Goal: Task Accomplishment & Management: Use online tool/utility

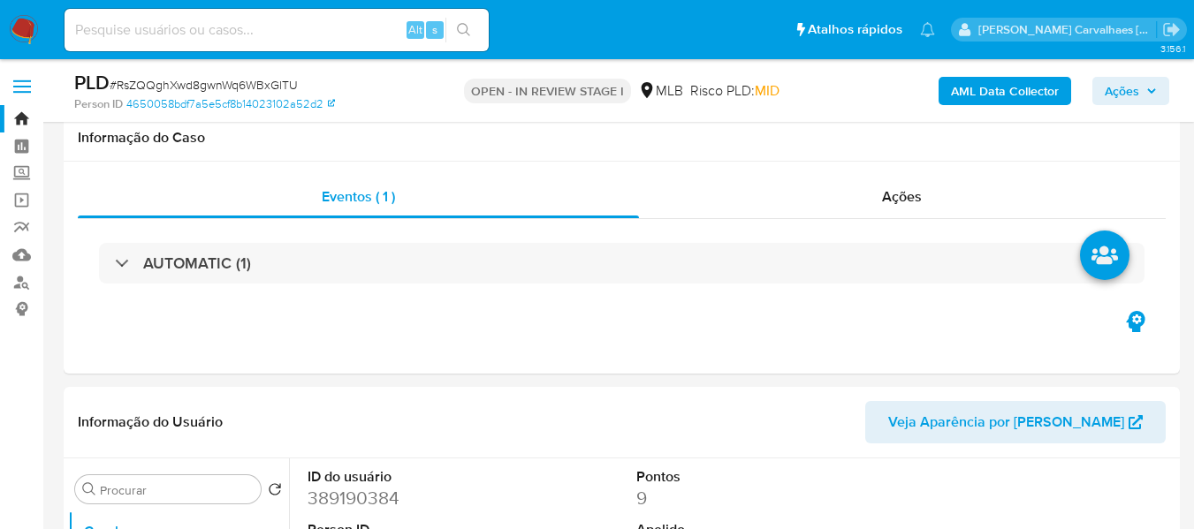
select select "10"
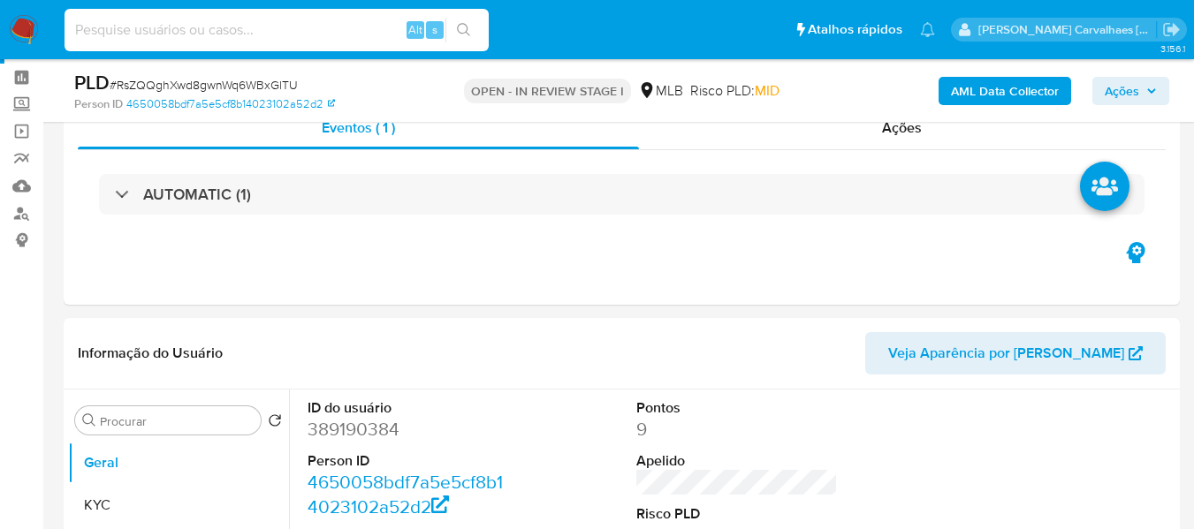
paste input "RsZQQghXwd8gwnWq6WBxGlTU"
click at [462, 29] on icon "search-icon" at bounding box center [464, 30] width 14 height 14
drag, startPoint x: 323, startPoint y: 38, endPoint x: 35, endPoint y: 17, distance: 287.9
click at [35, 17] on nav "Pausado Ver notificaciones RsZQQghXwd8gwnWq6WBxGlTU Alt s Atalhos rápidos Presi…" at bounding box center [597, 29] width 1194 height 59
paste input "zBniXsjkRdJRKxpbr93iYobd"
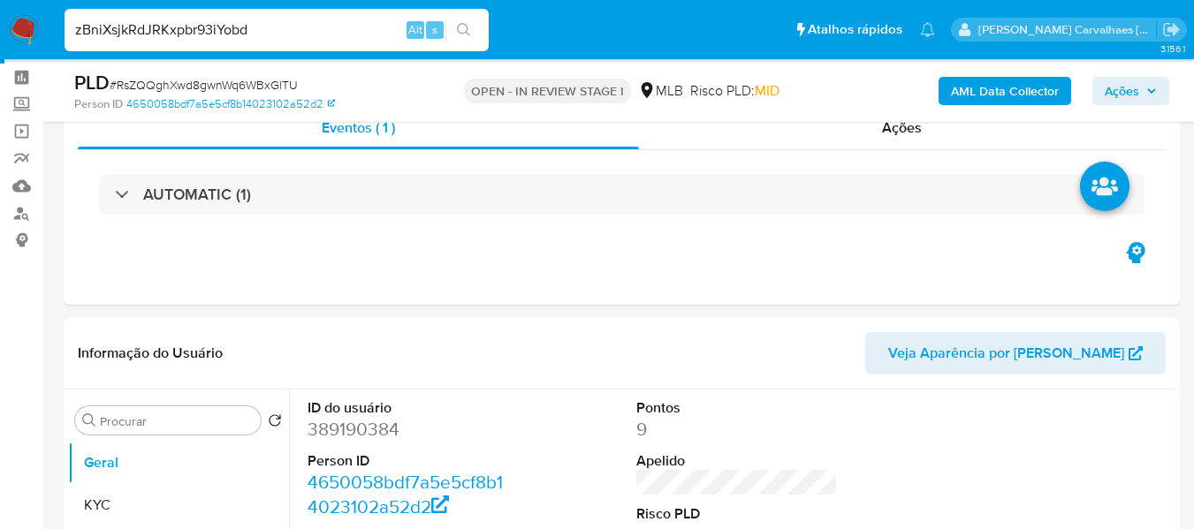
type input "zBniXsjkRdJRKxpbr93iYobd"
click at [459, 34] on icon "search-icon" at bounding box center [464, 30] width 14 height 14
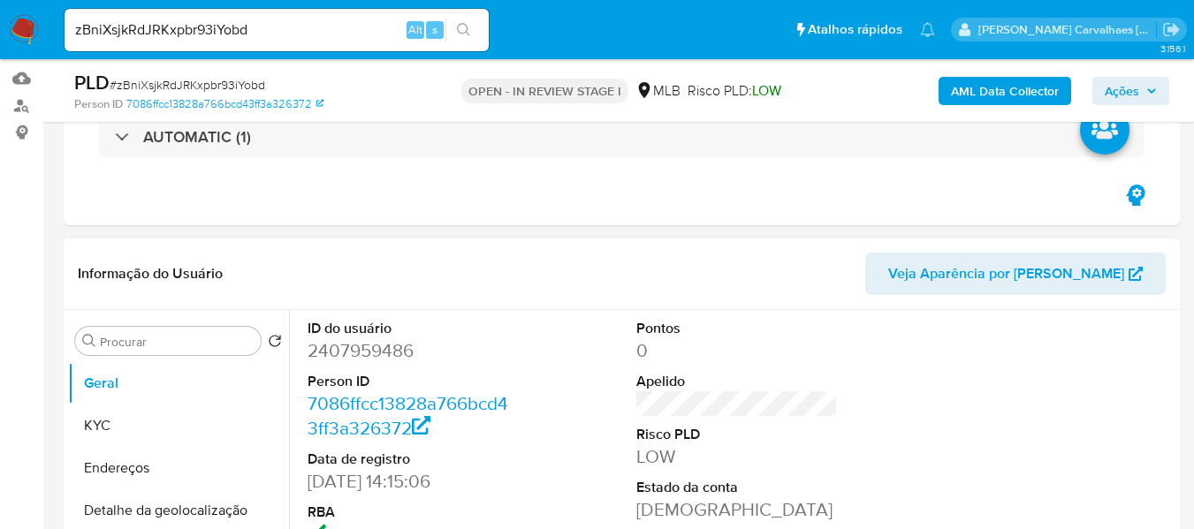
scroll to position [353, 0]
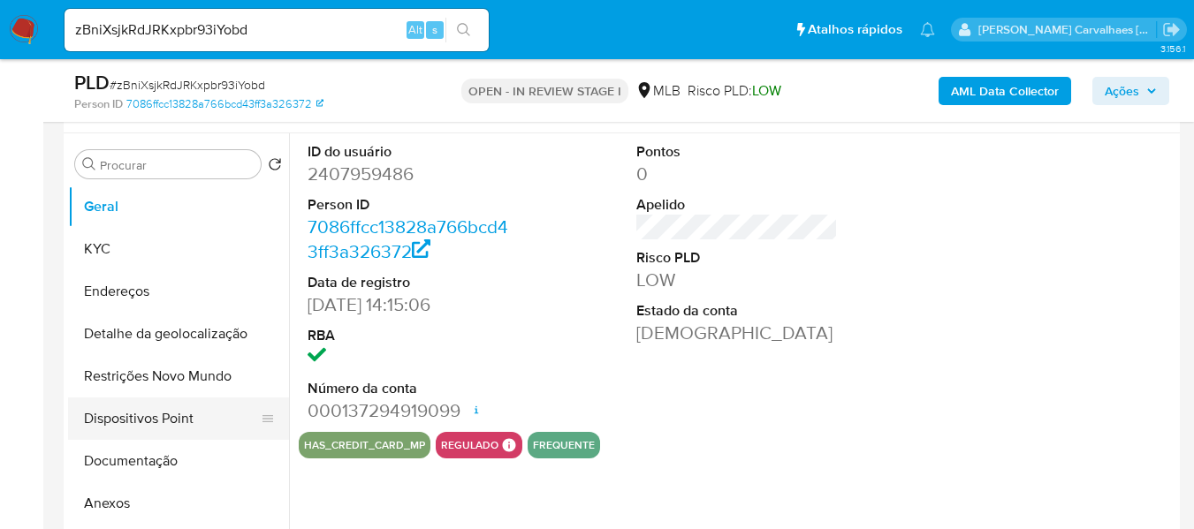
select select "10"
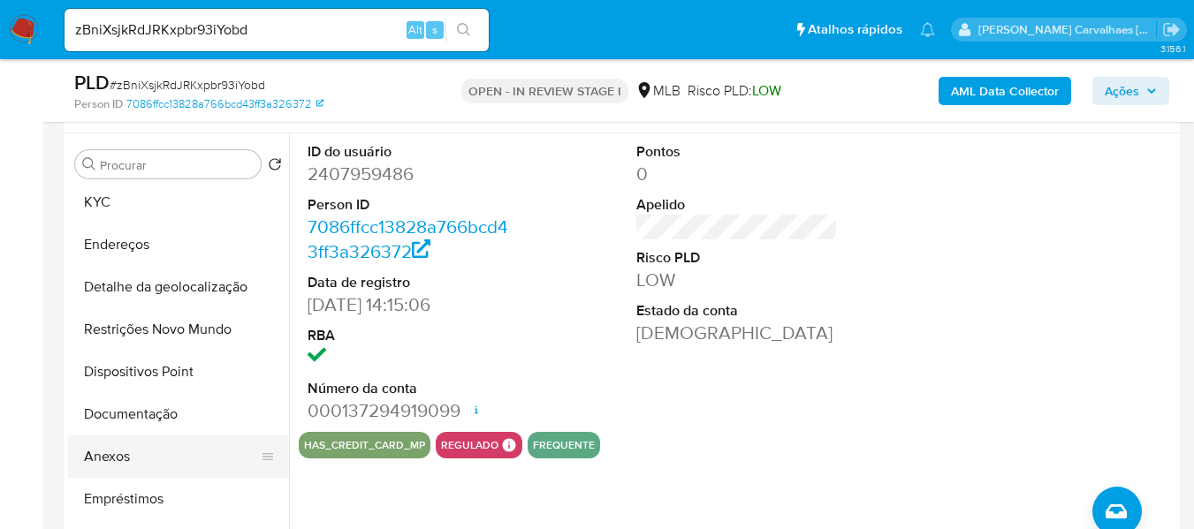
scroll to position [88, 0]
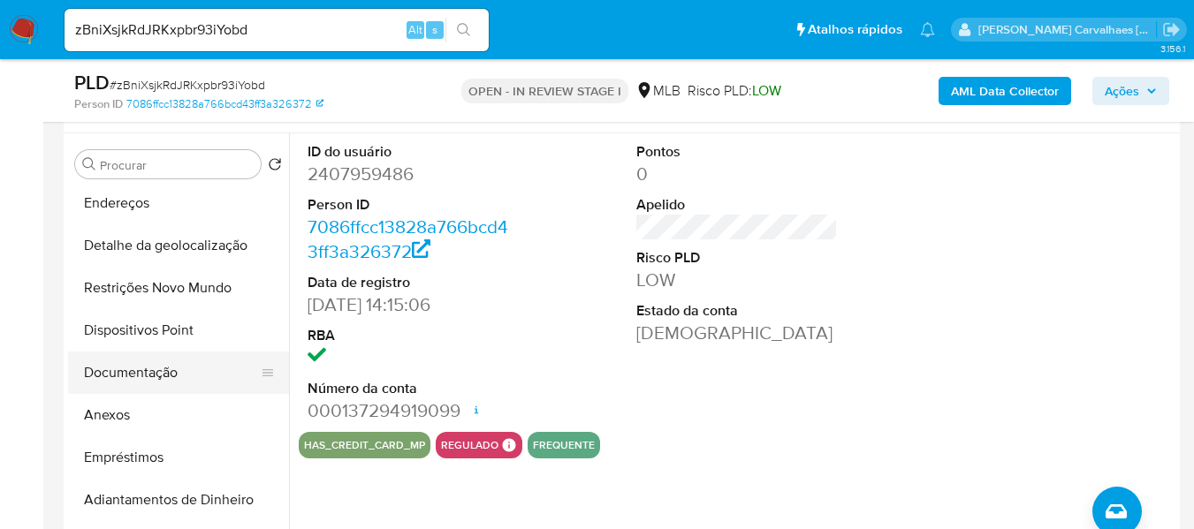
click at [179, 377] on button "Documentação" at bounding box center [171, 373] width 207 height 42
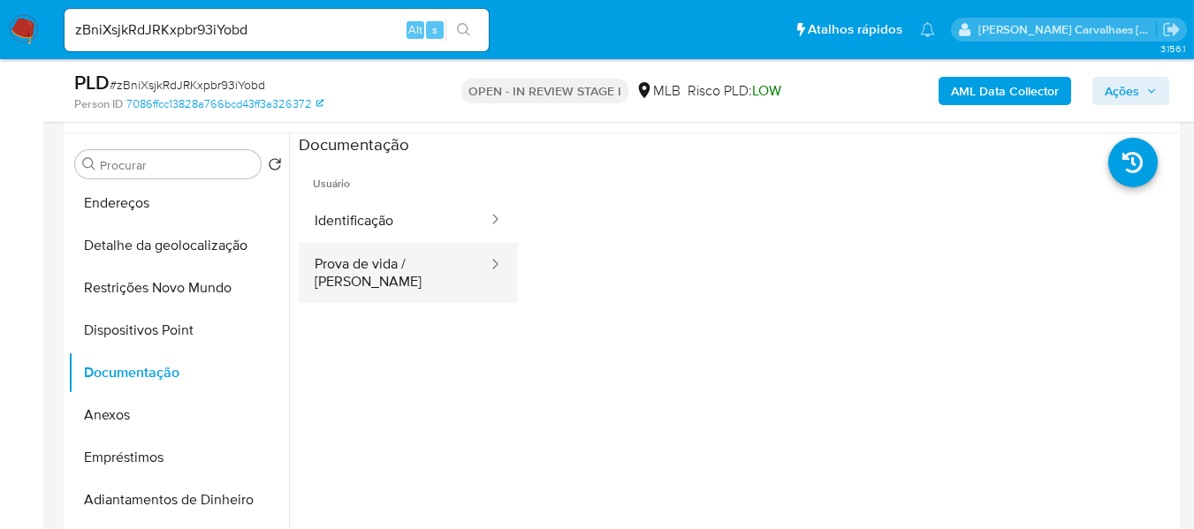
click at [438, 266] on button "Prova de vida / [PERSON_NAME]" at bounding box center [394, 273] width 191 height 60
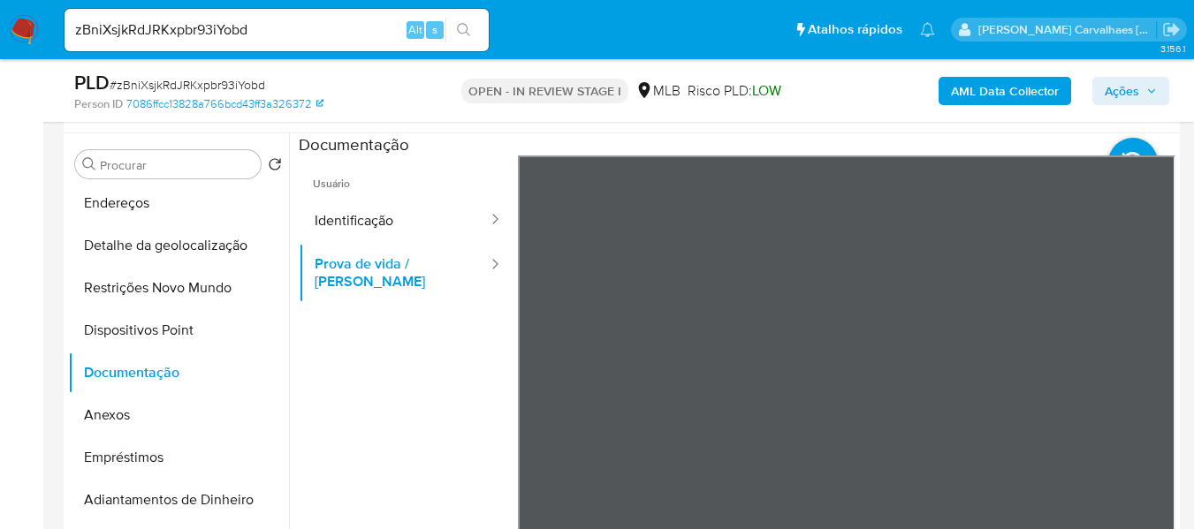
scroll to position [56, 0]
click at [398, 224] on button "Identificação" at bounding box center [394, 220] width 191 height 45
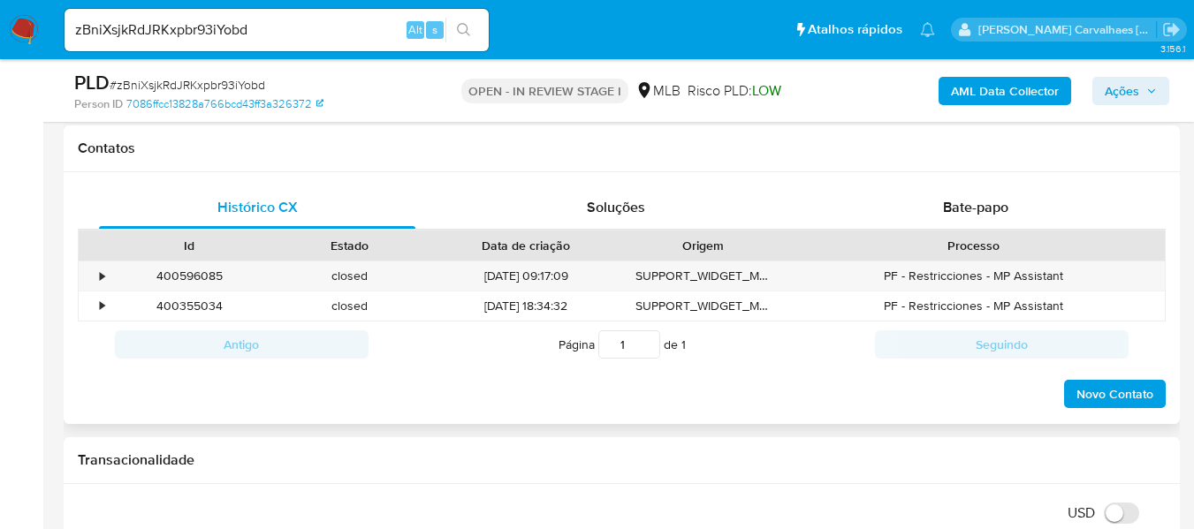
scroll to position [795, 0]
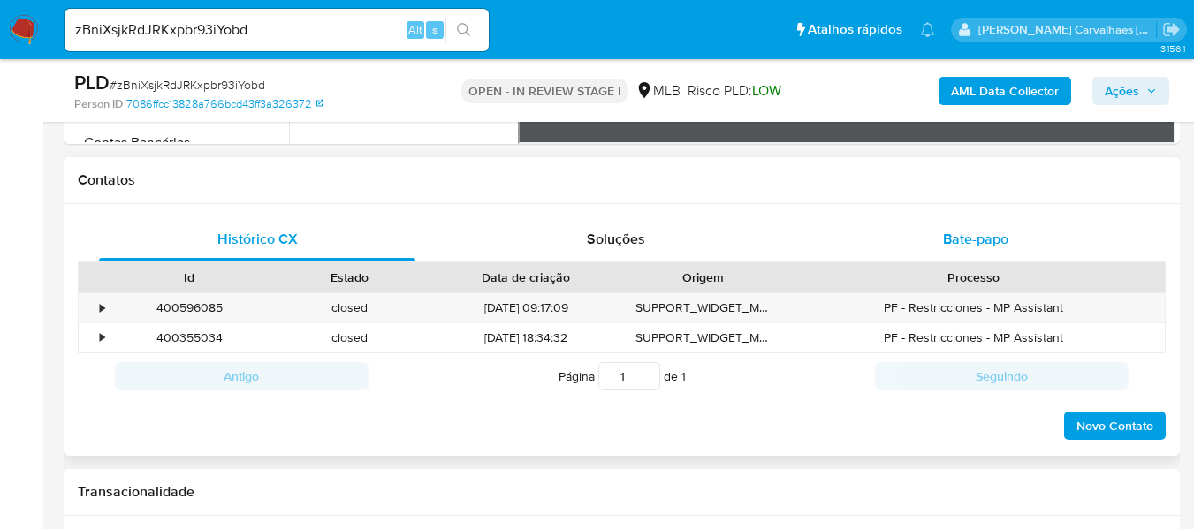
click at [975, 239] on span "Bate-papo" at bounding box center [975, 239] width 65 height 20
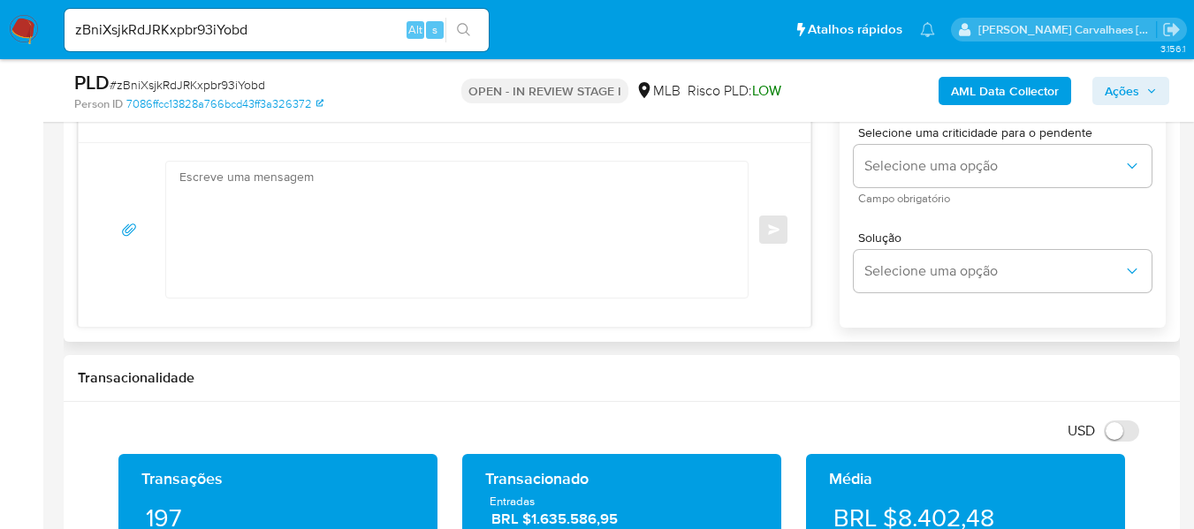
scroll to position [972, 0]
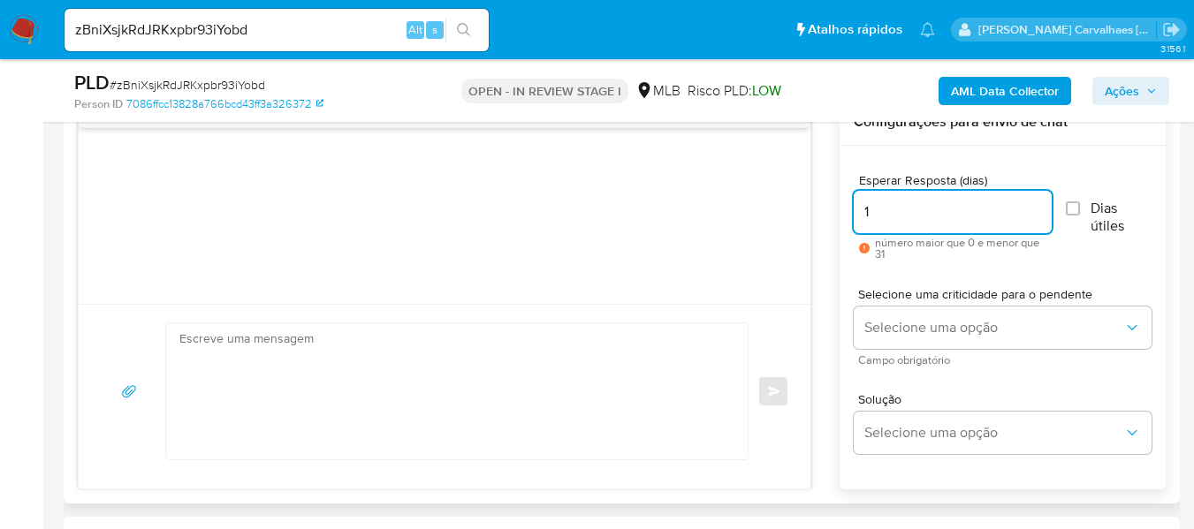
type input "1"
click at [1037, 203] on input "1" at bounding box center [953, 212] width 198 height 23
type input "2"
click at [276, 344] on textarea at bounding box center [452, 391] width 546 height 136
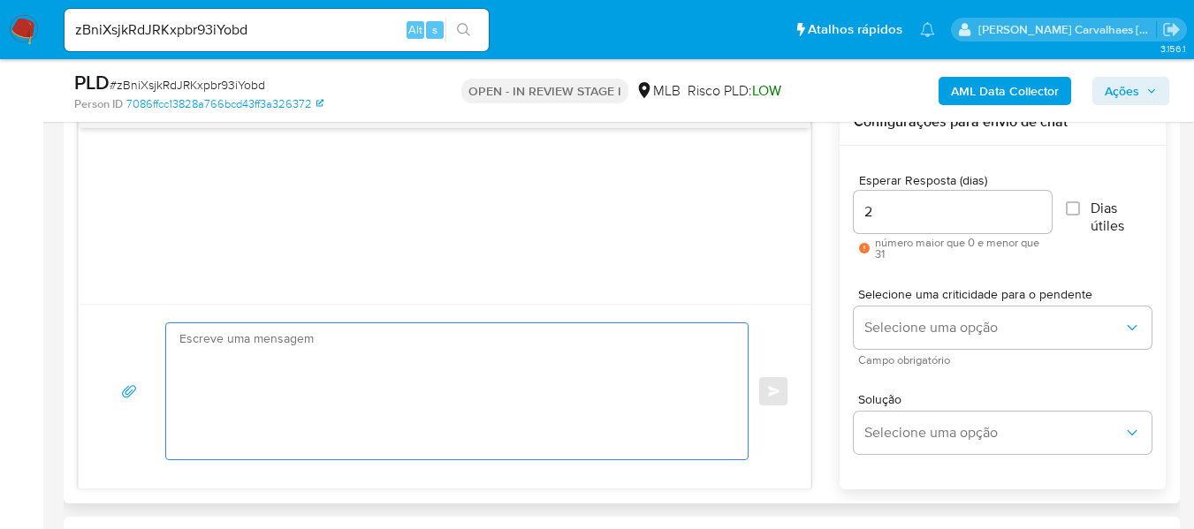
paste textarea "Olá, Estamos realizando uma verificação adicional de segurança em contas de usu…"
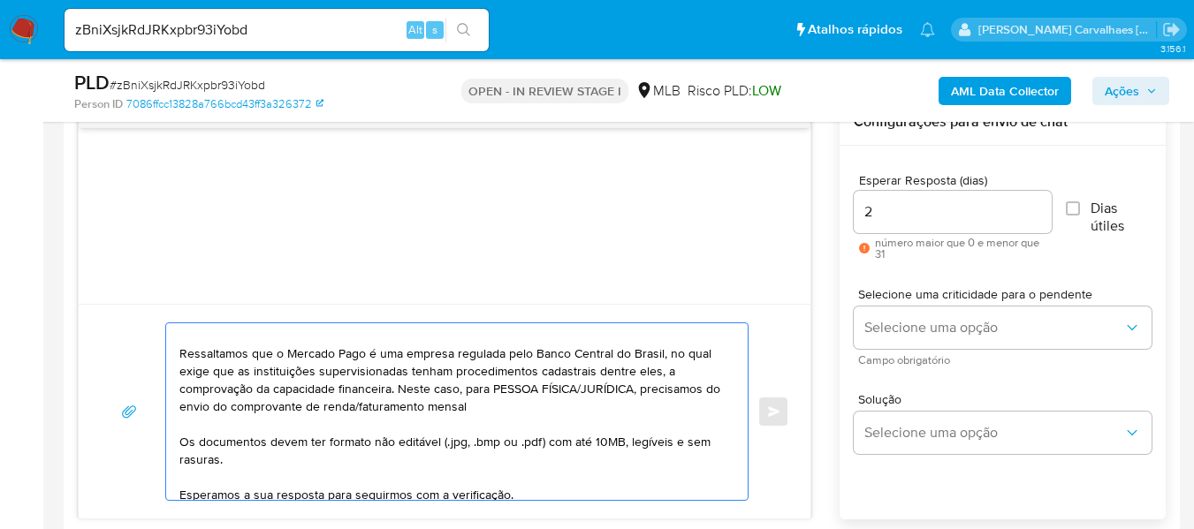
scroll to position [88, 0]
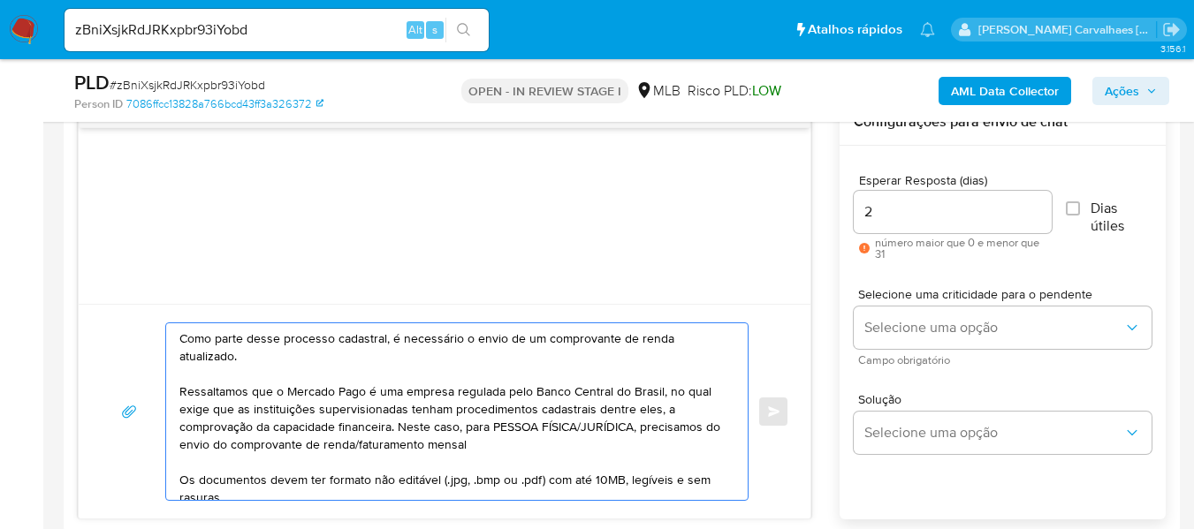
drag, startPoint x: 579, startPoint y: 427, endPoint x: 634, endPoint y: 431, distance: 55.8
click at [634, 431] on textarea "Olá, Estamos realizando uma verificação adicional de segurança em contas de usu…" at bounding box center [452, 411] width 546 height 177
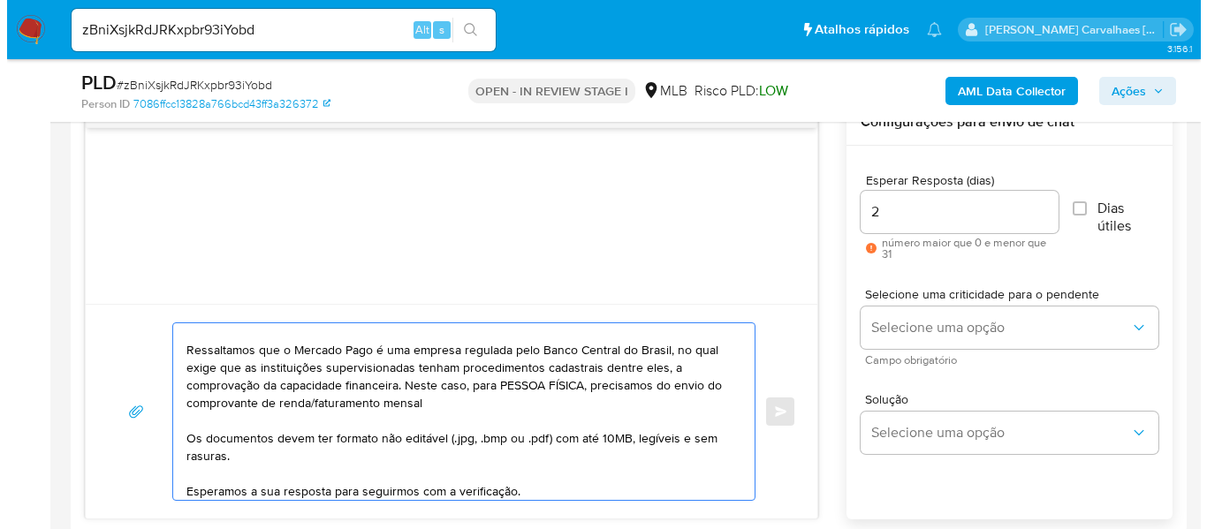
scroll to position [171, 0]
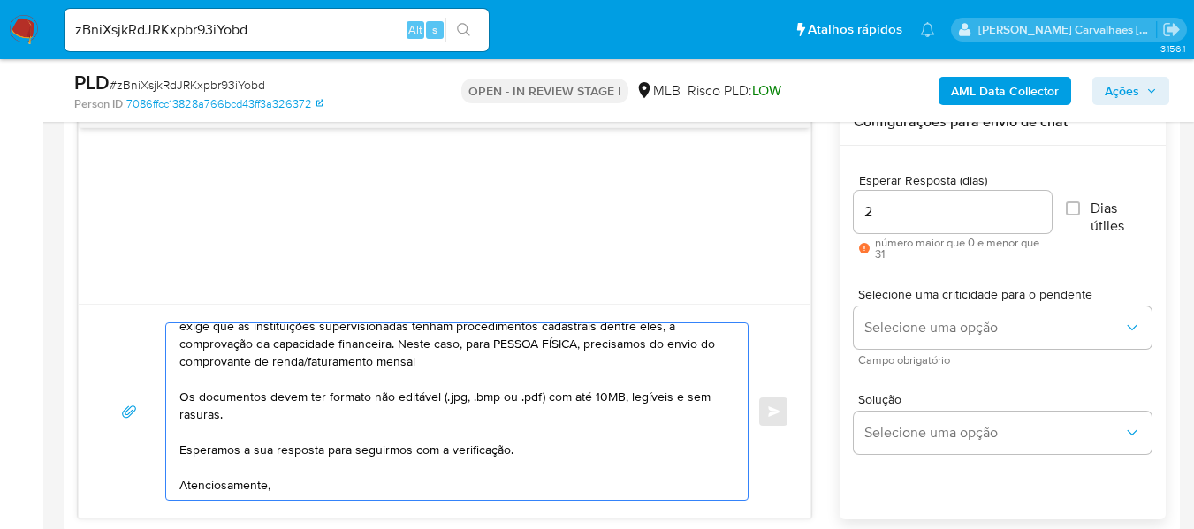
drag, startPoint x: 389, startPoint y: 363, endPoint x: 320, endPoint y: 362, distance: 68.9
click at [320, 362] on textarea "Olá, Estamos realizando uma verificação adicional de segurança em contas de usu…" at bounding box center [452, 411] width 546 height 177
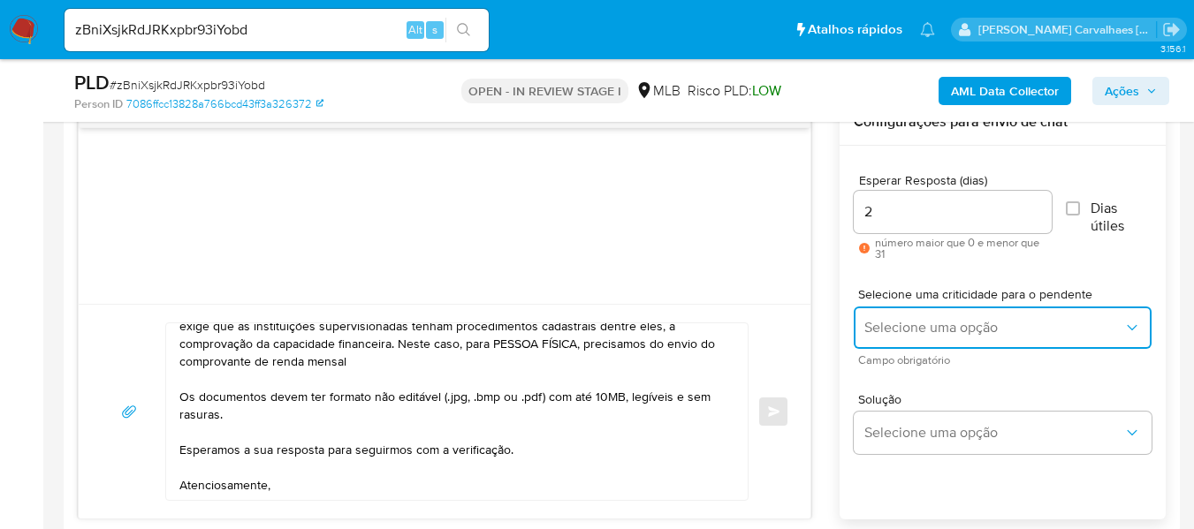
click at [958, 335] on span "Selecione uma opção" at bounding box center [993, 328] width 259 height 18
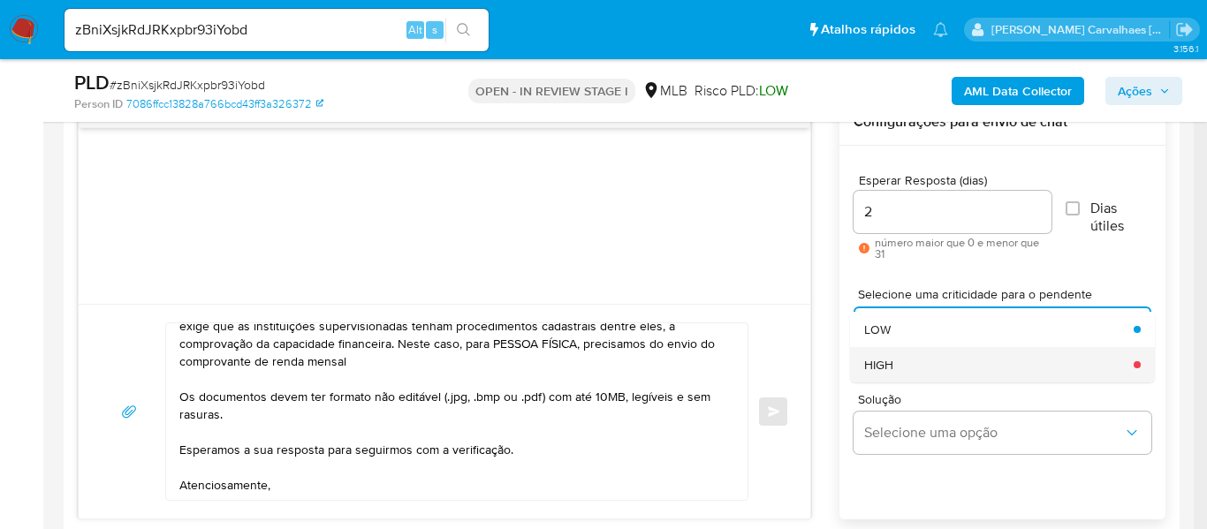
click at [916, 369] on div "HIGH" at bounding box center [993, 364] width 259 height 35
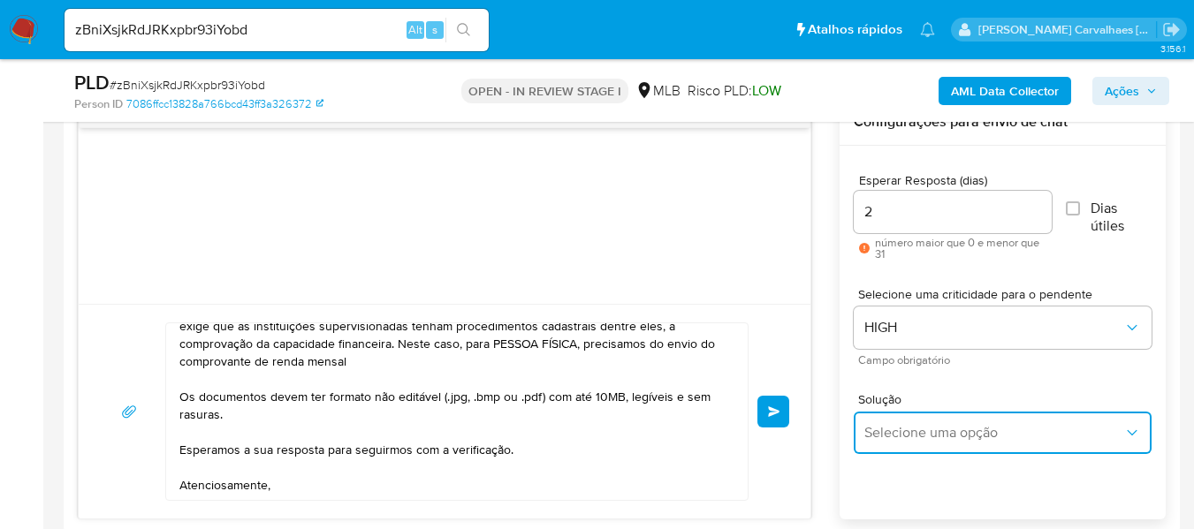
click at [962, 427] on span "Selecione uma opção" at bounding box center [993, 433] width 259 height 18
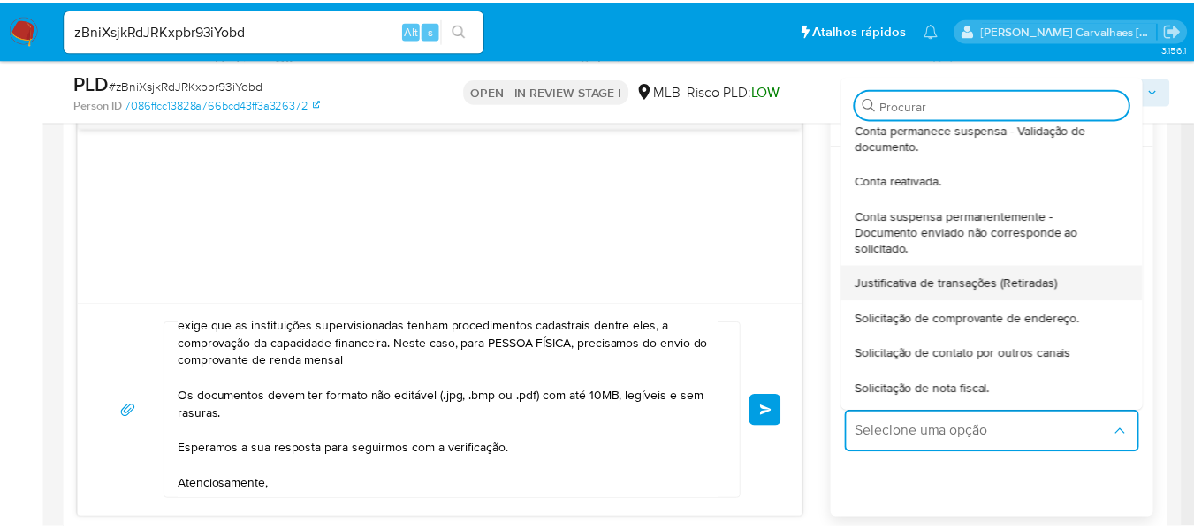
scroll to position [88, 0]
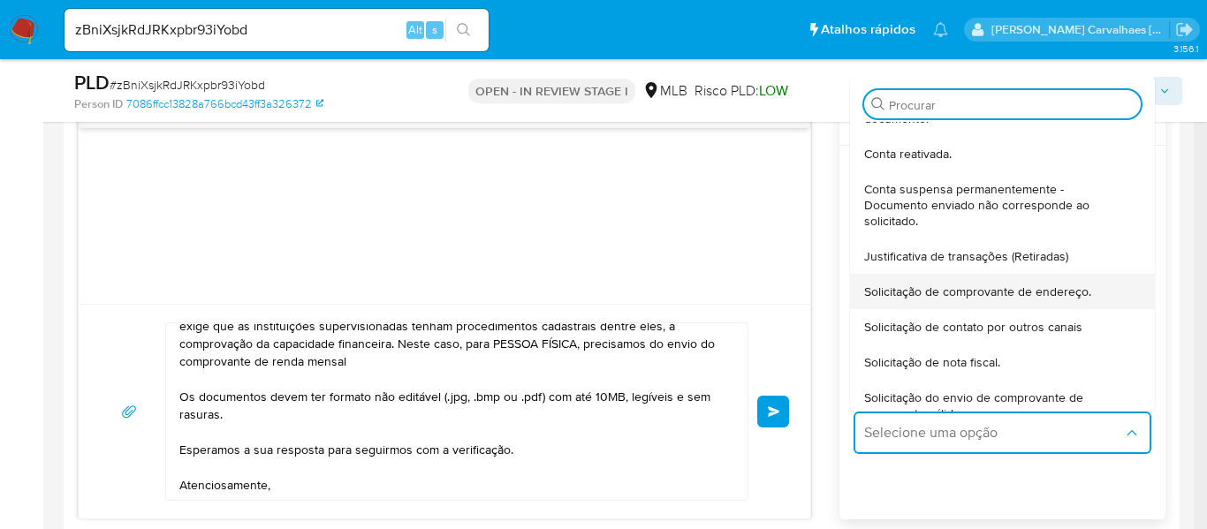
click at [1020, 296] on span "Solicitação de comprovante de endereço." at bounding box center [977, 292] width 227 height 16
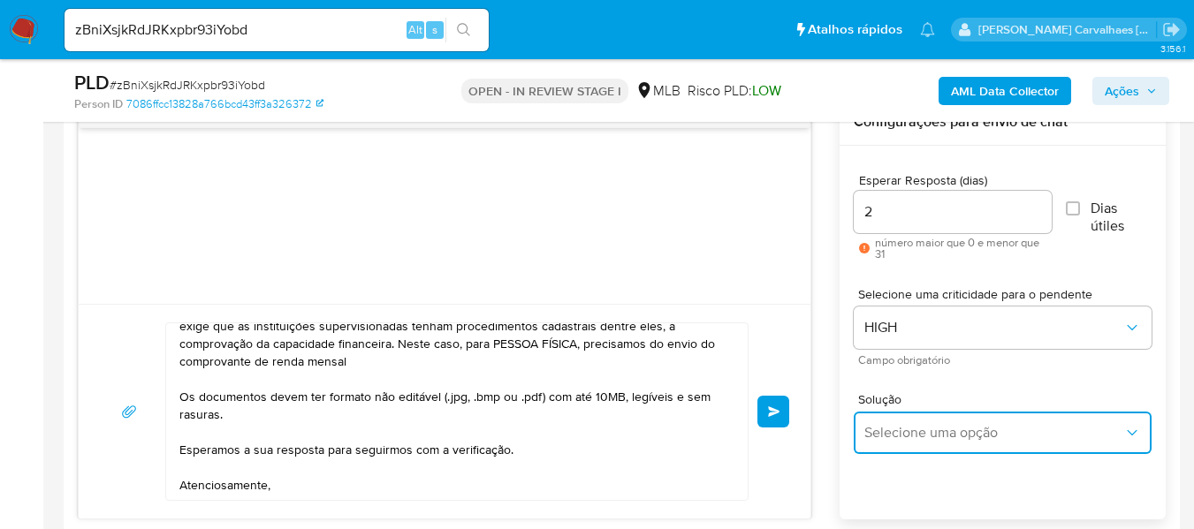
type textarea "Olá,Suspendemos a sua conta para uma verificação adicional de segurança.Como pa…"
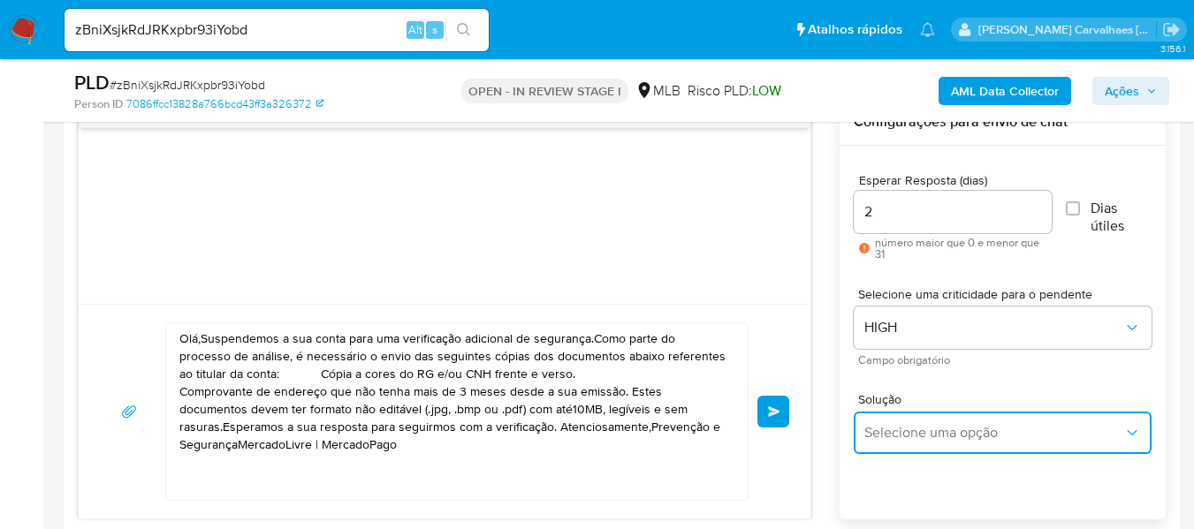
scroll to position [0, 0]
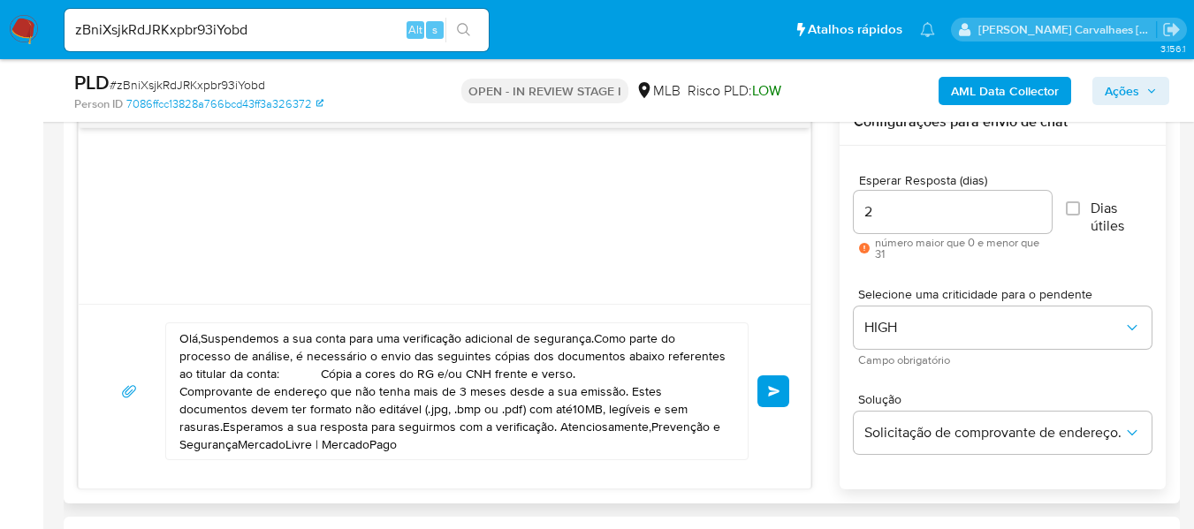
click at [772, 392] on span "common.send" at bounding box center [774, 391] width 12 height 11
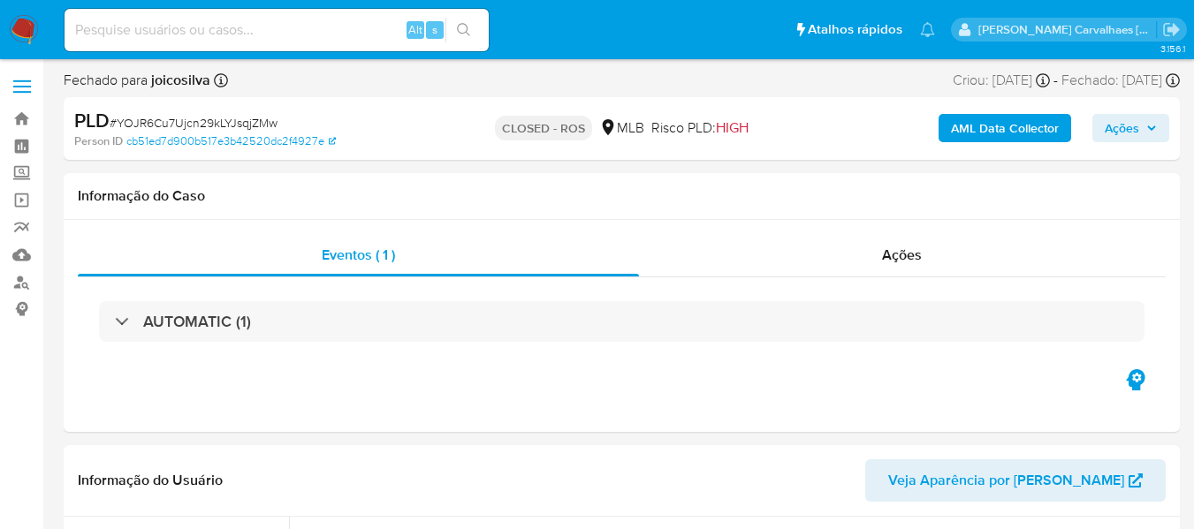
select select "10"
paste input "JgJg8Am3fROEKSVkIgxaBIaV"
type input "JgJg8Am3fROEKSVkIgxaBIaV"
click at [458, 24] on icon "search-icon" at bounding box center [464, 30] width 14 height 14
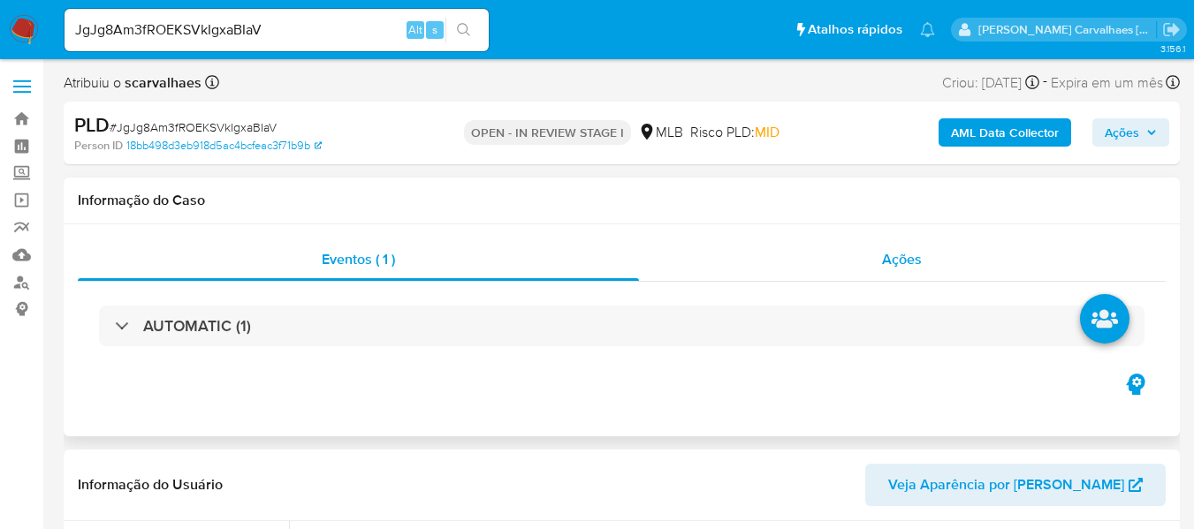
select select "10"
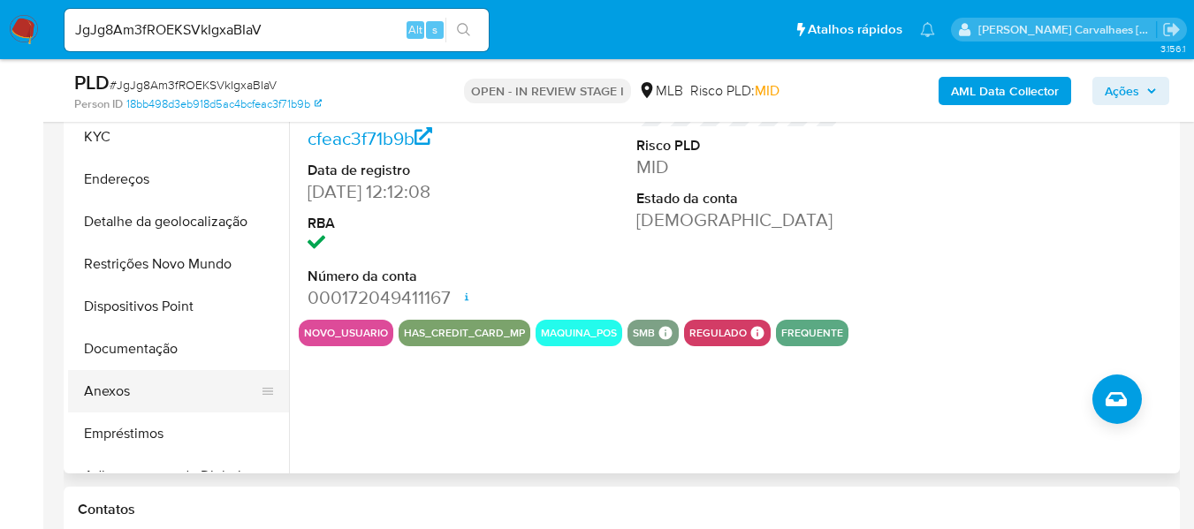
scroll to position [442, 0]
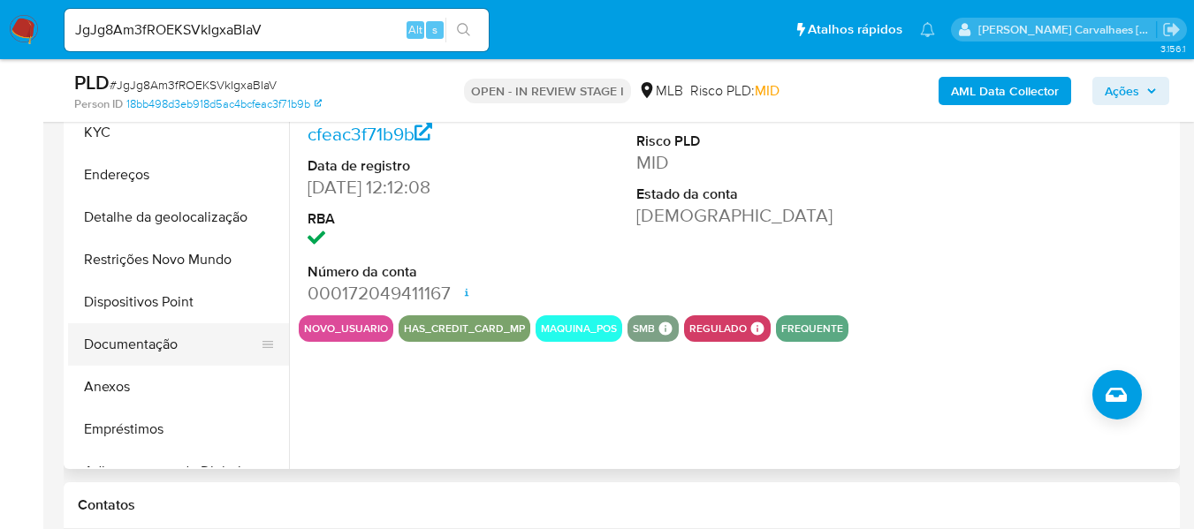
click at [112, 338] on button "Documentação" at bounding box center [171, 344] width 207 height 42
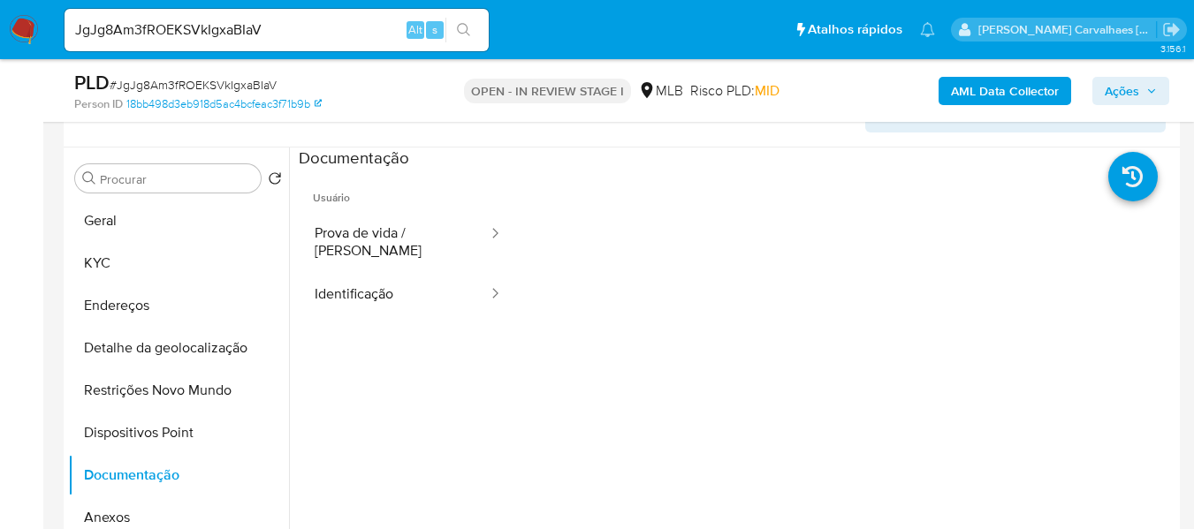
scroll to position [265, 0]
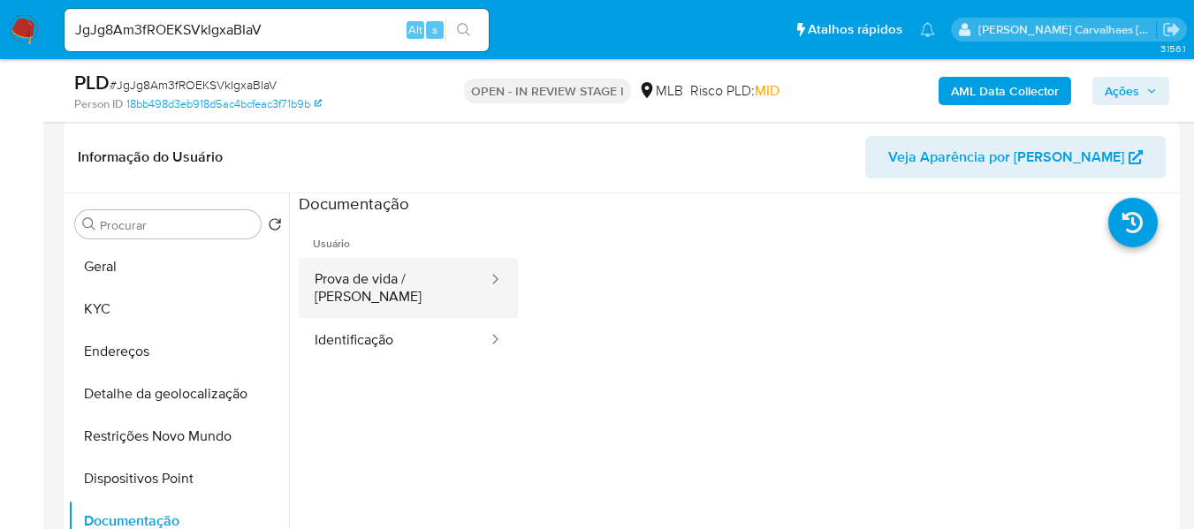
click at [459, 277] on button "Prova de vida / [PERSON_NAME]" at bounding box center [394, 288] width 191 height 60
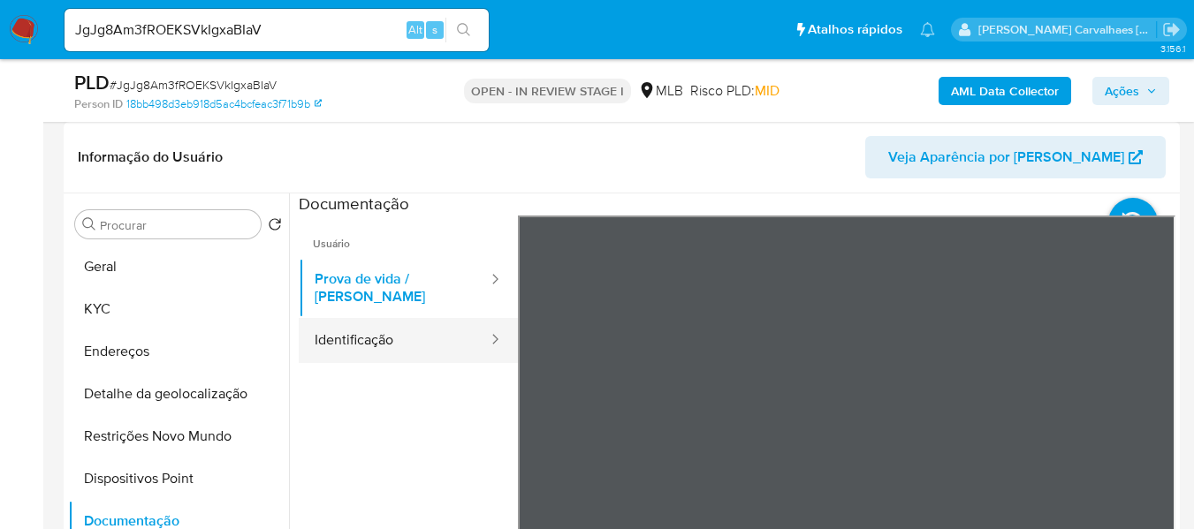
click at [425, 319] on button "Identificação" at bounding box center [394, 340] width 191 height 45
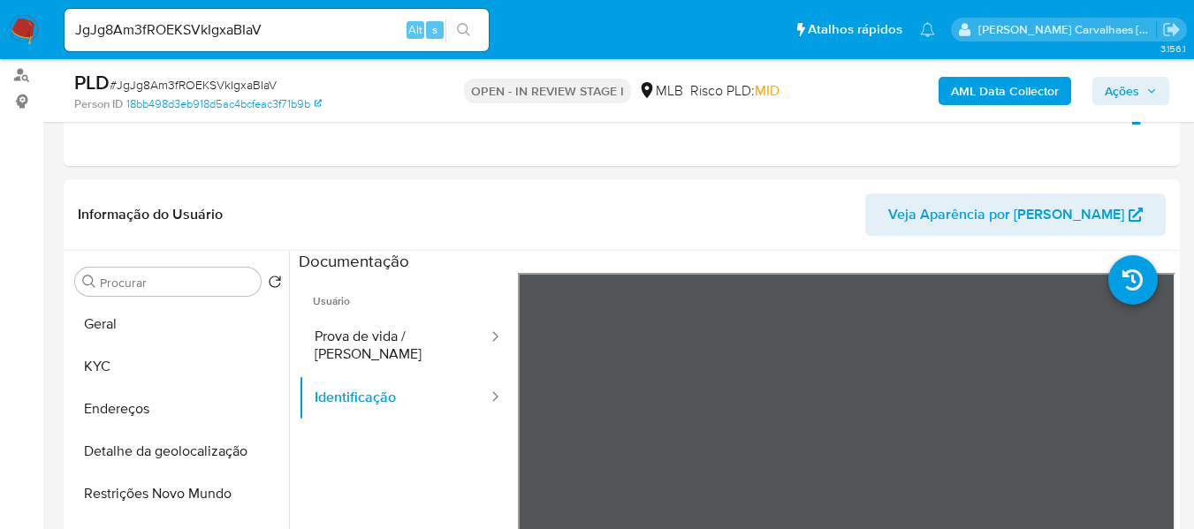
scroll to position [177, 0]
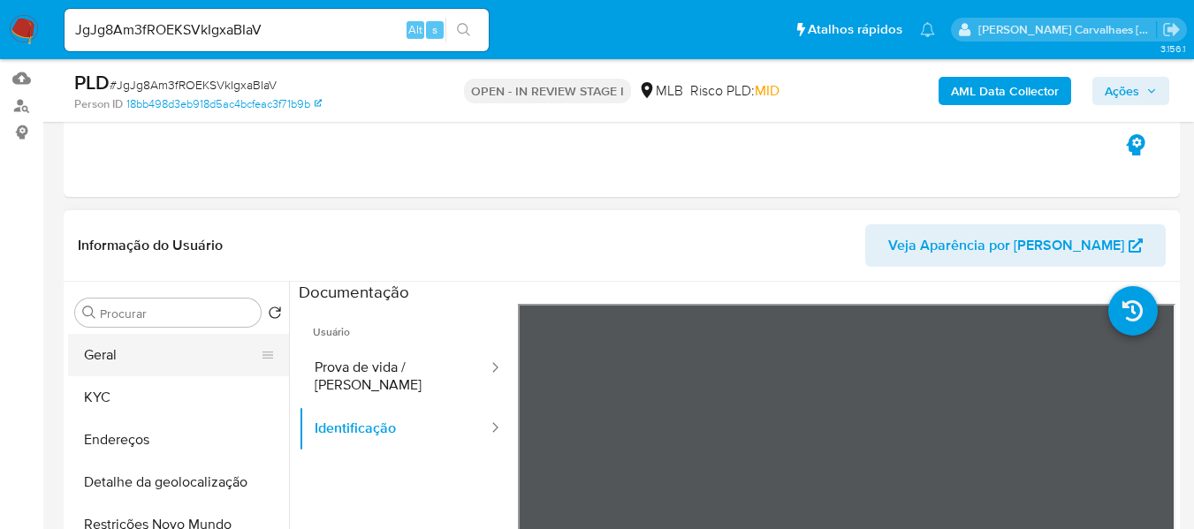
click at [130, 350] on button "Geral" at bounding box center [171, 355] width 207 height 42
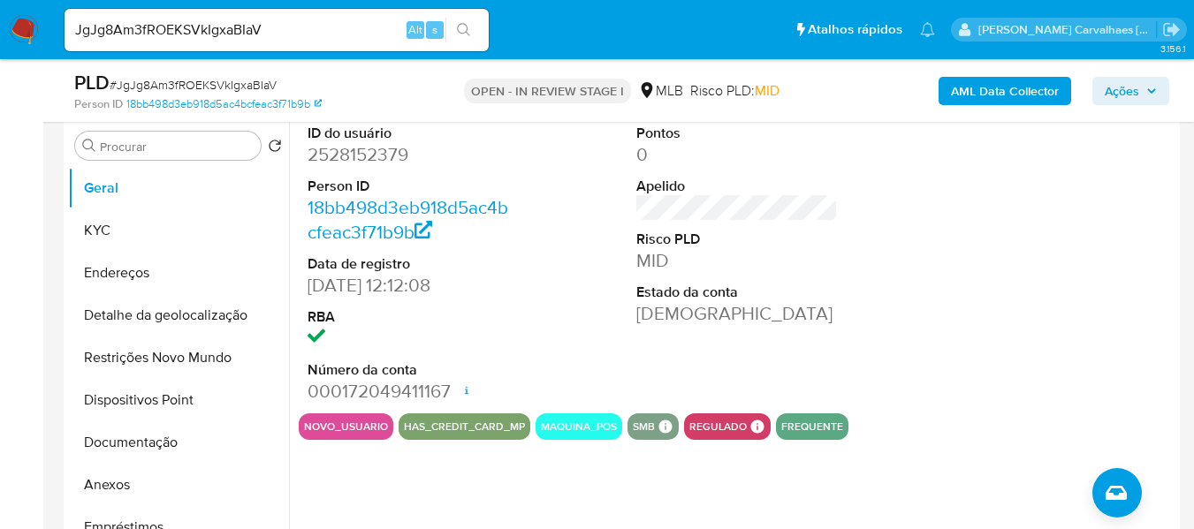
scroll to position [353, 0]
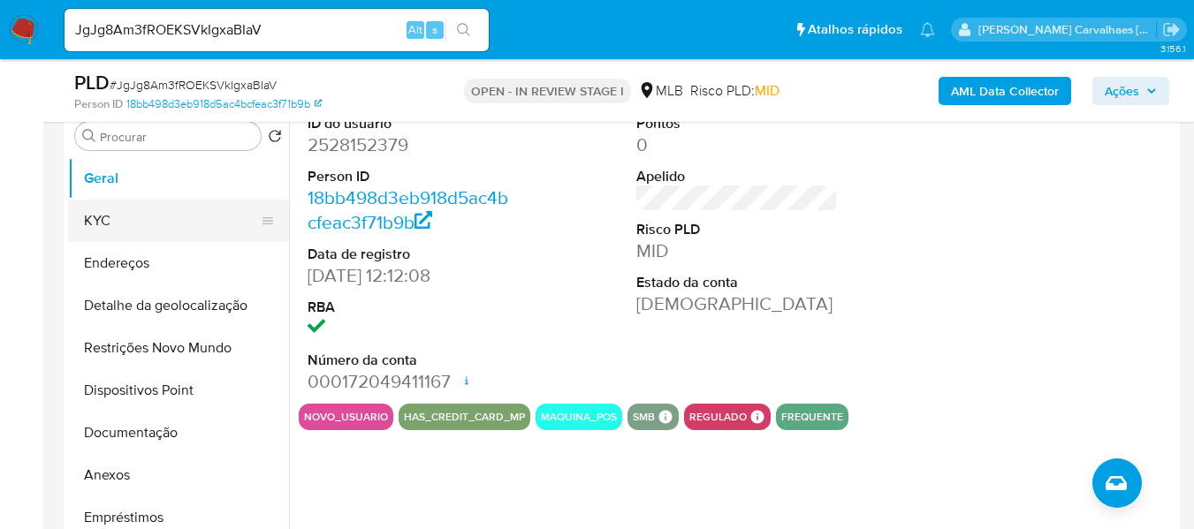
click at [150, 224] on button "KYC" at bounding box center [171, 221] width 207 height 42
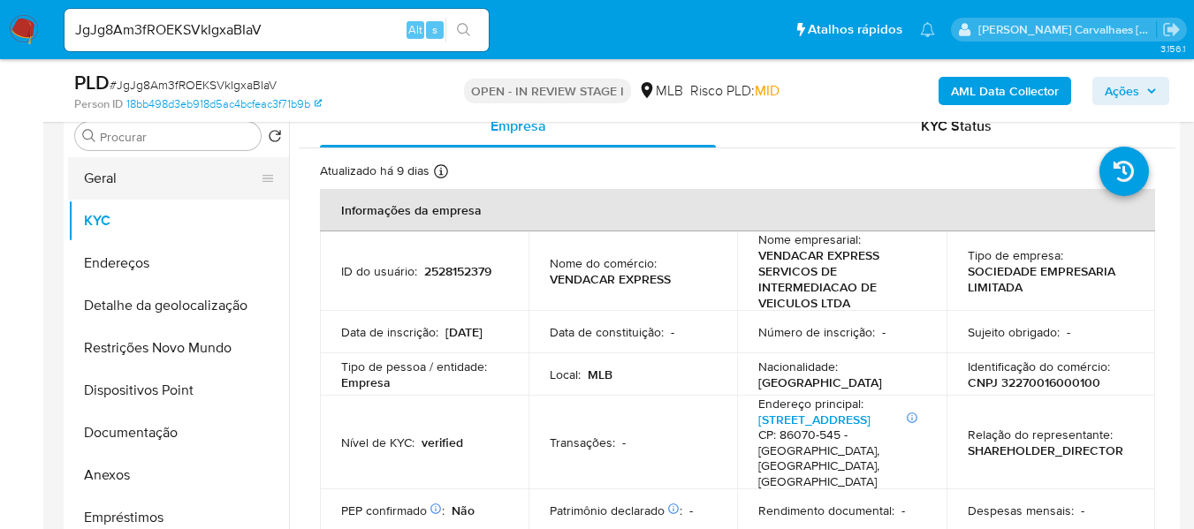
click at [131, 186] on button "Geral" at bounding box center [171, 178] width 207 height 42
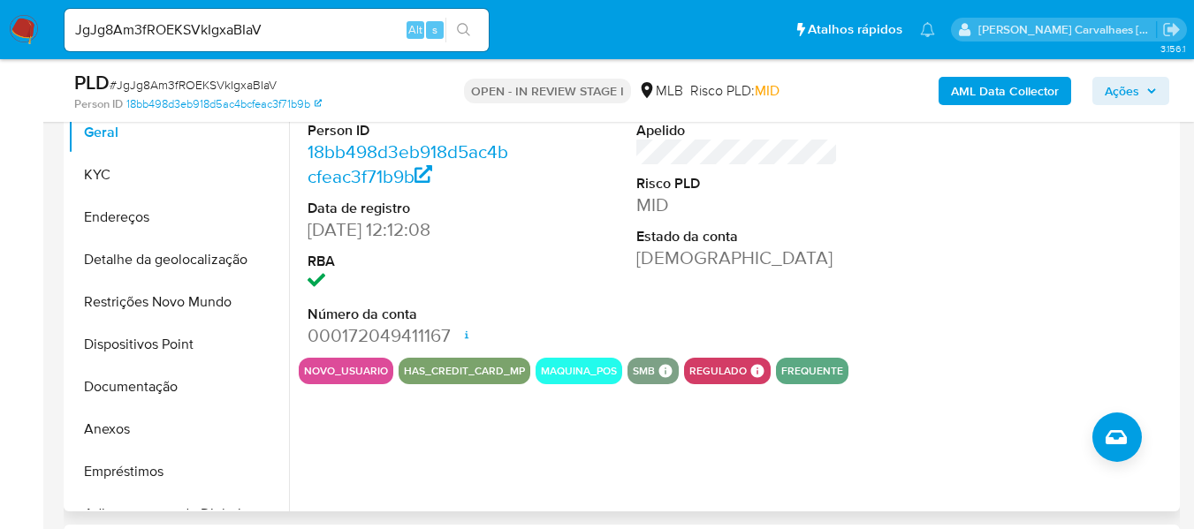
scroll to position [442, 0]
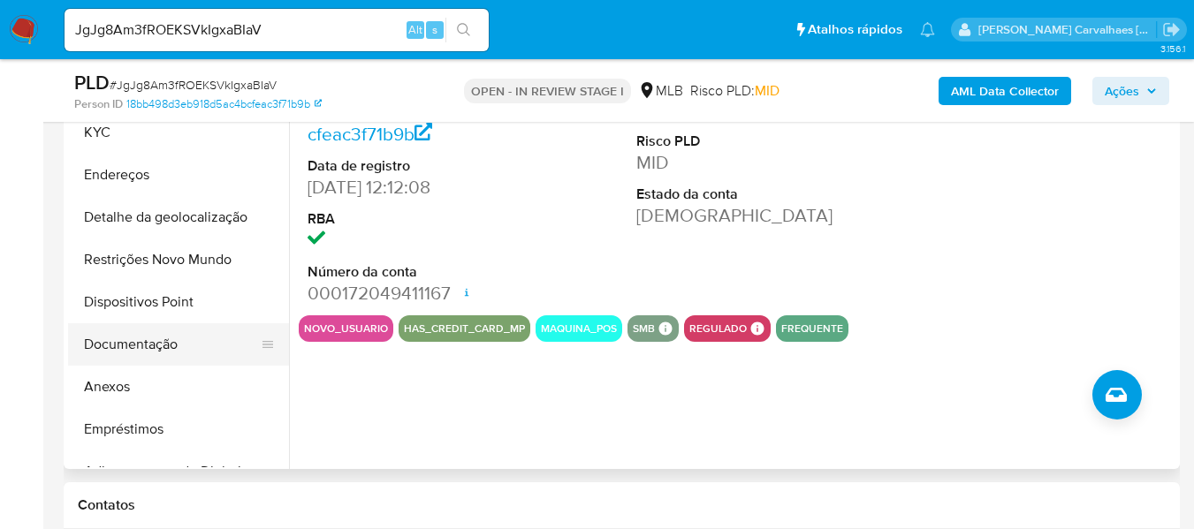
click at [155, 350] on button "Documentação" at bounding box center [171, 344] width 207 height 42
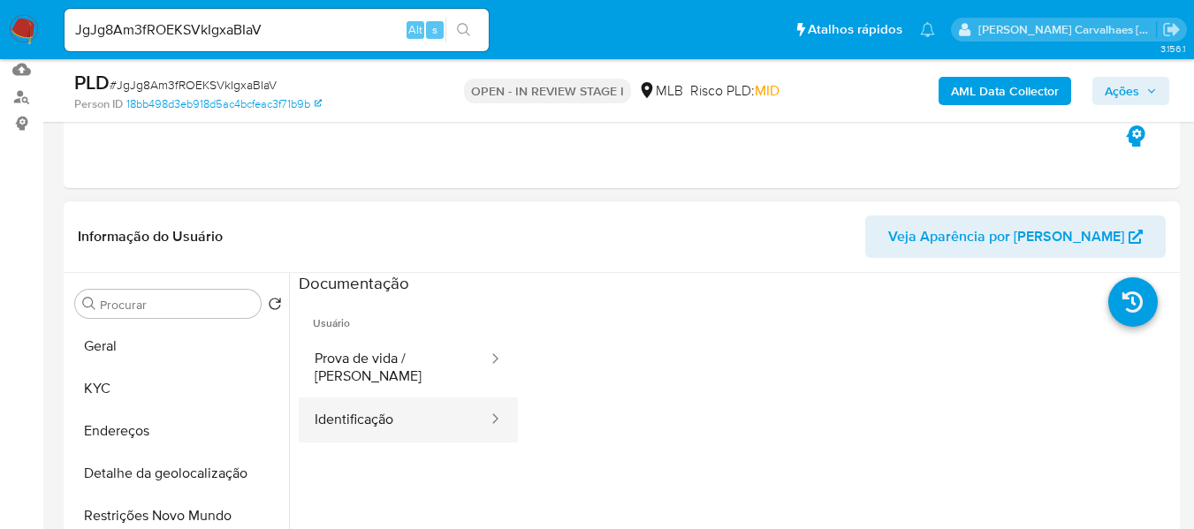
scroll to position [353, 0]
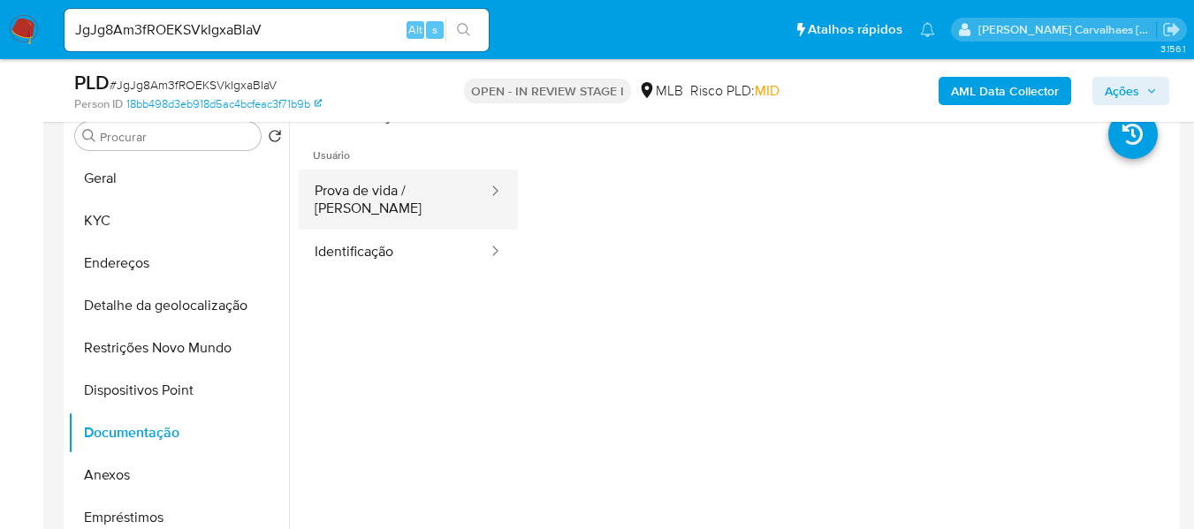
click at [360, 210] on button "Prova de vida / Selfie" at bounding box center [394, 200] width 191 height 60
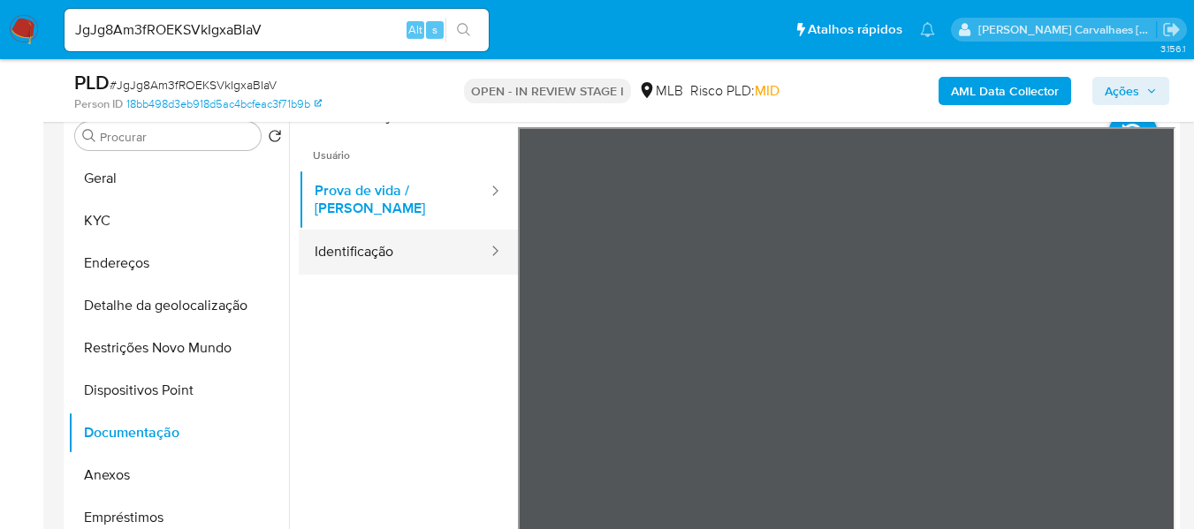
click at [487, 242] on icon at bounding box center [495, 251] width 18 height 18
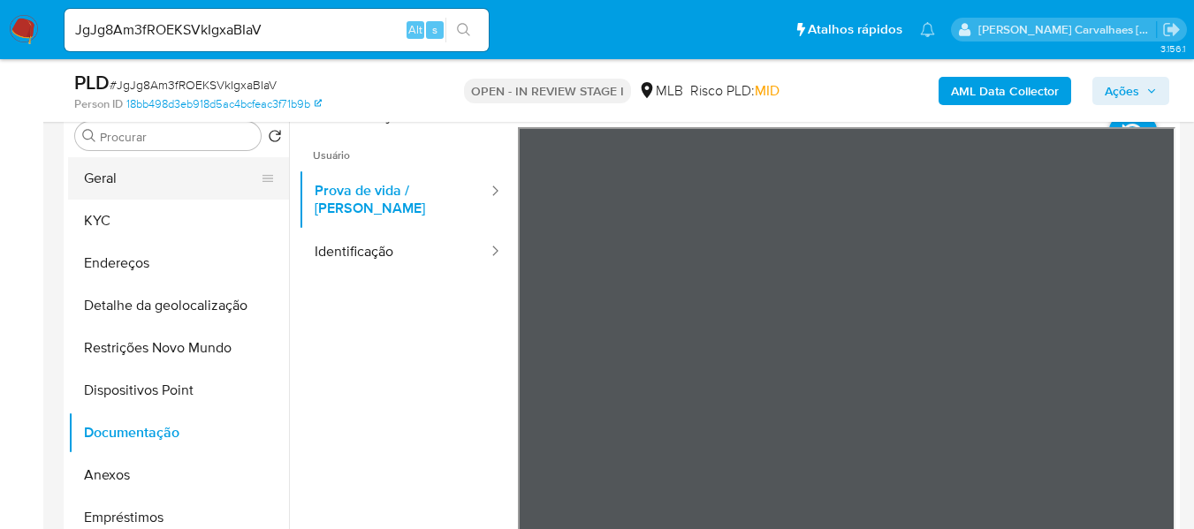
click at [189, 187] on button "Geral" at bounding box center [171, 178] width 207 height 42
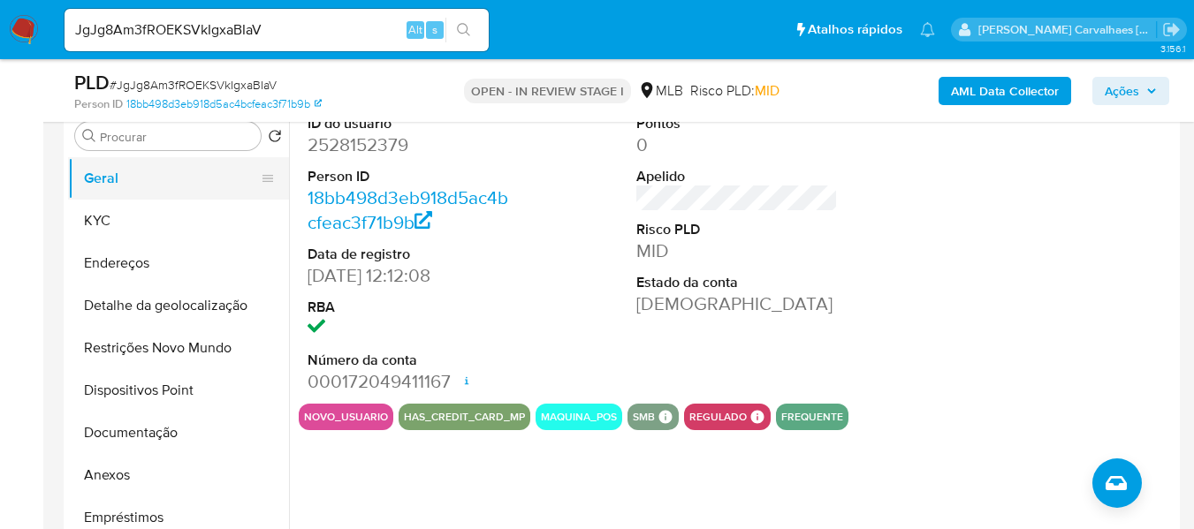
click at [98, 178] on button "Geral" at bounding box center [171, 178] width 207 height 42
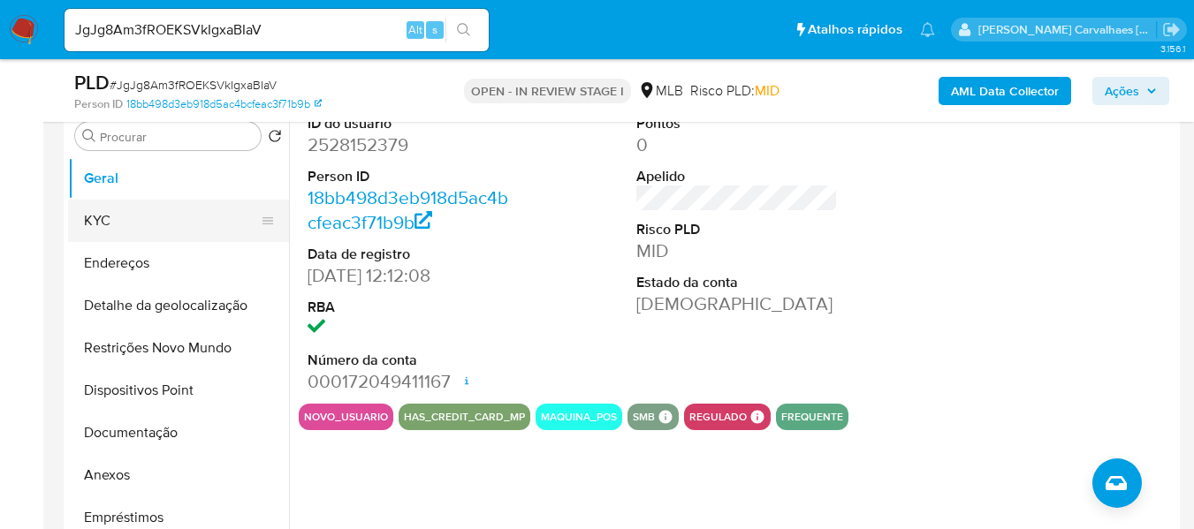
click at [171, 201] on button "KYC" at bounding box center [171, 221] width 207 height 42
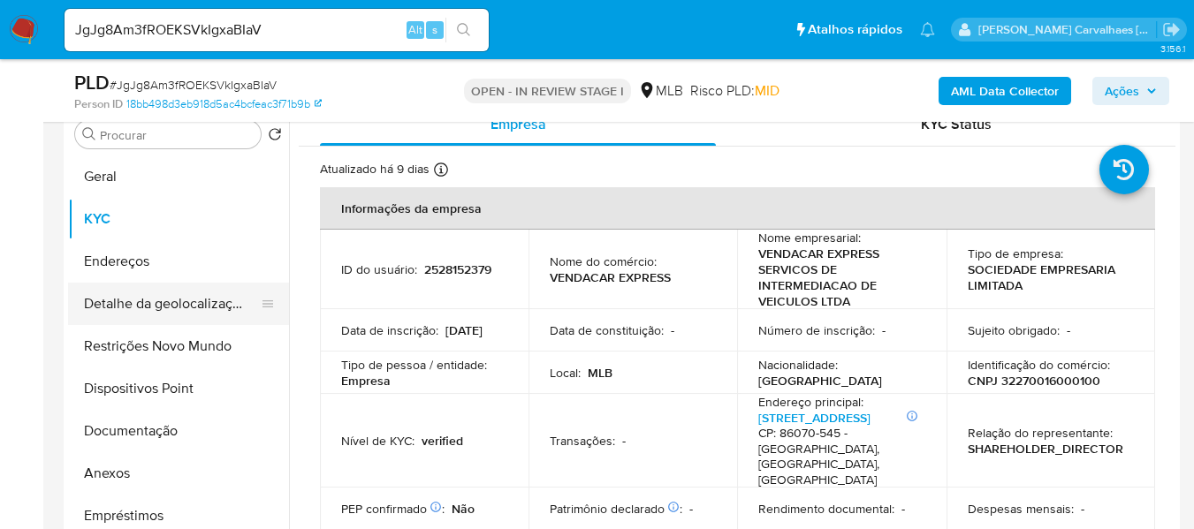
scroll to position [324, 0]
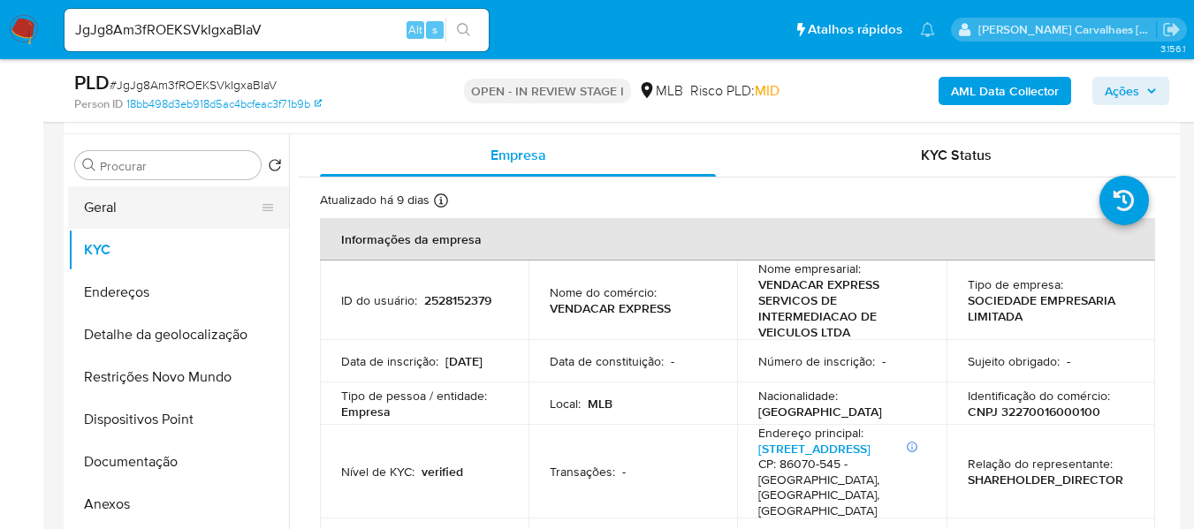
click at [122, 213] on button "Geral" at bounding box center [171, 207] width 207 height 42
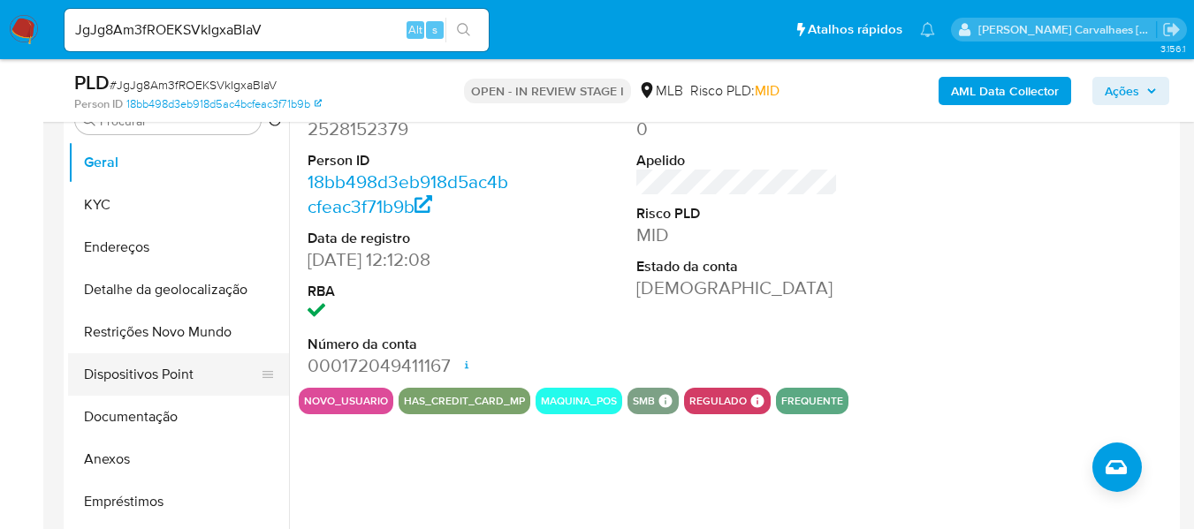
scroll to position [413, 0]
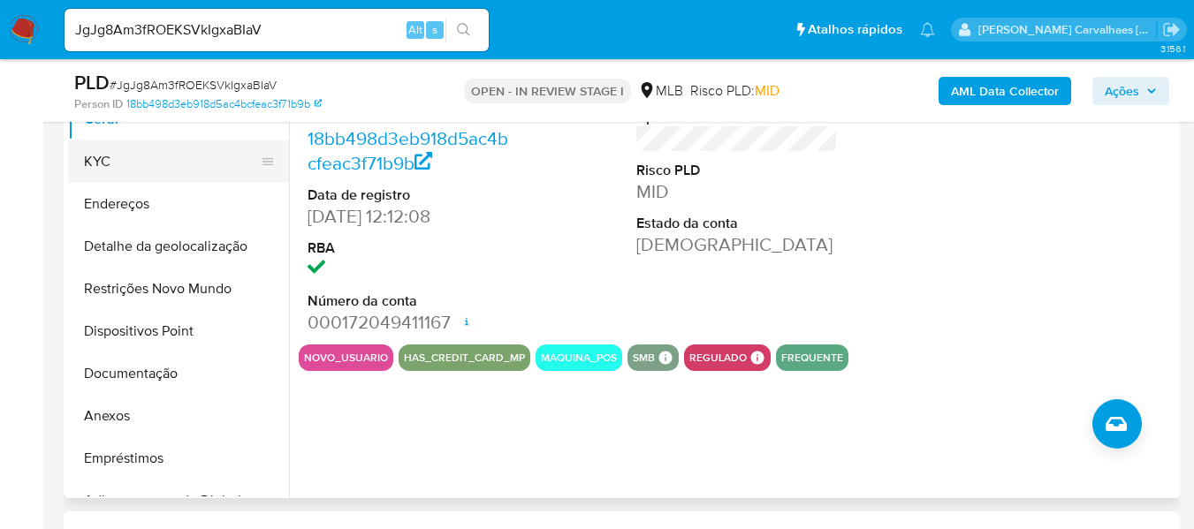
click at [127, 157] on button "KYC" at bounding box center [171, 161] width 207 height 42
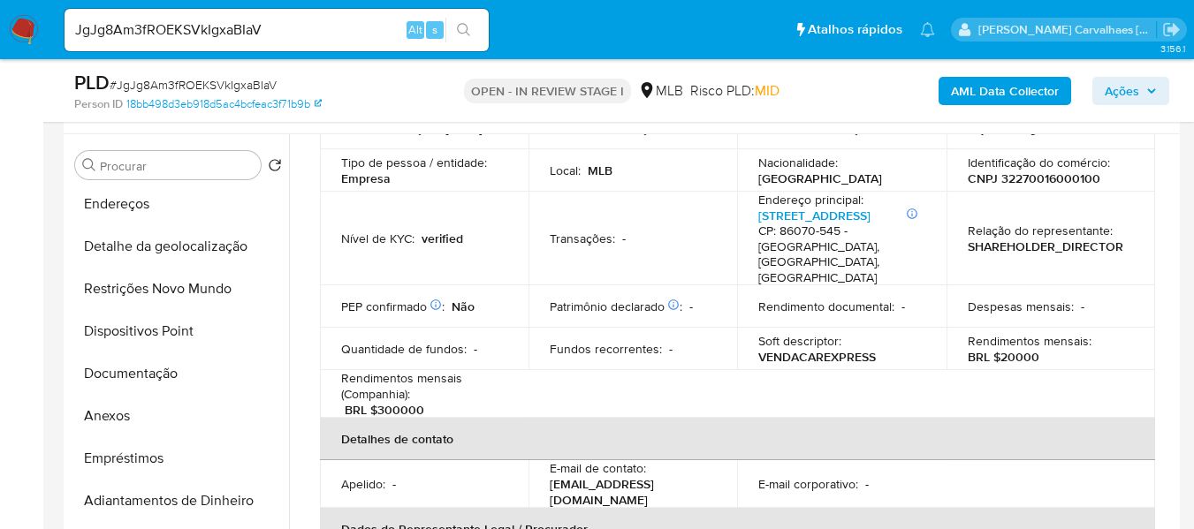
scroll to position [277, 0]
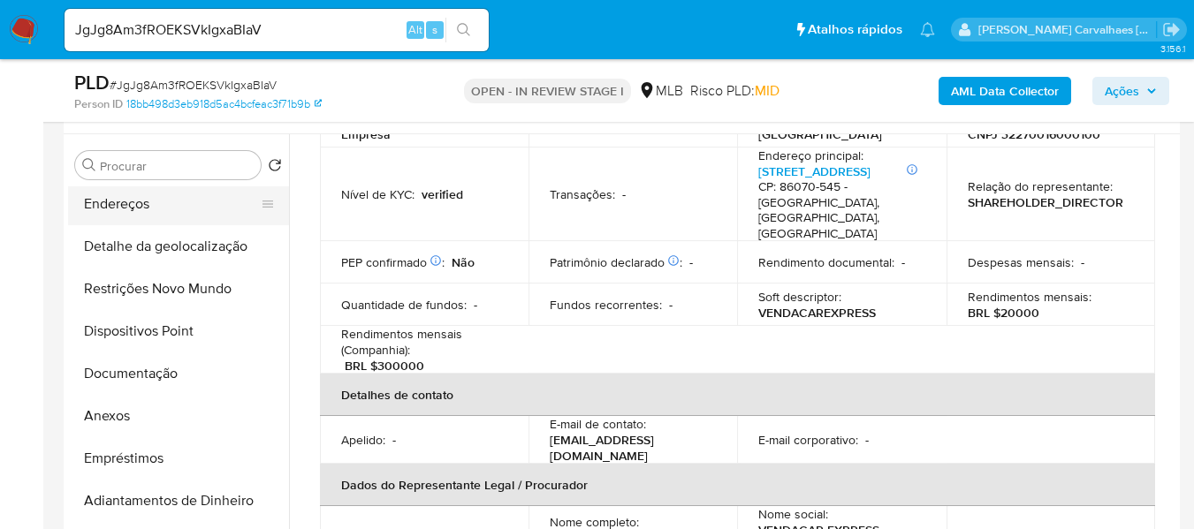
click at [136, 214] on button "Endereços" at bounding box center [171, 204] width 207 height 42
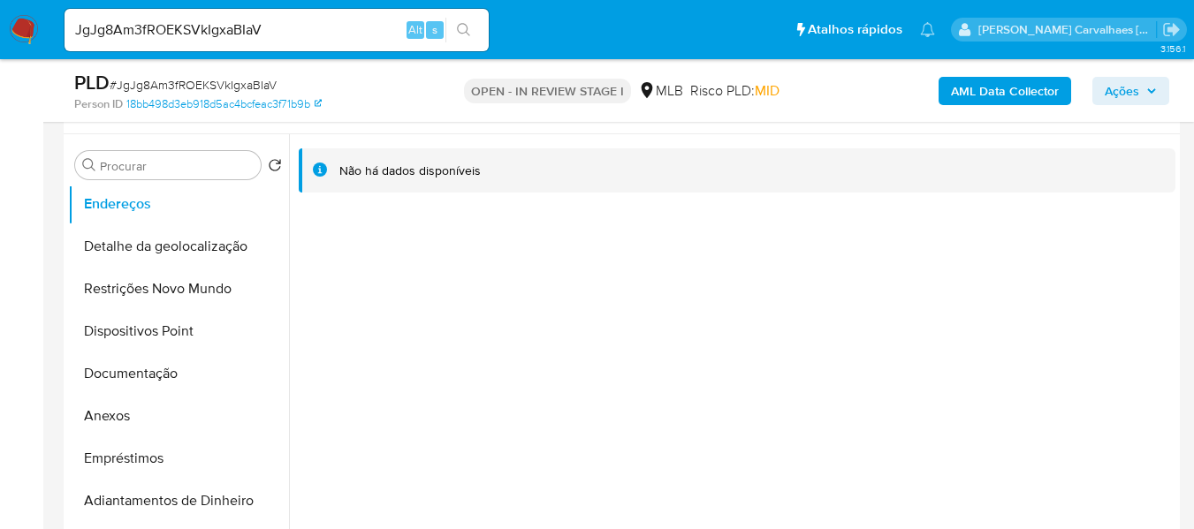
scroll to position [236, 0]
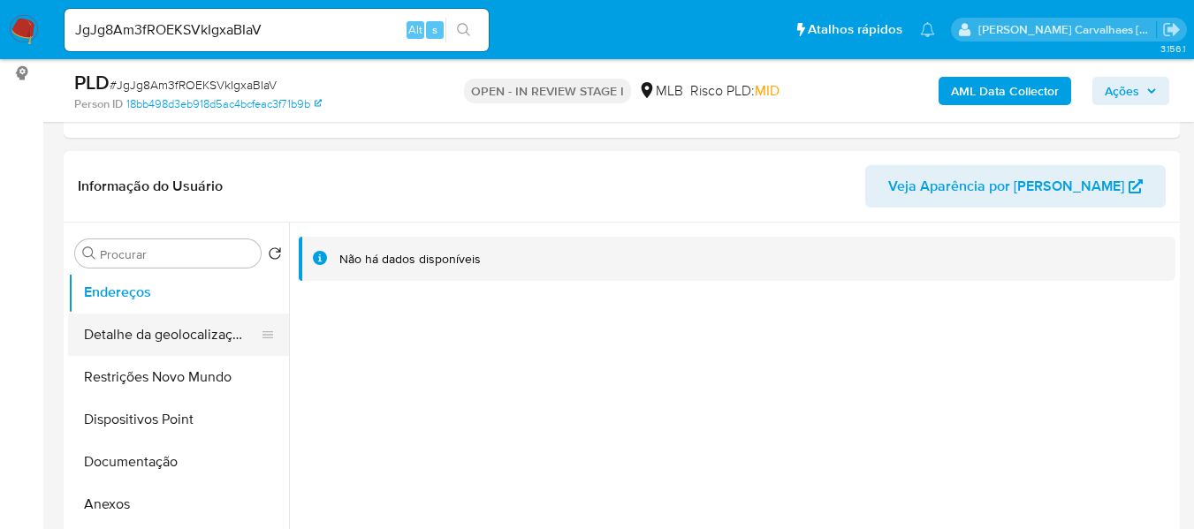
click at [160, 330] on button "Detalhe da geolocalização" at bounding box center [171, 335] width 207 height 42
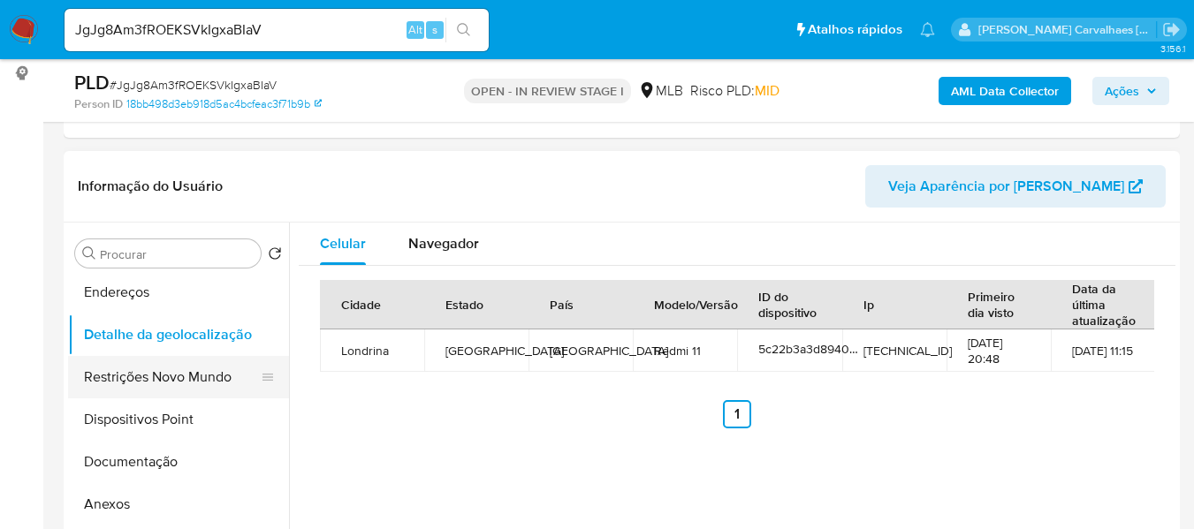
click at [174, 380] on button "Restrições Novo Mundo" at bounding box center [171, 377] width 207 height 42
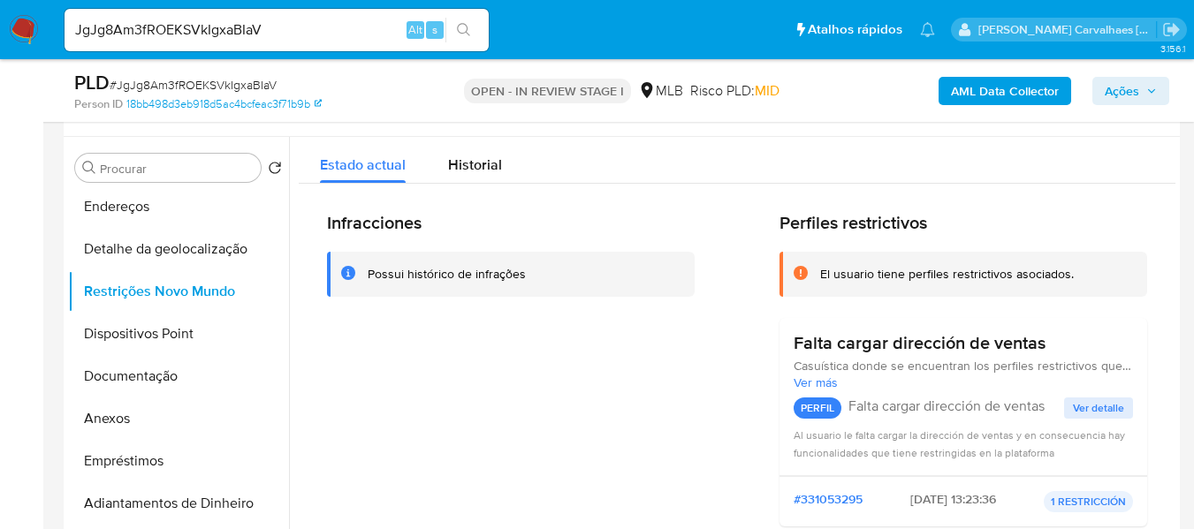
scroll to position [316, 0]
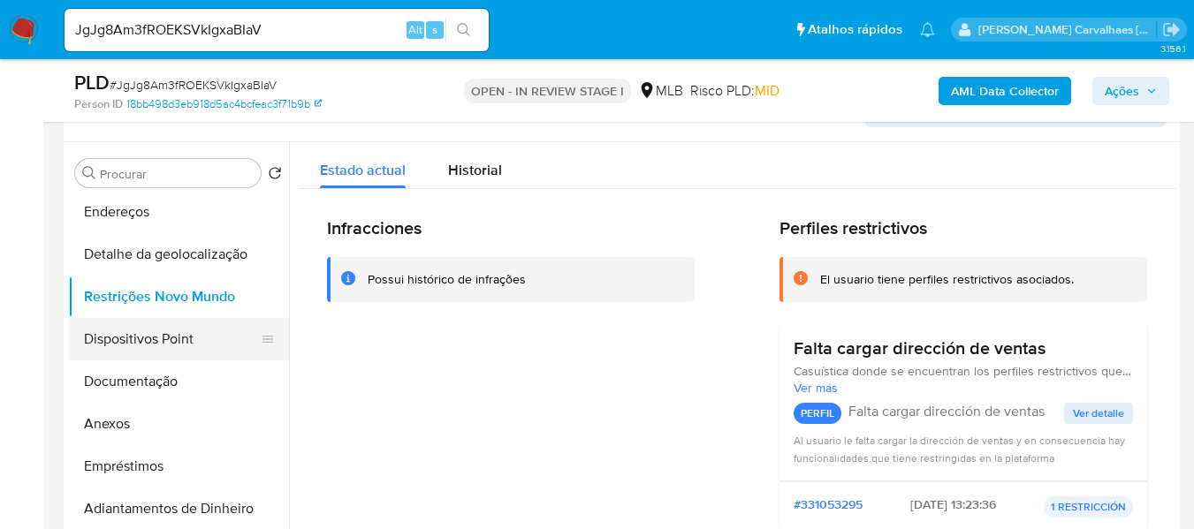
click at [105, 336] on button "Dispositivos Point" at bounding box center [171, 339] width 207 height 42
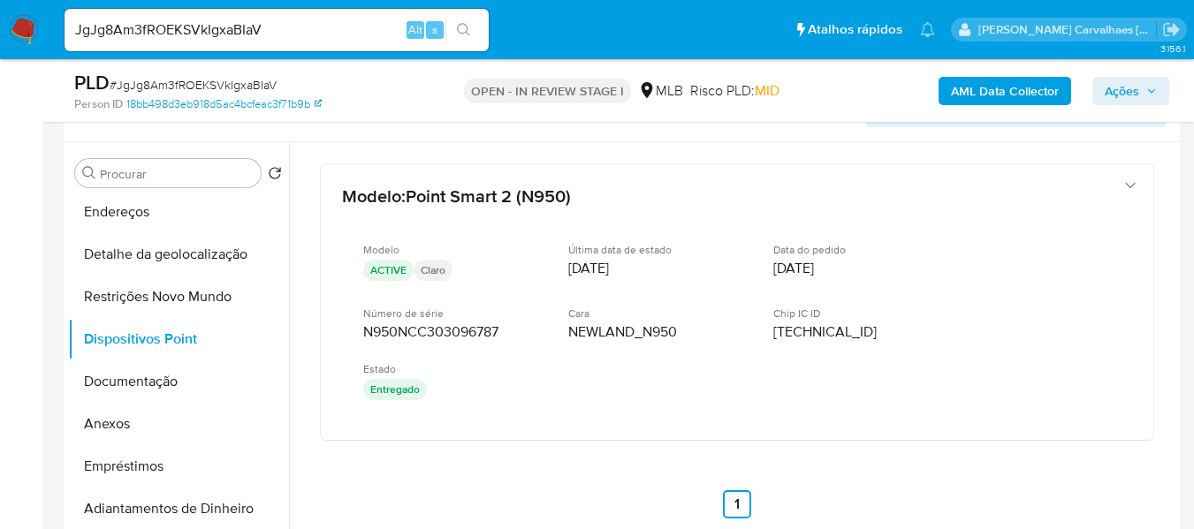
scroll to position [0, 0]
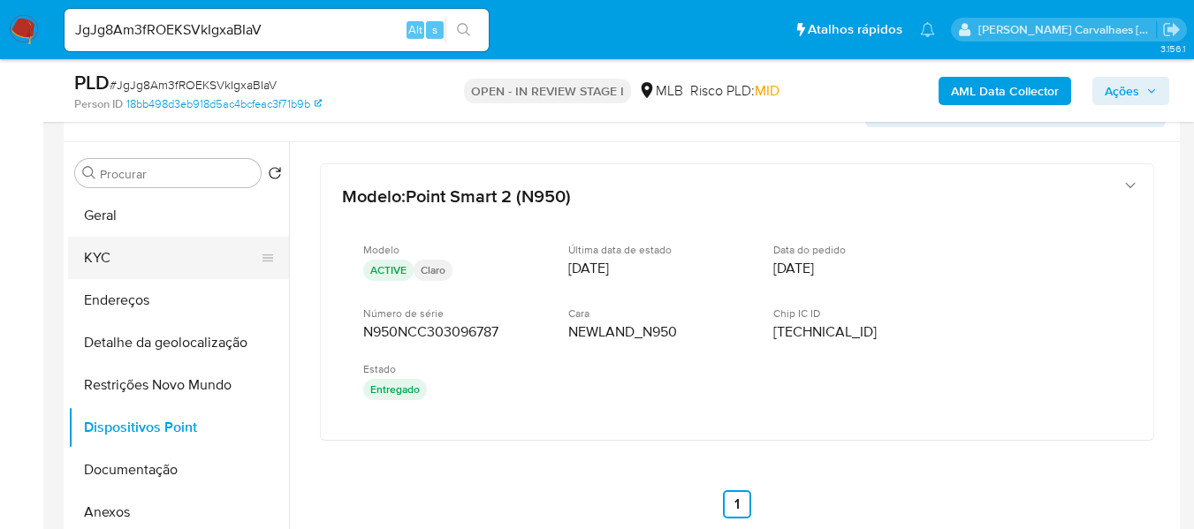
click at [108, 262] on button "KYC" at bounding box center [171, 258] width 207 height 42
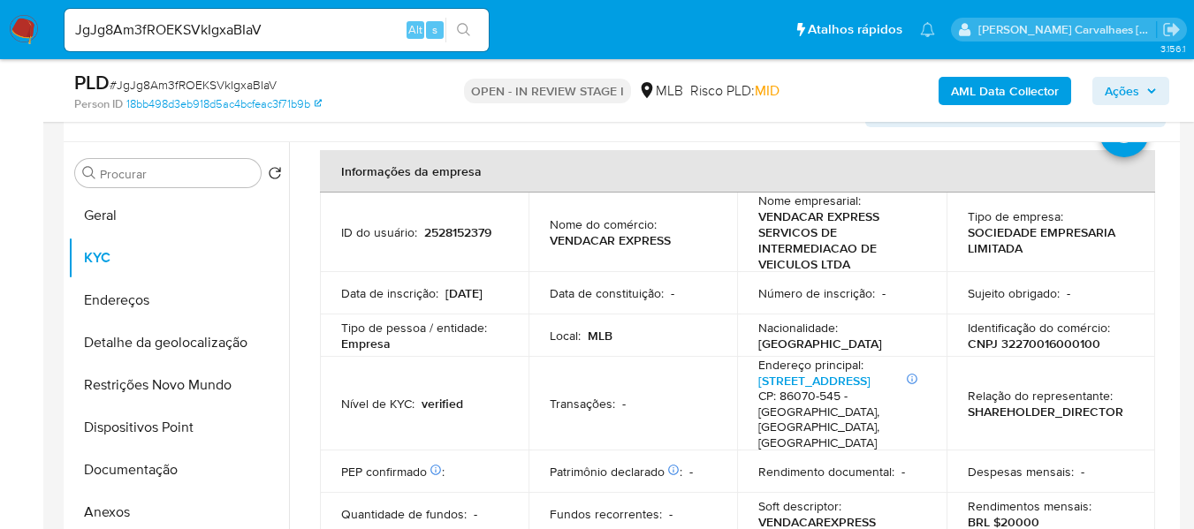
scroll to position [177, 0]
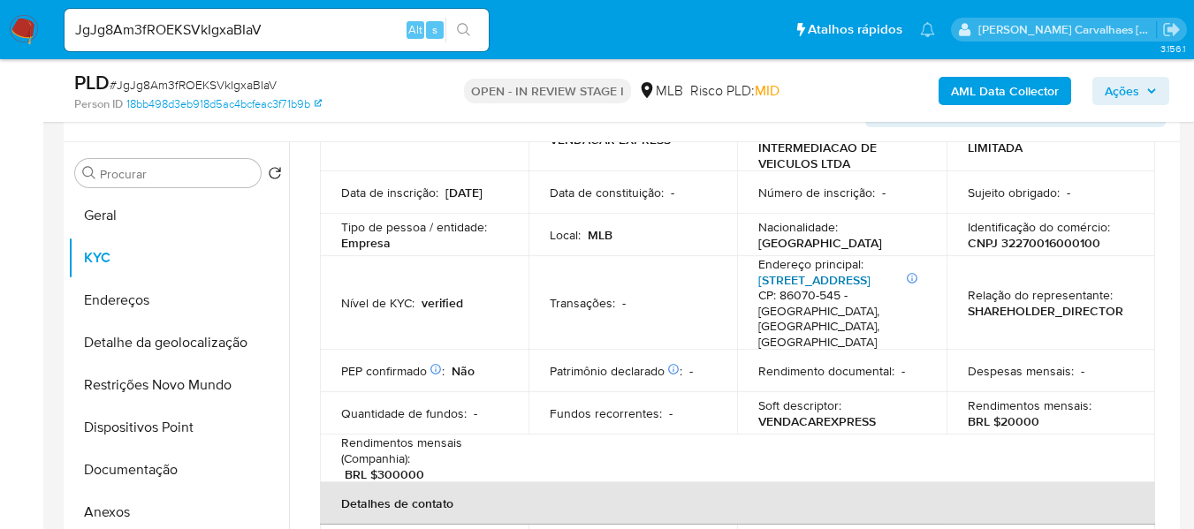
click at [806, 285] on link "Avenida Tiradentes 550, Jardim Shangri-la A" at bounding box center [814, 280] width 112 height 18
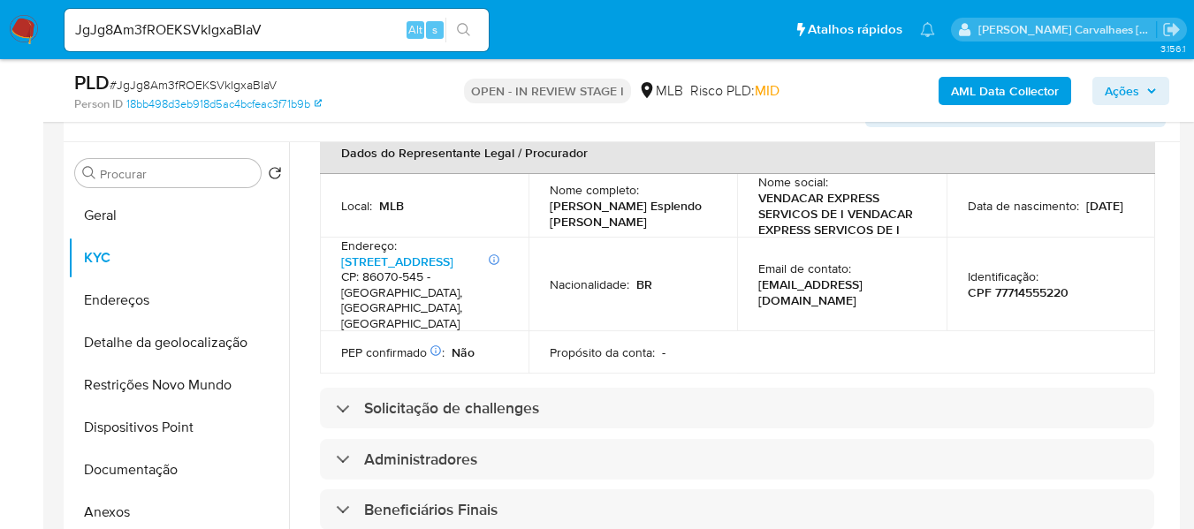
scroll to position [618, 0]
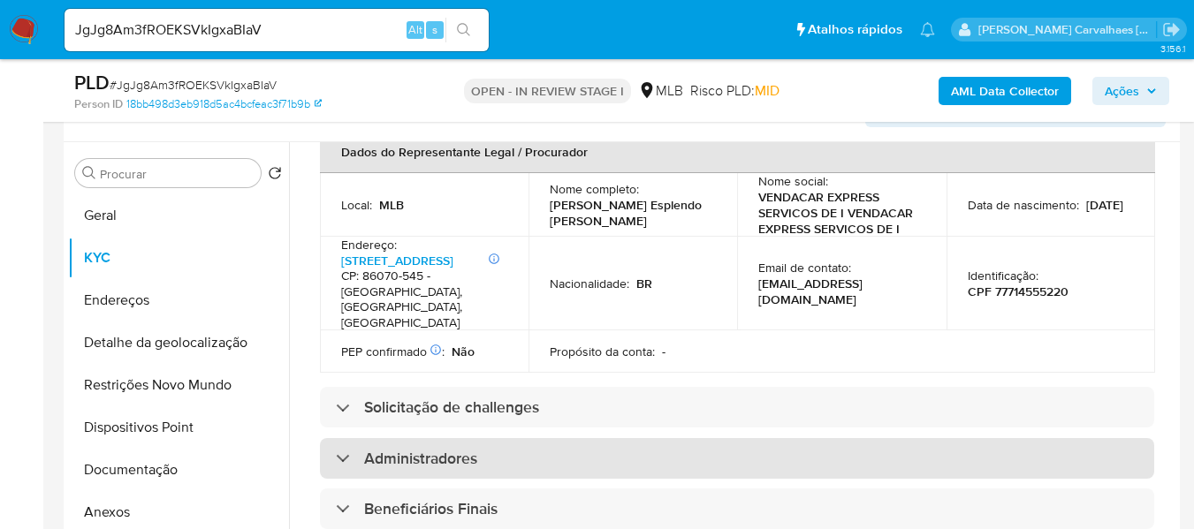
click at [594, 438] on div "Administradores" at bounding box center [737, 458] width 834 height 41
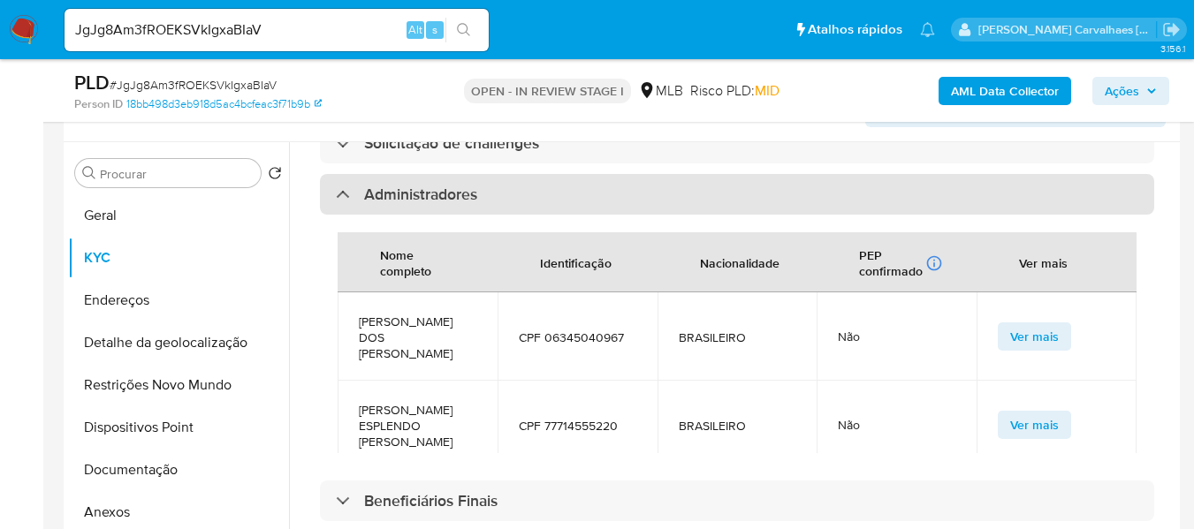
scroll to position [884, 0]
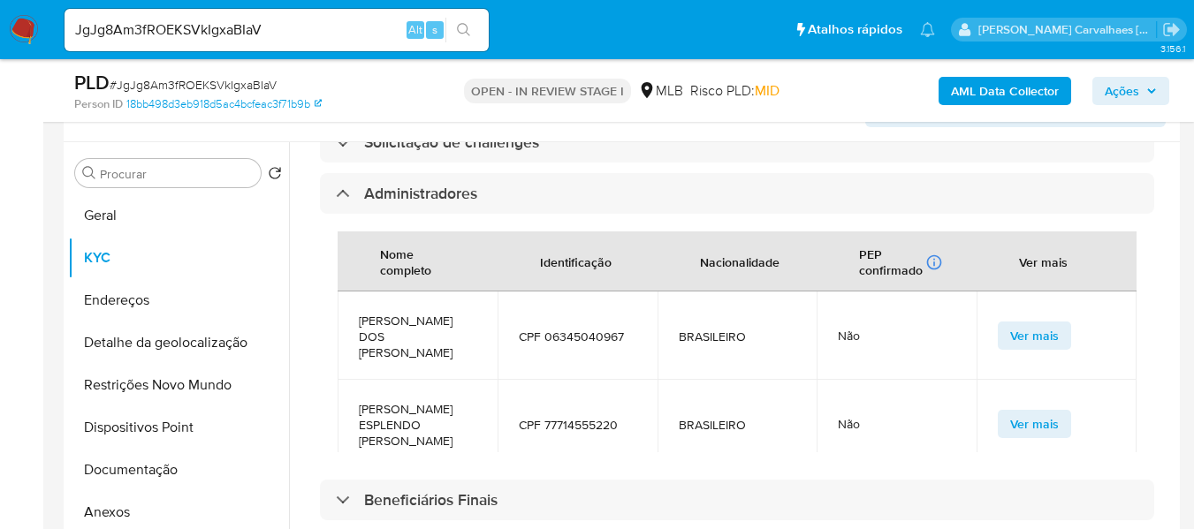
click at [1050, 322] on button "Ver mais" at bounding box center [1034, 336] width 73 height 28
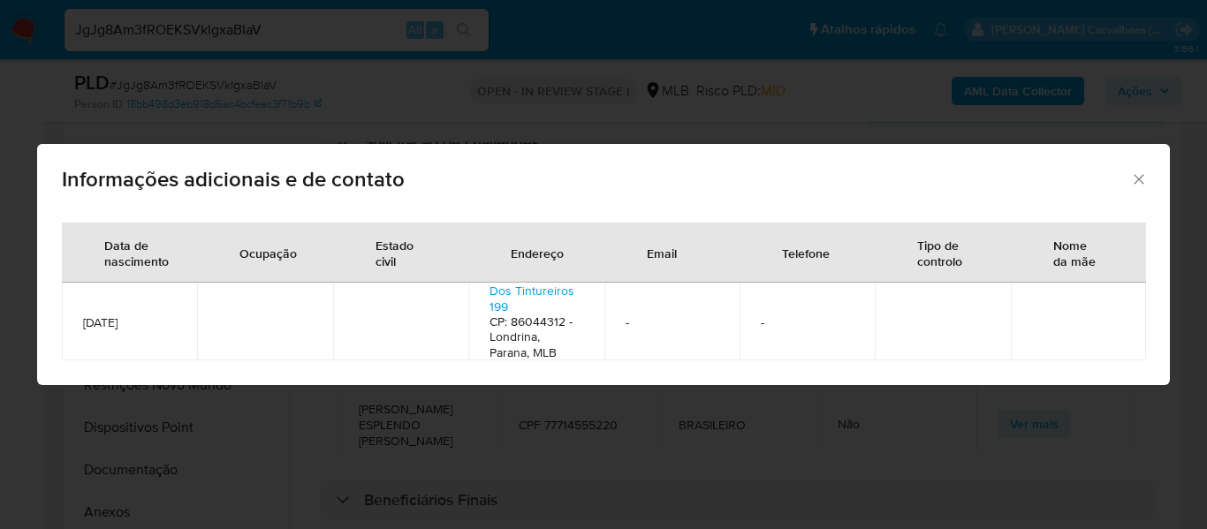
click at [1139, 179] on icon "Fechar" at bounding box center [1139, 179] width 10 height 10
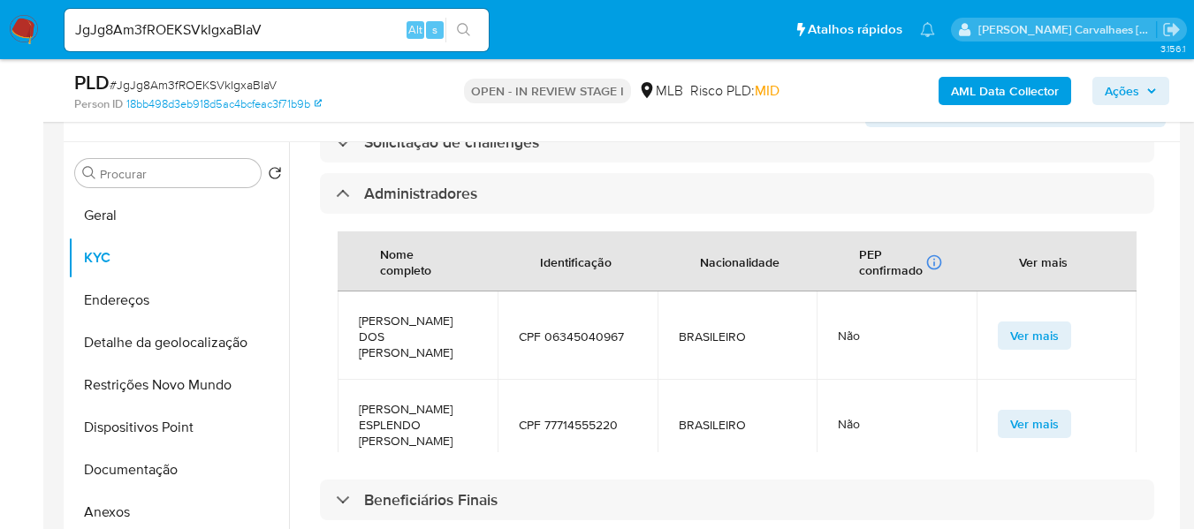
click at [1019, 412] on span "Ver mais" at bounding box center [1034, 424] width 49 height 25
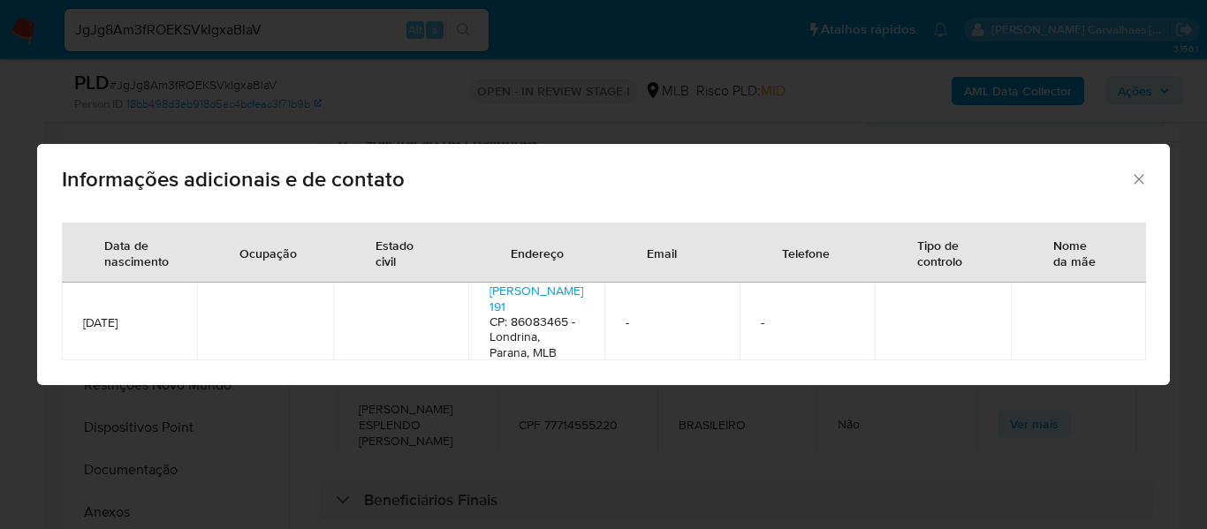
click at [1134, 178] on icon "Fechar" at bounding box center [1139, 180] width 18 height 18
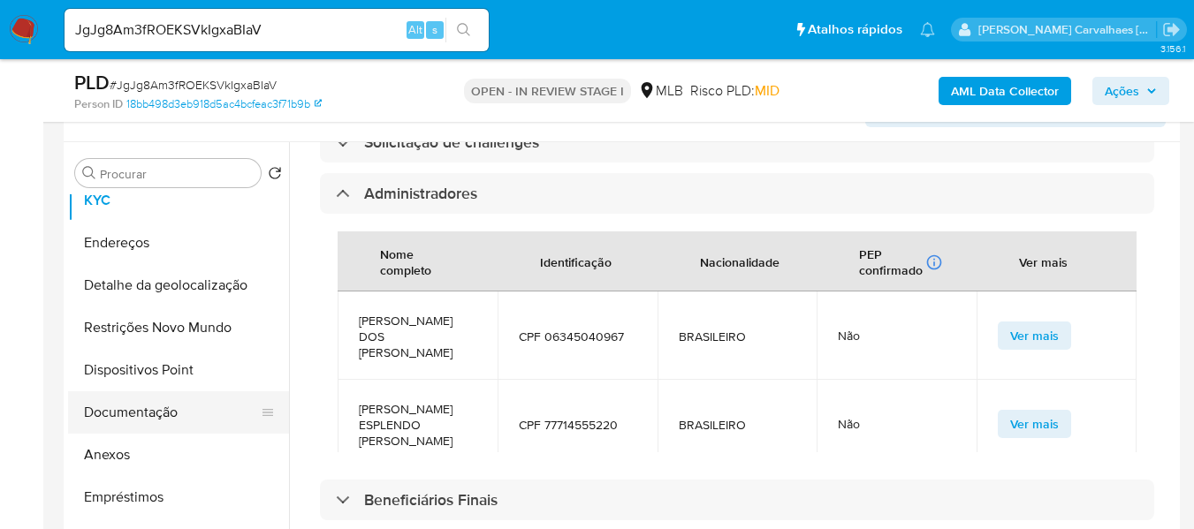
scroll to position [88, 0]
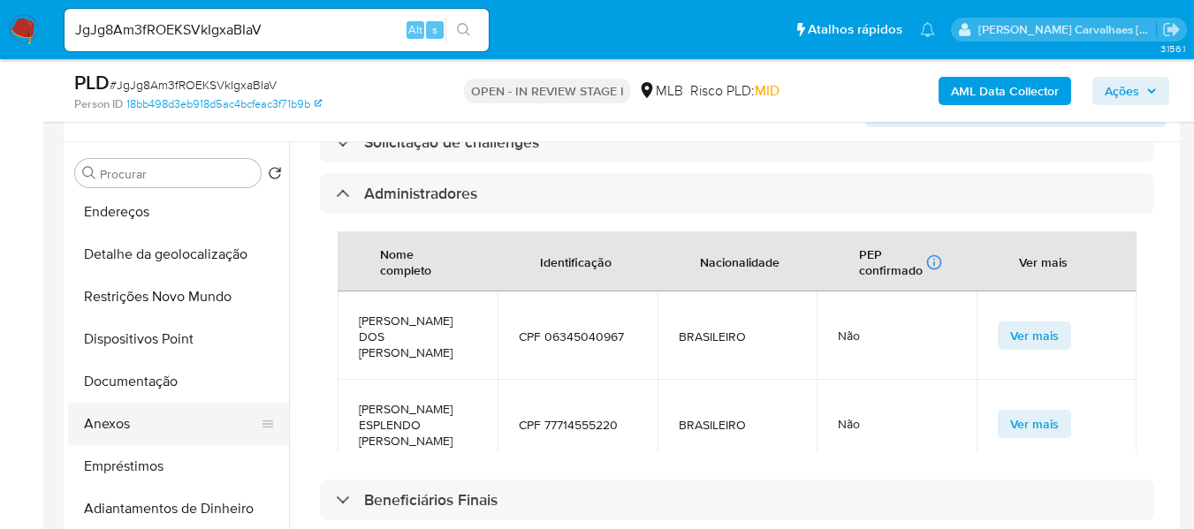
click at [138, 425] on button "Anexos" at bounding box center [171, 424] width 207 height 42
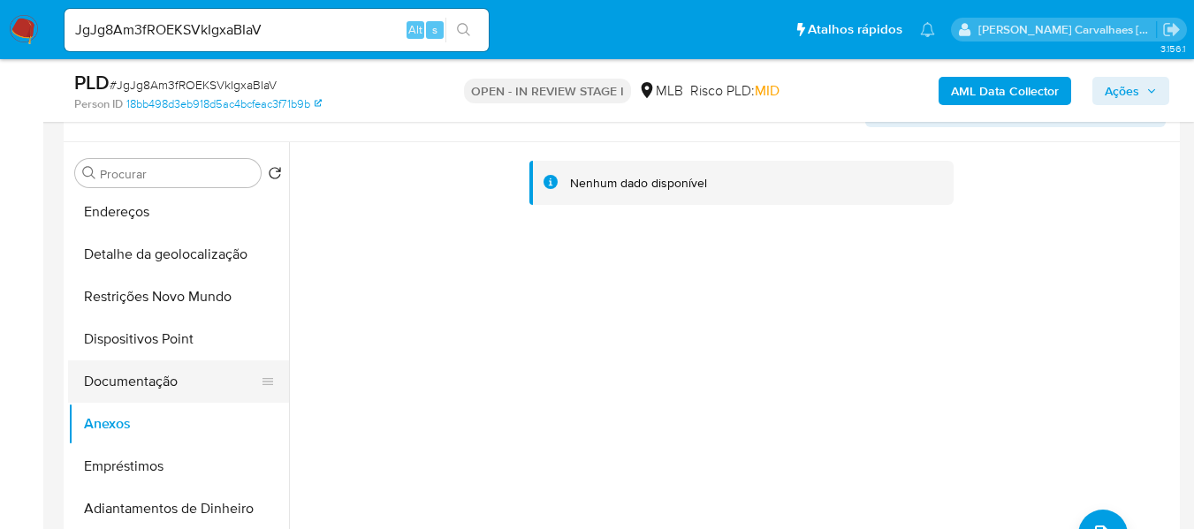
click at [162, 382] on button "Documentação" at bounding box center [171, 381] width 207 height 42
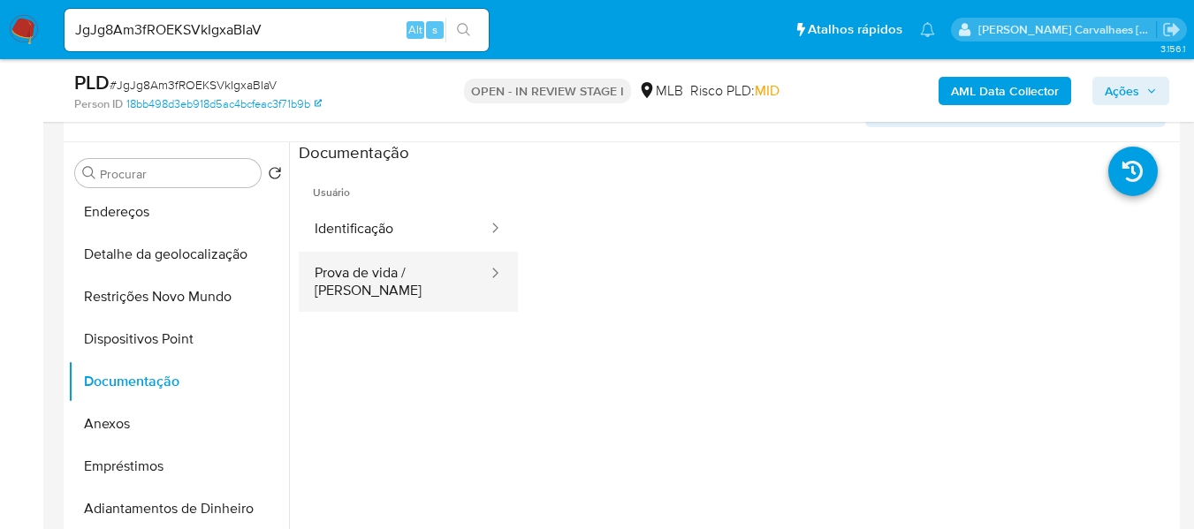
click at [444, 281] on button "Prova de vida / Selfie" at bounding box center [394, 282] width 191 height 60
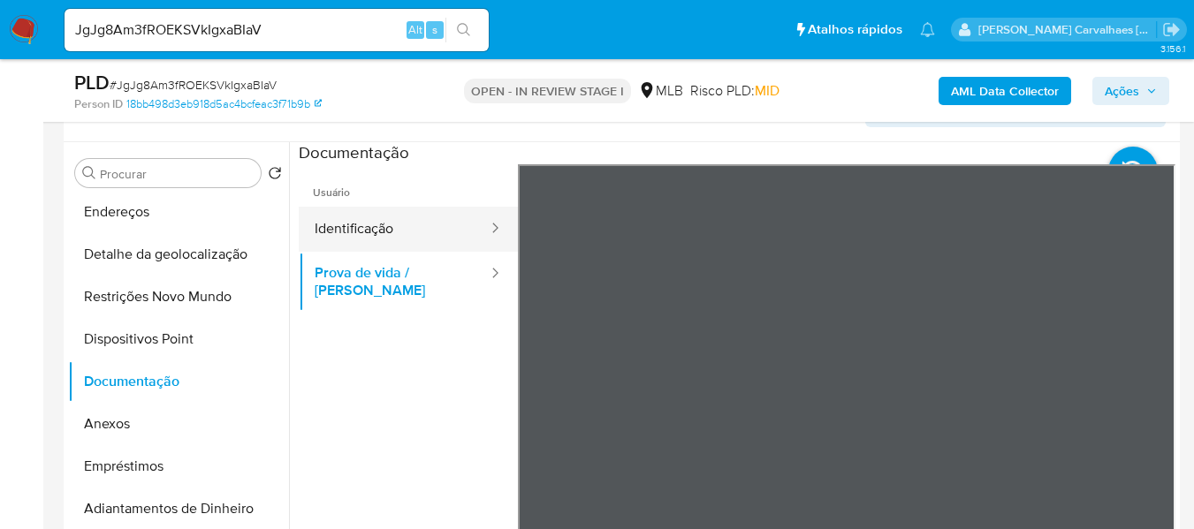
click at [415, 239] on button "Identificação" at bounding box center [394, 229] width 191 height 45
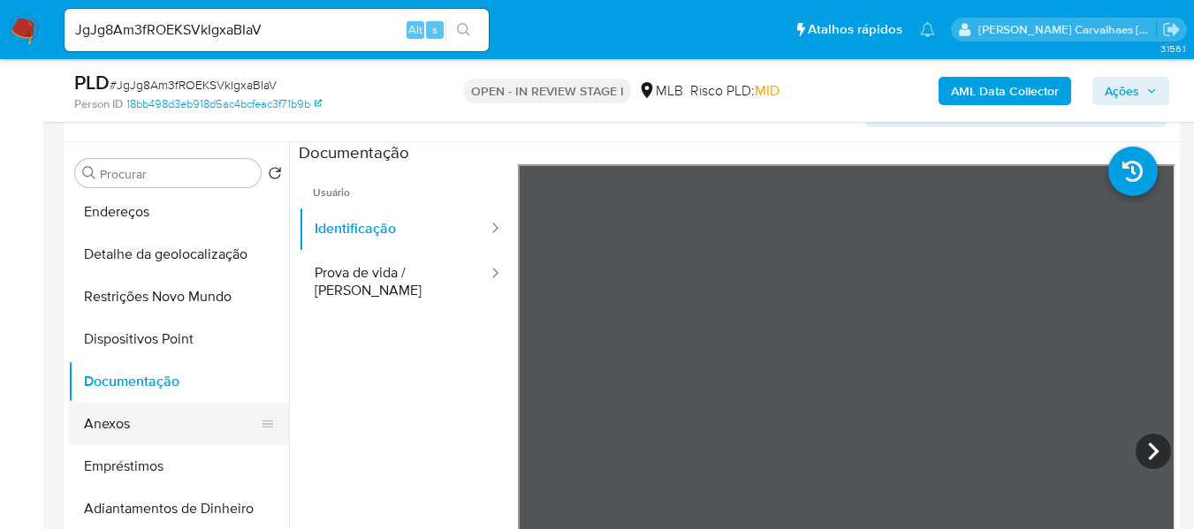
click at [167, 421] on button "Anexos" at bounding box center [171, 424] width 207 height 42
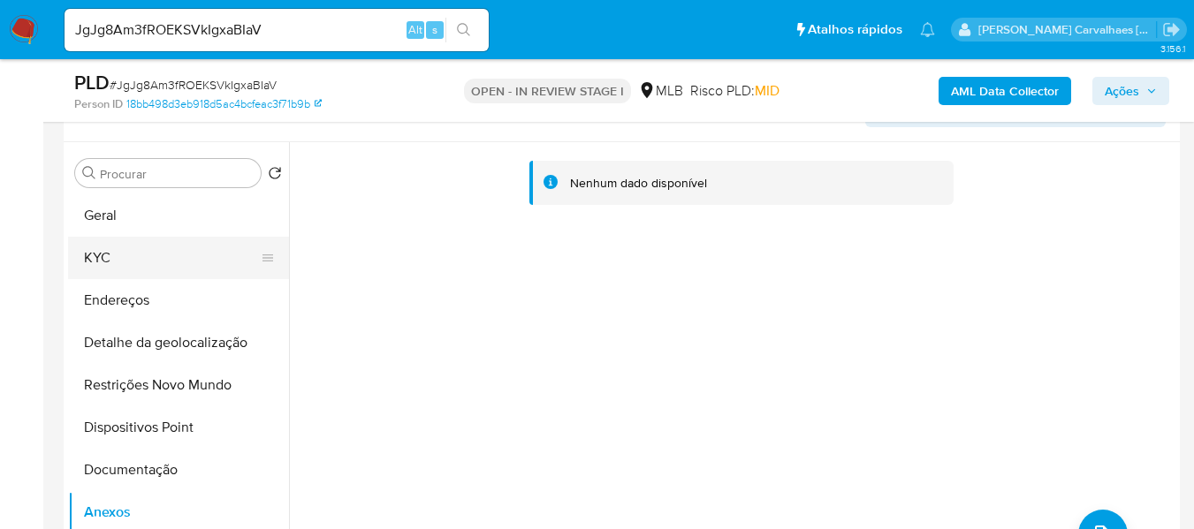
click at [150, 262] on button "KYC" at bounding box center [171, 258] width 207 height 42
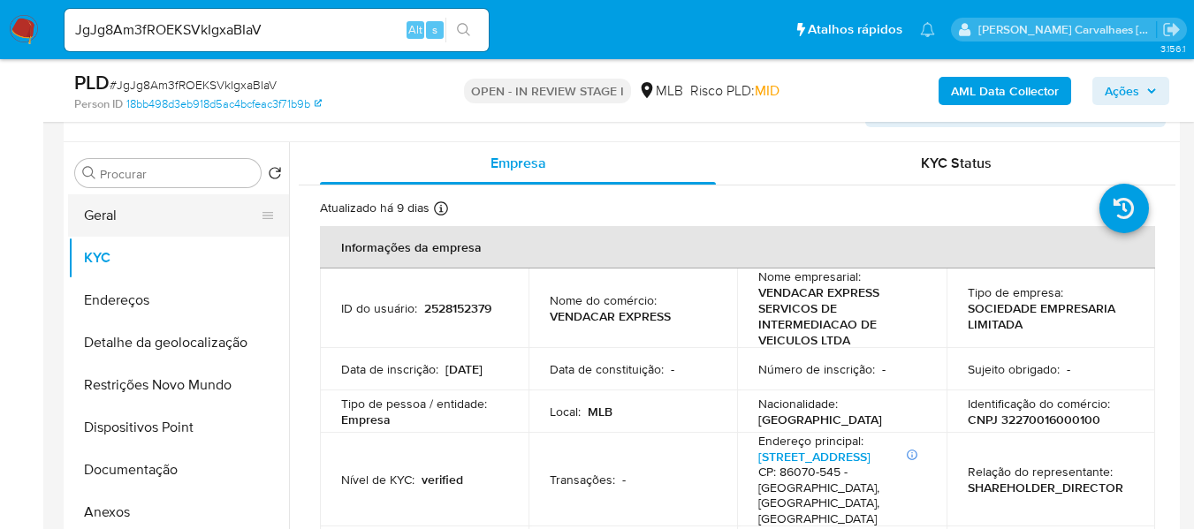
click at [152, 227] on button "Geral" at bounding box center [171, 215] width 207 height 42
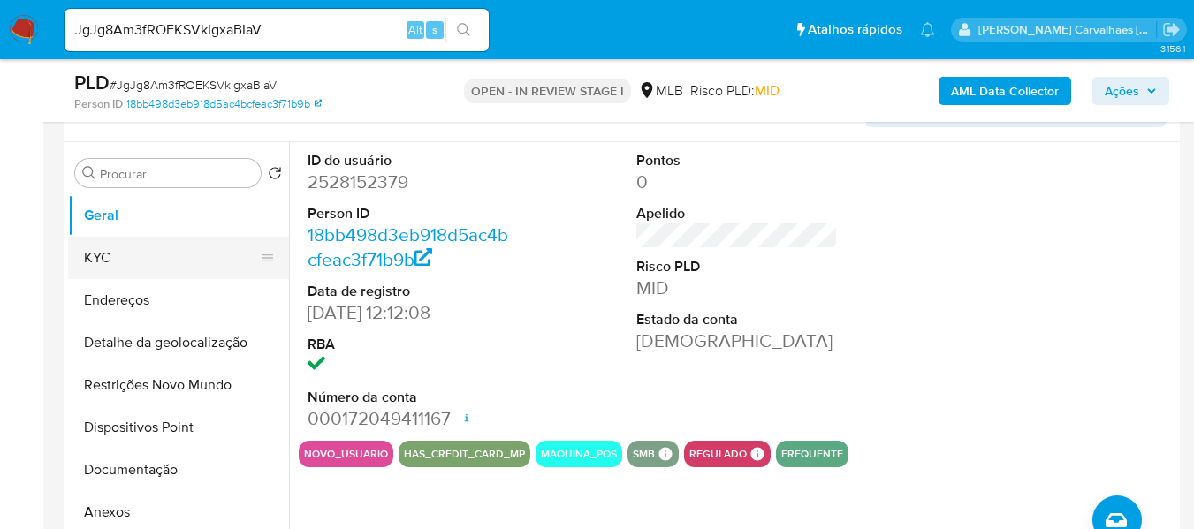
click at [164, 262] on button "KYC" at bounding box center [171, 258] width 207 height 42
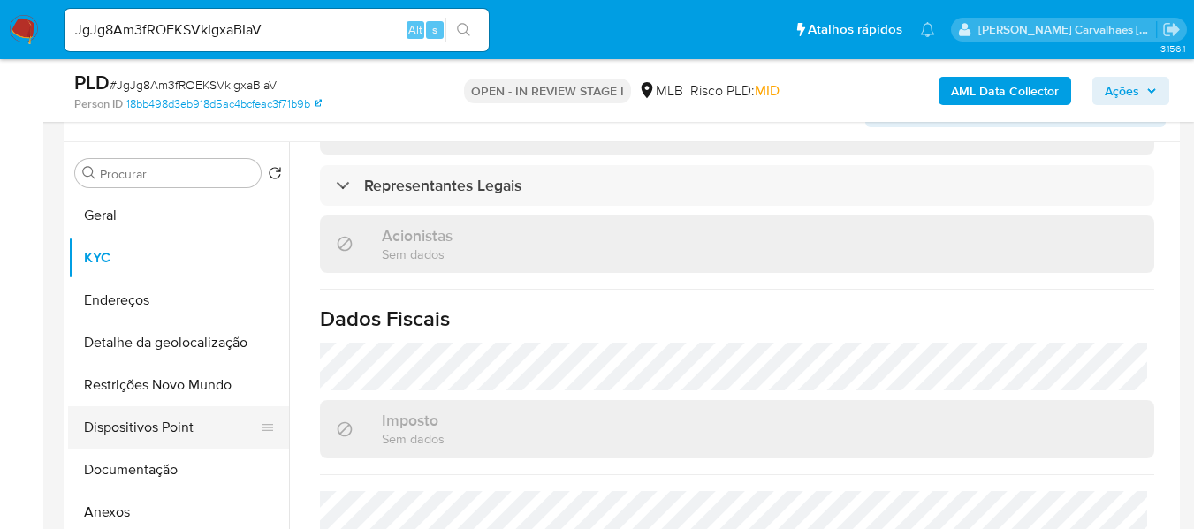
scroll to position [177, 0]
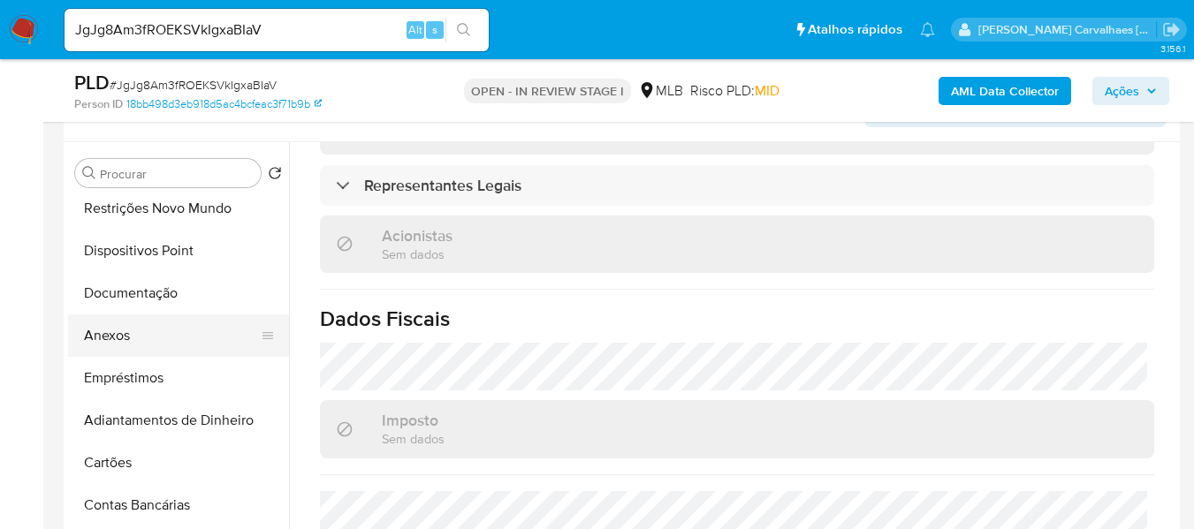
click at [122, 337] on button "Anexos" at bounding box center [171, 336] width 207 height 42
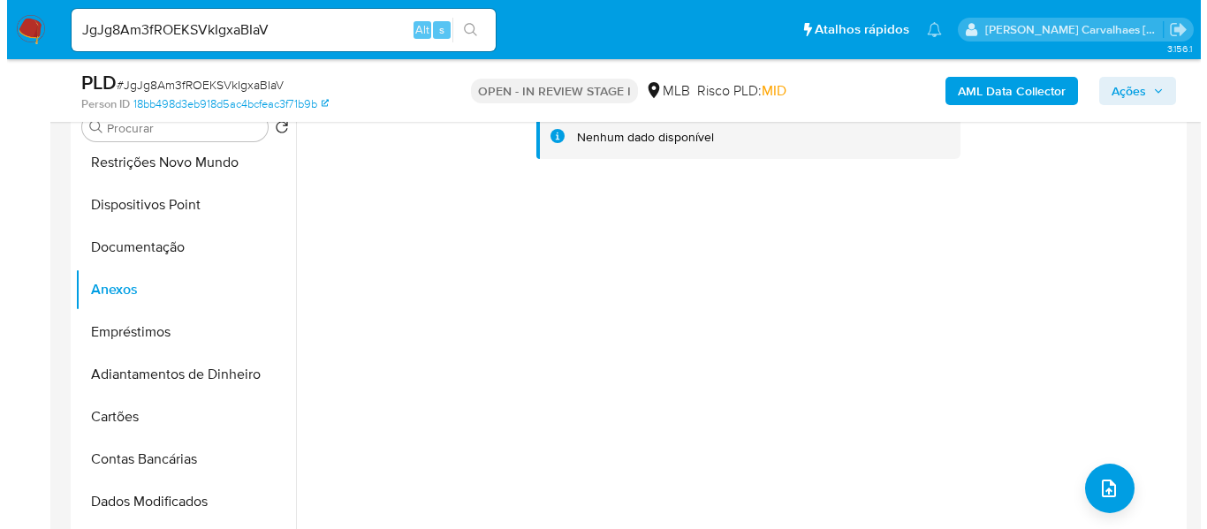
scroll to position [493, 0]
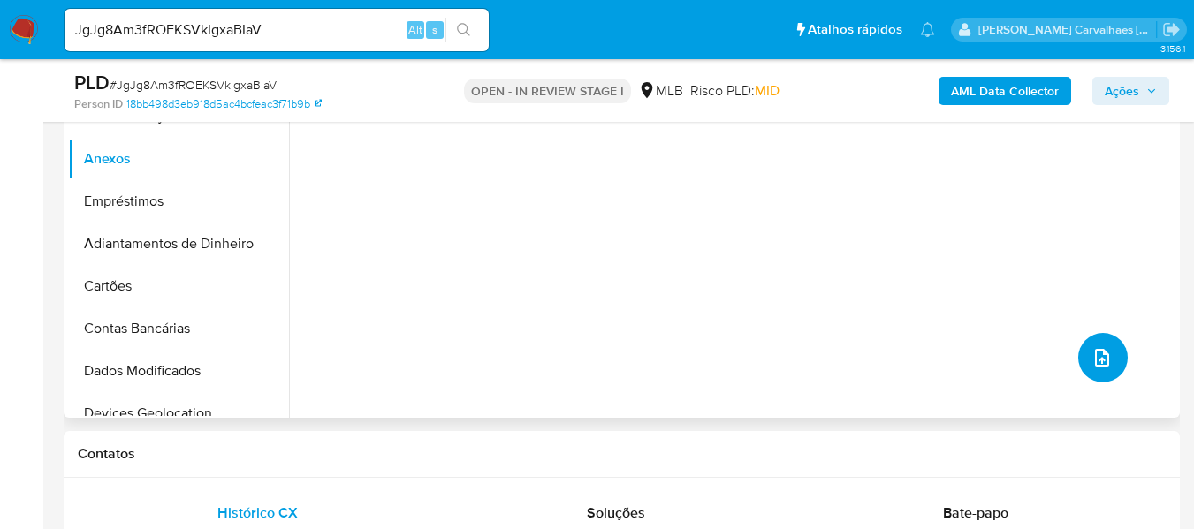
click at [1104, 364] on span "upload-file" at bounding box center [1101, 357] width 21 height 21
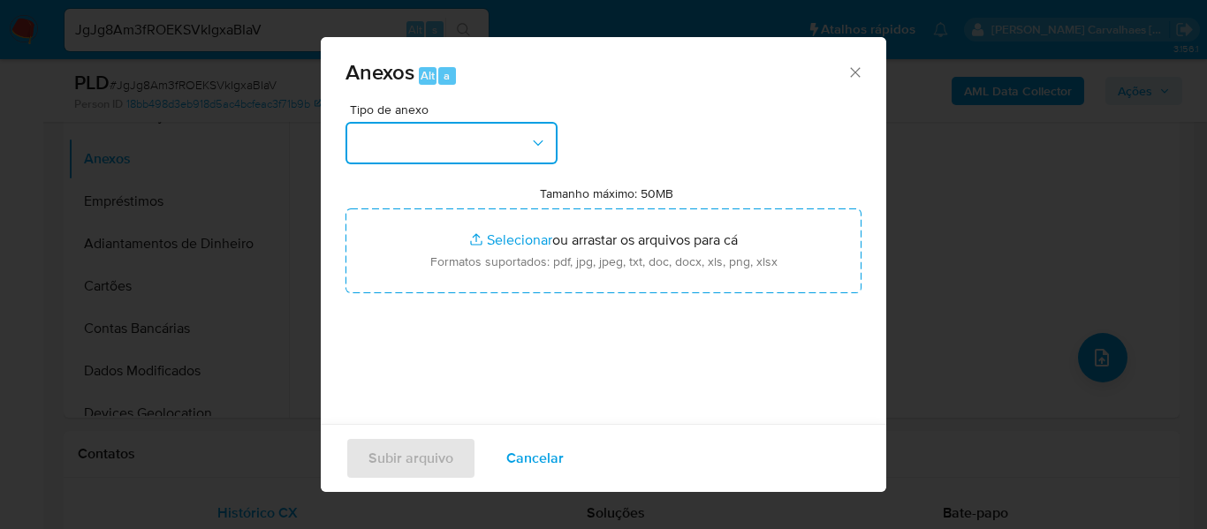
click at [538, 142] on icon "button" at bounding box center [538, 143] width 18 height 18
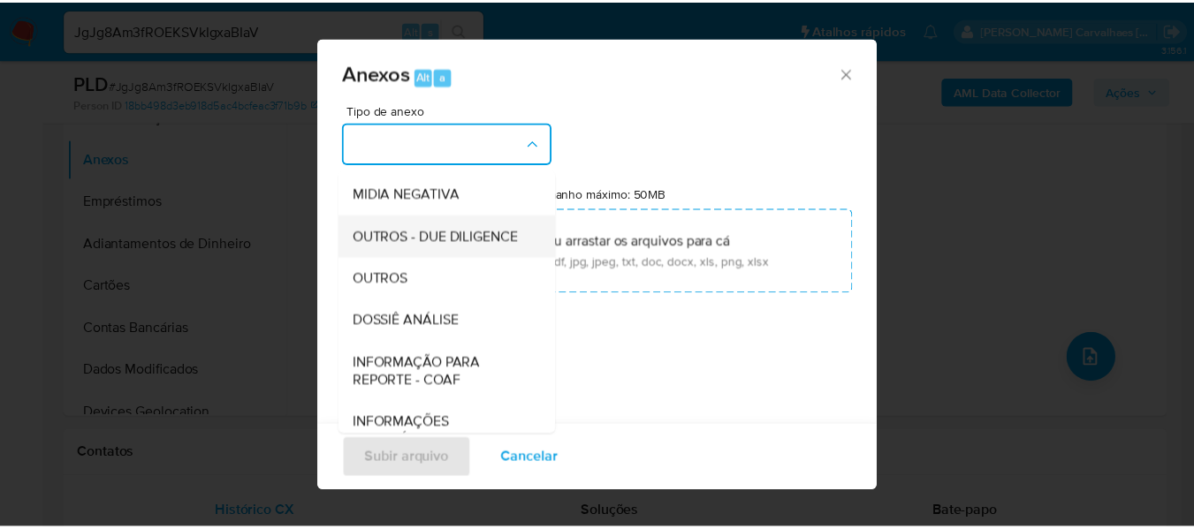
scroll to position [265, 0]
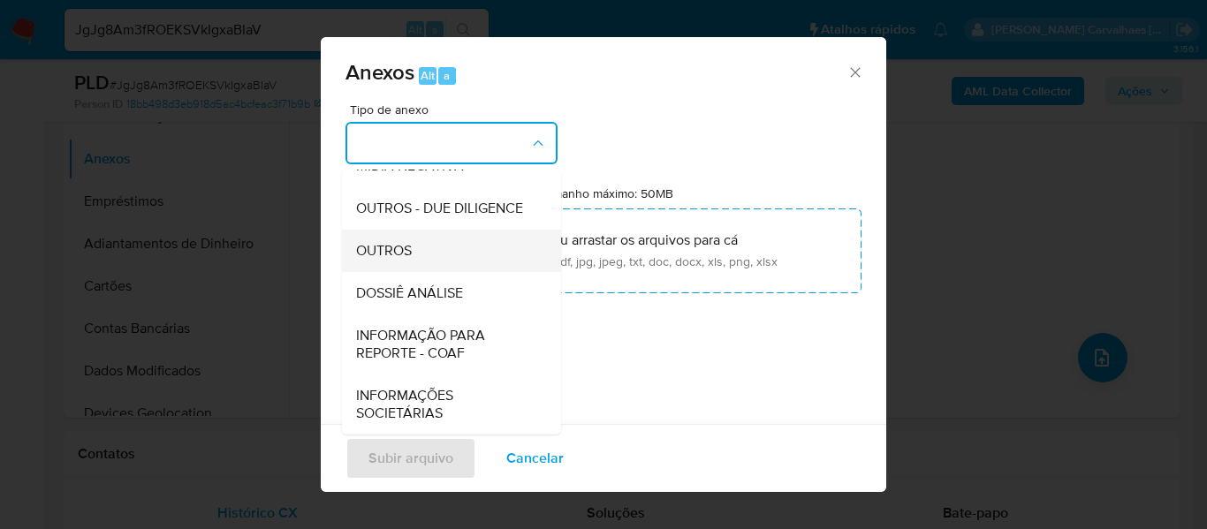
click at [414, 261] on div "OUTROS" at bounding box center [446, 251] width 180 height 42
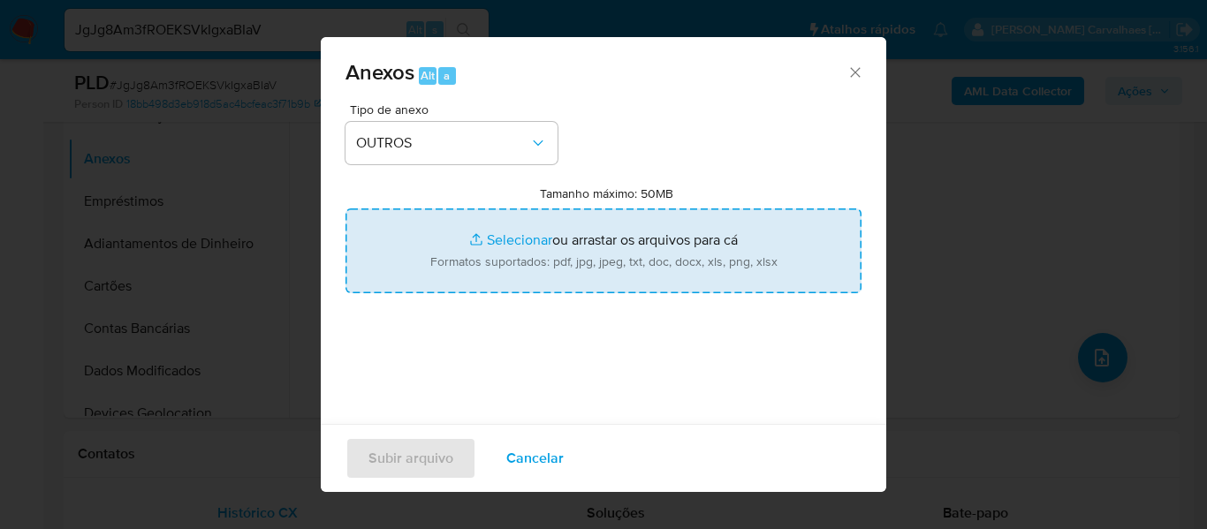
click at [495, 241] on input "Tamanho máximo: 50MB Selecionar arquivos" at bounding box center [603, 251] width 516 height 85
type input "C:\fakepath\Declinio - xxxxx - CNPJ 32270016000100 - VENDACAR .pdf"
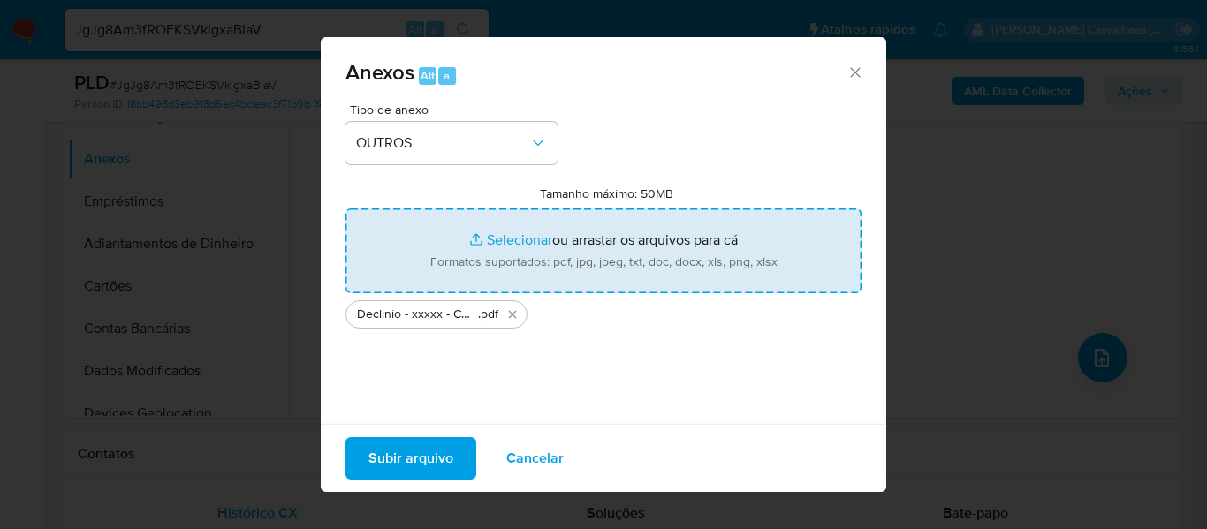
click at [505, 241] on input "Tamanho máximo: 50MB Selecionar arquivos" at bounding box center [603, 251] width 516 height 85
type input "C:\fakepath\Mulan VENDACAR EXPRESS SERVICOS2528152379_2025_08_27_16_40_39 - Tab…"
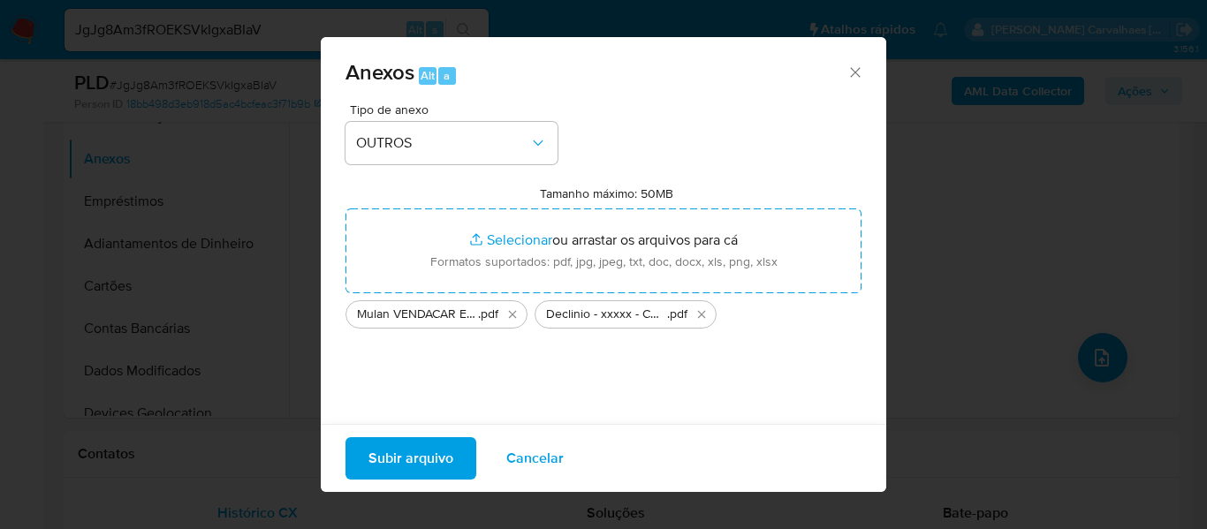
click at [431, 466] on span "Subir arquivo" at bounding box center [410, 458] width 85 height 39
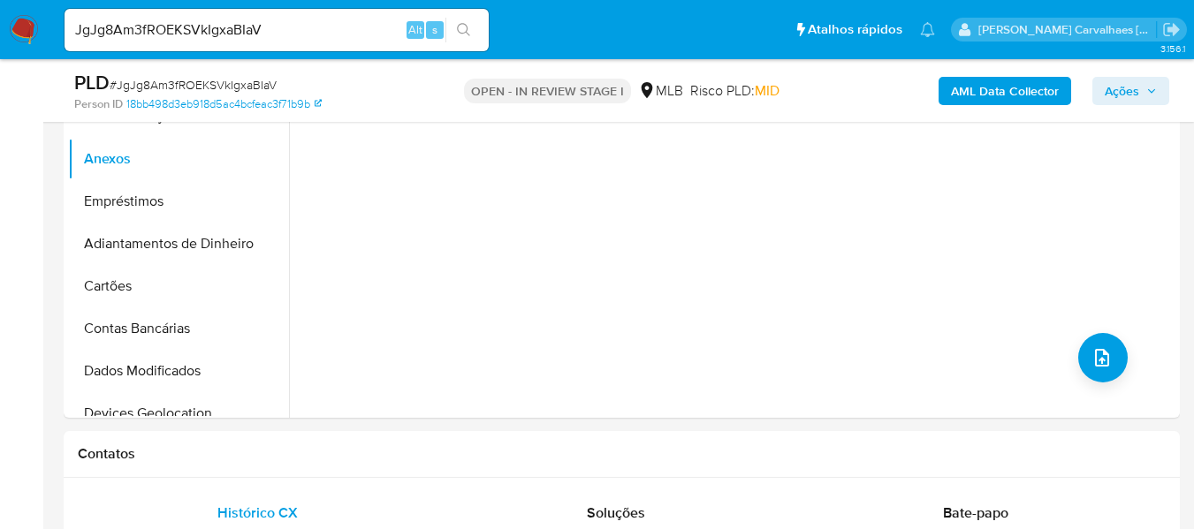
click at [1127, 90] on span "Ações" at bounding box center [1121, 91] width 34 height 28
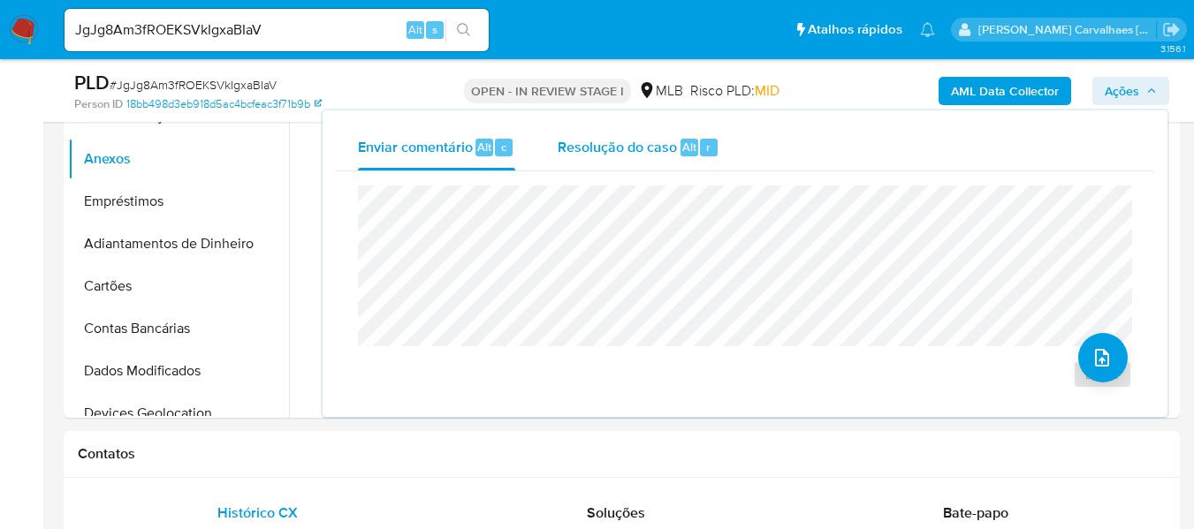
click at [588, 148] on span "Resolução do caso" at bounding box center [617, 146] width 119 height 20
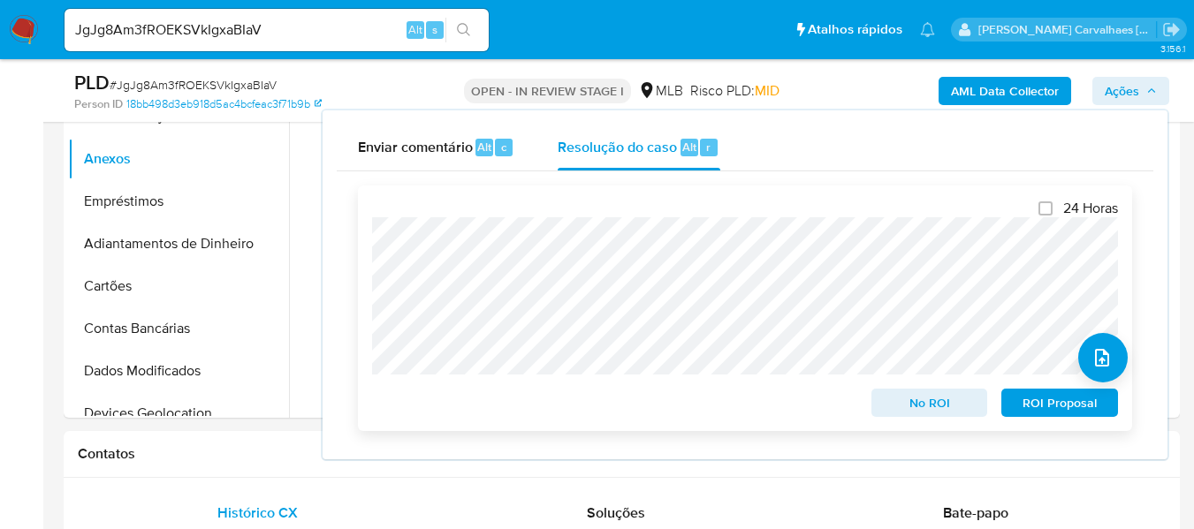
click at [924, 407] on span "No ROI" at bounding box center [930, 403] width 92 height 25
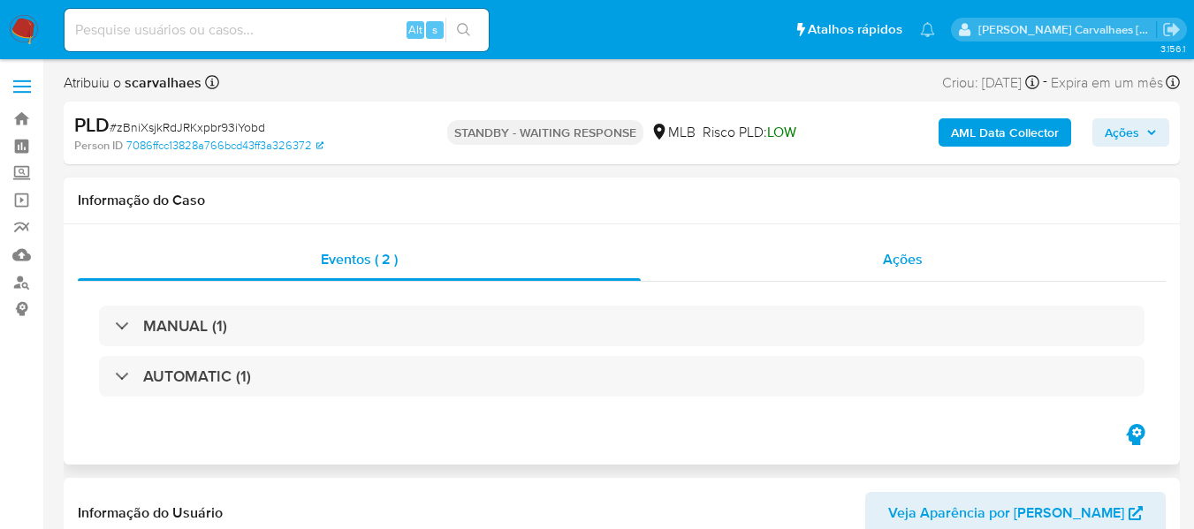
select select "10"
click at [886, 262] on span "Ações" at bounding box center [903, 259] width 40 height 20
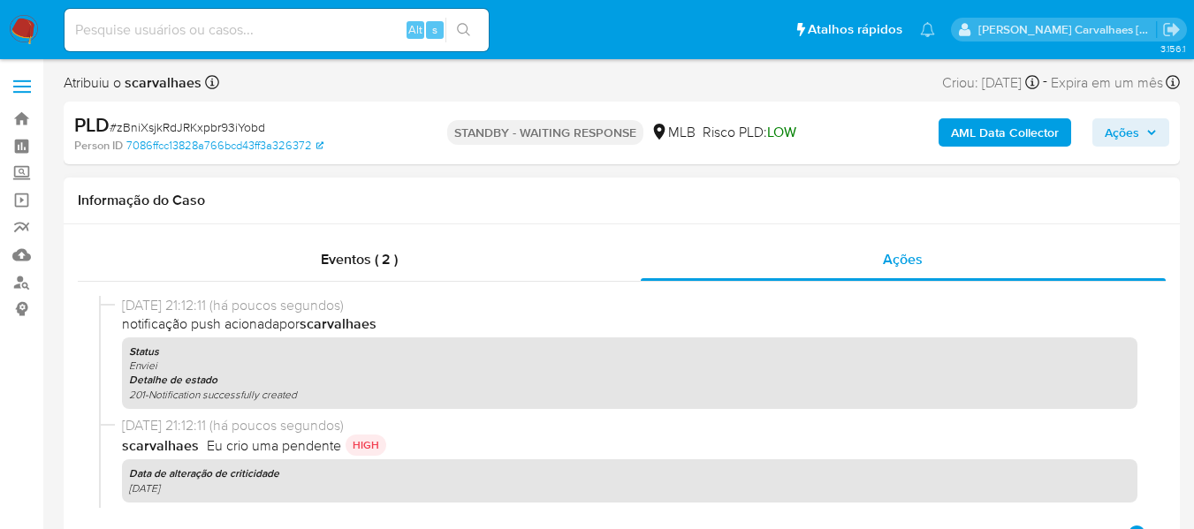
click at [1082, 389] on div "Status Enviei Detalhe de estado 201-Notification successfully created" at bounding box center [629, 374] width 1015 height 72
click at [233, 479] on b "Data de alteração de criticidade" at bounding box center [204, 474] width 150 height 16
click at [180, 371] on div "Status Enviei Detalhe de estado 201-Notification successfully created" at bounding box center [629, 374] width 1015 height 72
click at [265, 335] on div "27/08/2025 21:12:11 (há poucos segundos) notificação push acionada por scarvalh…" at bounding box center [629, 352] width 1015 height 113
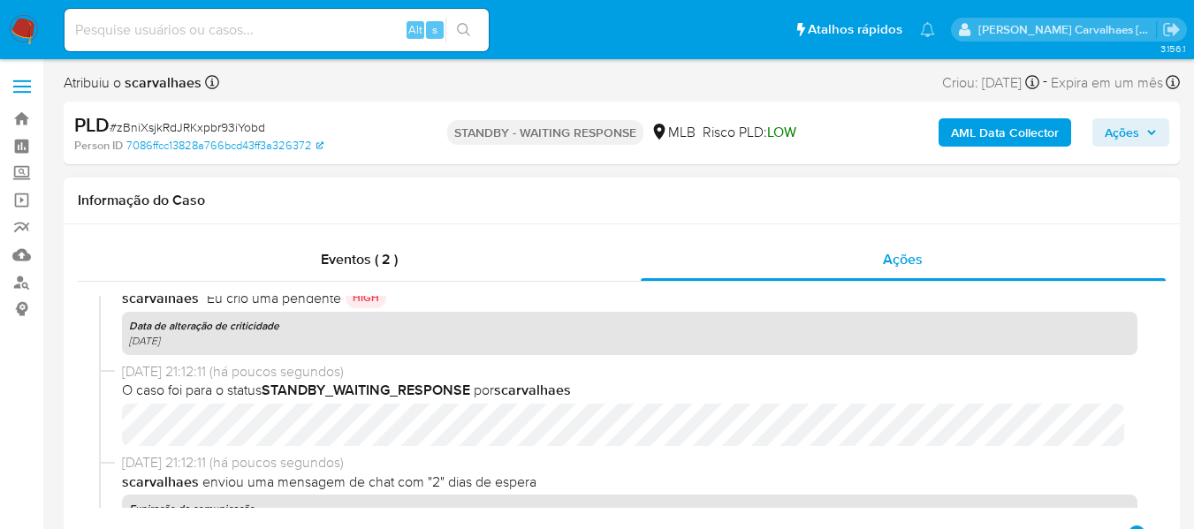
scroll to position [177, 0]
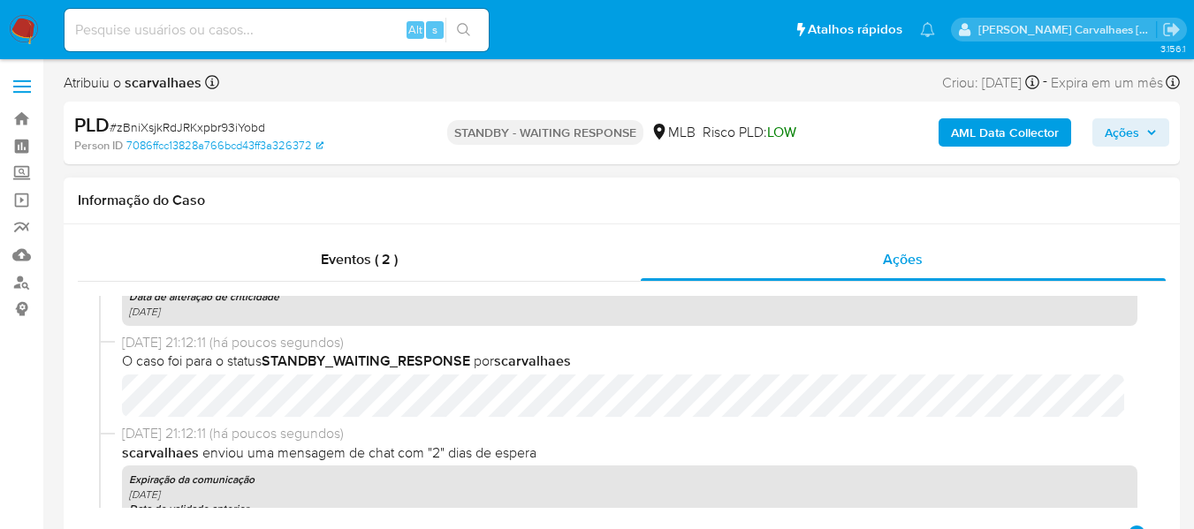
click at [296, 362] on b "STANDBY_WAITING_RESPONSE" at bounding box center [366, 361] width 209 height 20
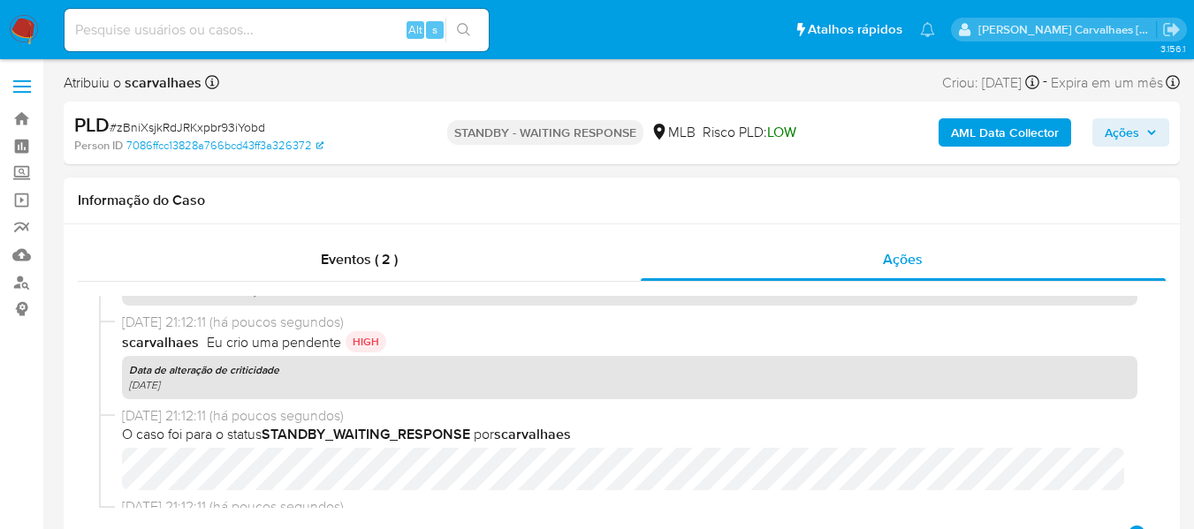
scroll to position [0, 0]
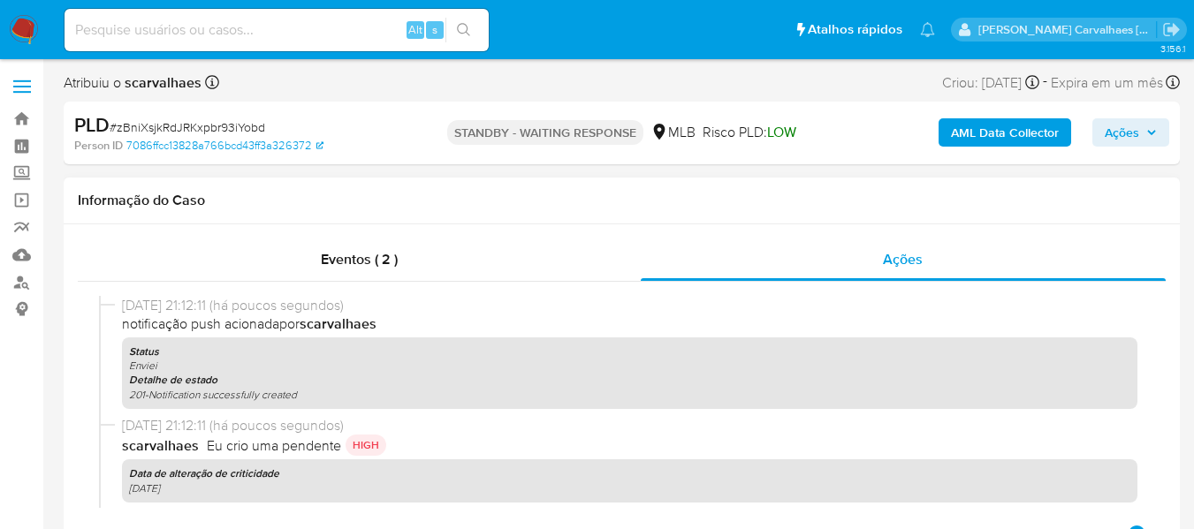
click at [229, 408] on div "Status Enviei Detalhe de estado 201-Notification successfully created" at bounding box center [629, 374] width 1015 height 72
drag, startPoint x: 166, startPoint y: 454, endPoint x: 198, endPoint y: 360, distance: 98.9
click at [166, 441] on b "scarvalhaes" at bounding box center [162, 446] width 80 height 20
click at [195, 347] on p "Status" at bounding box center [629, 352] width 1001 height 14
click at [935, 269] on div "Ações" at bounding box center [904, 260] width 526 height 42
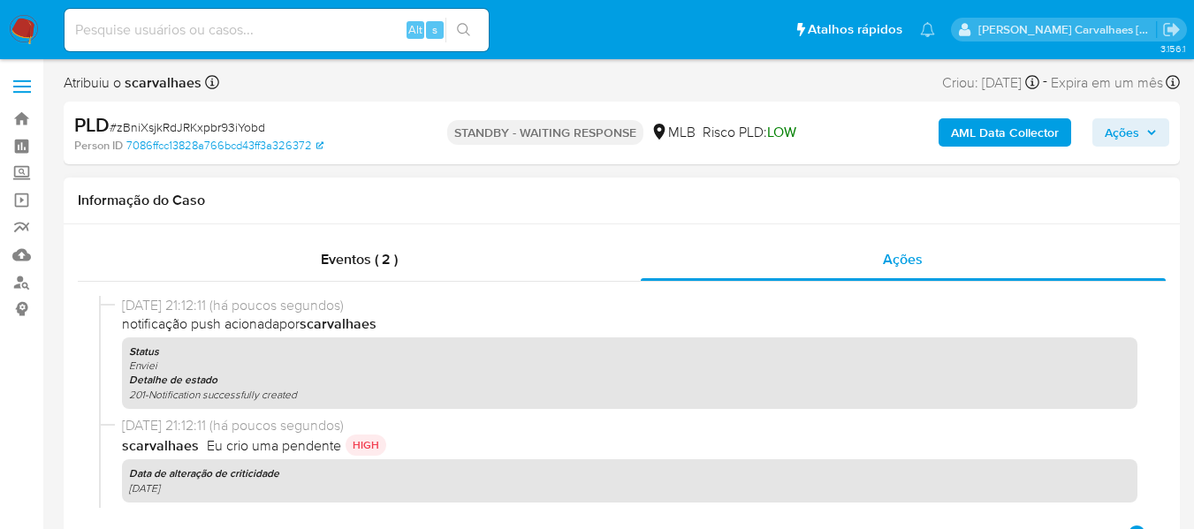
click at [299, 320] on span "notificação push acionada por scarvalhaes" at bounding box center [629, 324] width 1015 height 19
click at [199, 387] on icon "201-Notification successfully created" at bounding box center [213, 394] width 168 height 15
click at [192, 387] on icon "201-Notification successfully created" at bounding box center [213, 394] width 168 height 15
click at [191, 387] on icon "201-Notification successfully created" at bounding box center [213, 394] width 168 height 15
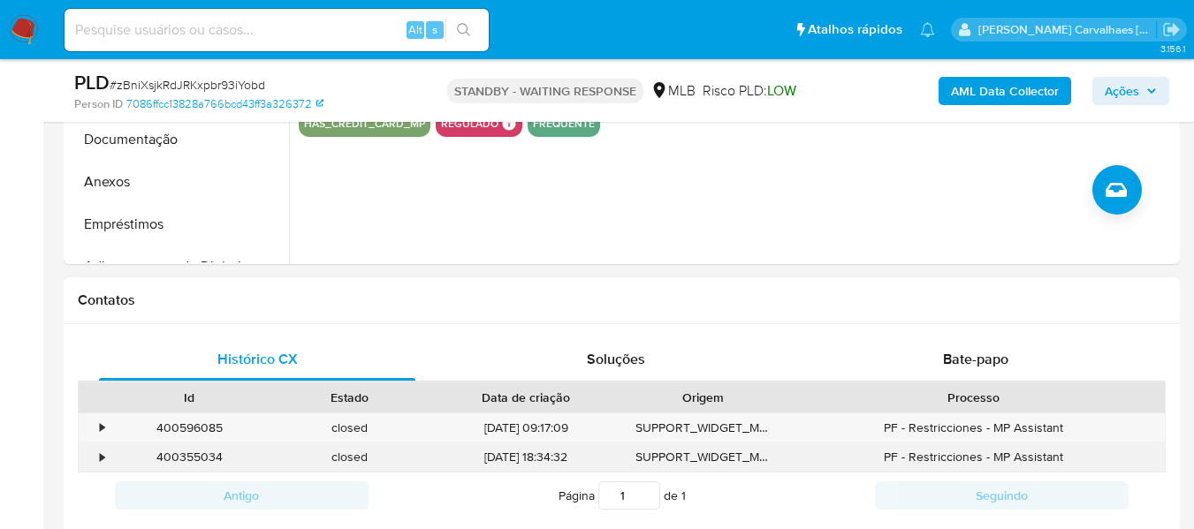
scroll to position [795, 0]
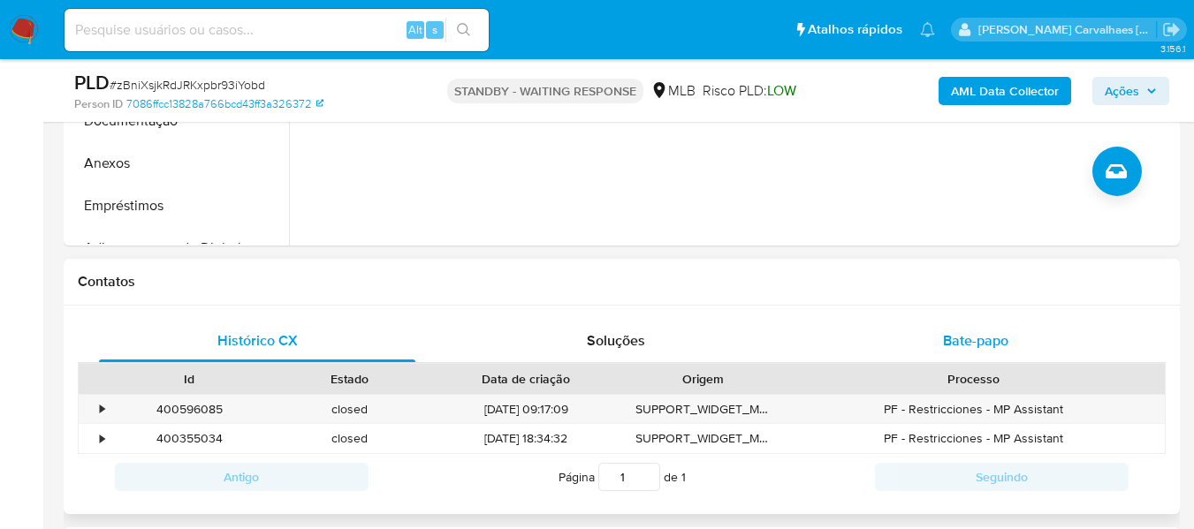
click at [985, 338] on span "Bate-papo" at bounding box center [975, 340] width 65 height 20
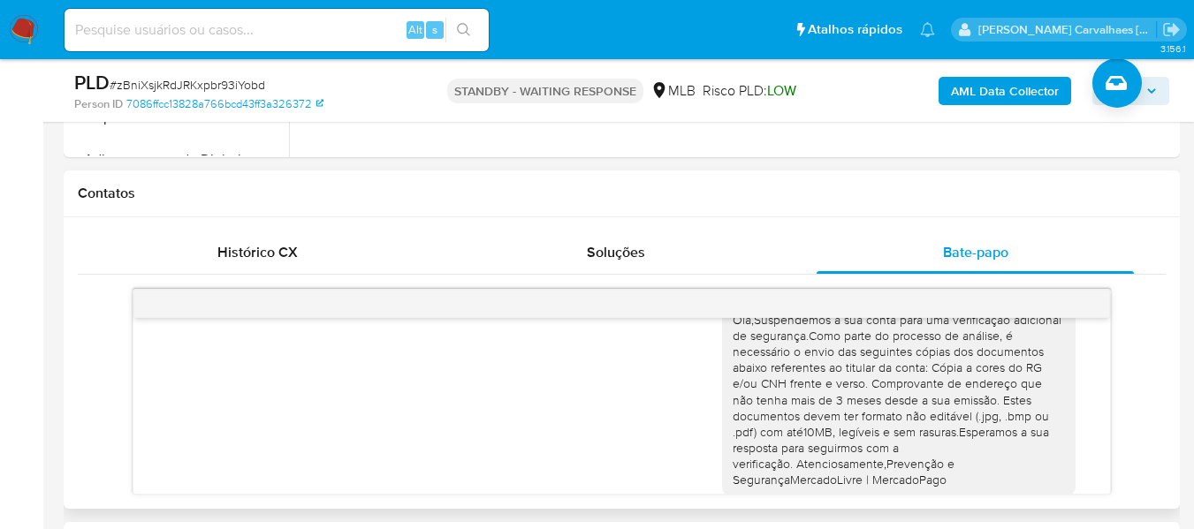
scroll to position [0, 0]
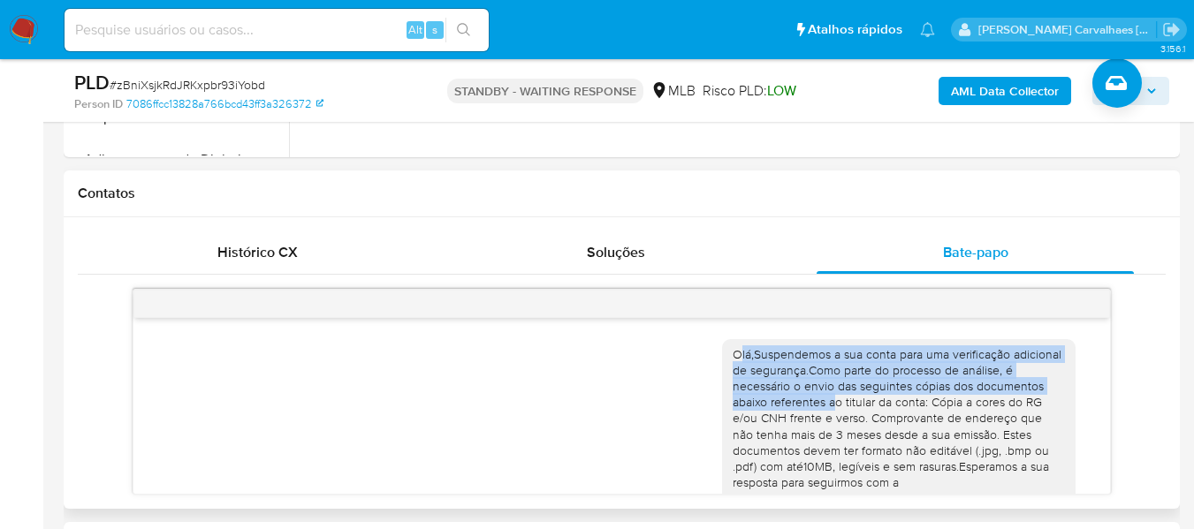
drag, startPoint x: 732, startPoint y: 356, endPoint x: 824, endPoint y: 398, distance: 102.0
click at [824, 398] on div "Olá,Suspendemos a sua conta para uma verificação adicional de segurança.Como pa…" at bounding box center [898, 434] width 332 height 177
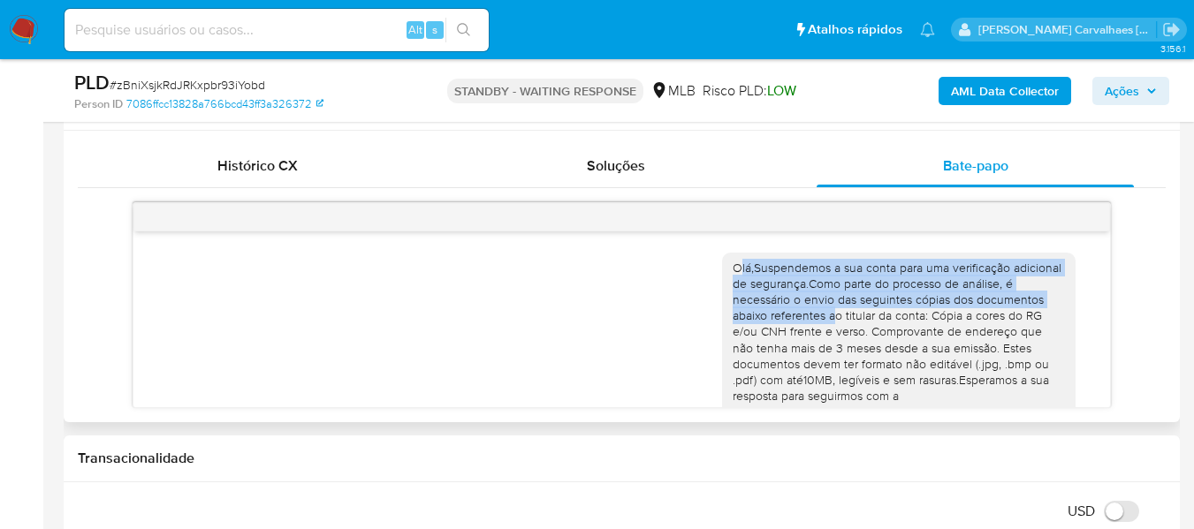
scroll to position [972, 0]
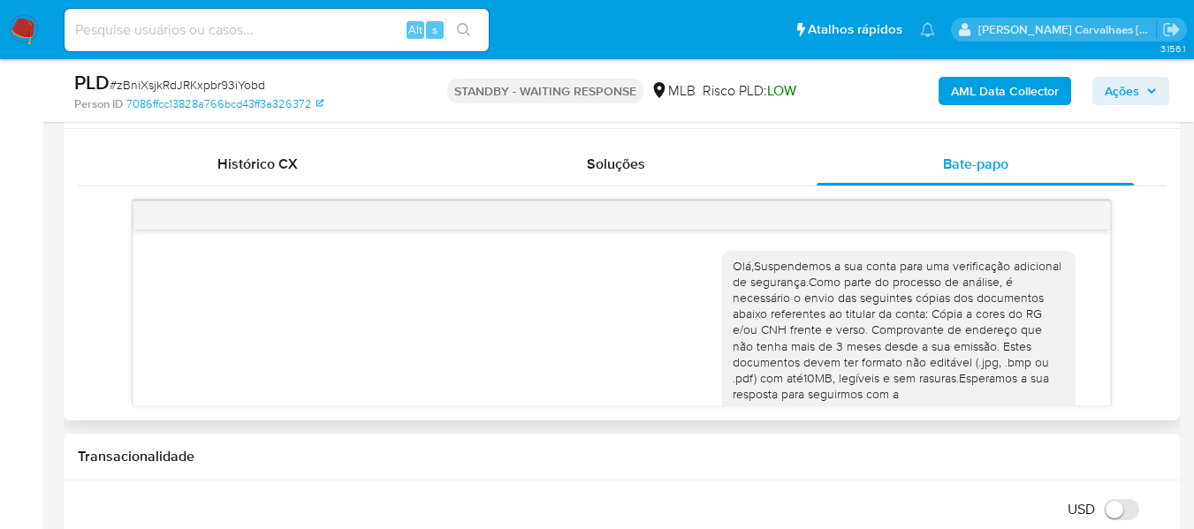
drag, startPoint x: 944, startPoint y: 359, endPoint x: 868, endPoint y: 391, distance: 82.4
click at [868, 391] on div "Olá,Suspendemos a sua conta para uma verificação adicional de segurança.Como pa…" at bounding box center [898, 346] width 332 height 177
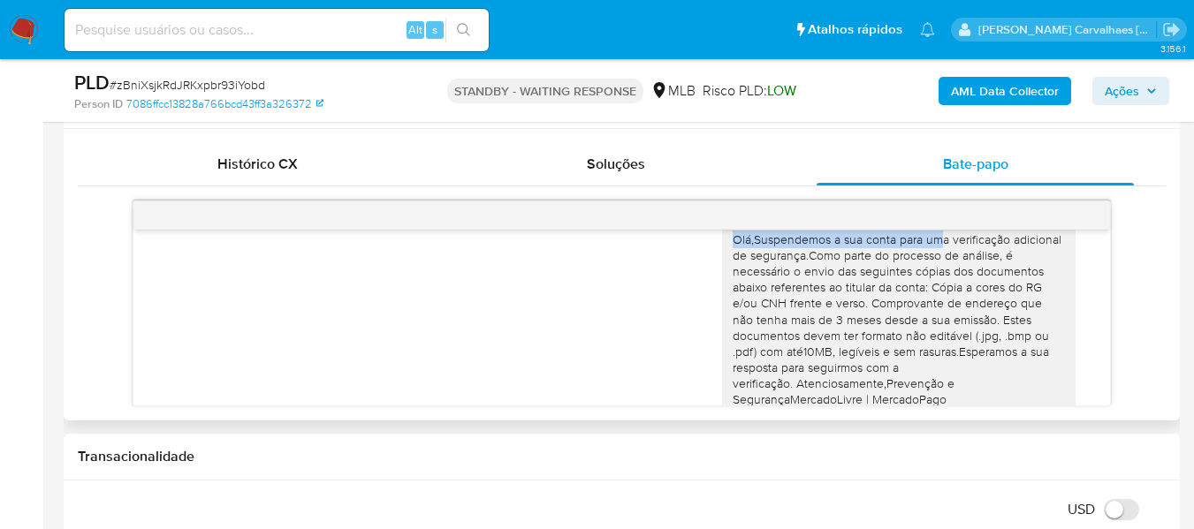
scroll to position [0, 0]
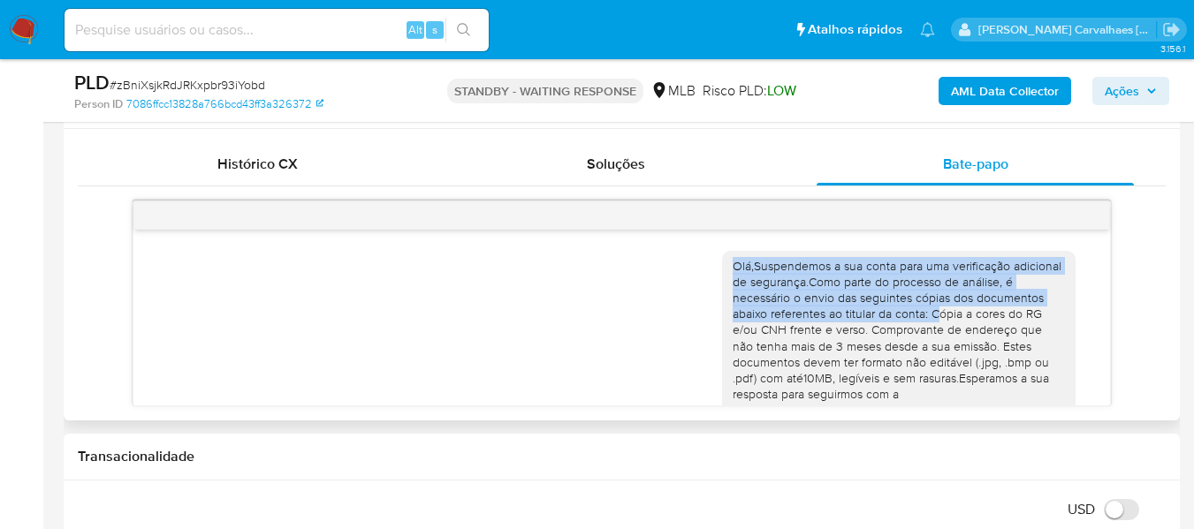
drag, startPoint x: 717, startPoint y: 265, endPoint x: 928, endPoint y: 313, distance: 216.5
click at [928, 313] on div "Olá,Suspendemos a sua conta para uma verificação adicional de segurança.Como pa…" at bounding box center [898, 346] width 353 height 191
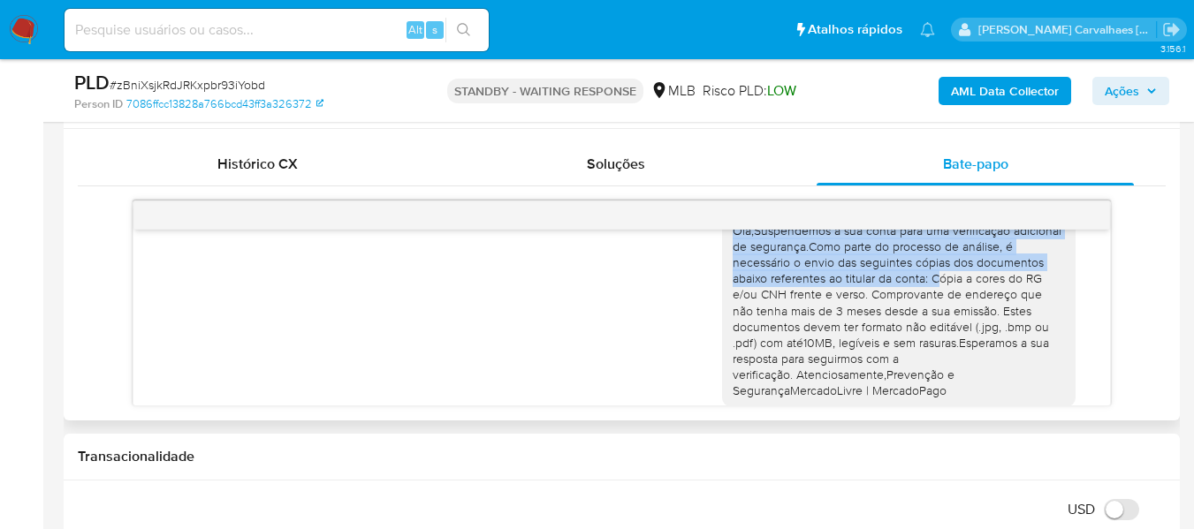
scroll to position [70, 0]
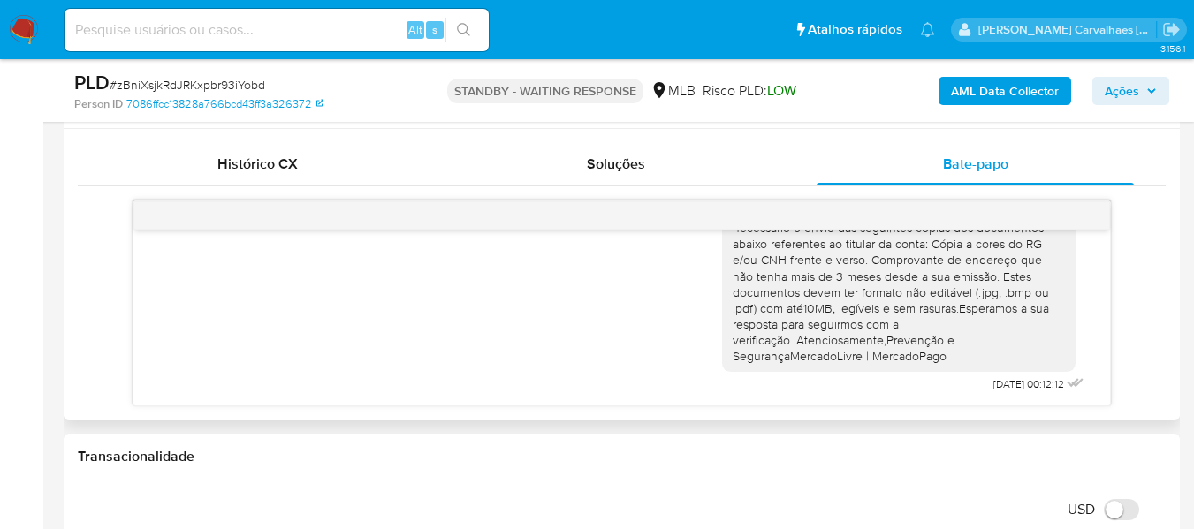
click at [1062, 388] on icon at bounding box center [1072, 382] width 21 height 21
click at [1062, 380] on icon at bounding box center [1072, 382] width 21 height 21
click at [1031, 384] on span "28/08/2025 00:12:12" at bounding box center [1028, 384] width 71 height 14
drag, startPoint x: 884, startPoint y: 381, endPoint x: 704, endPoint y: 356, distance: 181.1
click at [856, 382] on div "Olá,Suspendemos a sua conta para uma verificação adicional de segurança.Como pa…" at bounding box center [905, 283] width 366 height 228
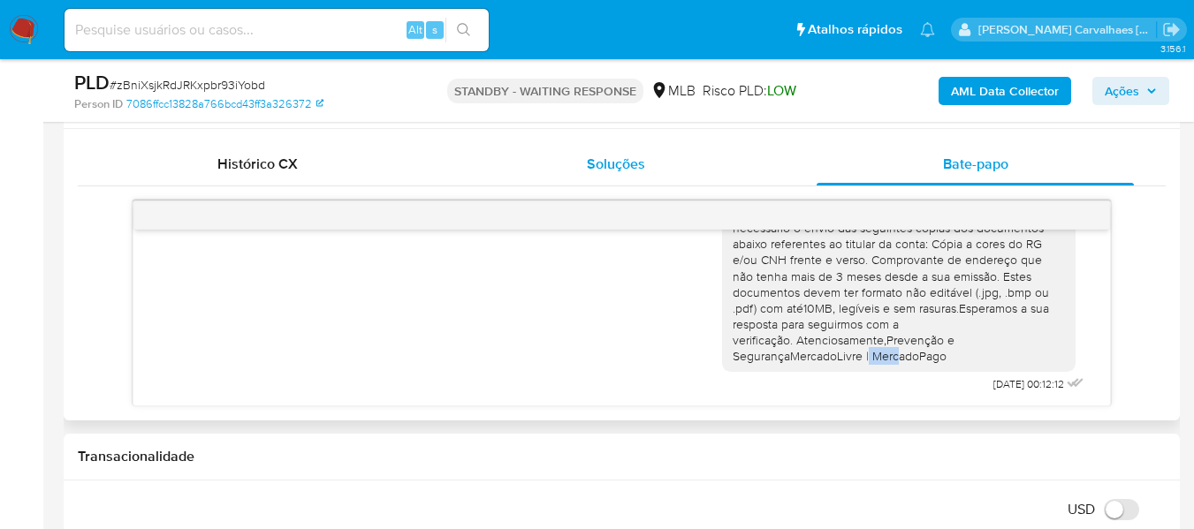
click at [637, 170] on span "Soluções" at bounding box center [616, 164] width 58 height 20
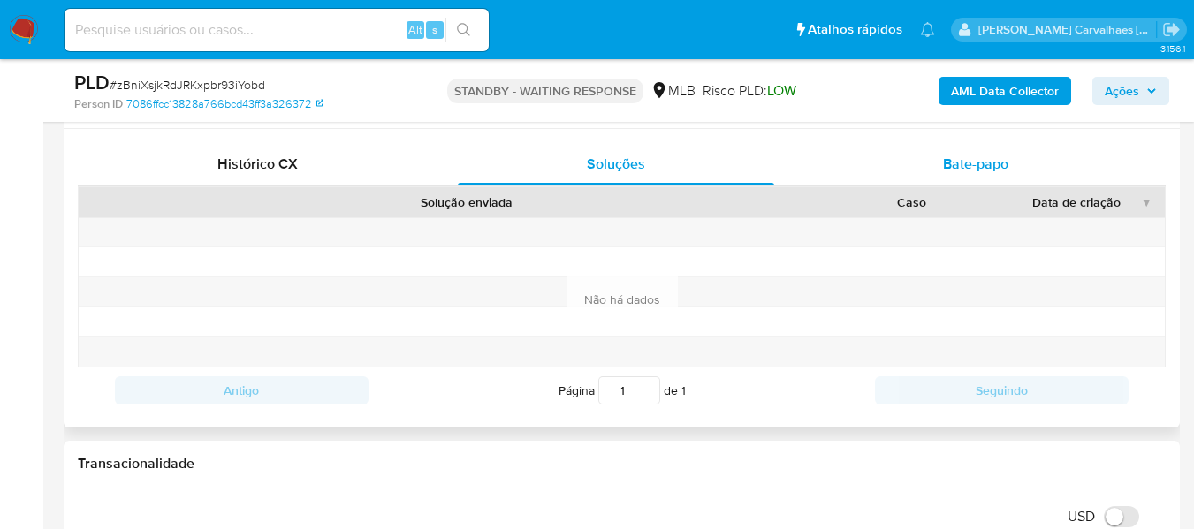
click at [990, 166] on span "Bate-papo" at bounding box center [975, 164] width 65 height 20
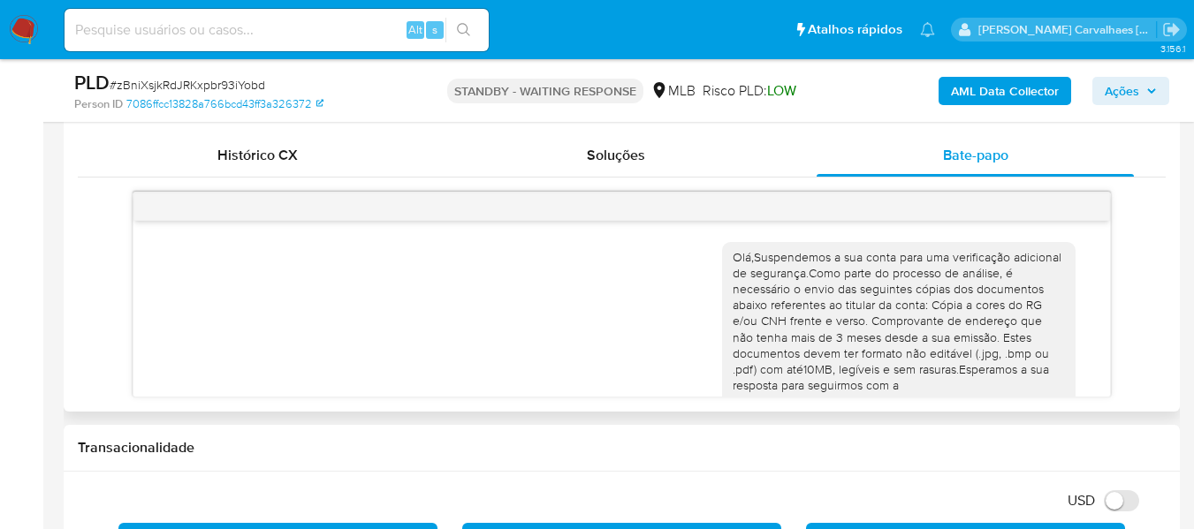
scroll to position [972, 0]
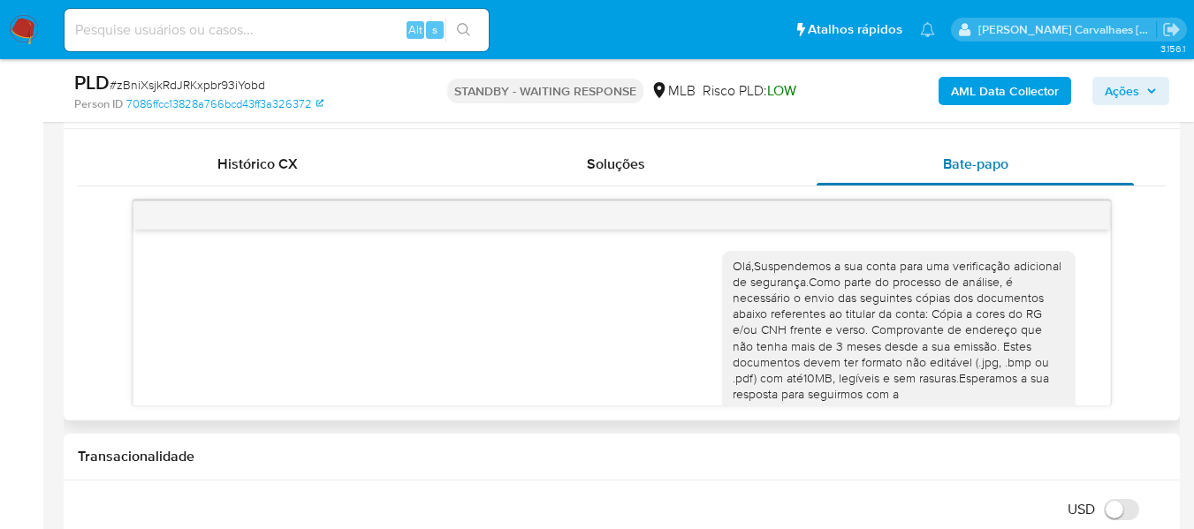
click at [999, 169] on span "Bate-papo" at bounding box center [975, 164] width 65 height 20
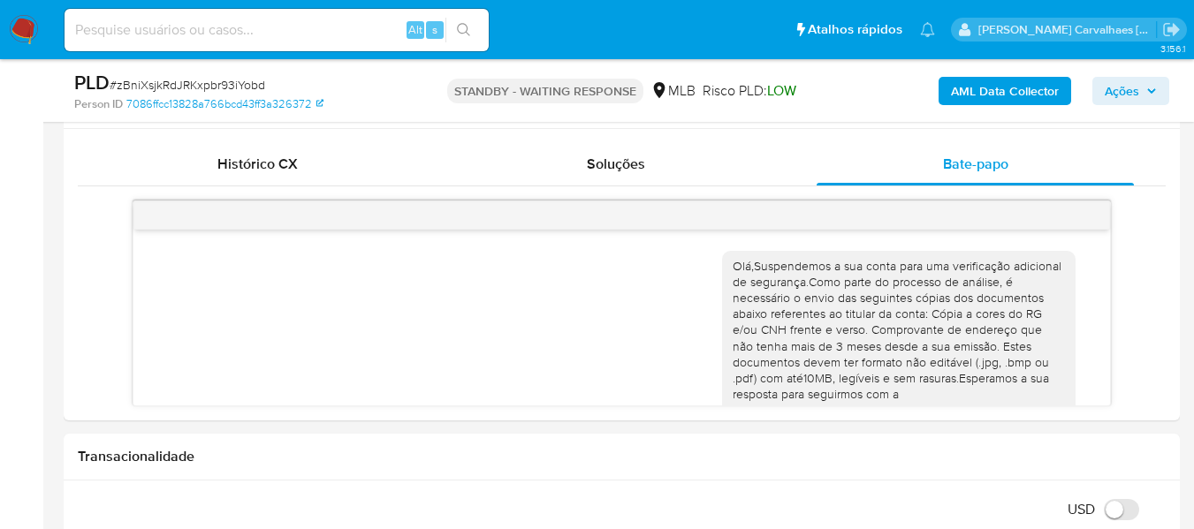
click at [1114, 95] on span "Ações" at bounding box center [1121, 91] width 34 height 28
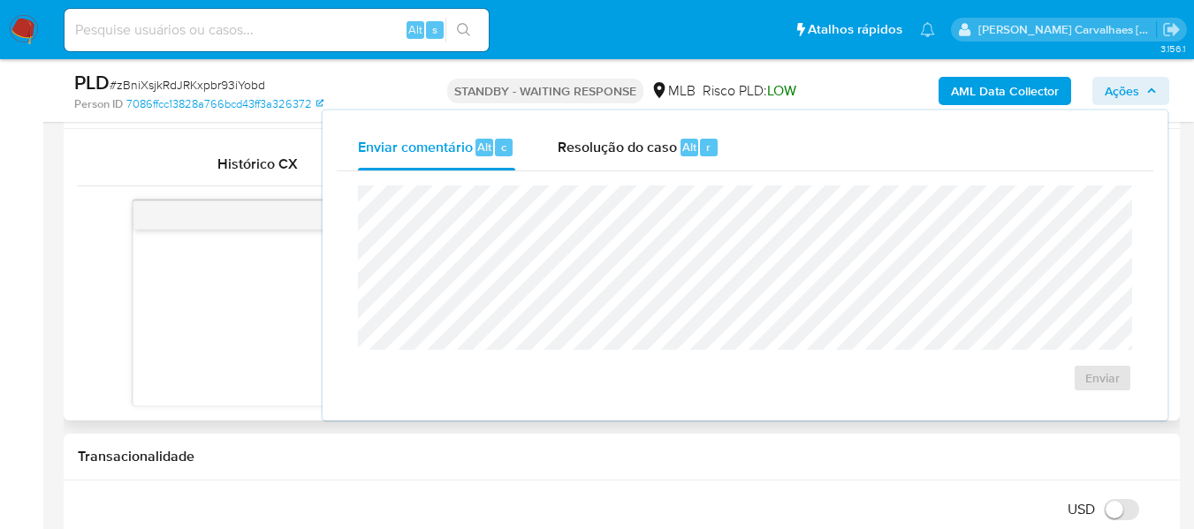
click at [224, 337] on div "Olá,Suspendemos a sua conta para uma verificação adicional de segurança.Como pa…" at bounding box center [622, 353] width 933 height 228
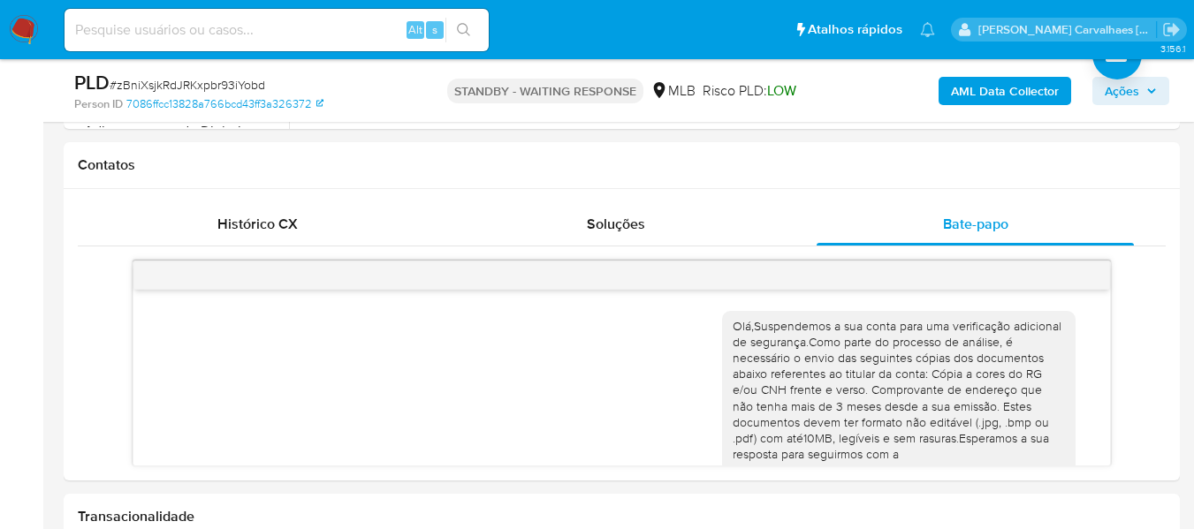
scroll to position [884, 0]
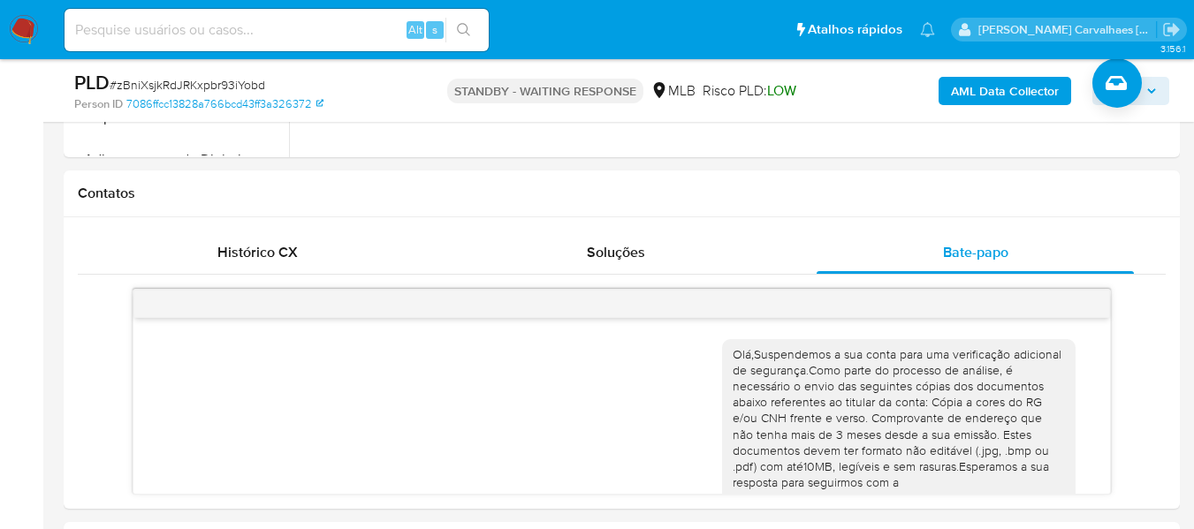
drag, startPoint x: 571, startPoint y: 102, endPoint x: 638, endPoint y: 71, distance: 73.9
click at [572, 102] on p "STANDBY - WAITING RESPONSE" at bounding box center [545, 91] width 196 height 25
click at [587, 97] on p "STANDBY - WAITING RESPONSE" at bounding box center [545, 91] width 196 height 25
click at [586, 93] on p "STANDBY - WAITING RESPONSE" at bounding box center [545, 91] width 196 height 25
click at [452, 102] on p "STANDBY - WAITING RESPONSE" at bounding box center [545, 91] width 196 height 25
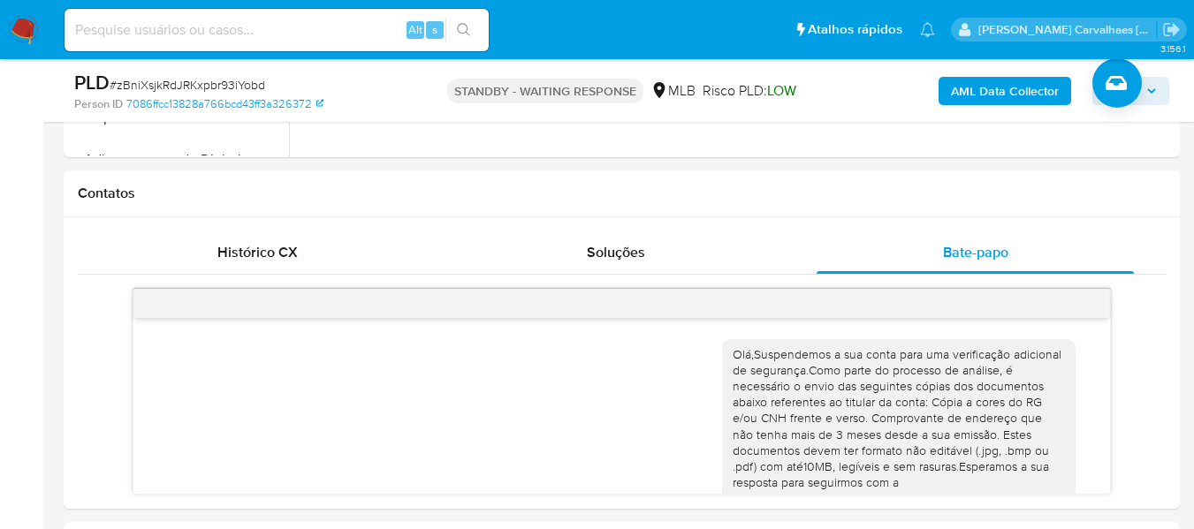
click at [454, 93] on p "STANDBY - WAITING RESPONSE" at bounding box center [545, 91] width 196 height 25
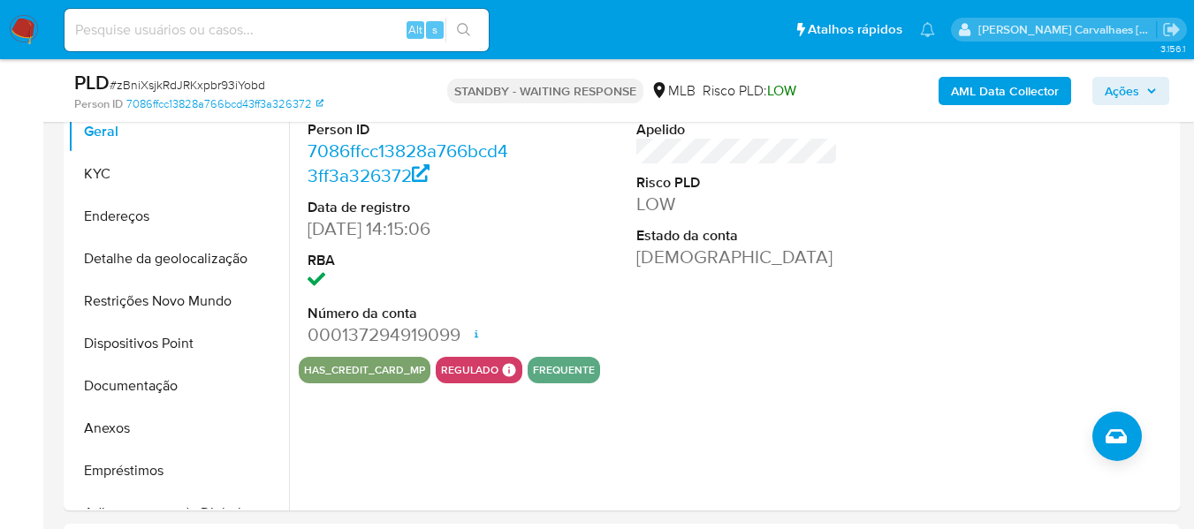
scroll to position [515, 0]
paste input "zBniXsjkRdJRKxpbr93iYobd"
type input "zBniXsjkRdJRKxpbr93iYobd"
click at [463, 23] on icon "search-icon" at bounding box center [463, 29] width 13 height 13
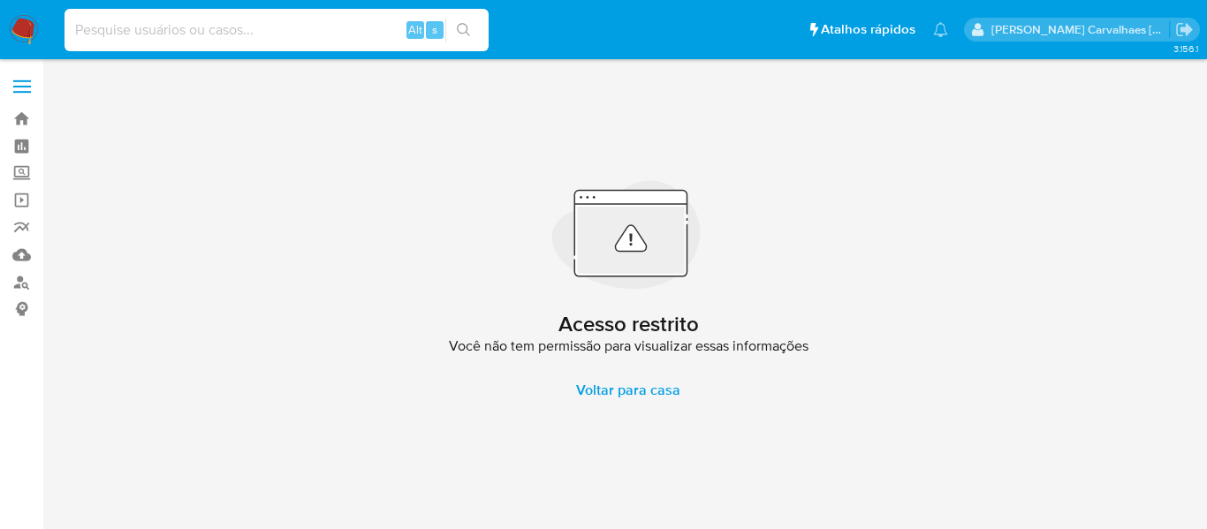
paste input "zBniXsjkRdJRKxpbr93iYobd"
click at [76, 31] on input "zBniXsjkRdJRKxpbr93iYobd" at bounding box center [277, 30] width 424 height 23
type input "zBniXsjkRdJRKxpbr93iYobd"
click at [462, 34] on icon "search-icon" at bounding box center [464, 30] width 14 height 14
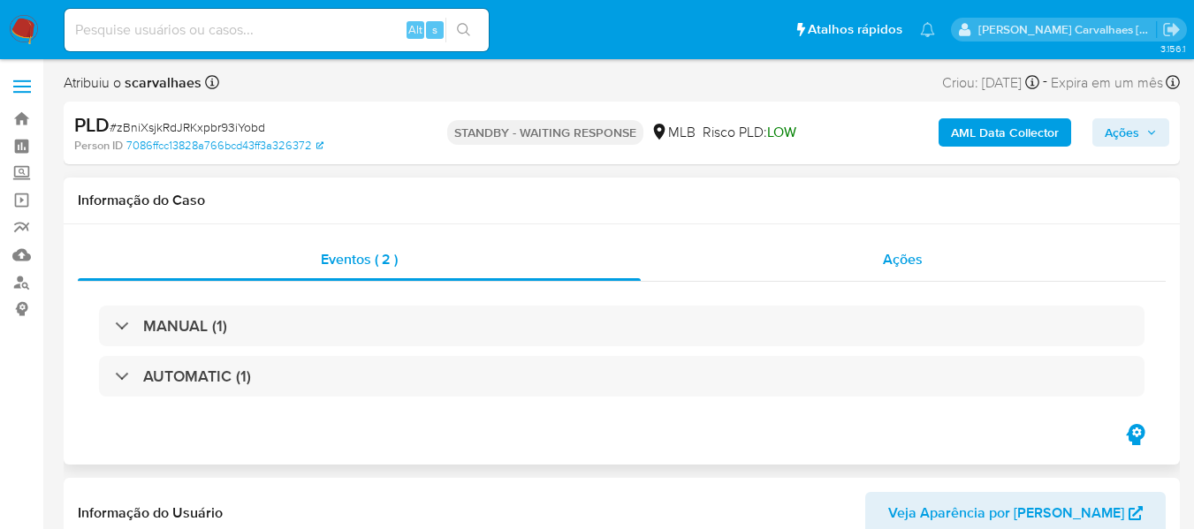
click at [924, 254] on div "Ações" at bounding box center [904, 260] width 526 height 42
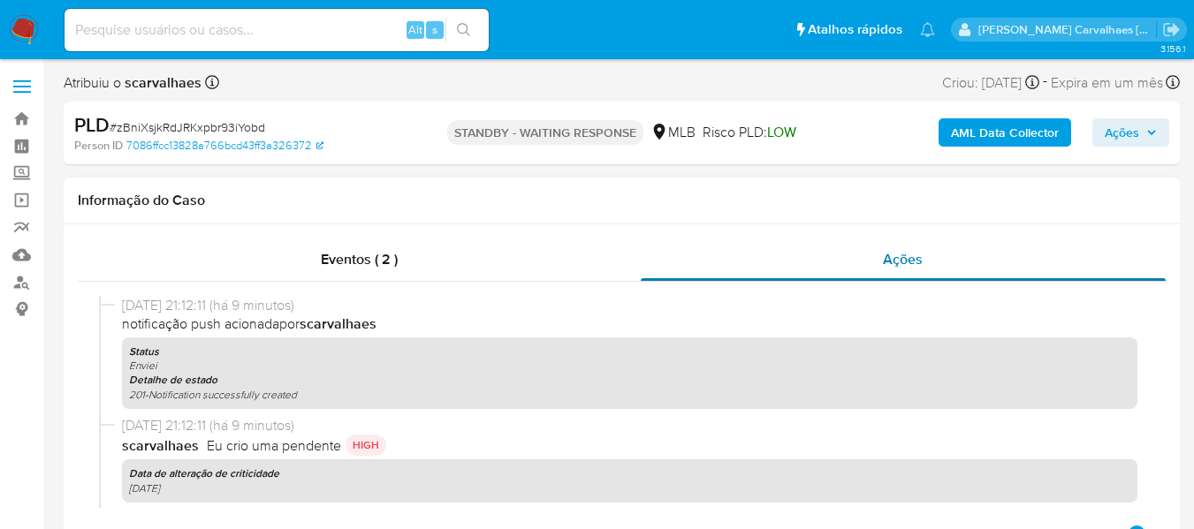
select select "10"
click at [358, 343] on div "Status Enviei Detalhe de estado 201-Notification successfully created" at bounding box center [629, 374] width 1015 height 72
click at [186, 346] on p "Status" at bounding box center [629, 352] width 1001 height 14
click at [142, 358] on icon "Enviei" at bounding box center [143, 365] width 28 height 15
drag, startPoint x: 148, startPoint y: 344, endPoint x: 149, endPoint y: 360, distance: 16.8
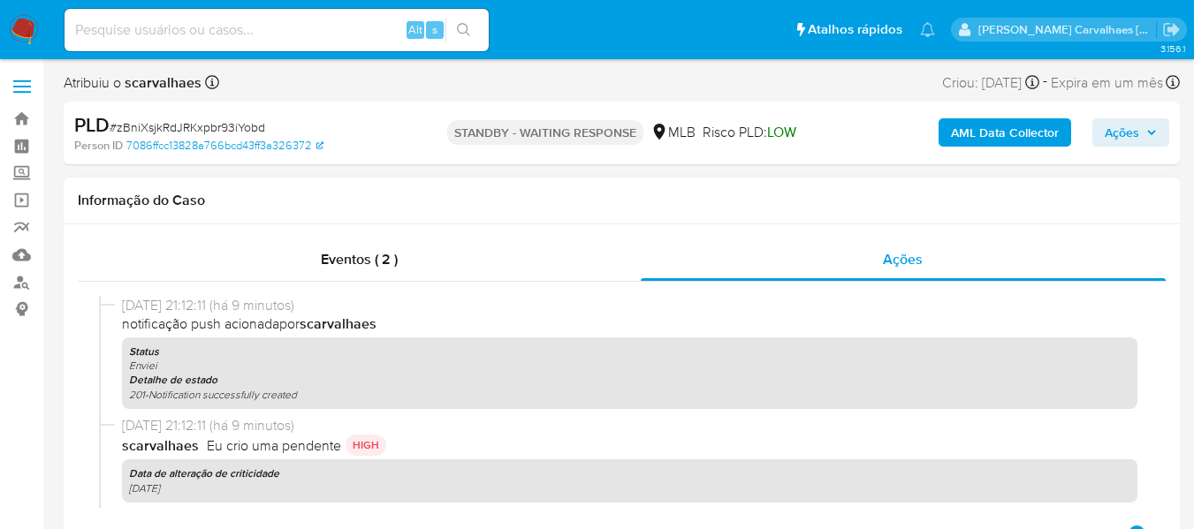
click at [149, 360] on div "Status Enviei Detalhe de estado 201-Notification successfully created" at bounding box center [629, 374] width 1015 height 72
click at [140, 385] on b "Detalhe de estado" at bounding box center [173, 380] width 88 height 16
drag, startPoint x: 194, startPoint y: 398, endPoint x: 315, endPoint y: 397, distance: 121.1
click at [315, 397] on div "Status Enviei Detalhe de estado 201-Notification successfully created" at bounding box center [629, 374] width 1015 height 72
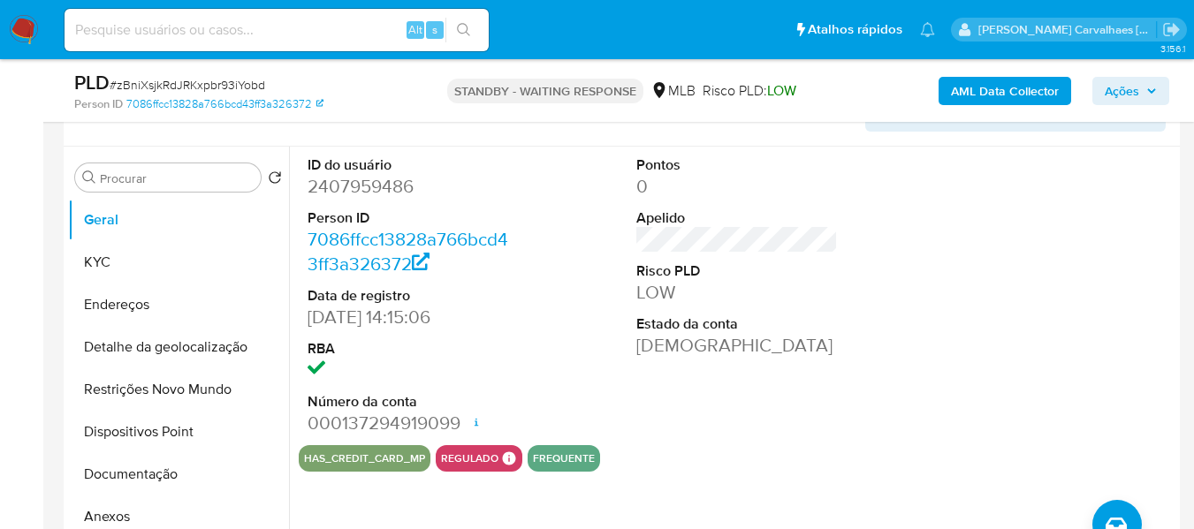
scroll to position [884, 0]
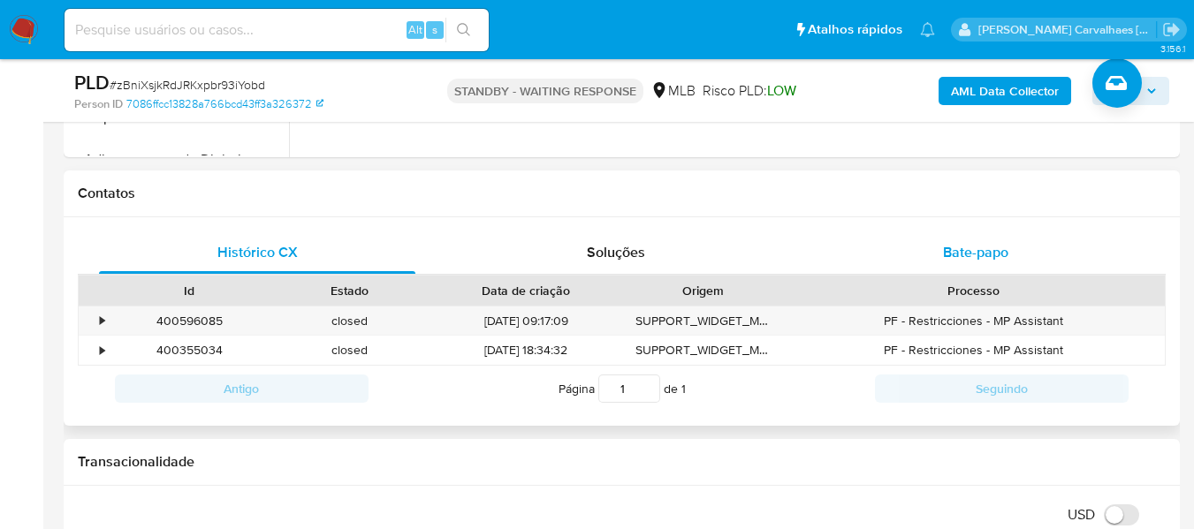
click at [969, 250] on span "Bate-papo" at bounding box center [975, 252] width 65 height 20
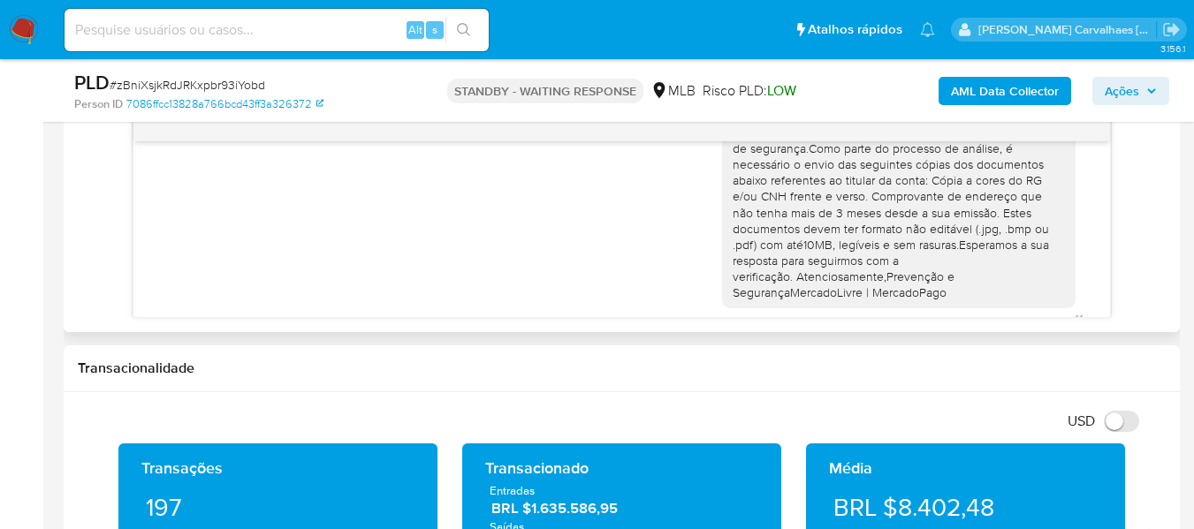
scroll to position [70, 0]
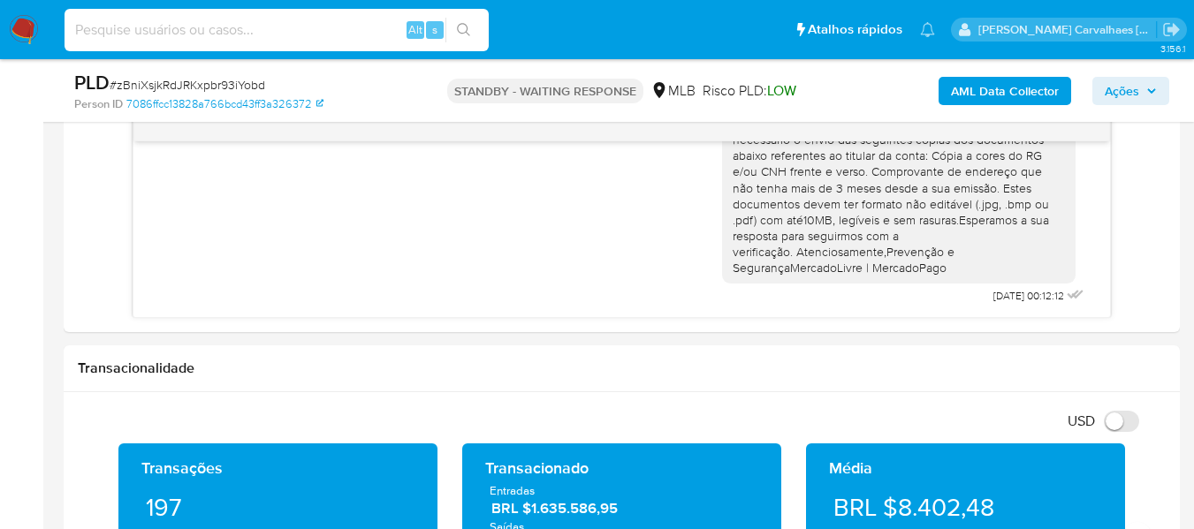
paste input "RsZQQghXwd8gwnWq6WBxGlTU"
click at [71, 28] on input "RsZQQghXwd8gwnWq6WBxGlTU" at bounding box center [277, 30] width 424 height 23
type input "RsZQQghXwd8gwnWq6WBxGlTU"
click at [463, 23] on icon "search-icon" at bounding box center [464, 30] width 14 height 14
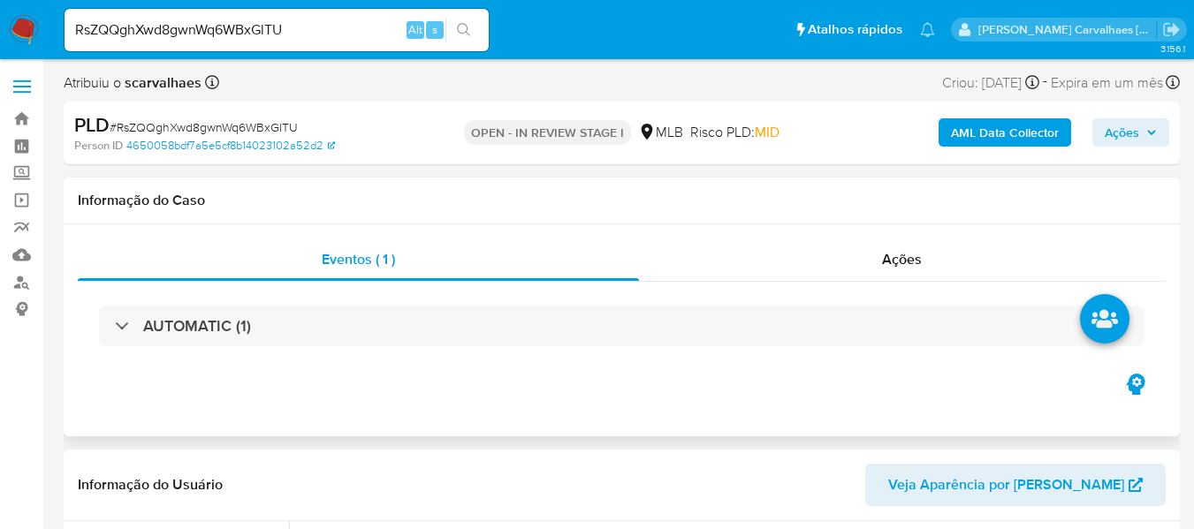
select select "10"
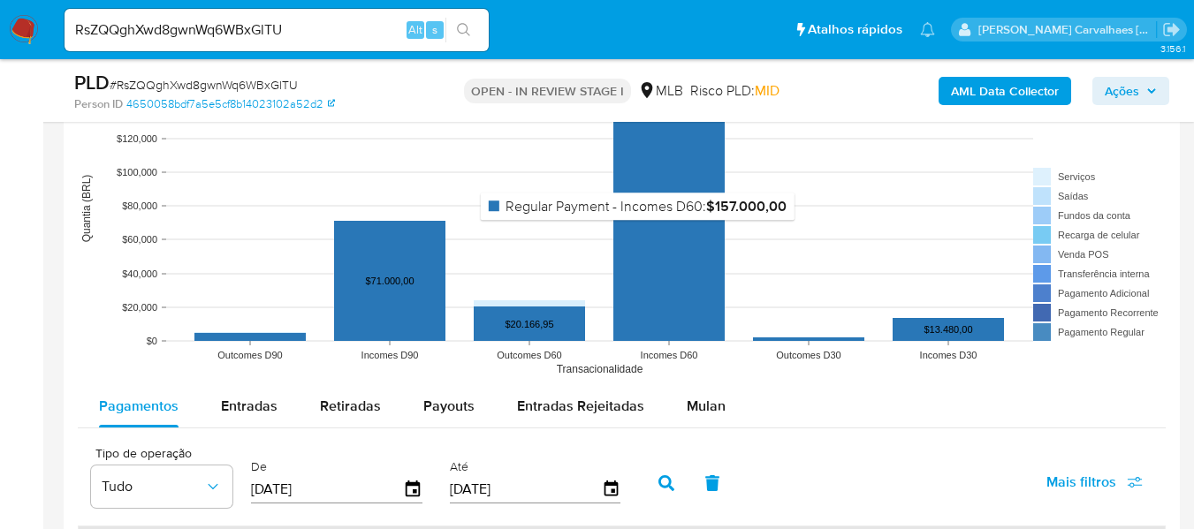
scroll to position [1855, 0]
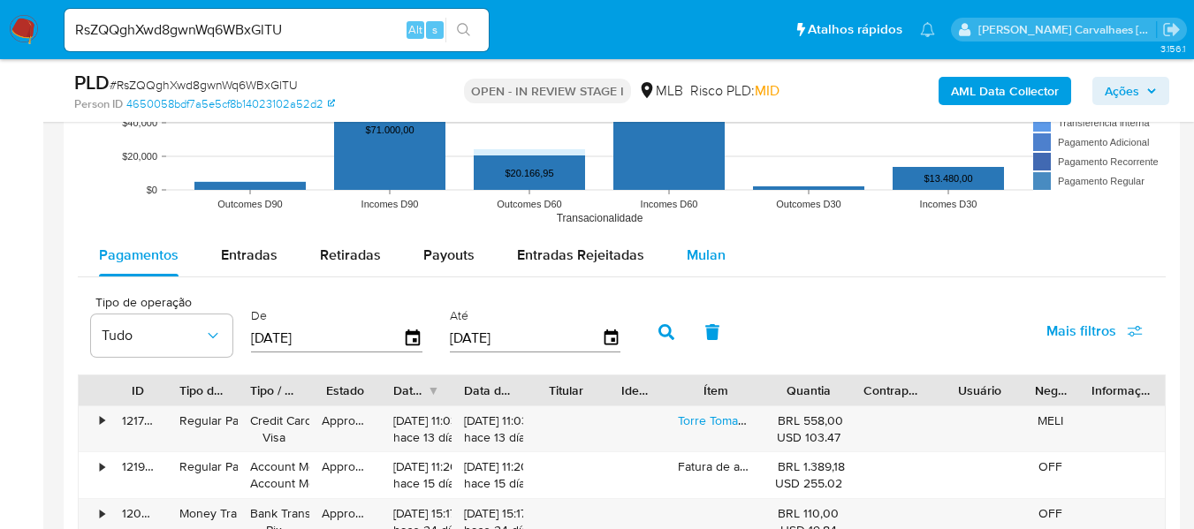
click at [689, 254] on span "Mulan" at bounding box center [706, 255] width 39 height 20
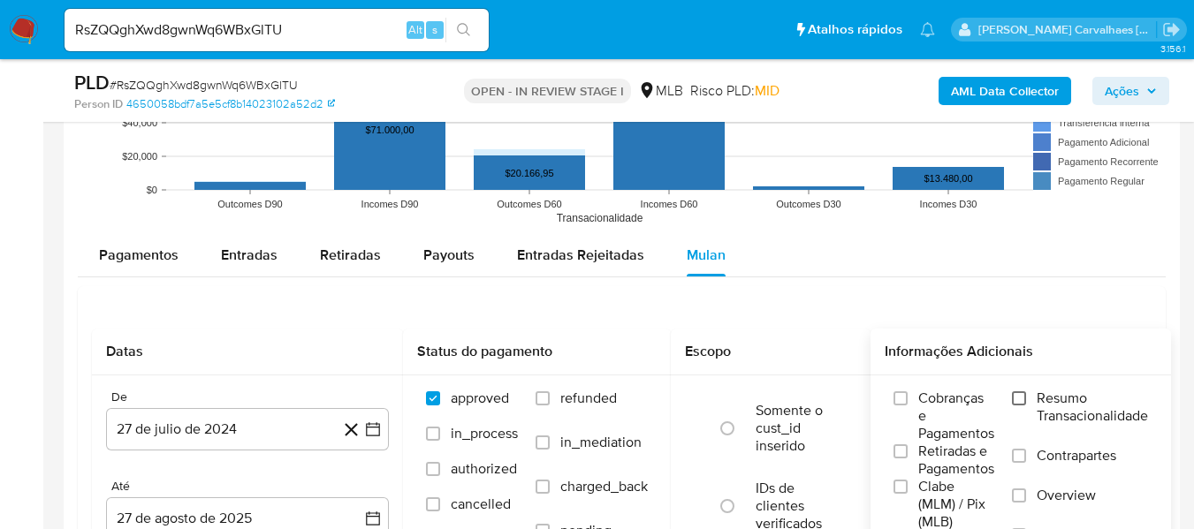
click at [1020, 402] on input "Resumo Transacionalidade" at bounding box center [1019, 398] width 14 height 14
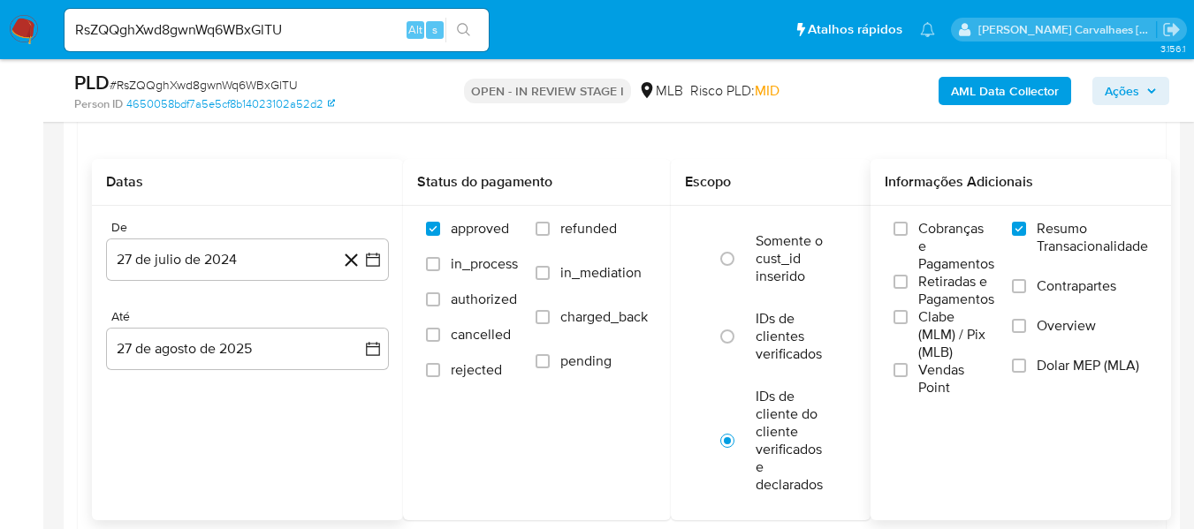
scroll to position [2032, 0]
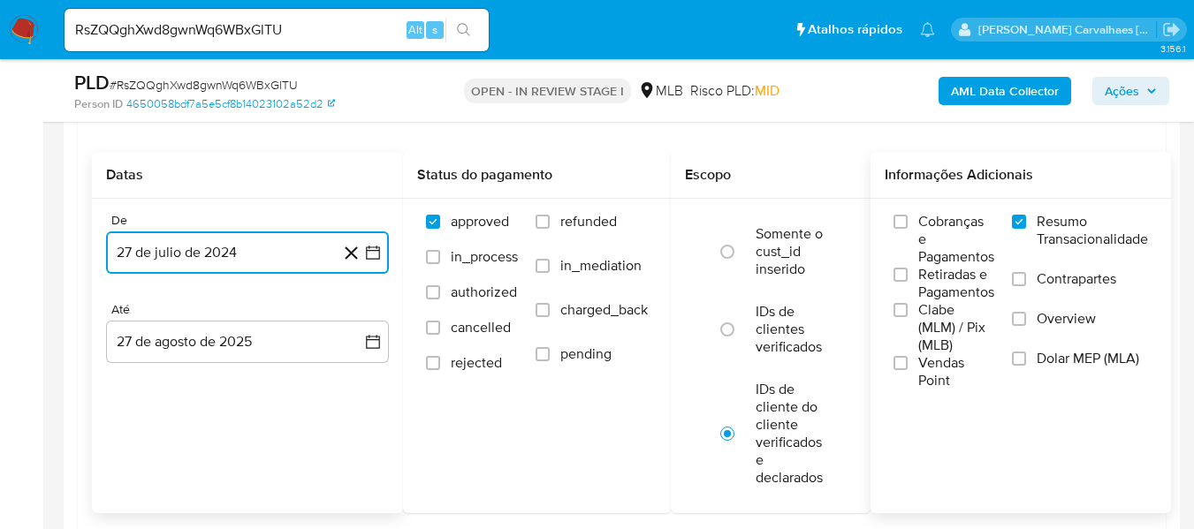
click at [374, 254] on icon "button" at bounding box center [373, 253] width 18 height 18
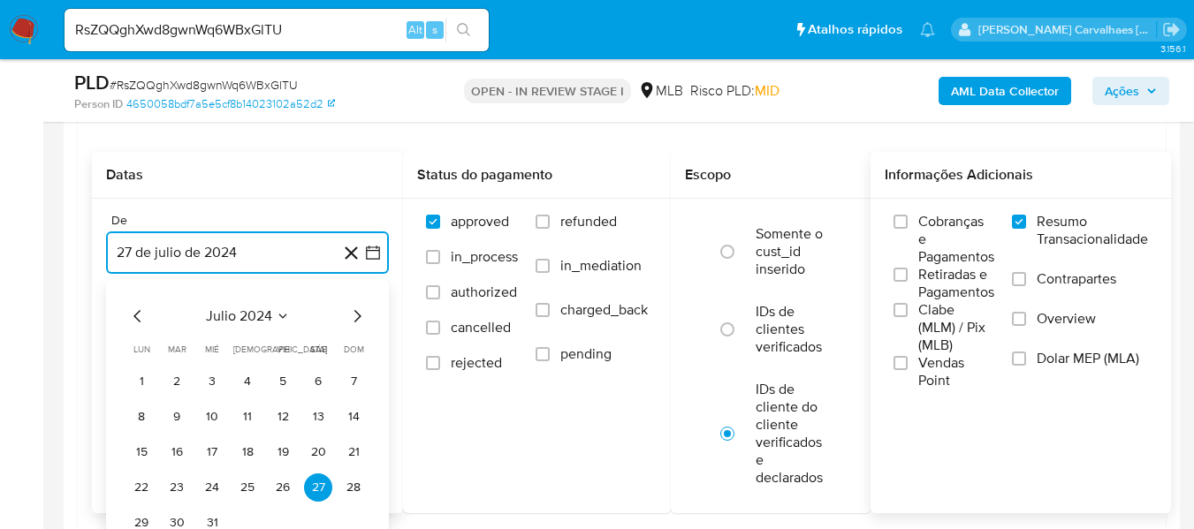
click at [357, 309] on icon "Mes siguiente" at bounding box center [356, 316] width 21 height 21
click at [358, 310] on icon "Mes siguiente" at bounding box center [356, 316] width 21 height 21
click at [358, 313] on icon "Mes siguiente" at bounding box center [357, 316] width 7 height 12
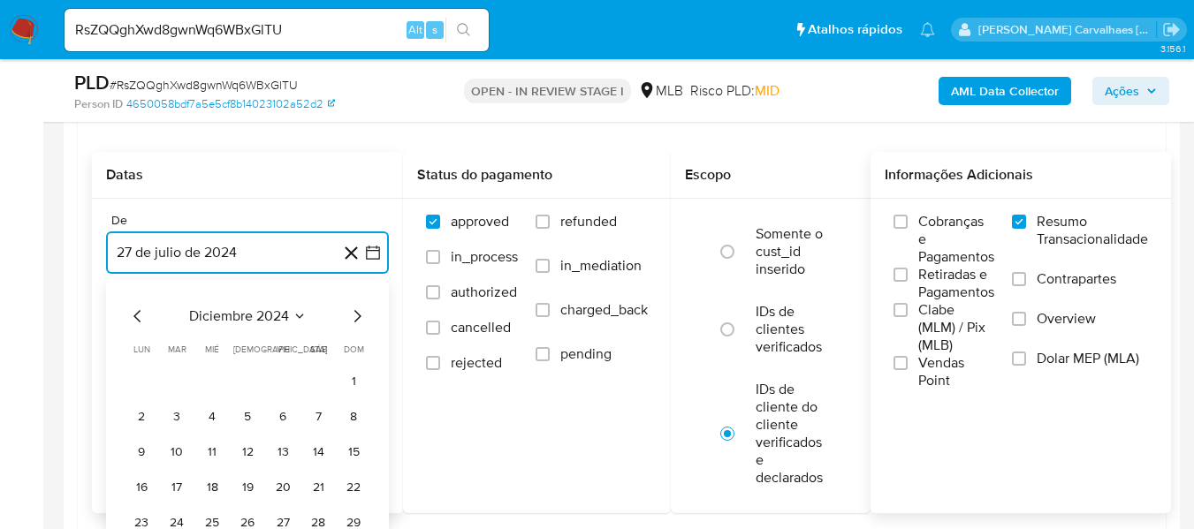
click at [358, 313] on icon "Mes siguiente" at bounding box center [357, 316] width 7 height 12
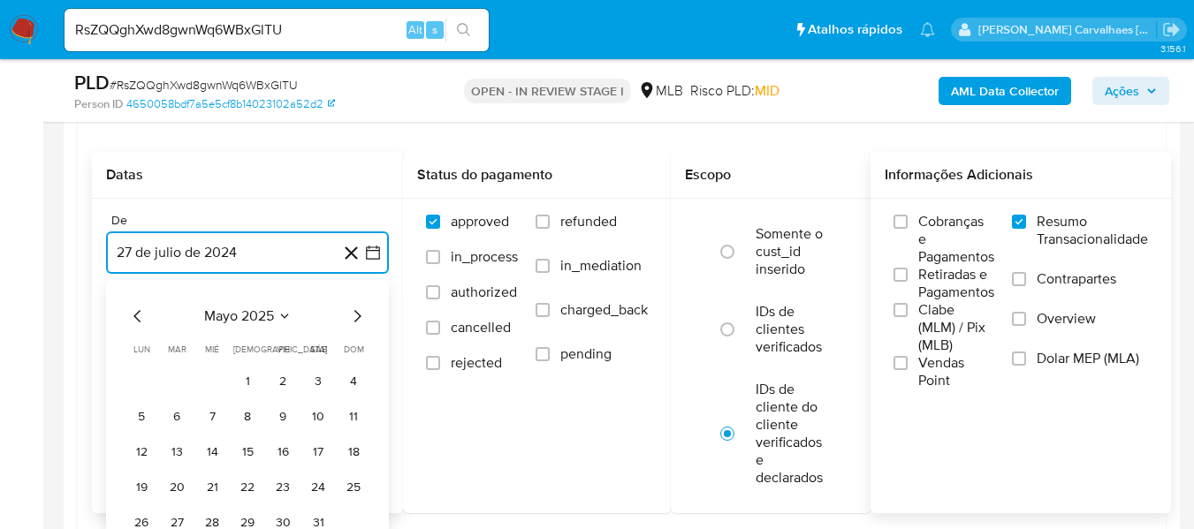
click at [358, 313] on icon "Mes siguiente" at bounding box center [357, 316] width 7 height 12
click at [134, 315] on icon "Mes anterior" at bounding box center [137, 316] width 21 height 21
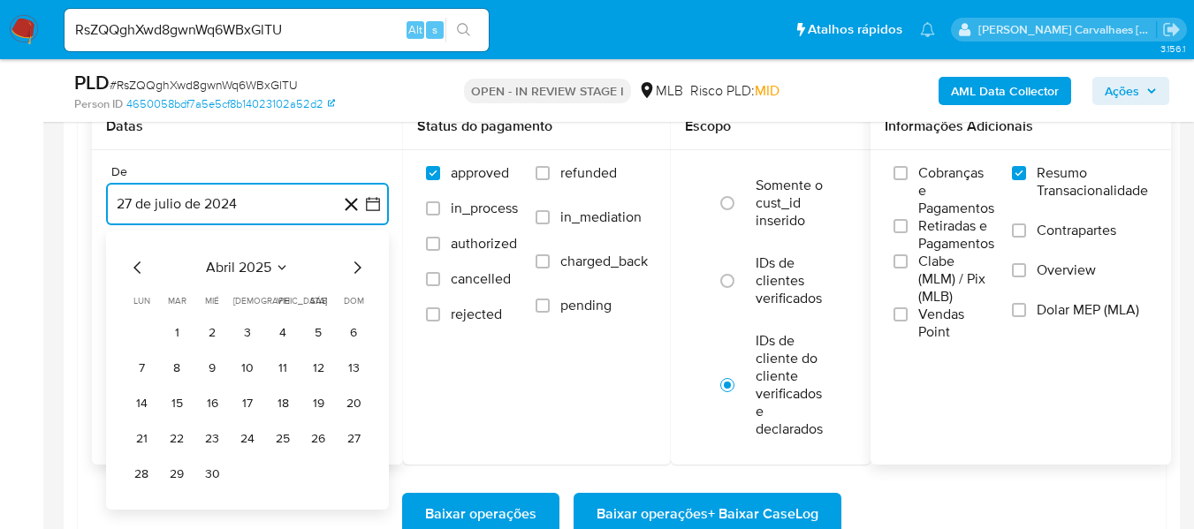
scroll to position [2121, 0]
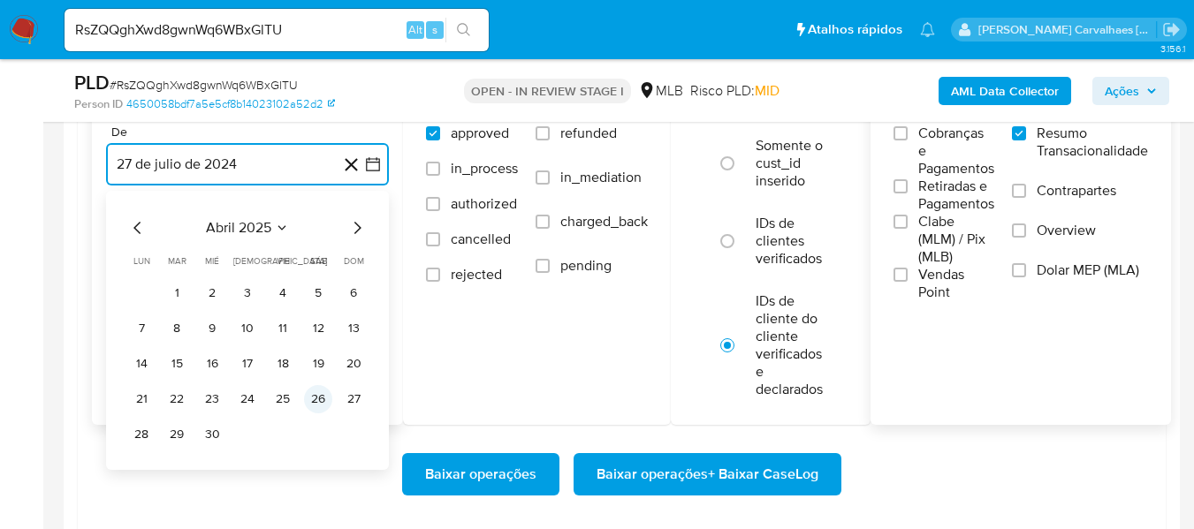
click at [320, 398] on button "26" at bounding box center [318, 399] width 28 height 28
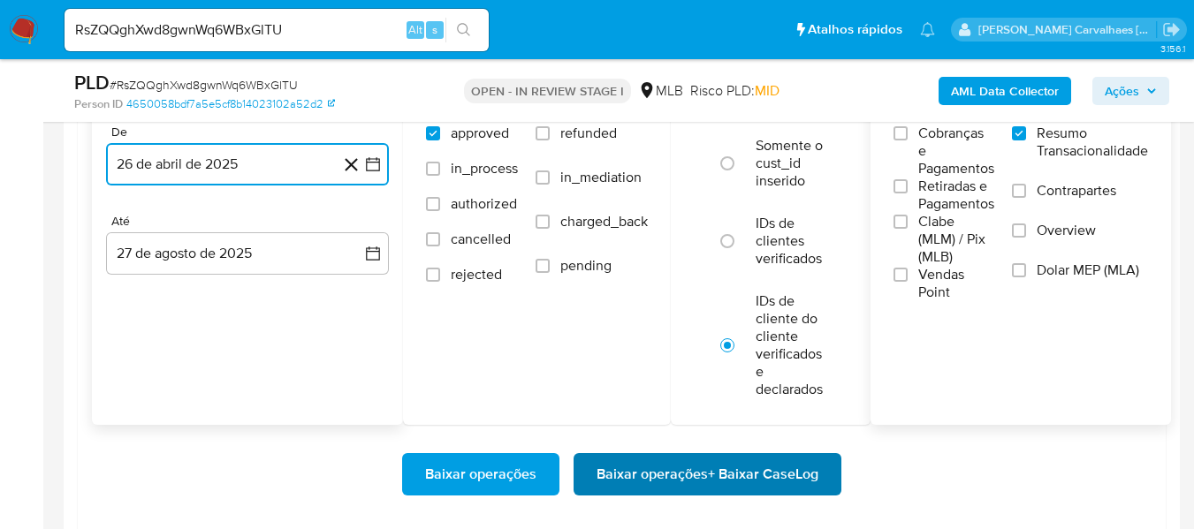
click at [718, 467] on span "Baixar operações + Baixar CaseLog" at bounding box center [707, 474] width 222 height 39
click at [746, 471] on span "Baixar operações + Baixar CaseLog" at bounding box center [707, 474] width 222 height 39
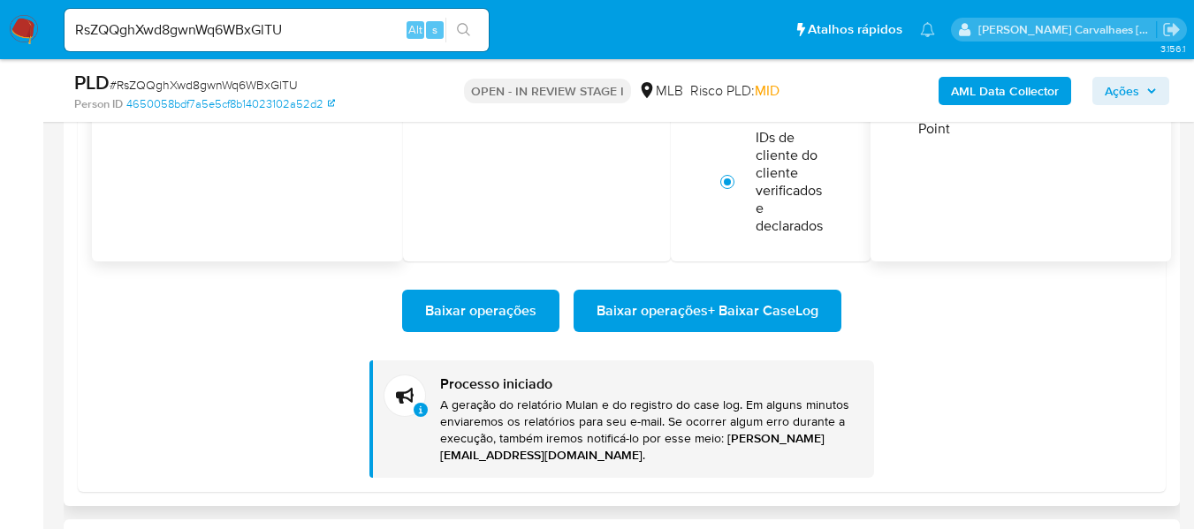
scroll to position [2297, 0]
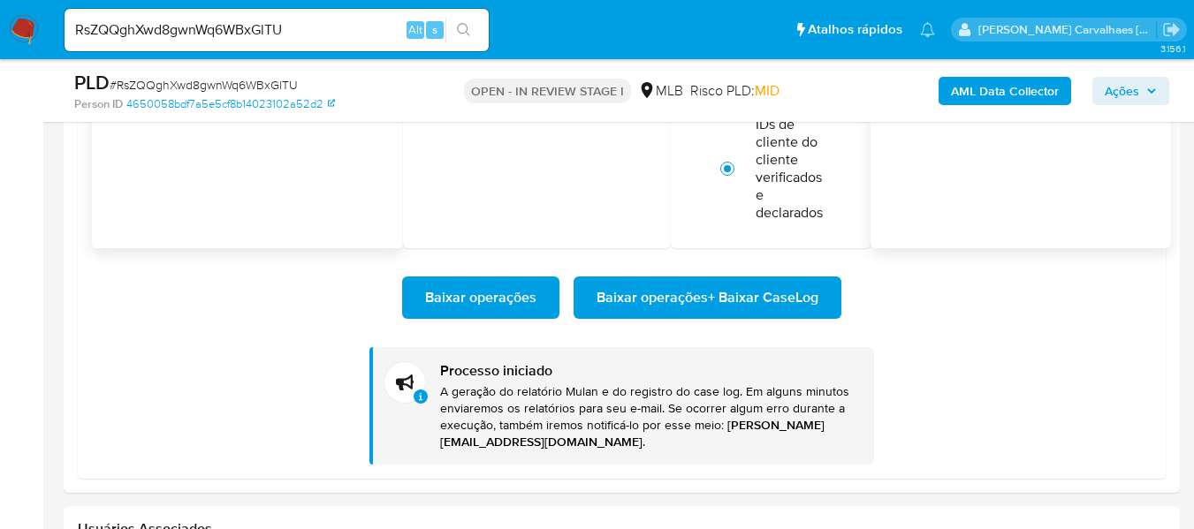
click at [29, 28] on img at bounding box center [24, 30] width 30 height 30
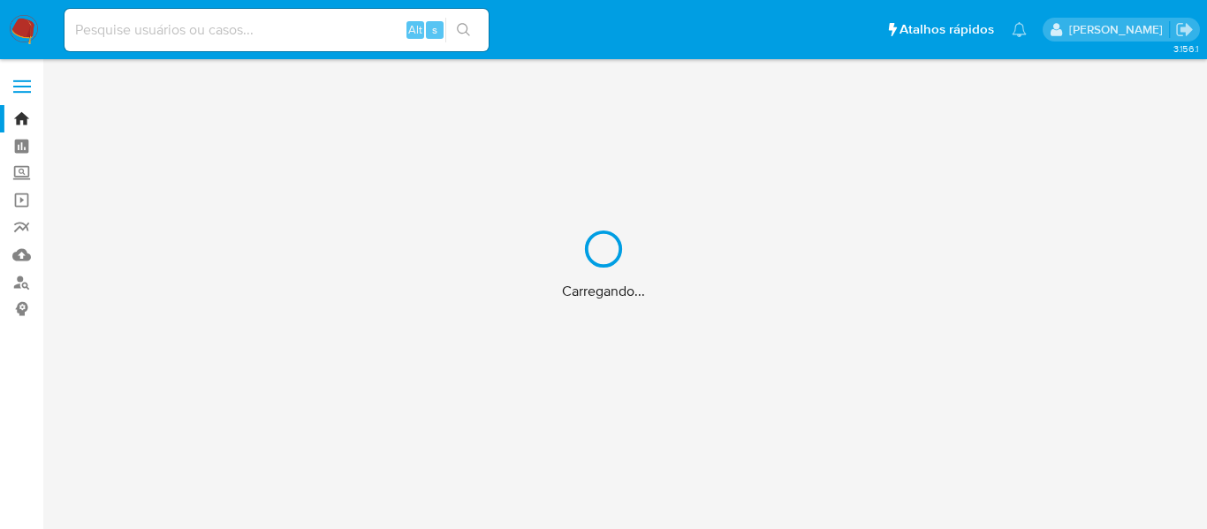
click at [22, 118] on div "Carregando..." at bounding box center [603, 264] width 1207 height 529
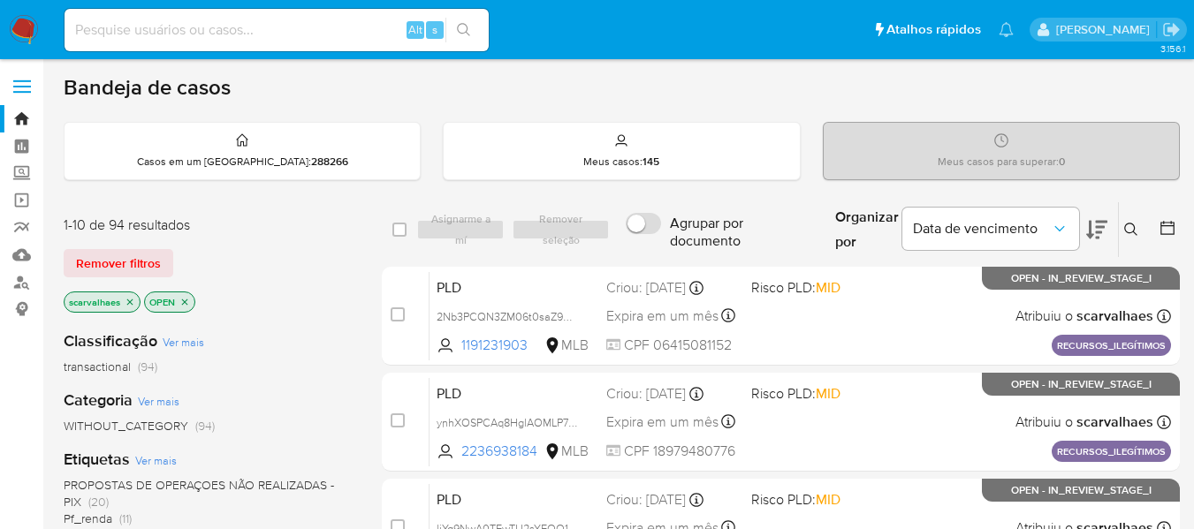
click at [182, 300] on icon "close-filter" at bounding box center [184, 302] width 11 height 11
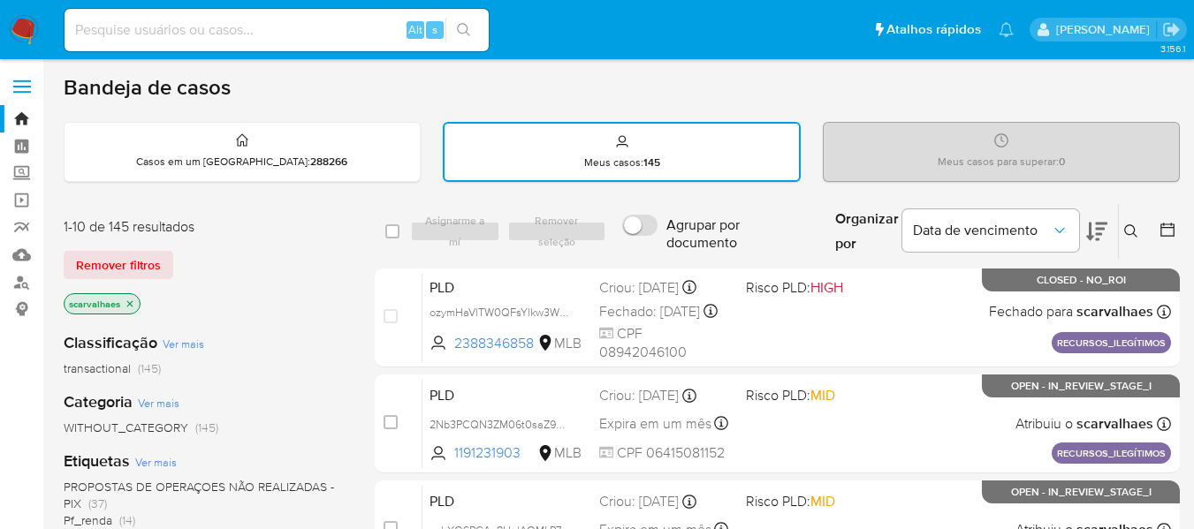
click at [132, 300] on icon "close-filter" at bounding box center [130, 304] width 11 height 11
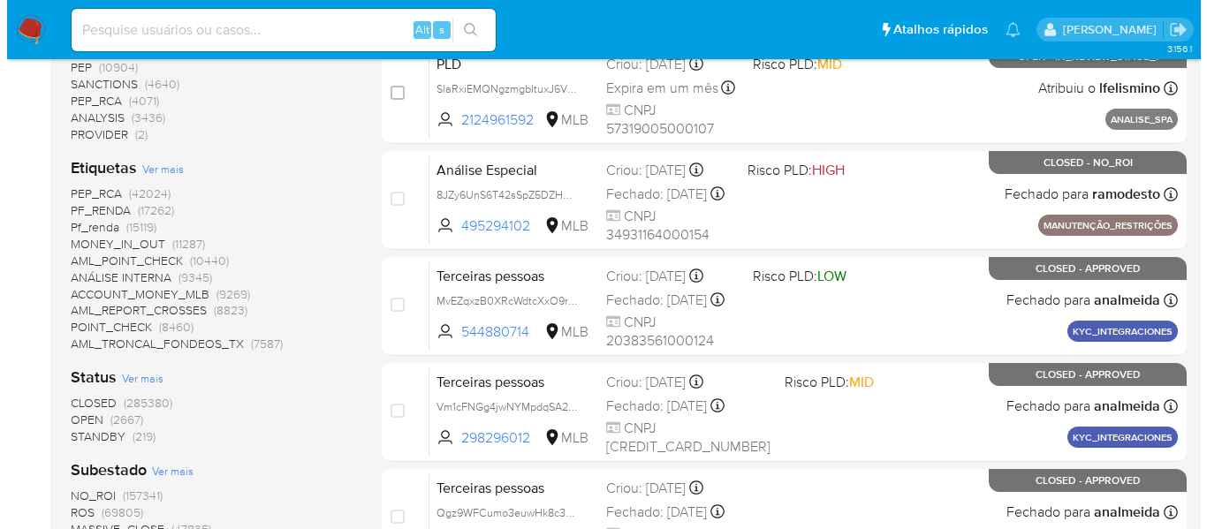
scroll to position [442, 0]
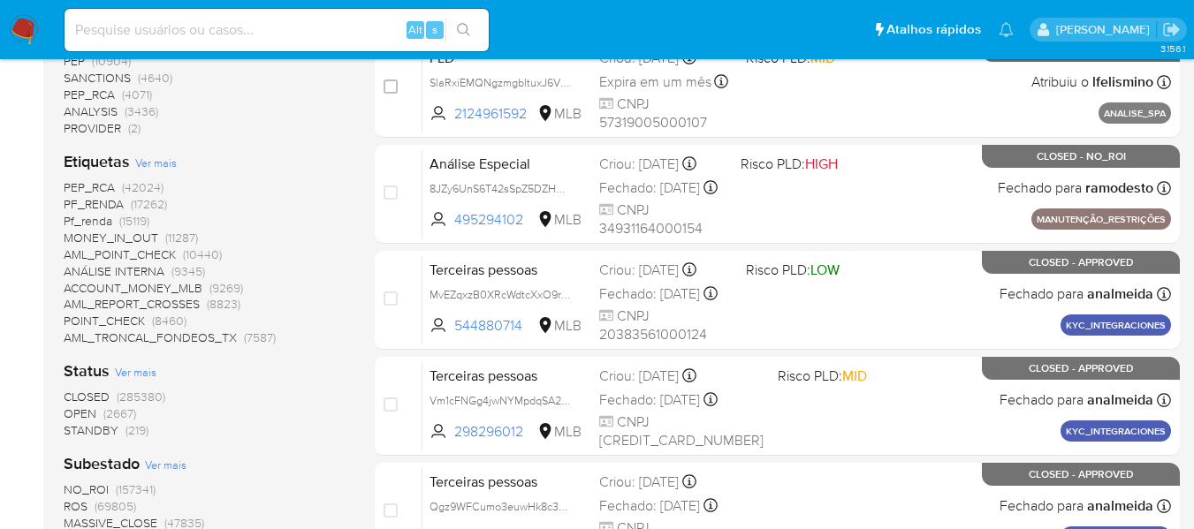
click at [149, 164] on span "Ver mais" at bounding box center [156, 163] width 42 height 16
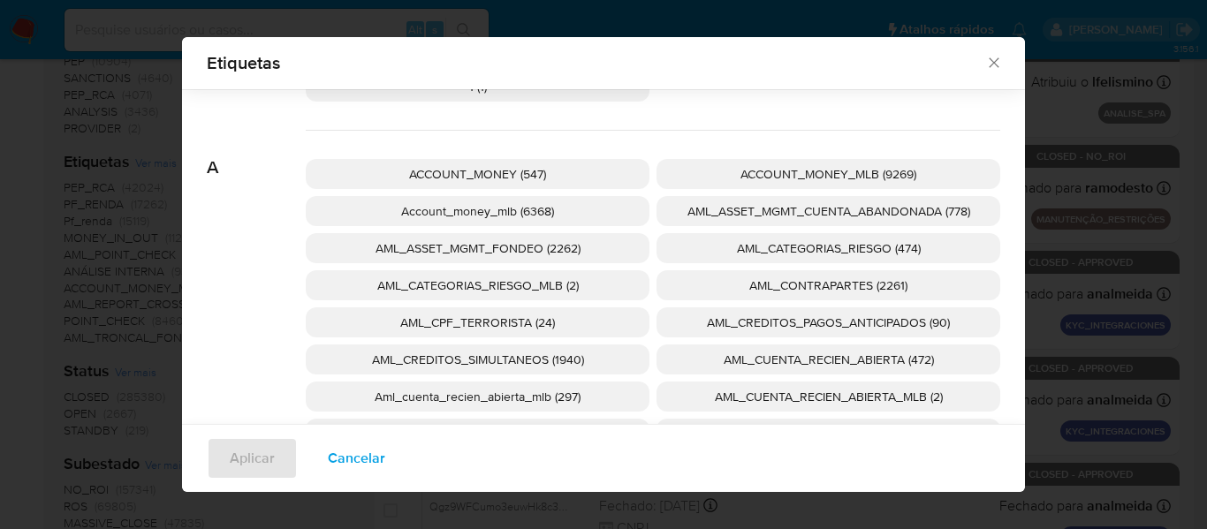
scroll to position [164, 0]
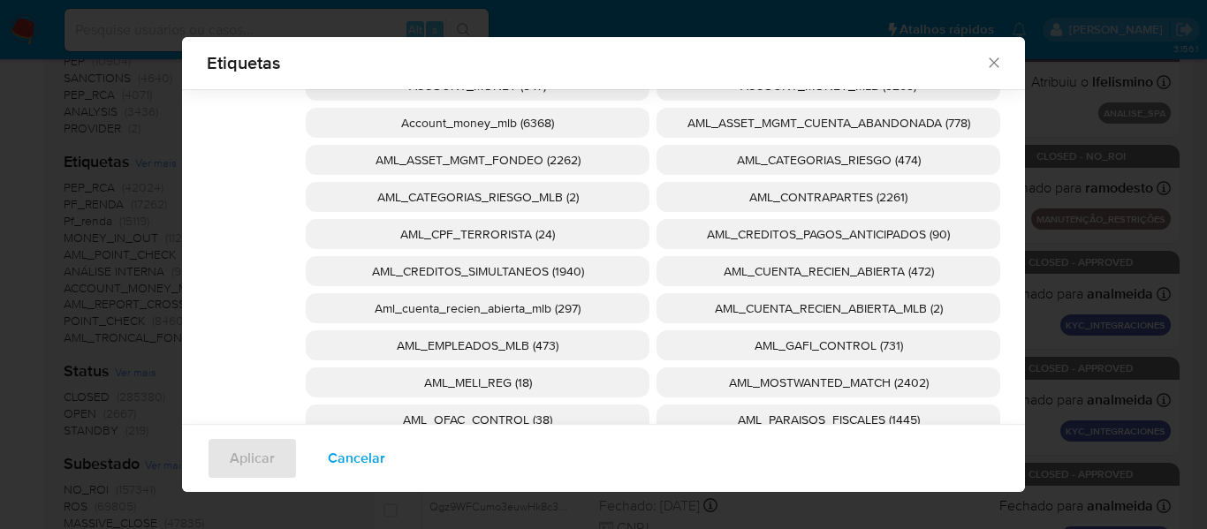
click at [478, 307] on span "Aml_cuenta_recien_abierta_mlb (297)" at bounding box center [478, 309] width 206 height 18
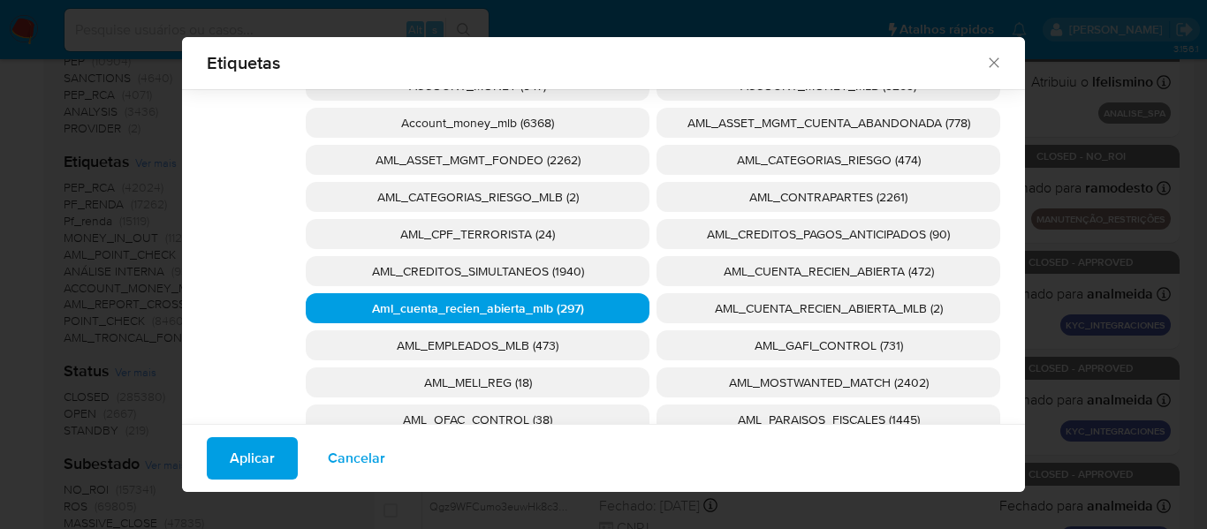
click at [215, 447] on button "Aplicar" at bounding box center [252, 458] width 91 height 42
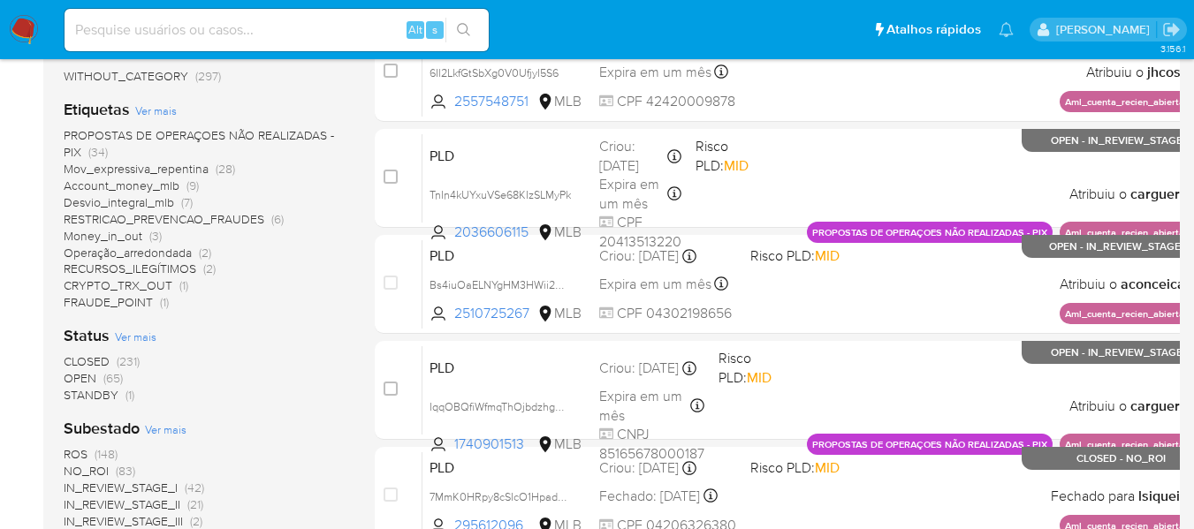
scroll to position [353, 0]
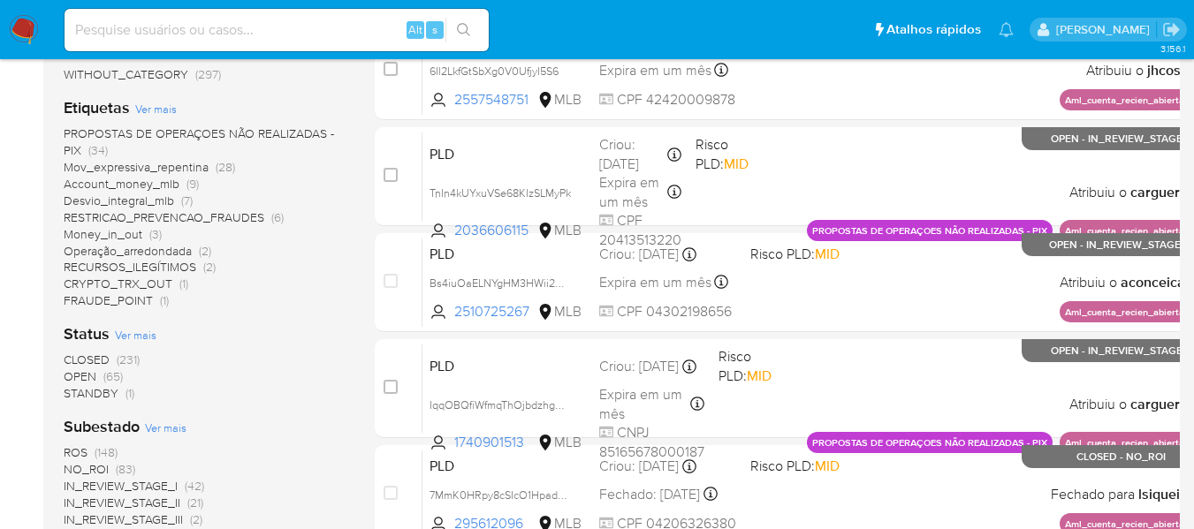
click at [102, 359] on span "CLOSED" at bounding box center [87, 360] width 46 height 18
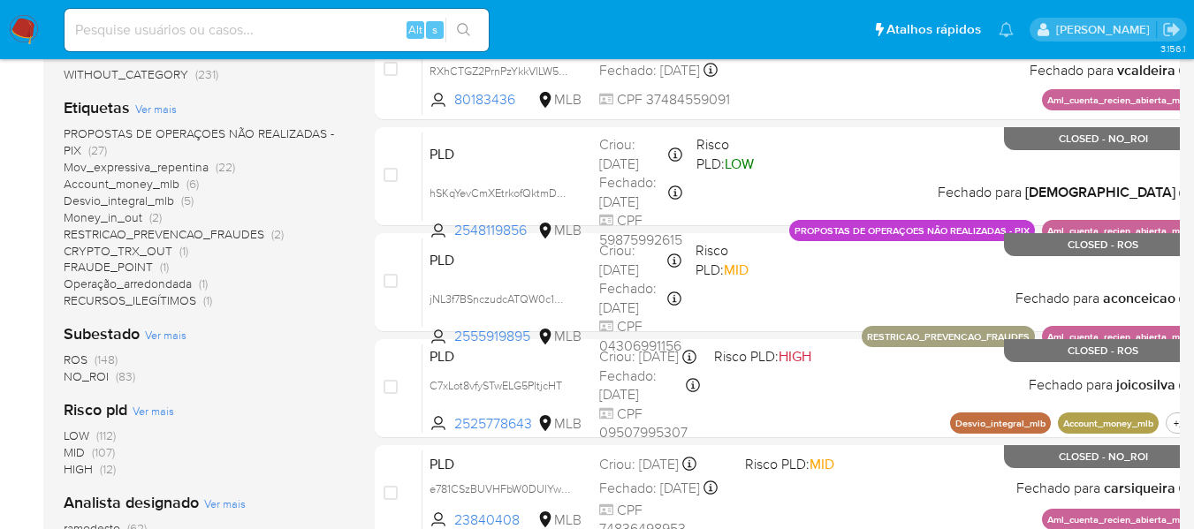
click at [71, 355] on span "ROS" at bounding box center [76, 360] width 24 height 18
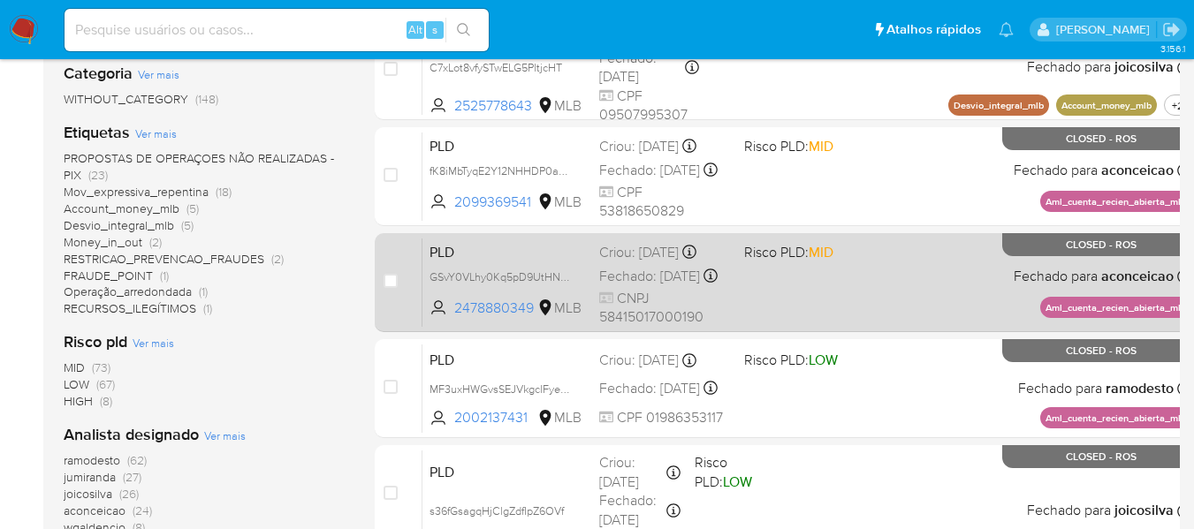
click at [762, 310] on div "PLD GSvY0VLhy0Kq5pD9UtHNbzOV 2478880349 MLB Risco PLD: MID Criou: 12/07/2025 Cr…" at bounding box center [806, 282] width 769 height 89
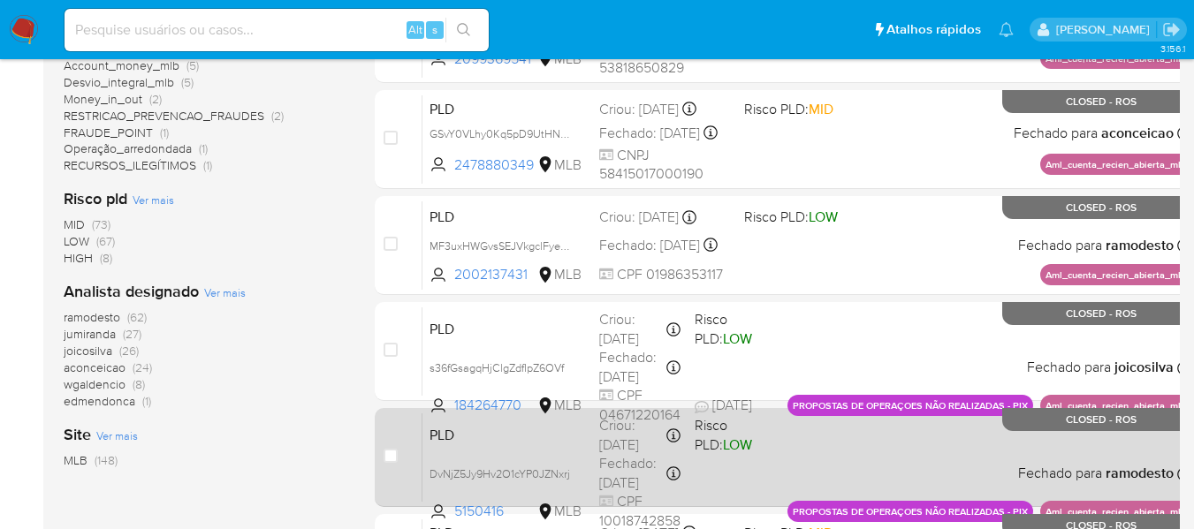
scroll to position [530, 0]
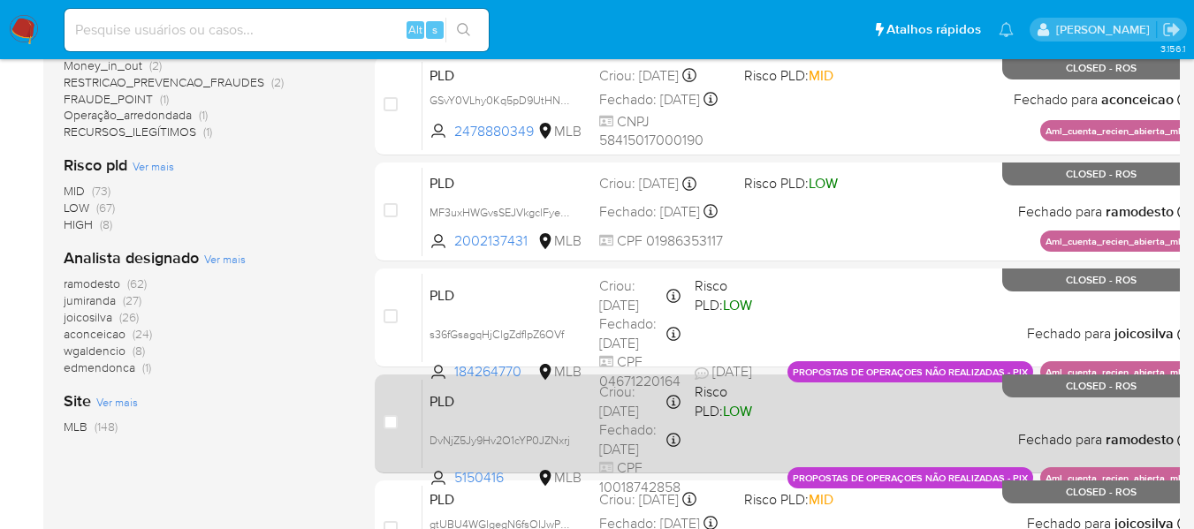
click at [751, 448] on div "PLD DvNjZ5Jy9Hv2O1cYP0JZNxrj 5150416 MLB Risco PLD: LOW Criou: 12/07/2025 Criou…" at bounding box center [806, 423] width 769 height 89
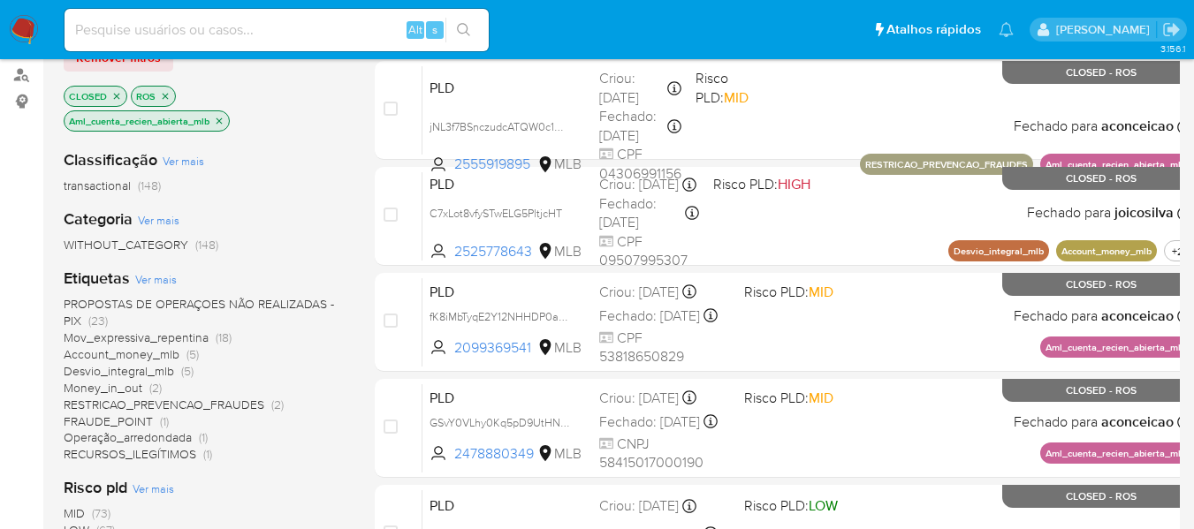
scroll to position [177, 0]
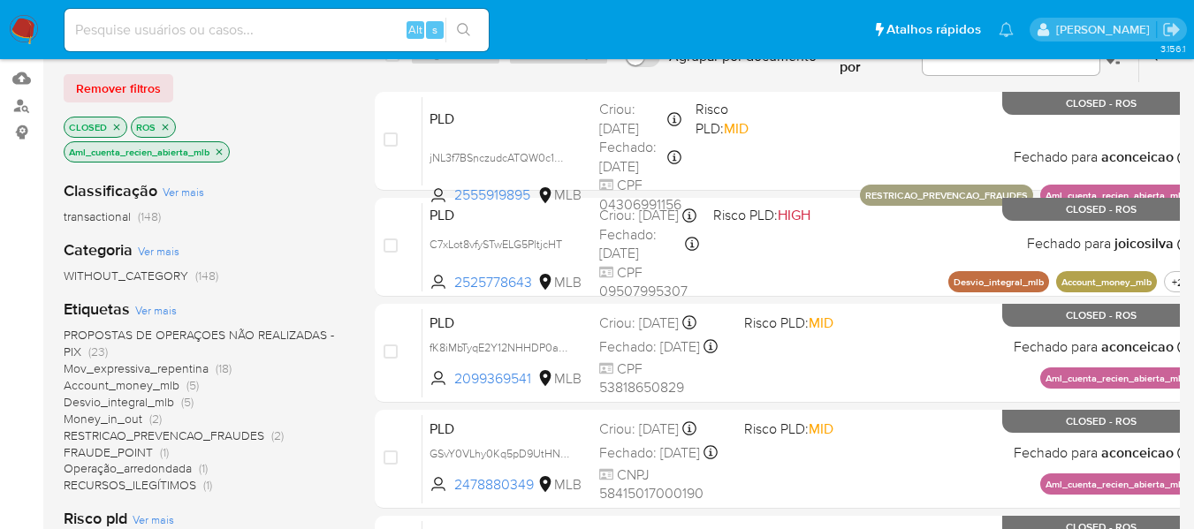
click at [164, 122] on icon "close-filter" at bounding box center [165, 127] width 11 height 11
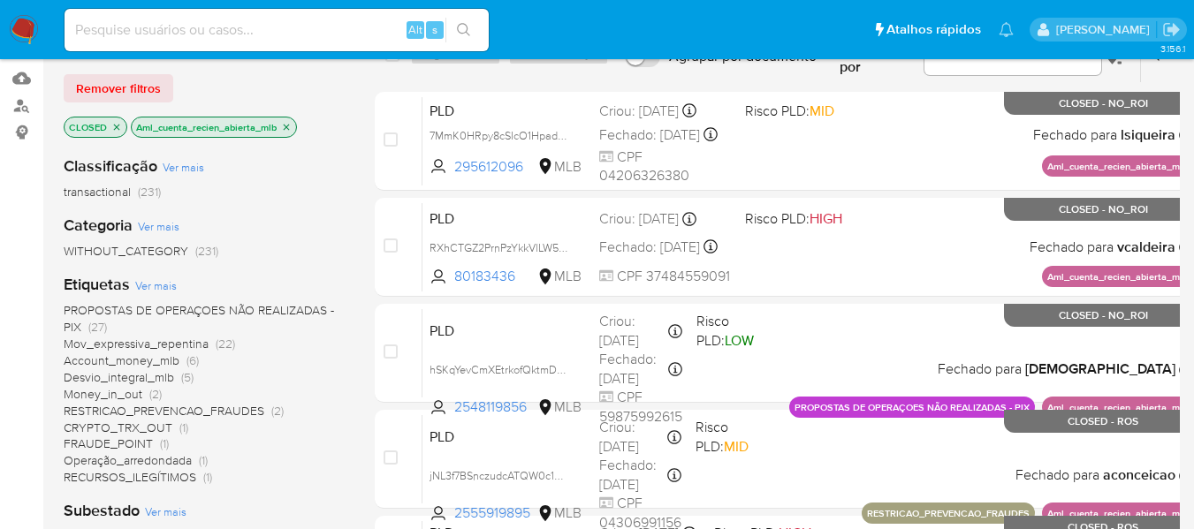
scroll to position [265, 0]
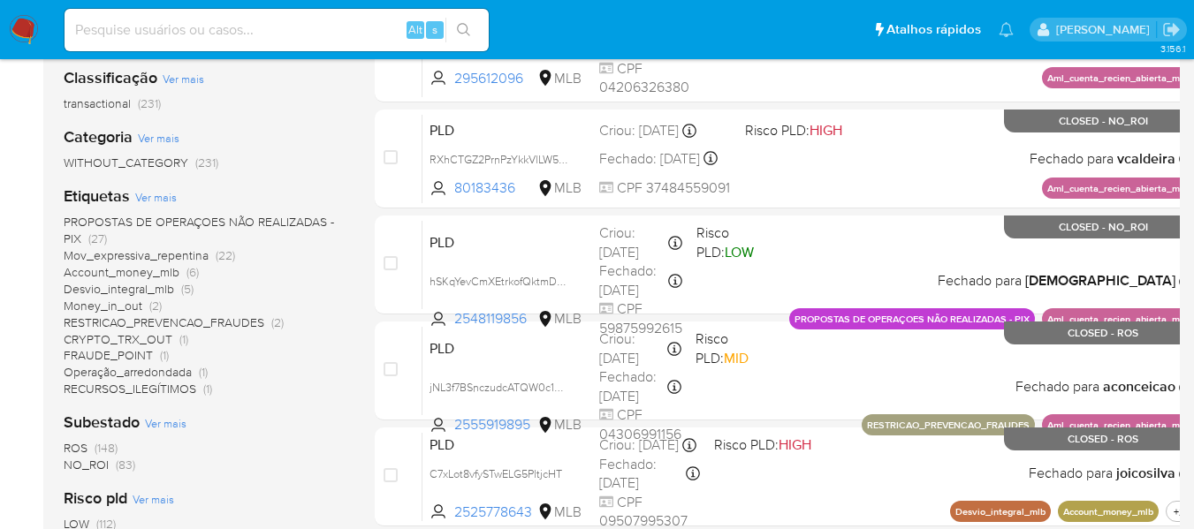
click at [97, 467] on span "NO_ROI" at bounding box center [86, 465] width 45 height 18
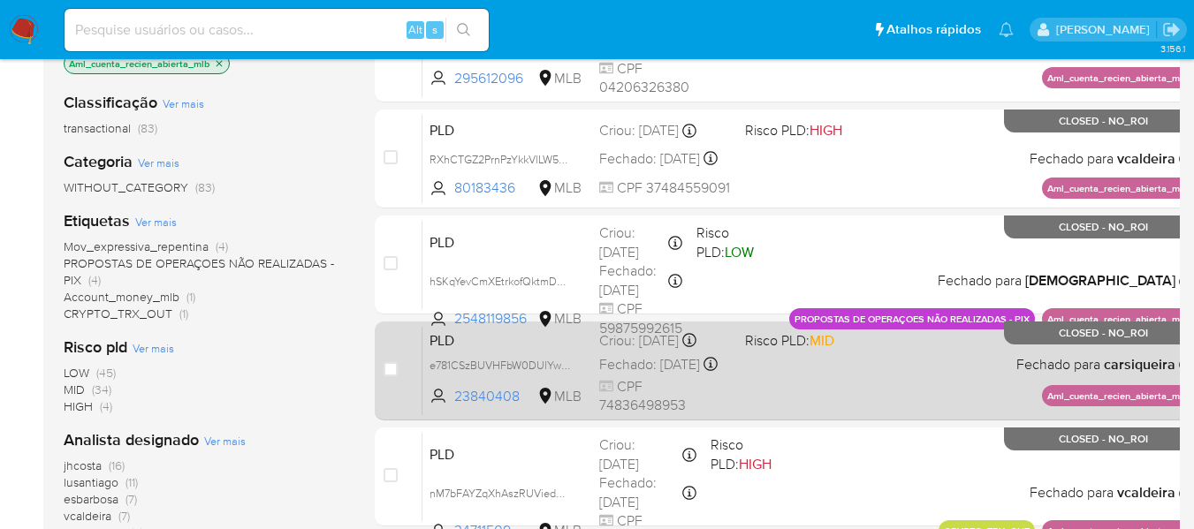
click at [943, 416] on div "case-item-checkbox Incapaz de atribuir o caso PLD e781CSzBUVHFbW0DUlYwSspx 2384…" at bounding box center [788, 371] width 827 height 99
click at [599, 375] on div "Fechado: 26/08/2025 Fechado: 26/08/2025 09:04:30" at bounding box center [664, 364] width 131 height 19
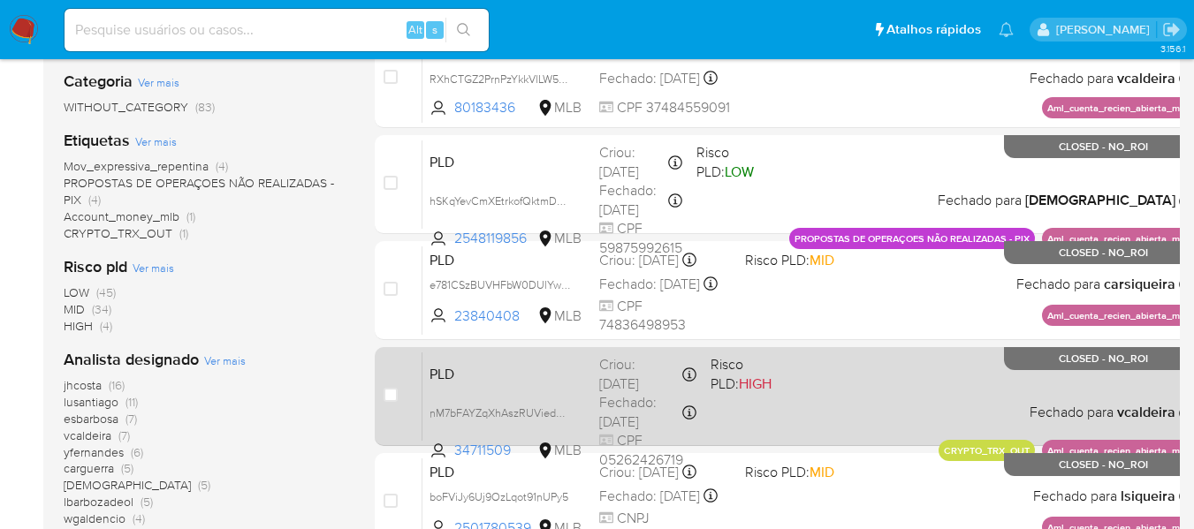
scroll to position [442, 0]
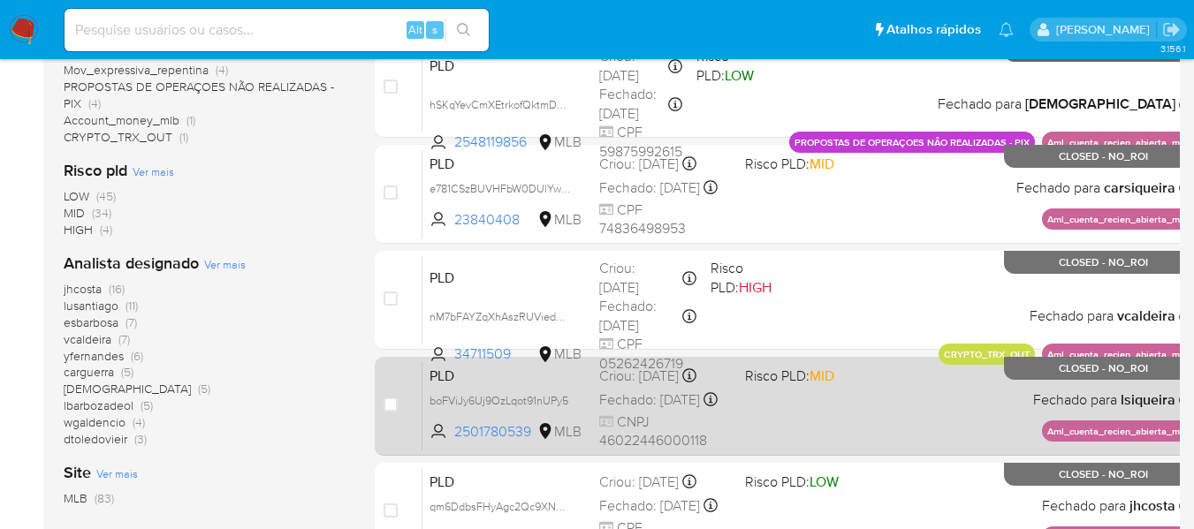
click at [824, 438] on div "PLD boFViJy6Uj9OzLqot91nUPy5 2501780539 MLB Risco PLD: MID Criou: 12/07/2025 Cr…" at bounding box center [807, 405] width 770 height 89
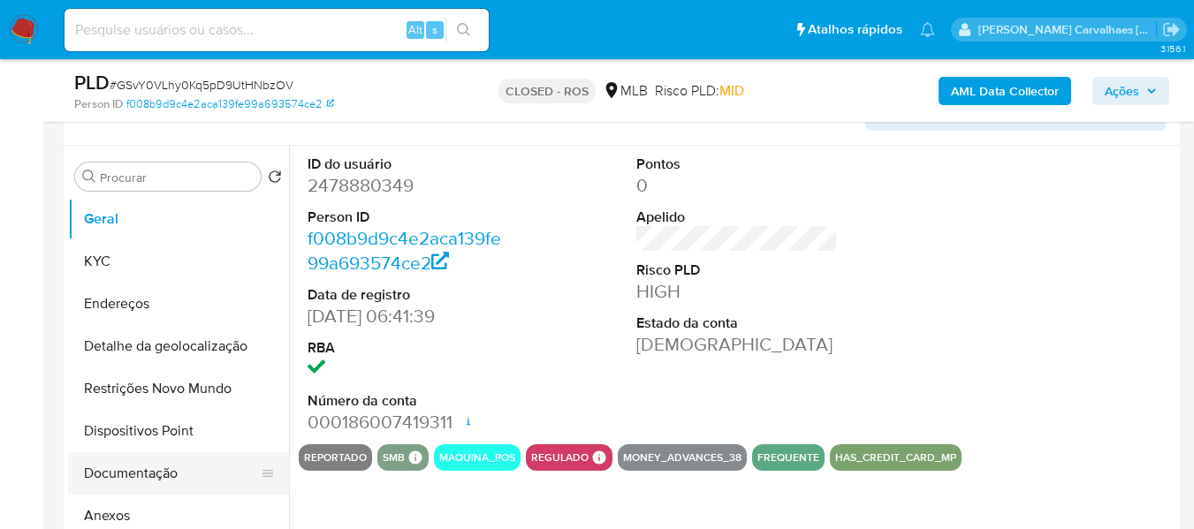
scroll to position [442, 0]
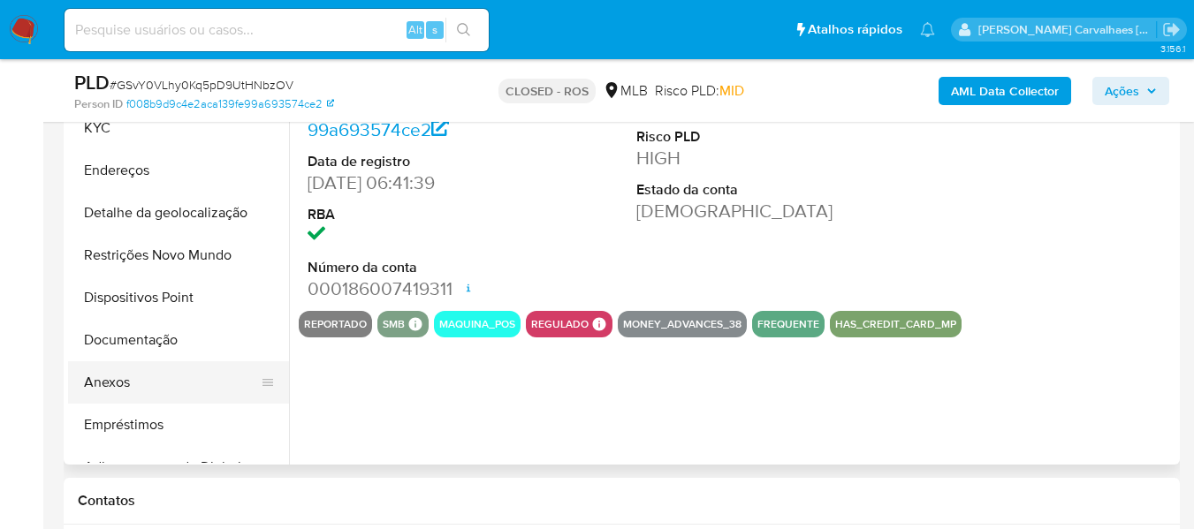
select select "10"
click at [137, 376] on button "Anexos" at bounding box center [171, 382] width 207 height 42
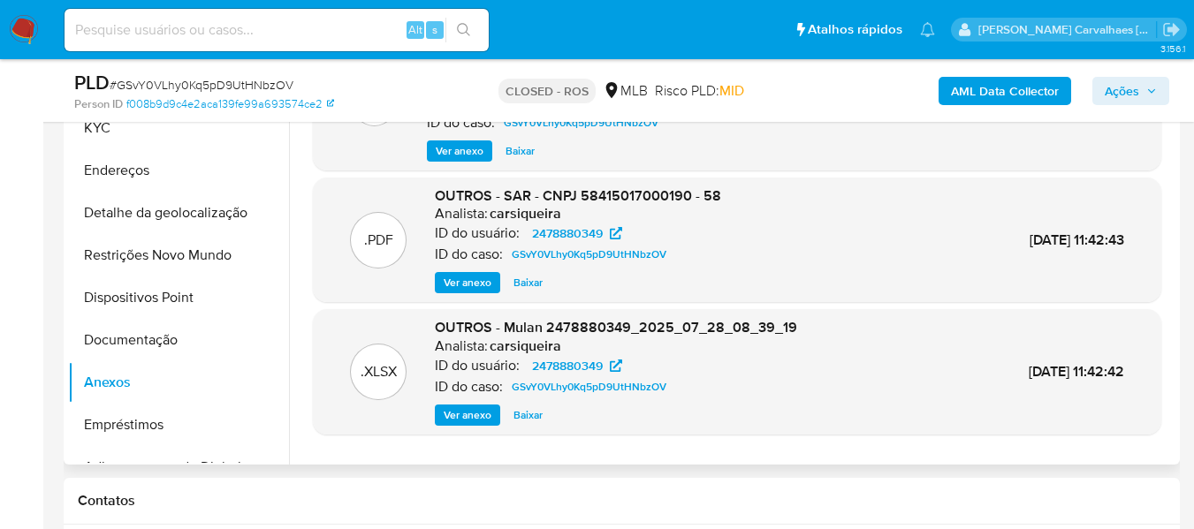
scroll to position [353, 0]
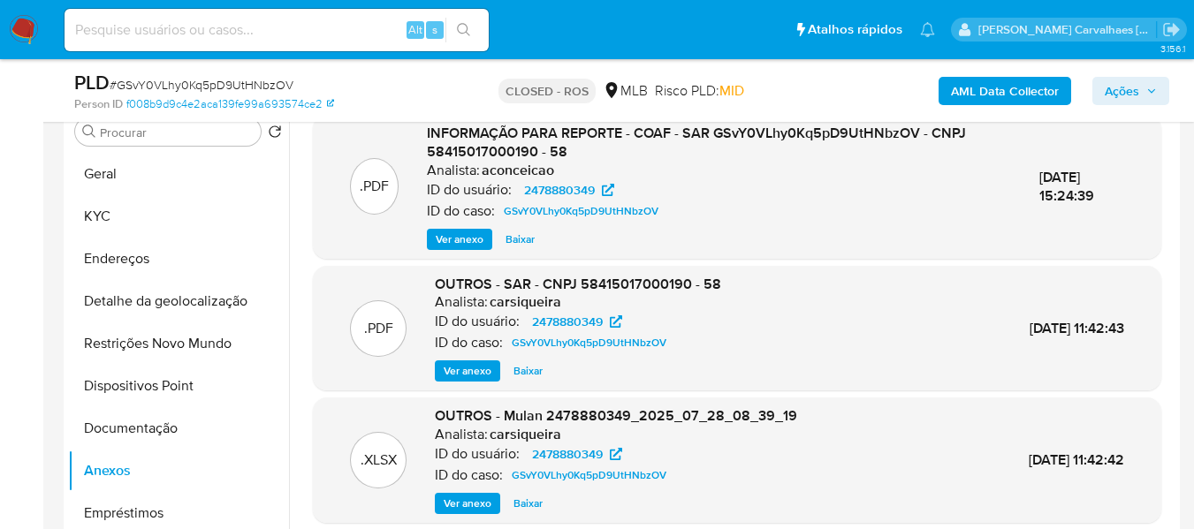
click at [463, 231] on span "Ver anexo" at bounding box center [460, 240] width 48 height 18
click at [463, 231] on div "Ver anexo Ver anexo [GEOGRAPHIC_DATA]" at bounding box center [719, 239] width 584 height 21
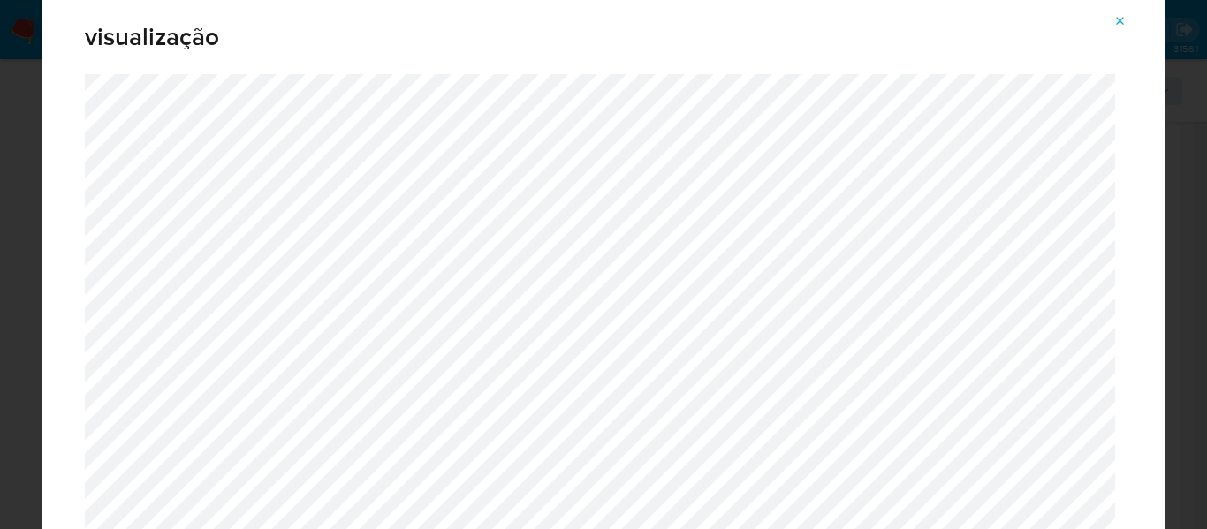
click at [1117, 20] on icon "Attachment preview" at bounding box center [1120, 21] width 14 height 14
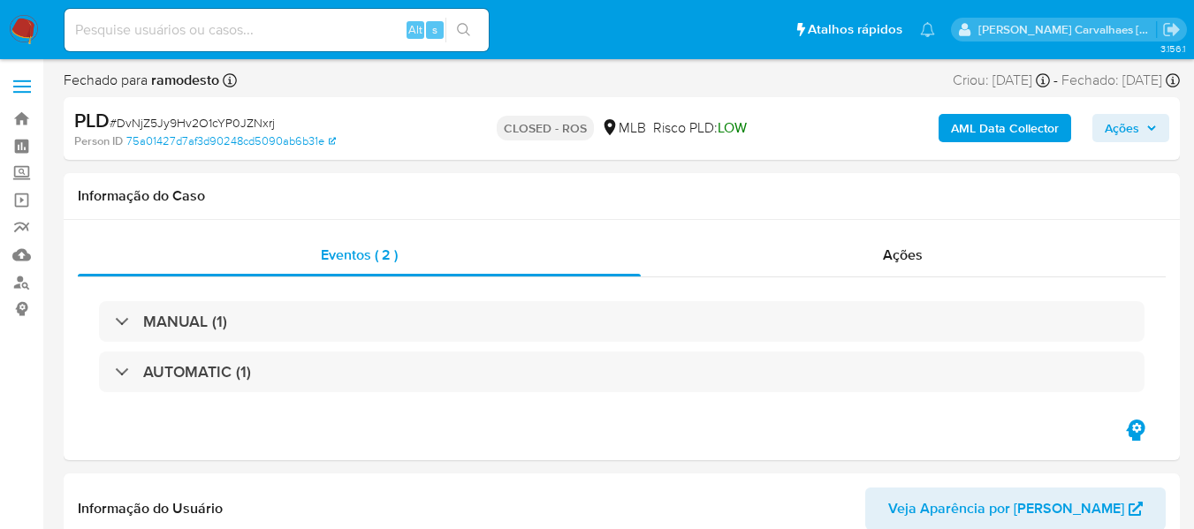
select select "10"
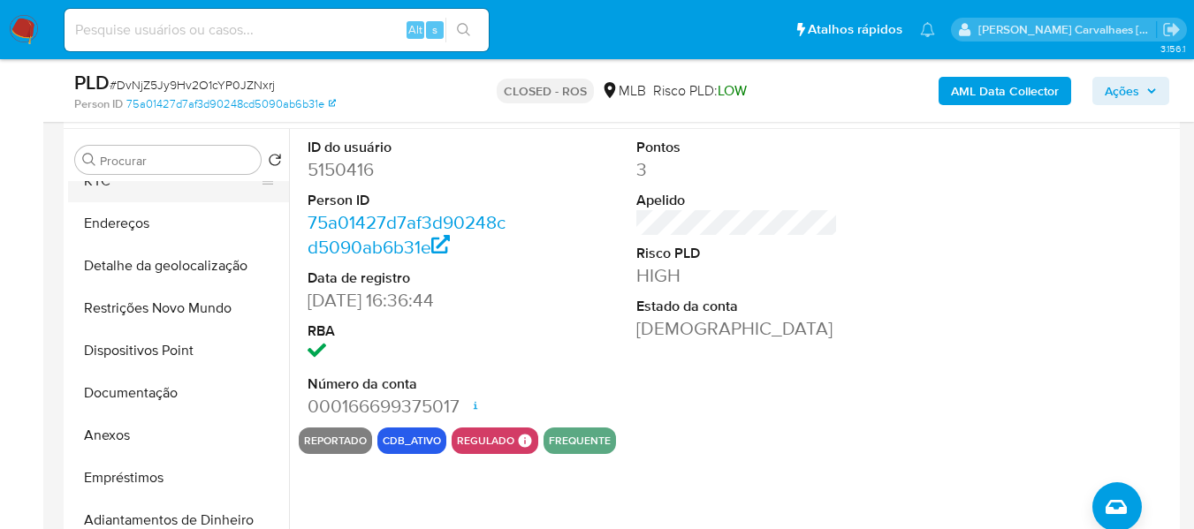
scroll to position [177, 0]
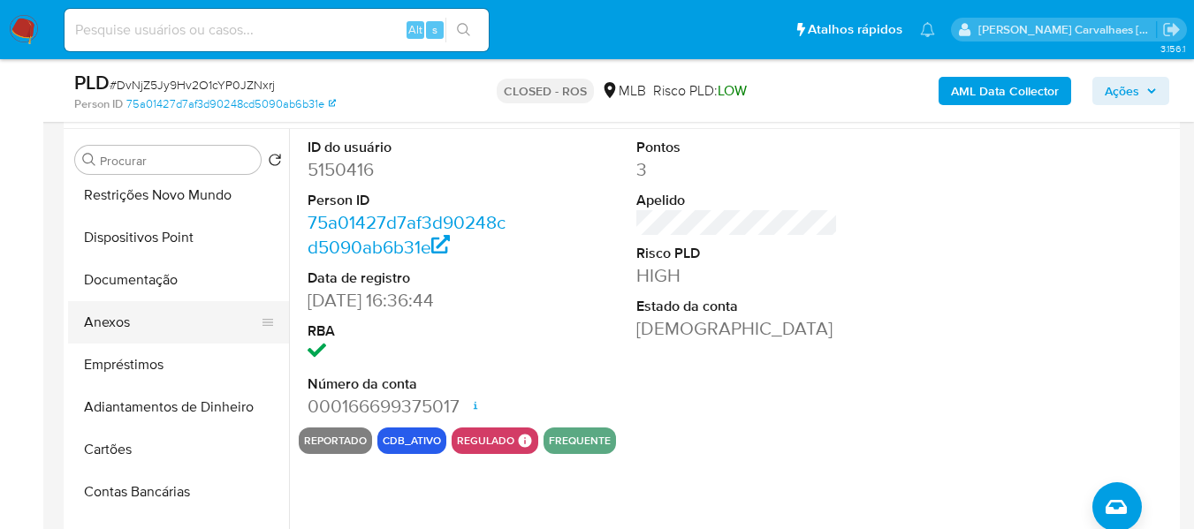
click at [138, 318] on button "Anexos" at bounding box center [171, 322] width 207 height 42
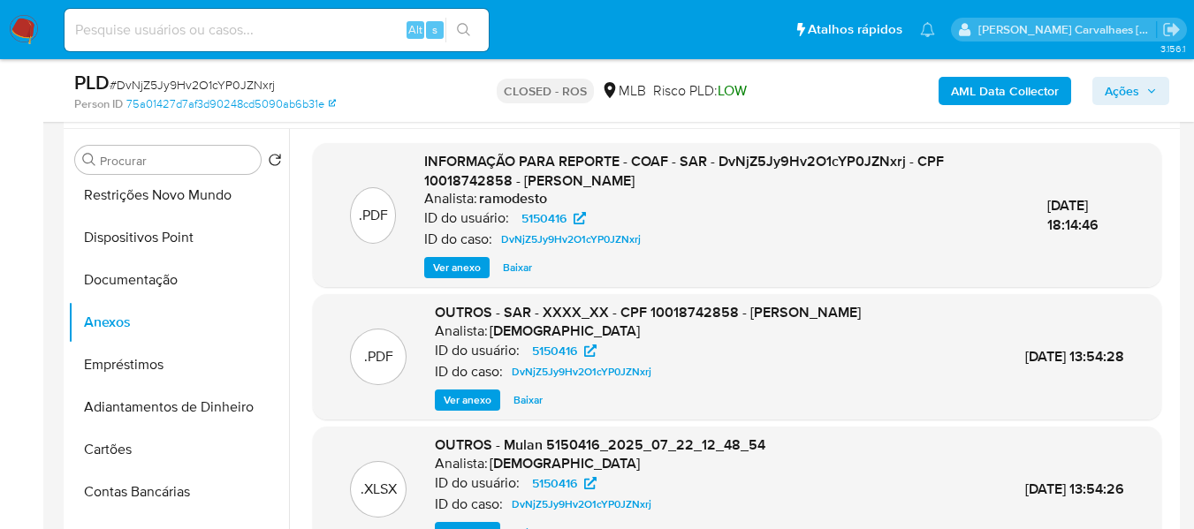
click at [451, 269] on span "Ver anexo" at bounding box center [457, 268] width 48 height 18
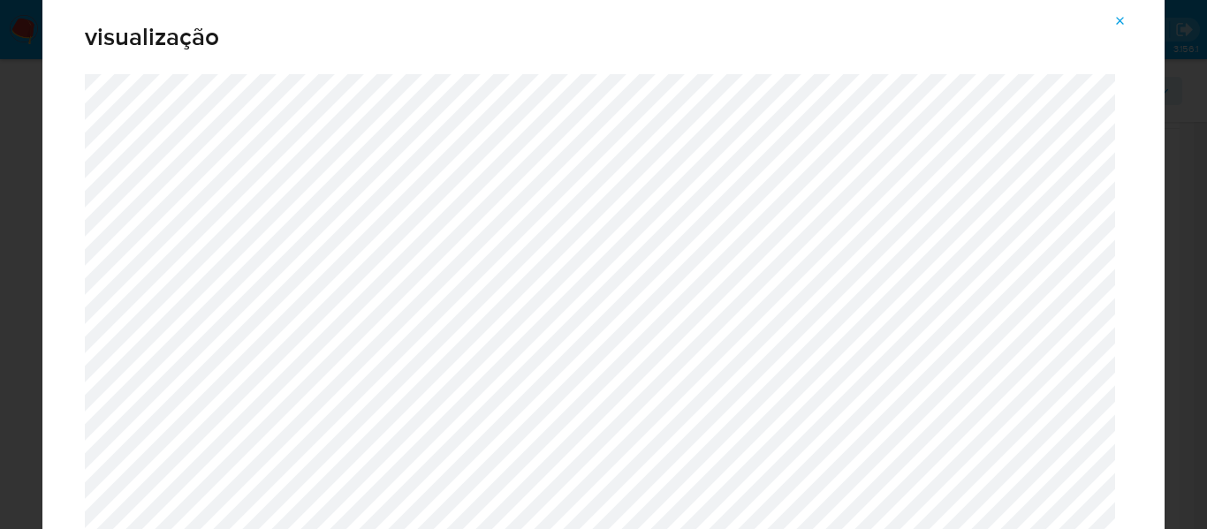
click at [1119, 21] on icon "Attachment preview" at bounding box center [1121, 21] width 8 height 8
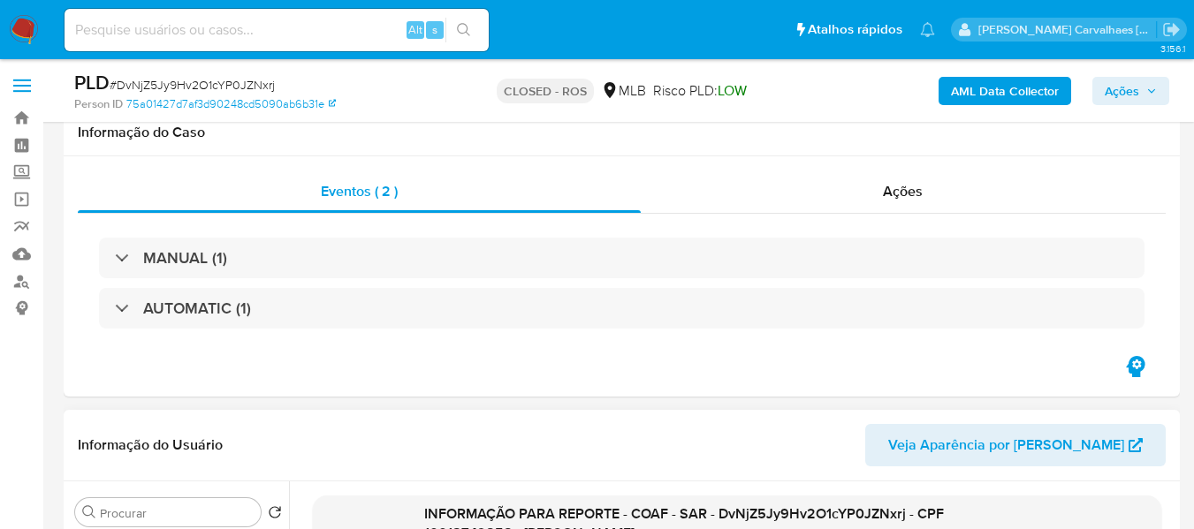
scroll to position [0, 0]
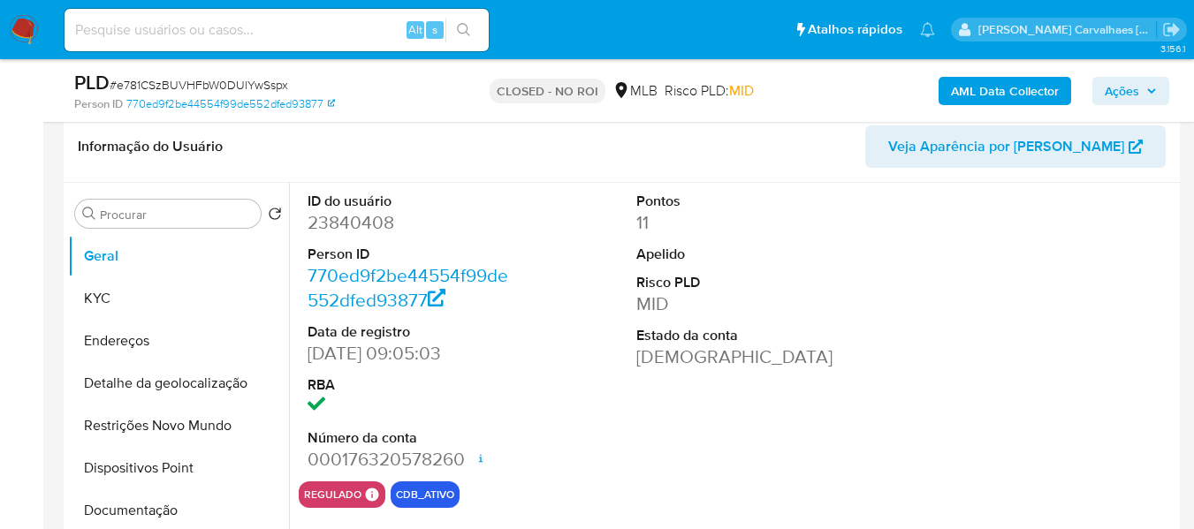
scroll to position [353, 0]
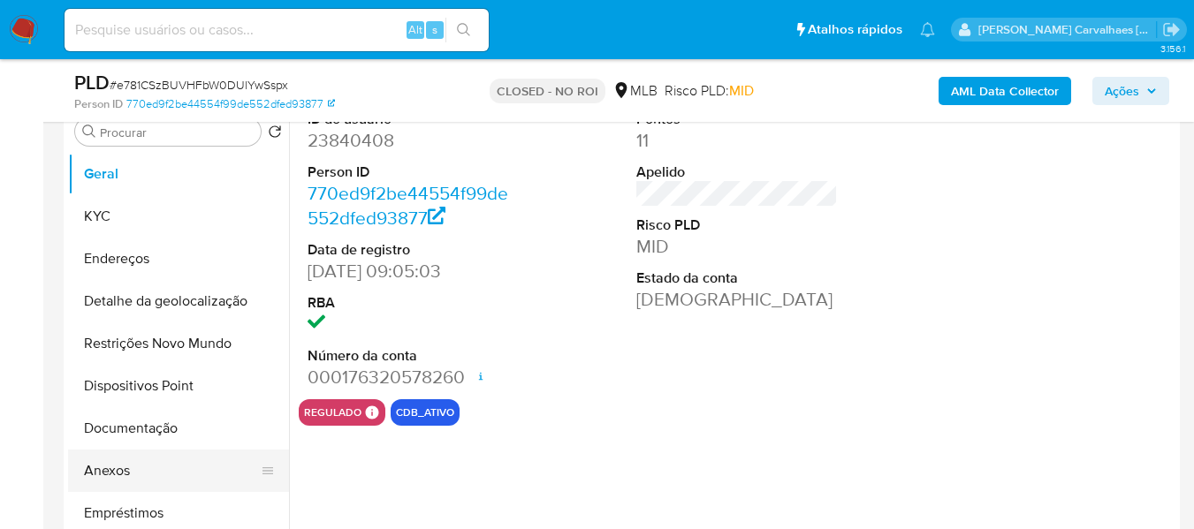
select select "10"
click at [163, 459] on button "Anexos" at bounding box center [171, 471] width 207 height 42
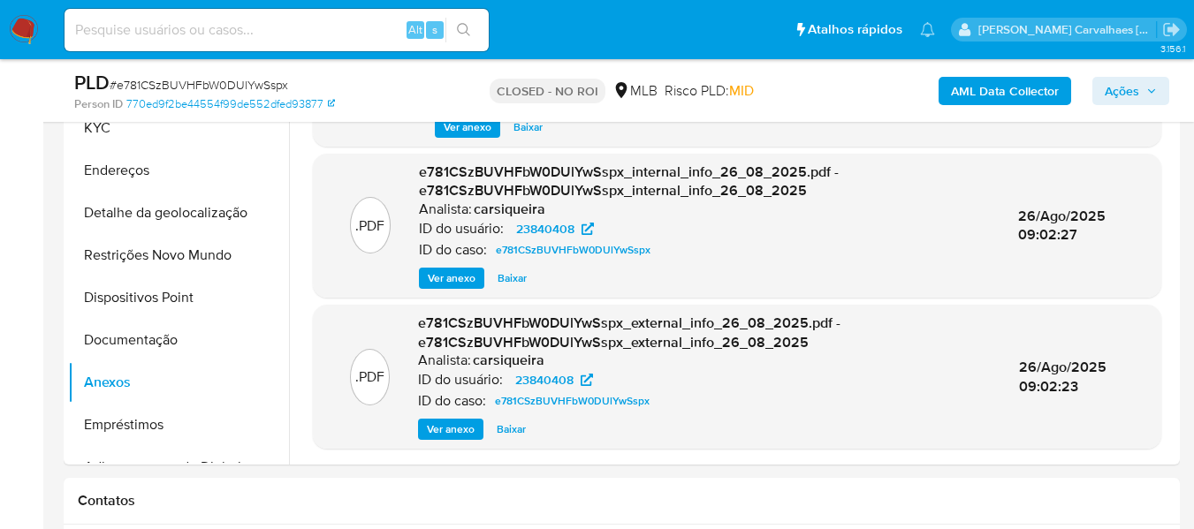
scroll to position [618, 0]
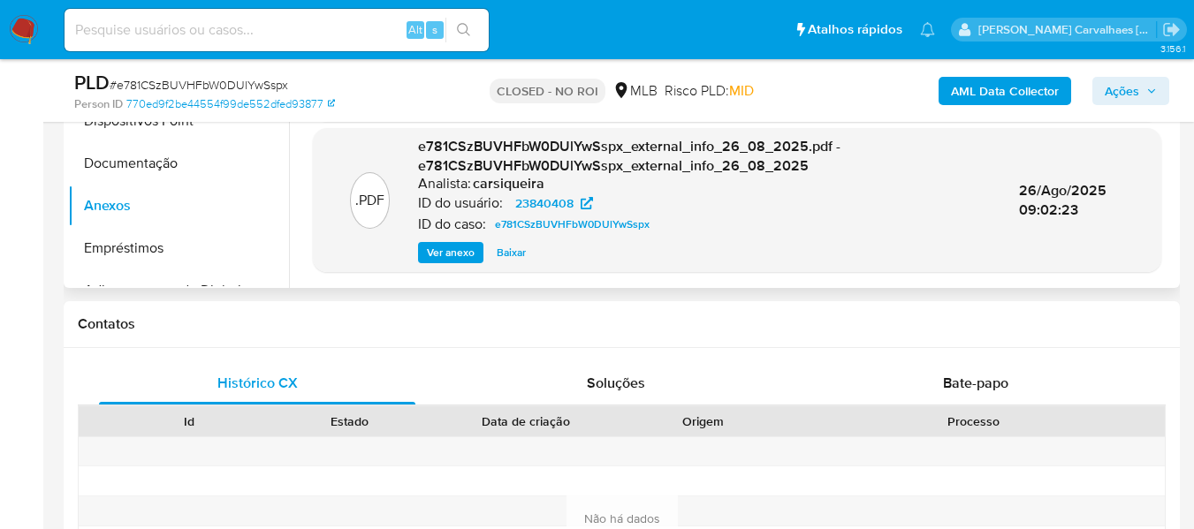
click at [465, 253] on span "Ver anexo" at bounding box center [451, 253] width 48 height 18
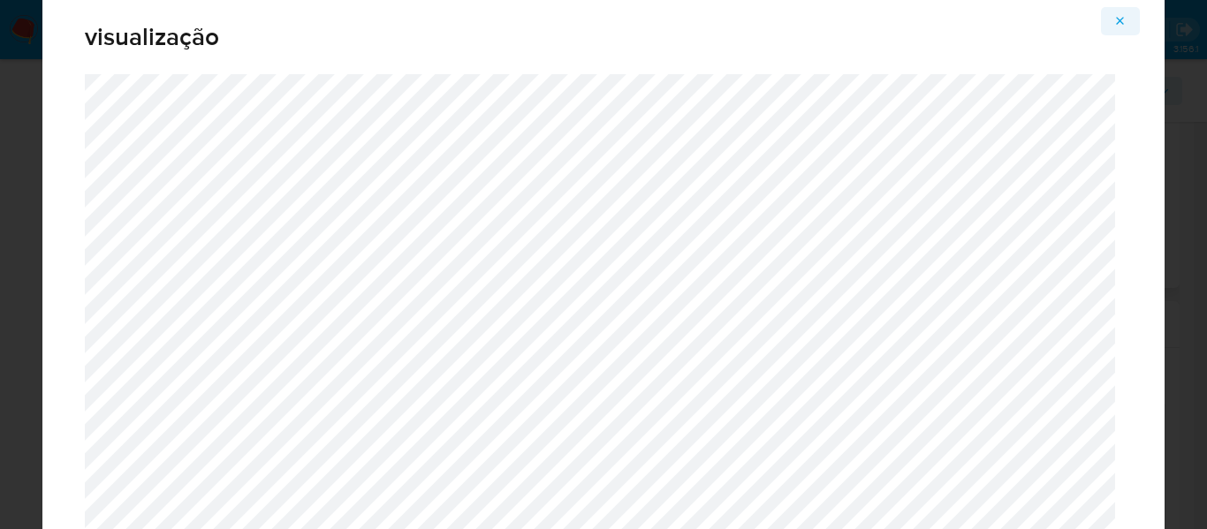
click at [1123, 20] on icon "Attachment preview" at bounding box center [1120, 21] width 14 height 14
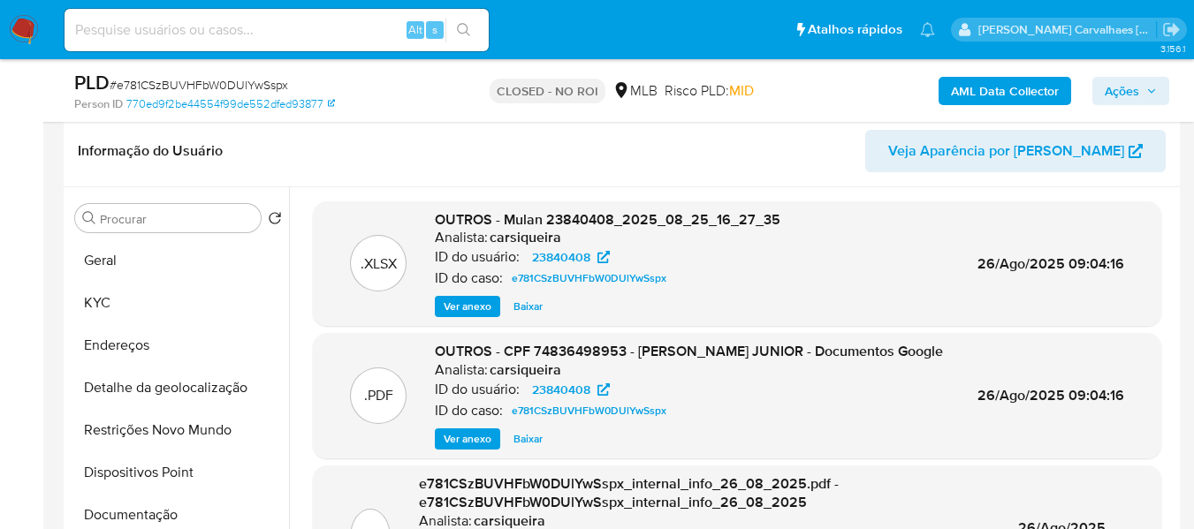
scroll to position [265, 0]
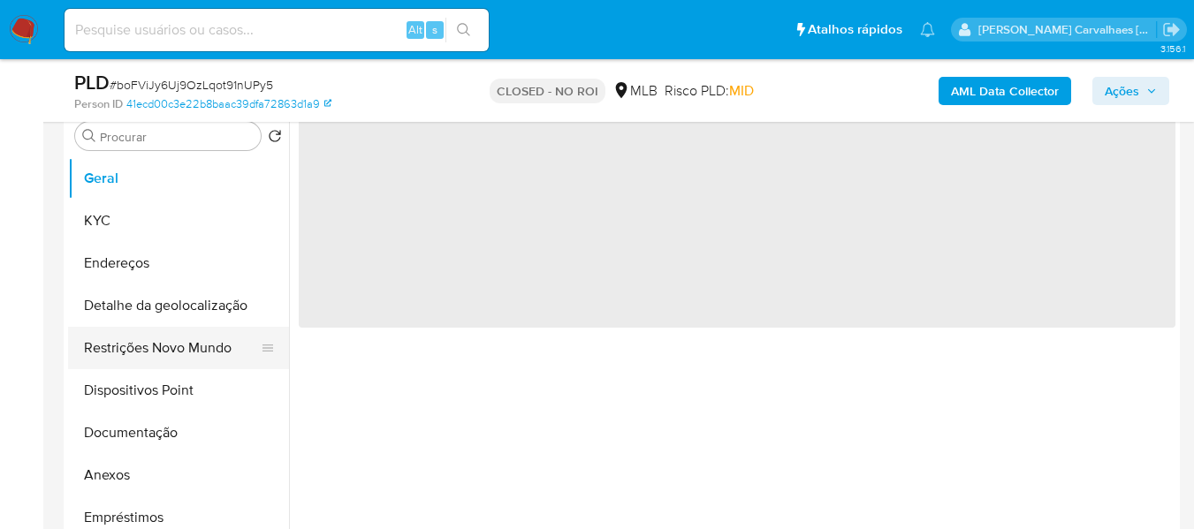
scroll to position [353, 0]
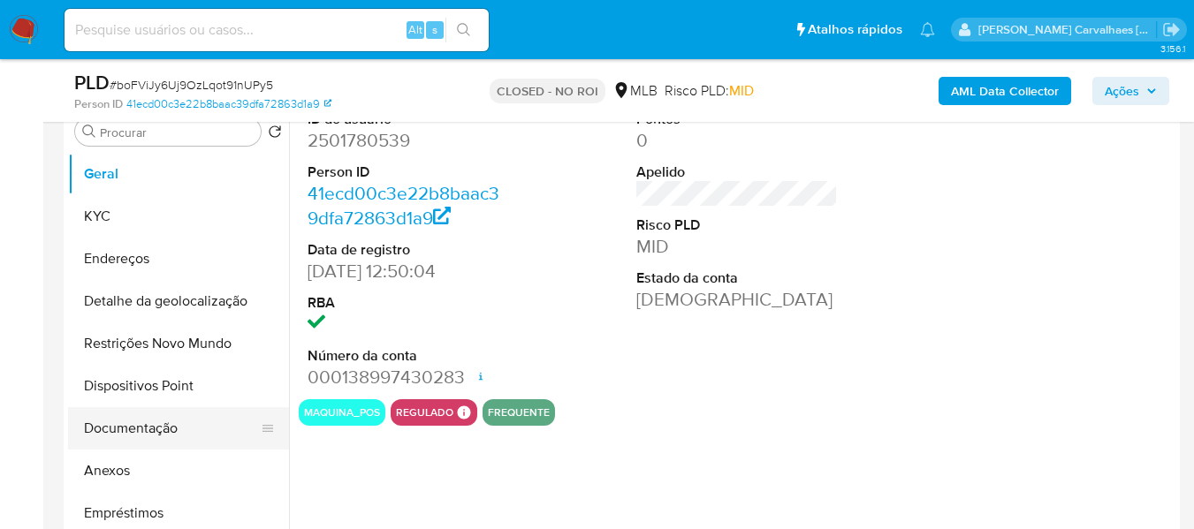
select select "10"
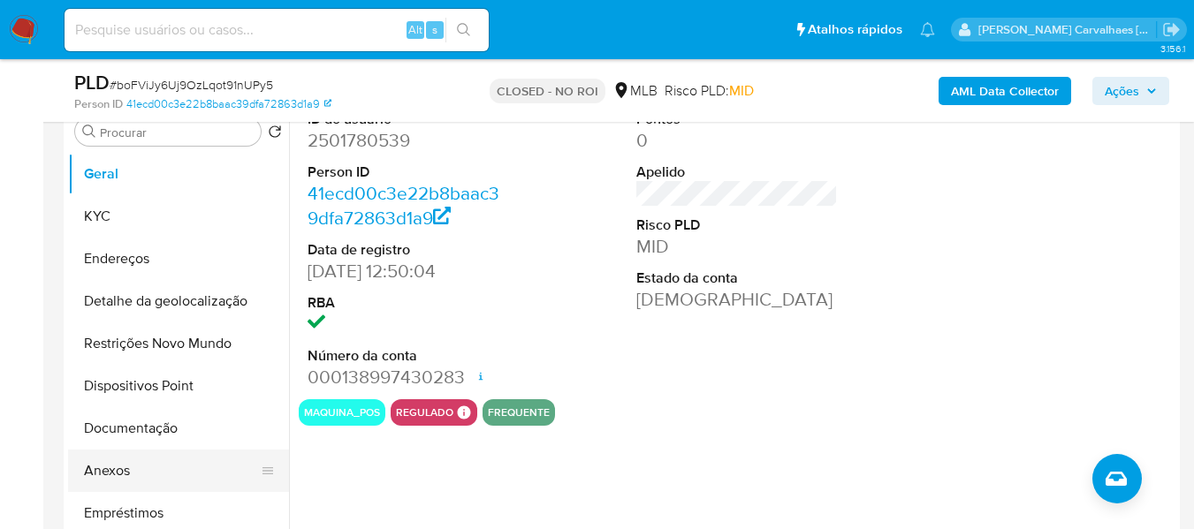
click at [171, 466] on button "Anexos" at bounding box center [171, 471] width 207 height 42
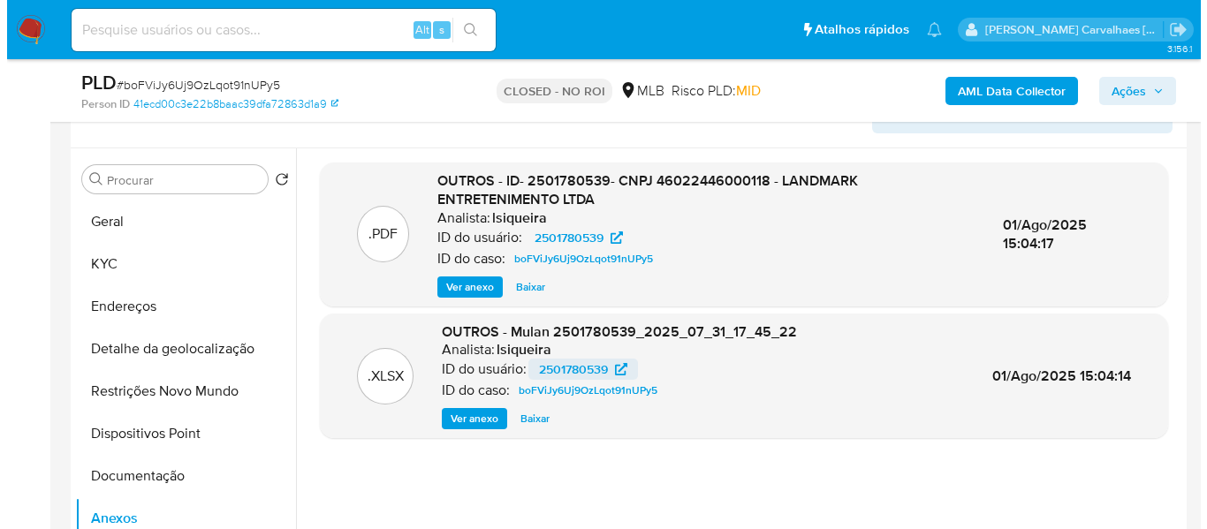
scroll to position [265, 0]
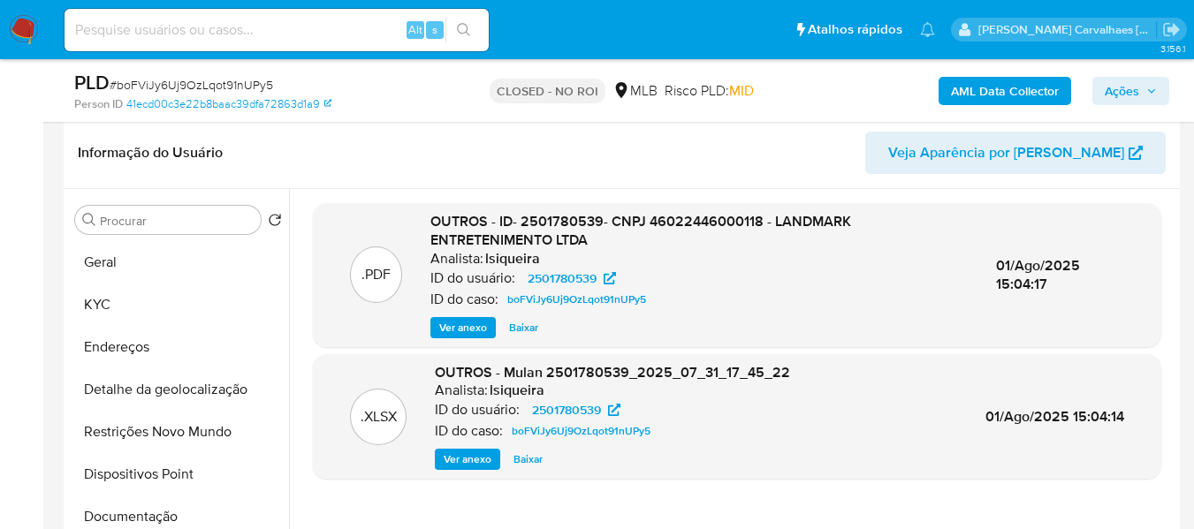
click at [475, 323] on span "Ver anexo" at bounding box center [463, 328] width 48 height 18
click at [475, 323] on div "Ver anexo Baixar" at bounding box center [698, 327] width 537 height 21
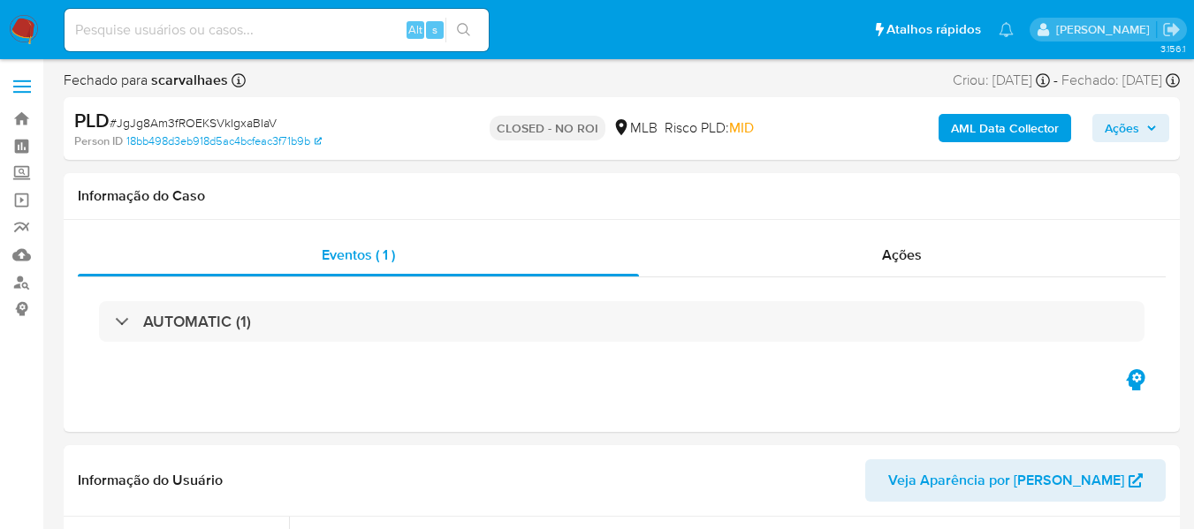
select select "10"
click at [210, 47] on div "Alt s" at bounding box center [277, 30] width 424 height 42
click at [205, 31] on input at bounding box center [277, 30] width 424 height 23
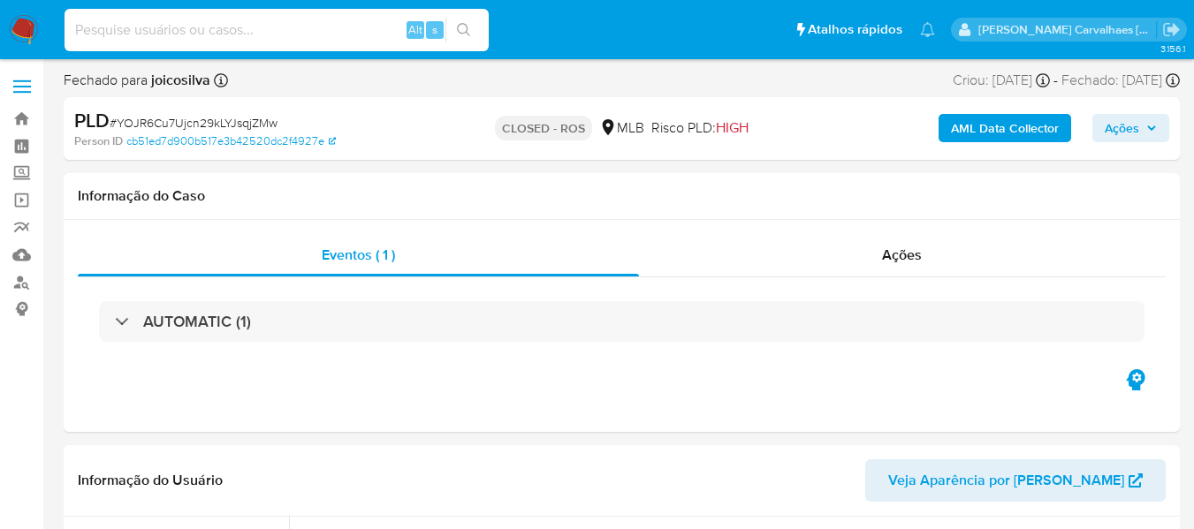
paste input "RsZQQghXwd8gwnWq6WBxGlTU"
type input "RsZQQghXwd8gwnWq6WBxGlTU"
click at [474, 28] on button "search-icon" at bounding box center [463, 30] width 36 height 25
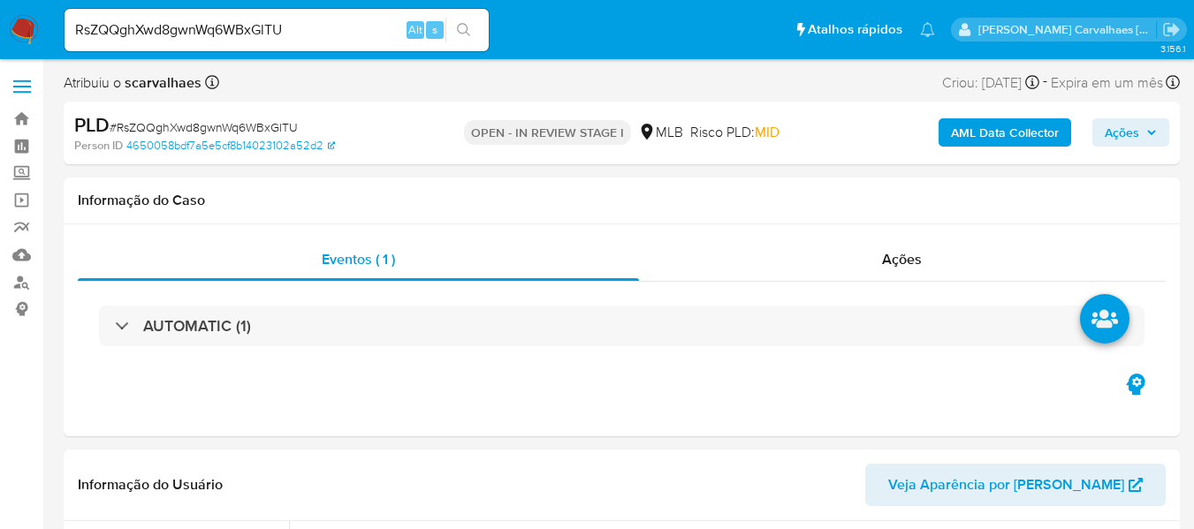
select select "10"
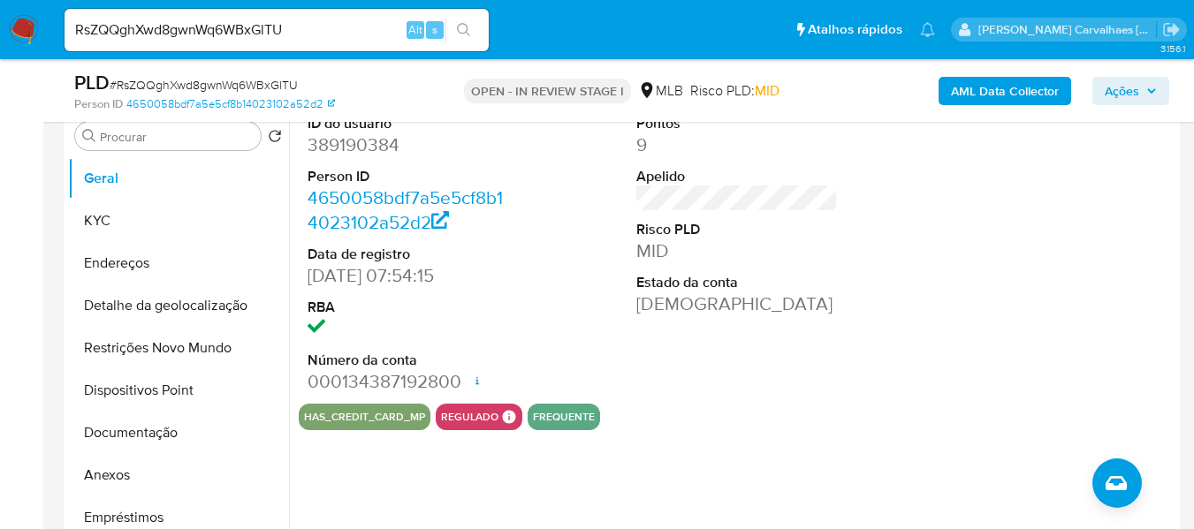
scroll to position [265, 0]
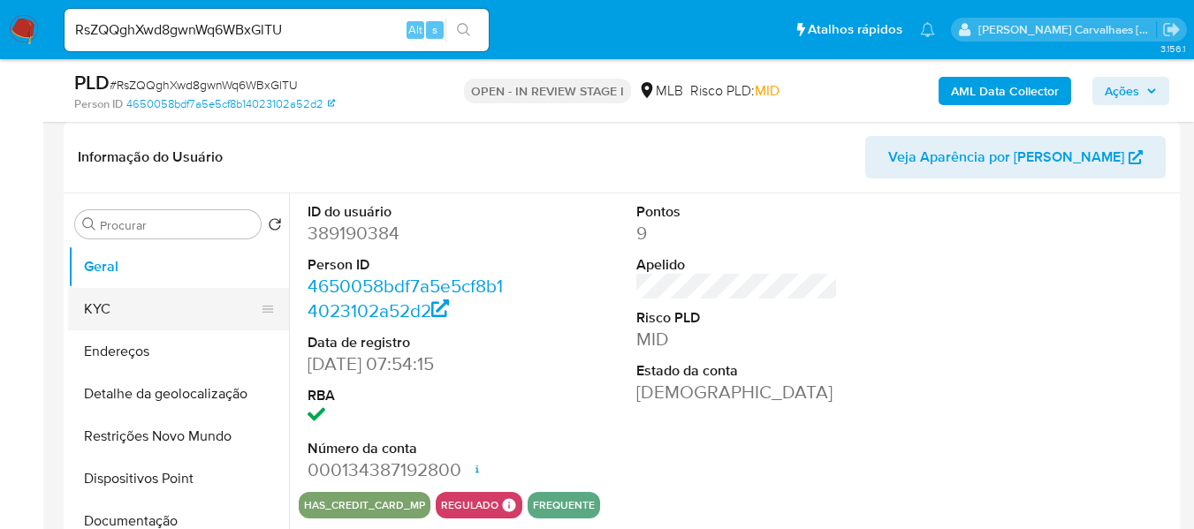
click at [165, 314] on button "KYC" at bounding box center [171, 309] width 207 height 42
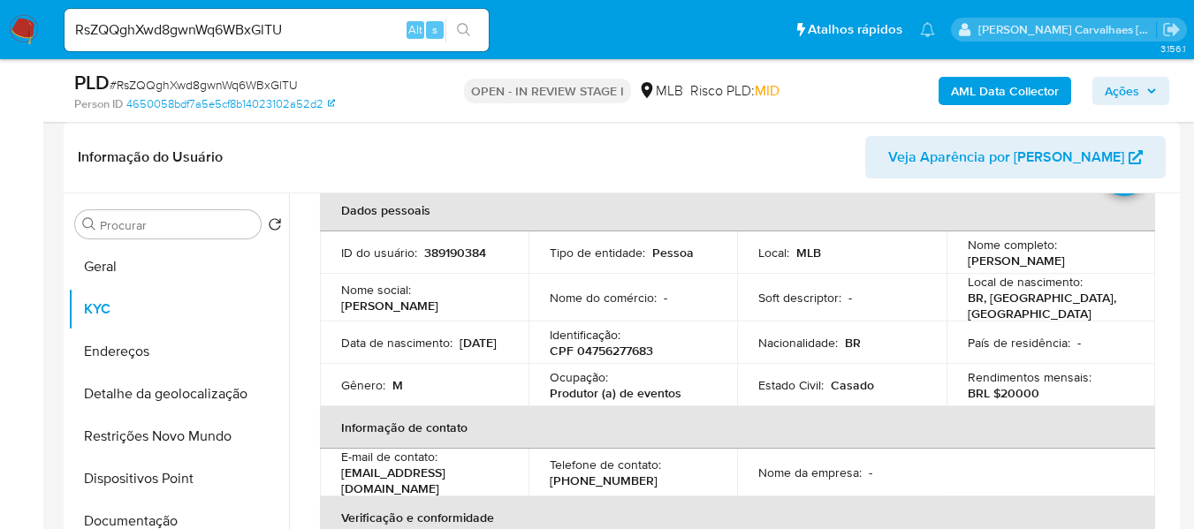
scroll to position [328, 0]
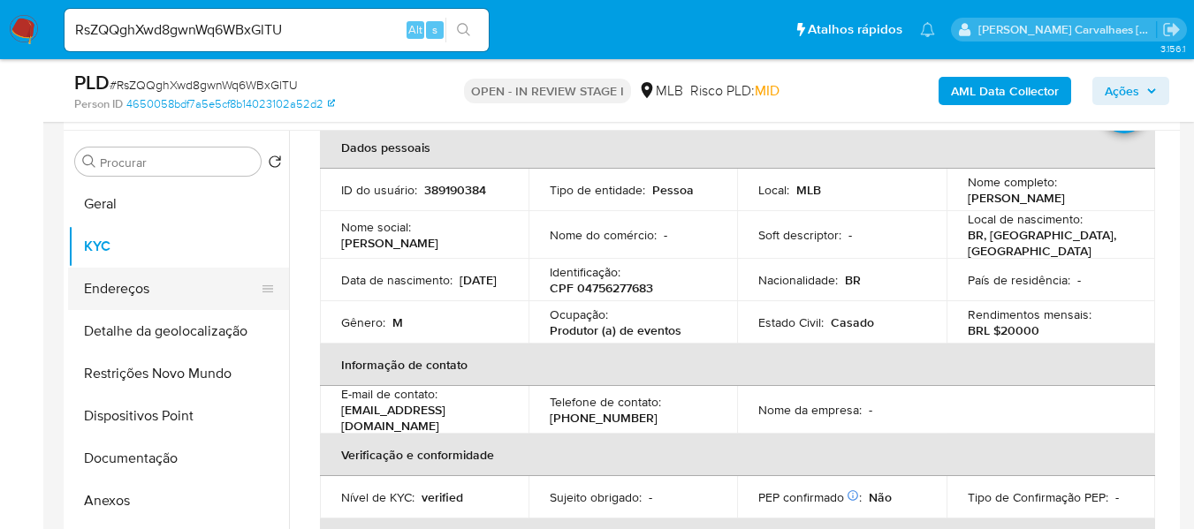
click at [197, 293] on button "Endereços" at bounding box center [171, 289] width 207 height 42
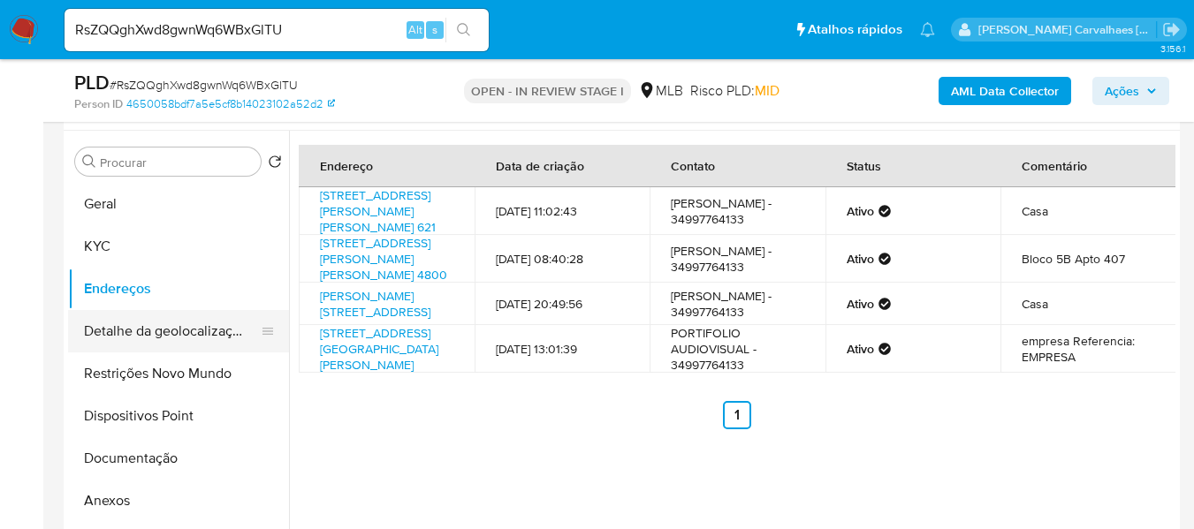
click at [216, 332] on button "Detalhe da geolocalização" at bounding box center [171, 331] width 207 height 42
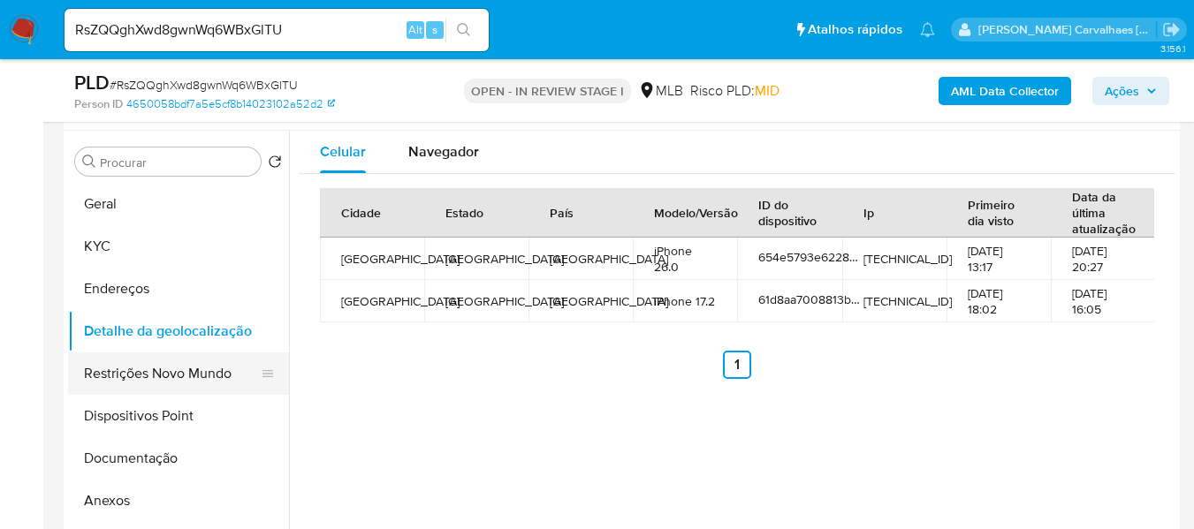
click at [192, 371] on button "Restrições Novo Mundo" at bounding box center [171, 374] width 207 height 42
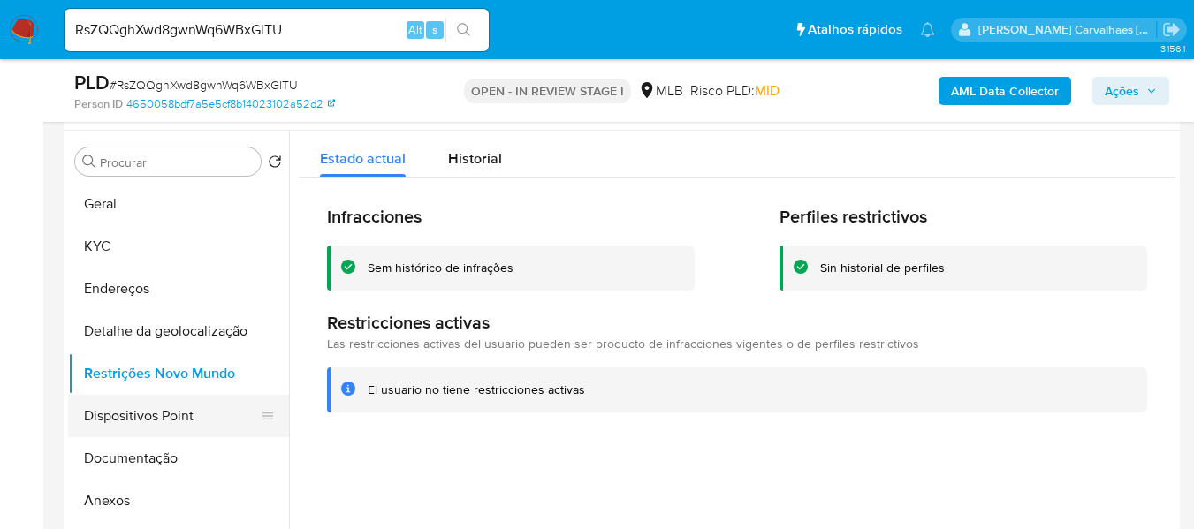
click at [211, 418] on button "Dispositivos Point" at bounding box center [171, 416] width 207 height 42
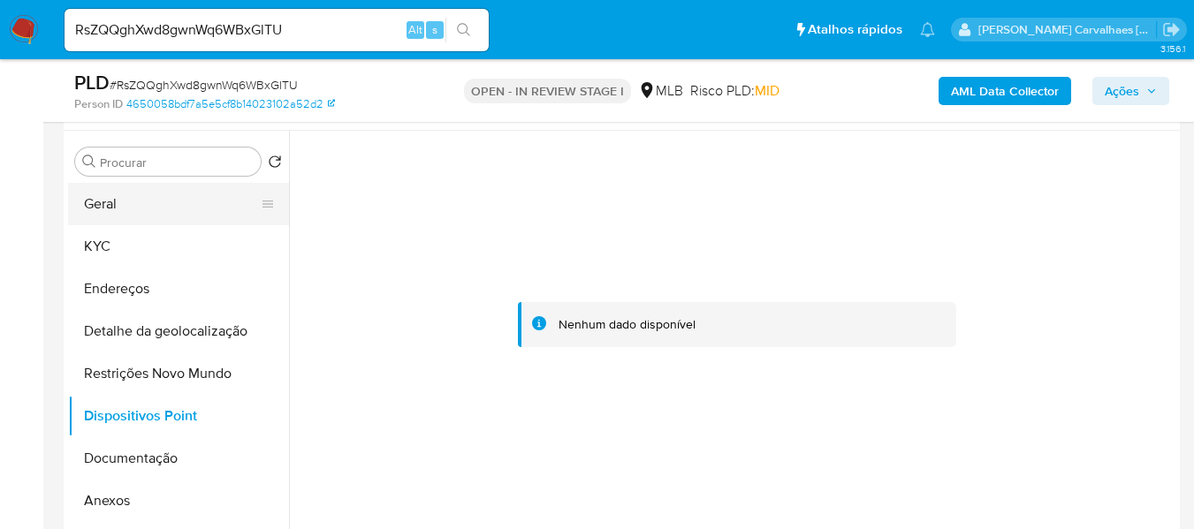
click at [140, 191] on button "Geral" at bounding box center [171, 204] width 207 height 42
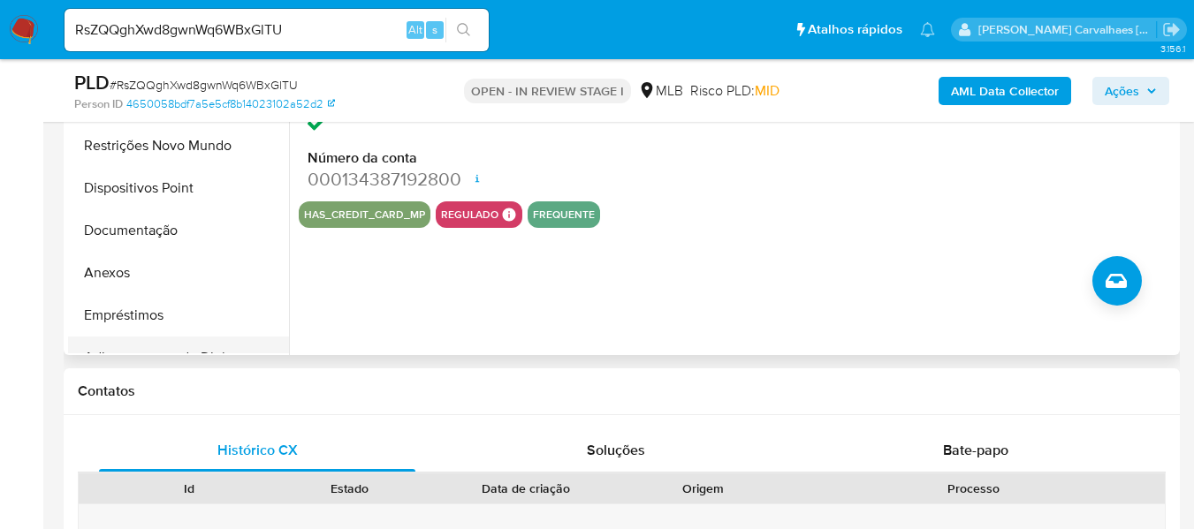
scroll to position [593, 0]
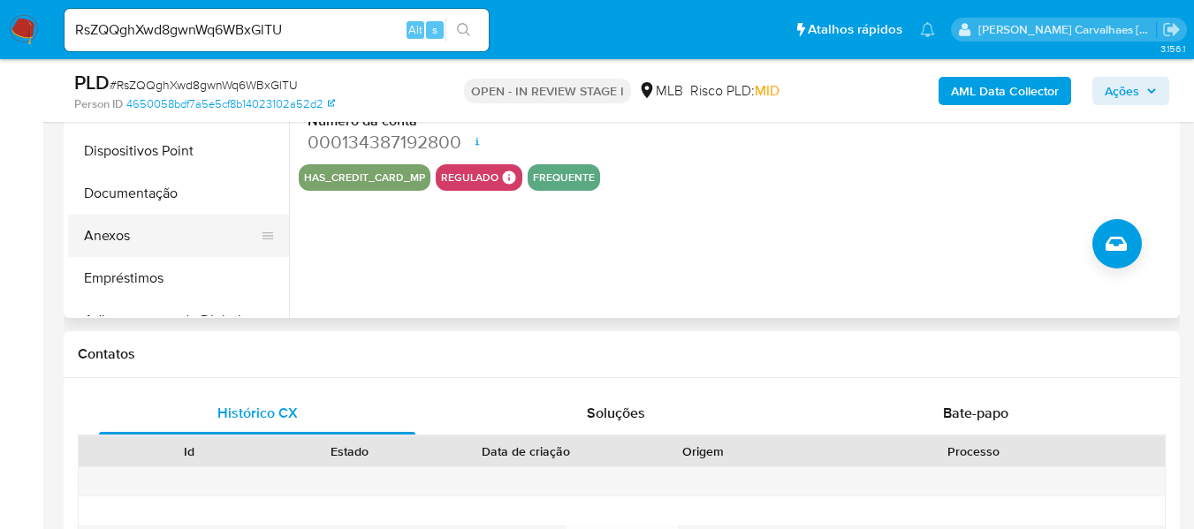
click at [129, 221] on button "Anexos" at bounding box center [171, 236] width 207 height 42
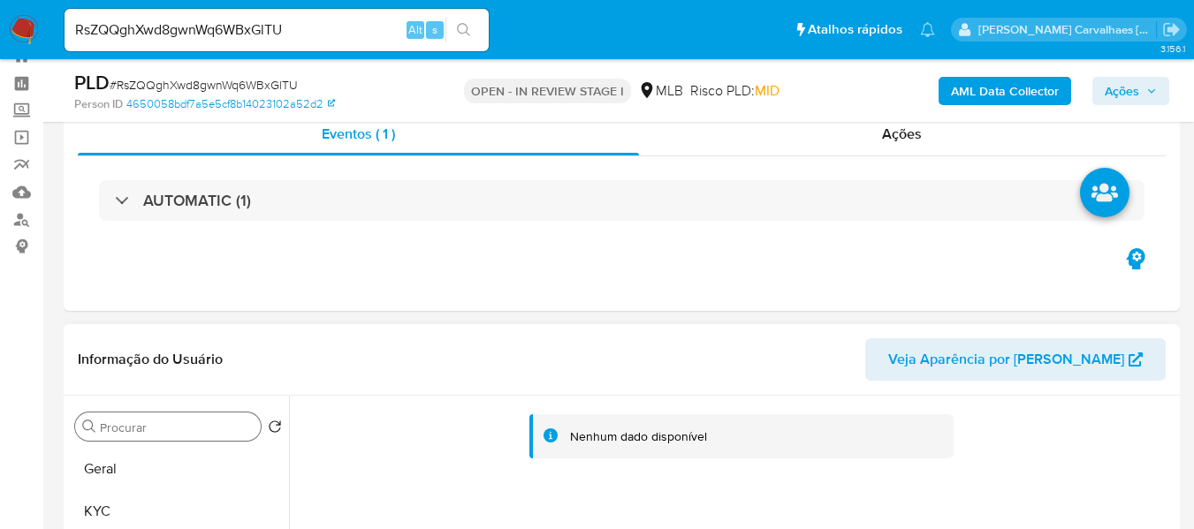
scroll to position [239, 0]
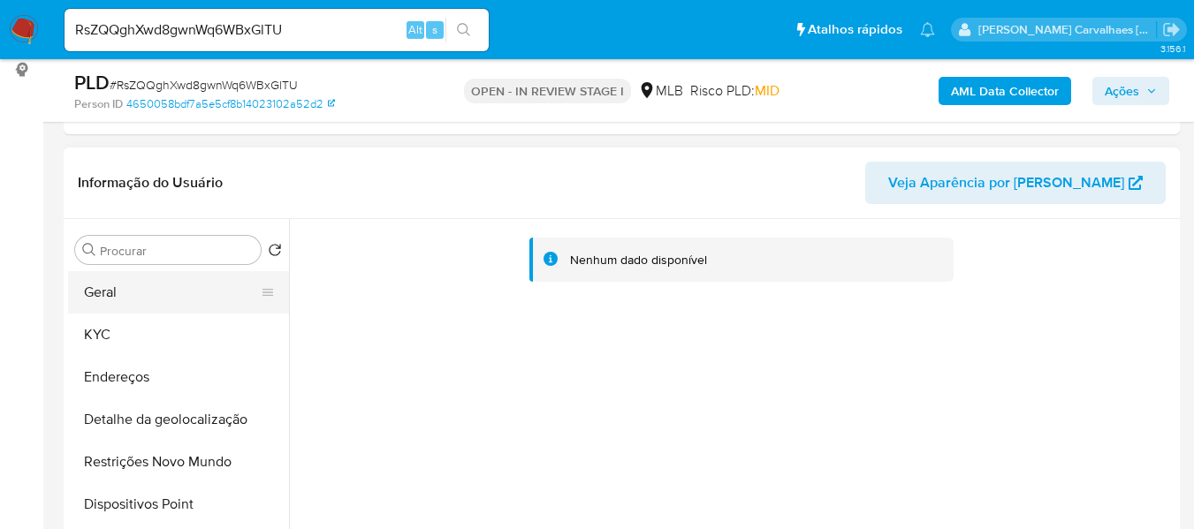
click at [127, 292] on button "Geral" at bounding box center [171, 292] width 207 height 42
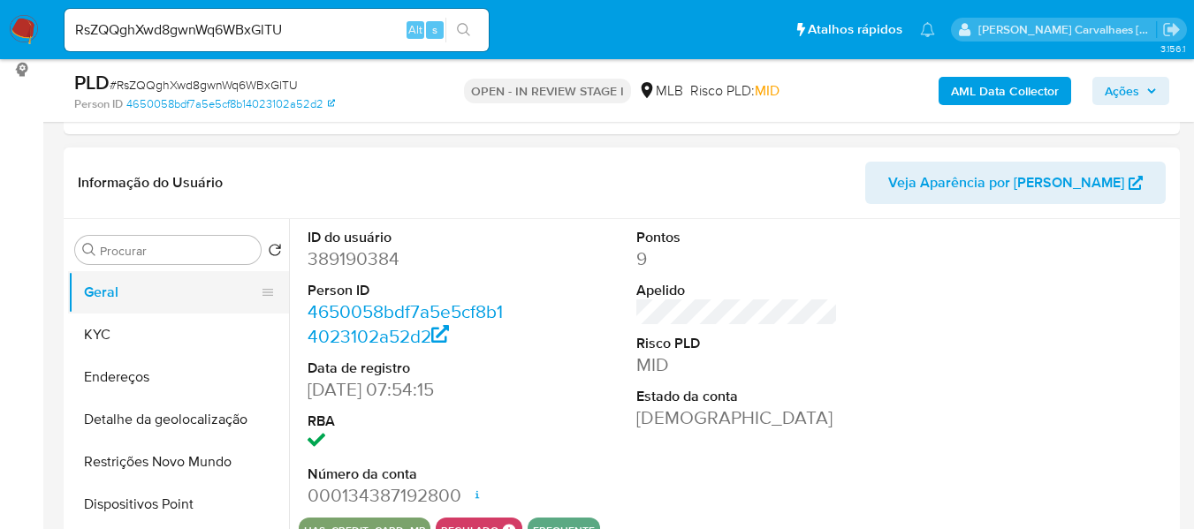
click at [160, 290] on button "Geral" at bounding box center [171, 292] width 207 height 42
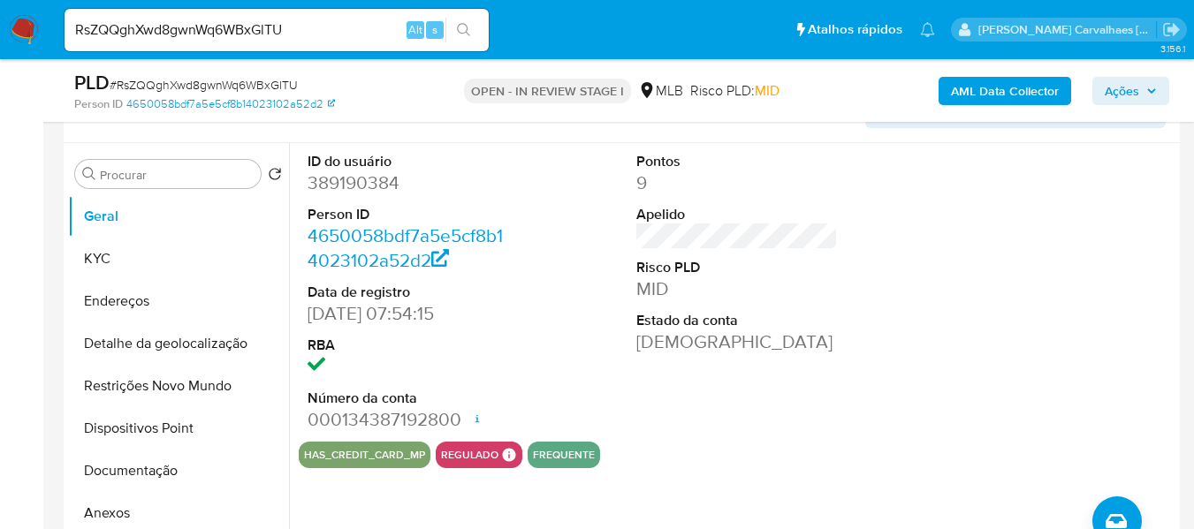
scroll to position [416, 0]
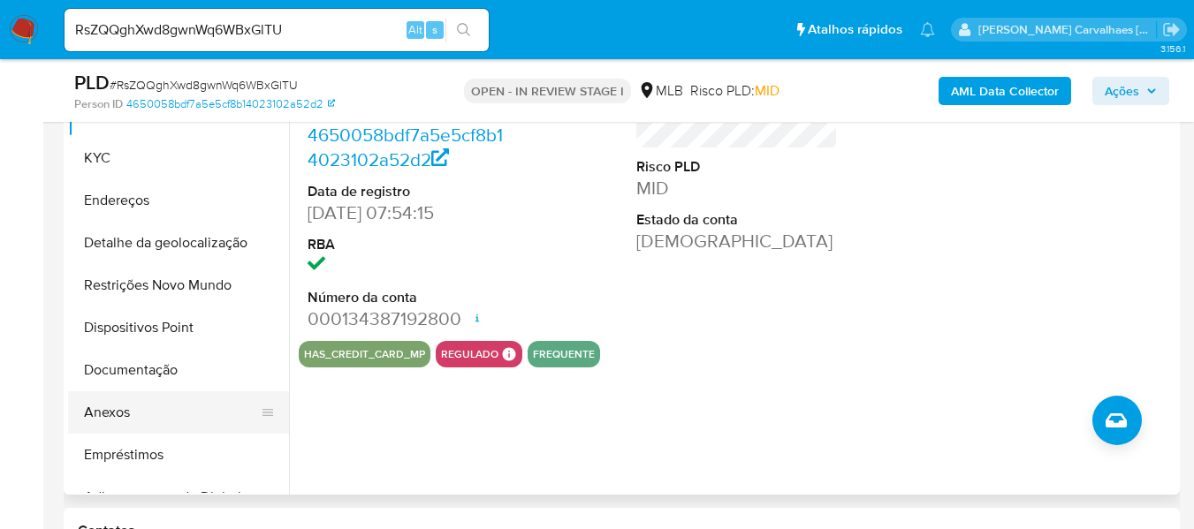
click at [140, 408] on button "Anexos" at bounding box center [171, 412] width 207 height 42
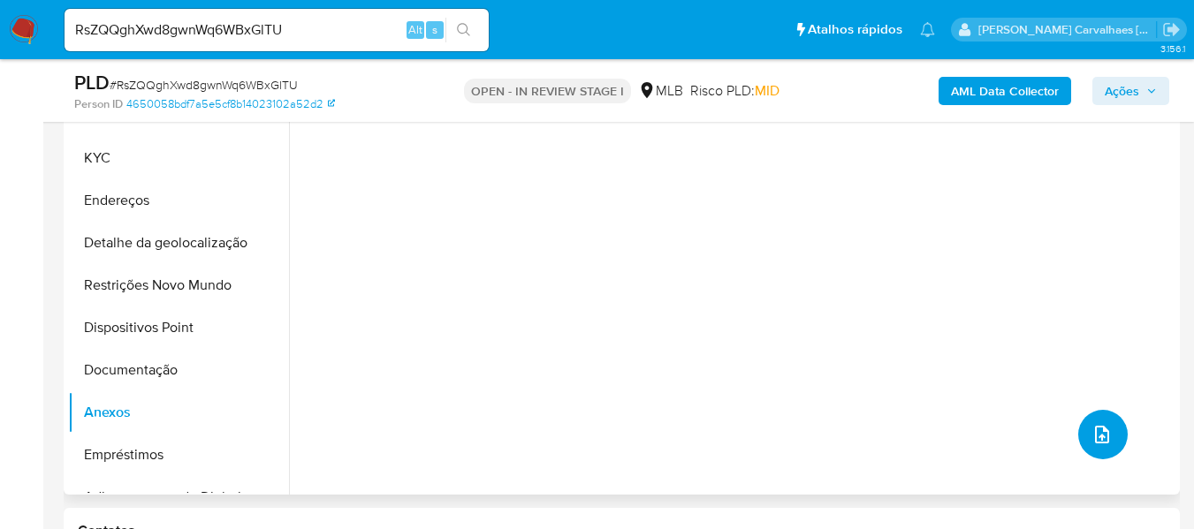
click at [1093, 429] on icon "upload-file" at bounding box center [1101, 434] width 21 height 21
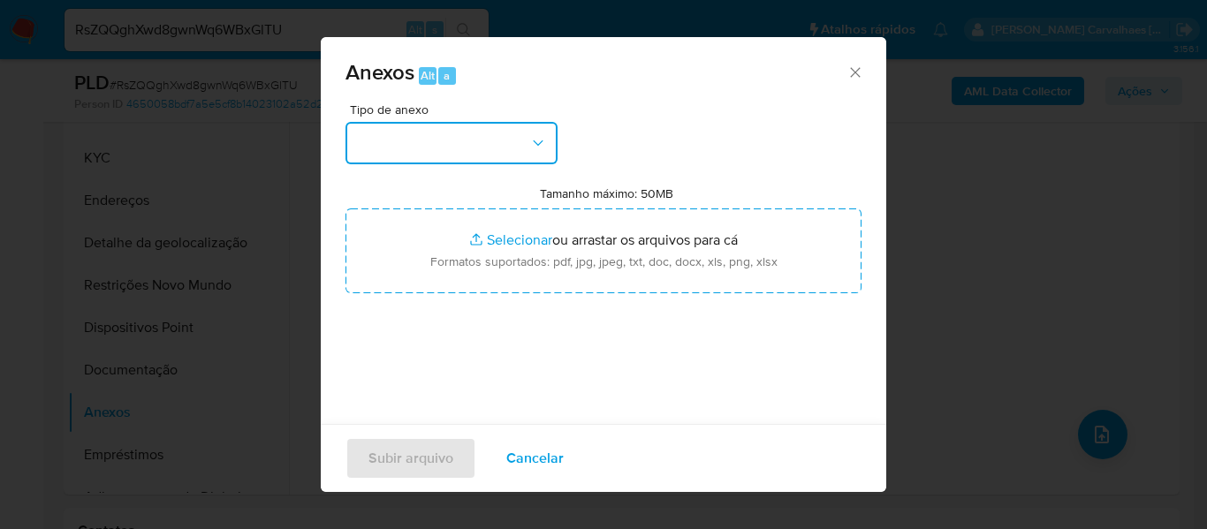
click at [502, 148] on button "button" at bounding box center [451, 143] width 212 height 42
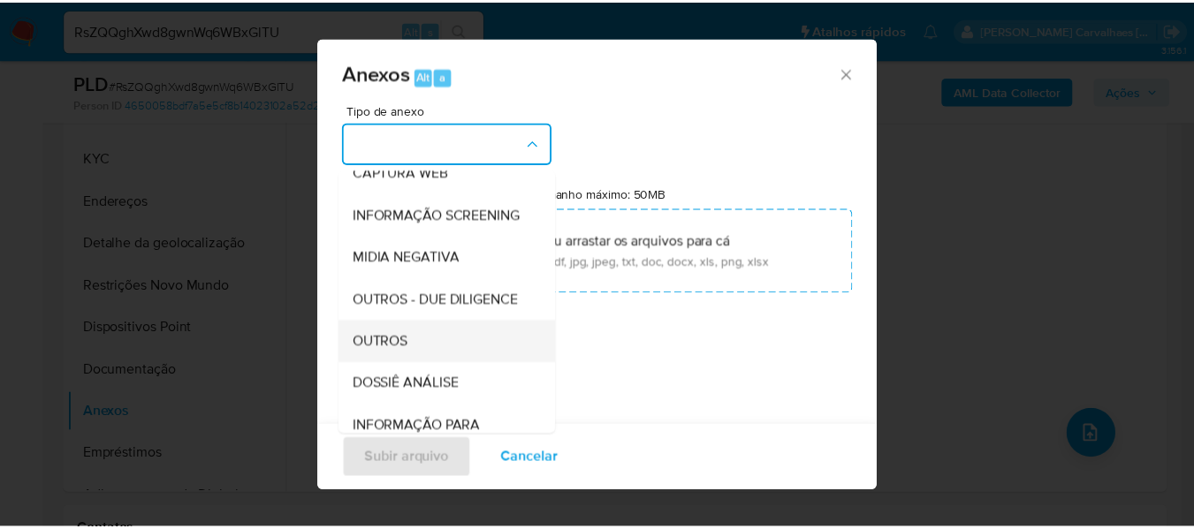
scroll to position [177, 0]
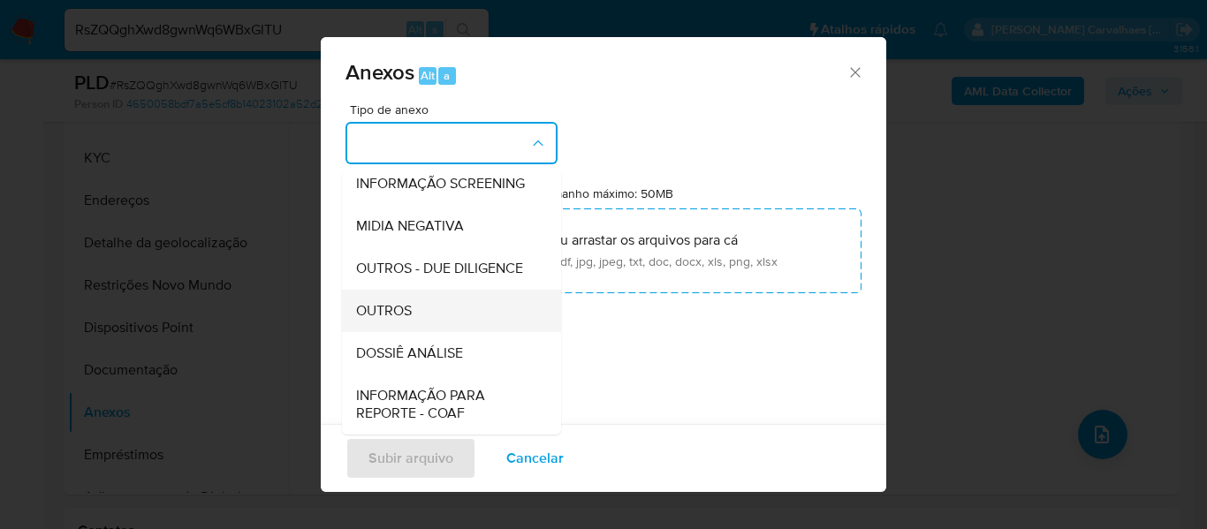
click at [429, 332] on div "OUTROS" at bounding box center [446, 311] width 180 height 42
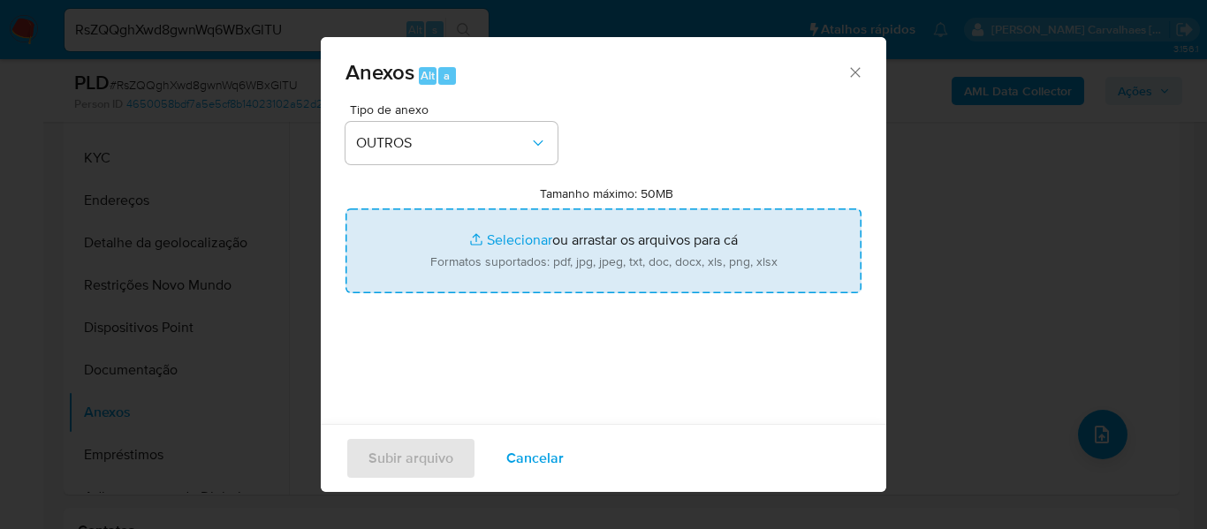
click at [498, 245] on input "Tamanho máximo: 50MB Selecionar arquivos" at bounding box center [603, 251] width 516 height 85
type input "C:\fakepath\MulanReginaldo [PERSON_NAME] [PERSON_NAME] 389190384_2025_08_27_20_…"
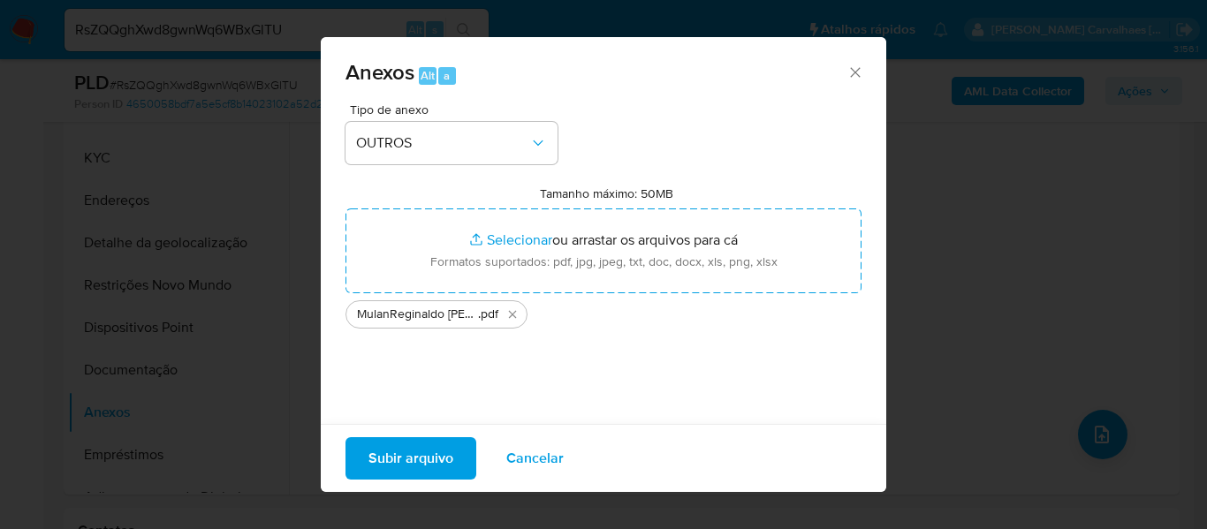
click at [437, 450] on span "Subir arquivo" at bounding box center [410, 458] width 85 height 39
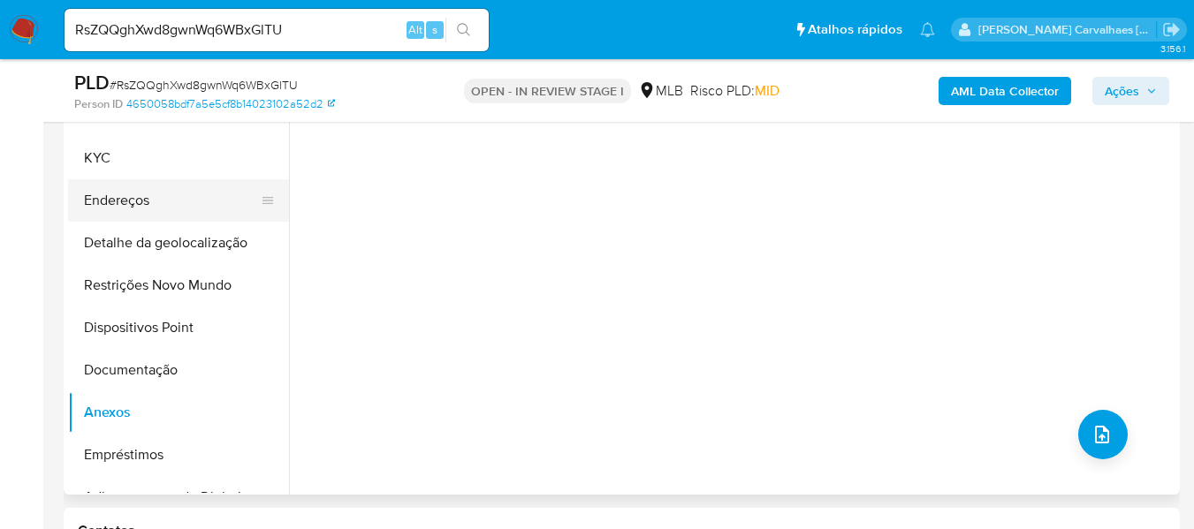
click at [190, 199] on button "Endereços" at bounding box center [171, 200] width 207 height 42
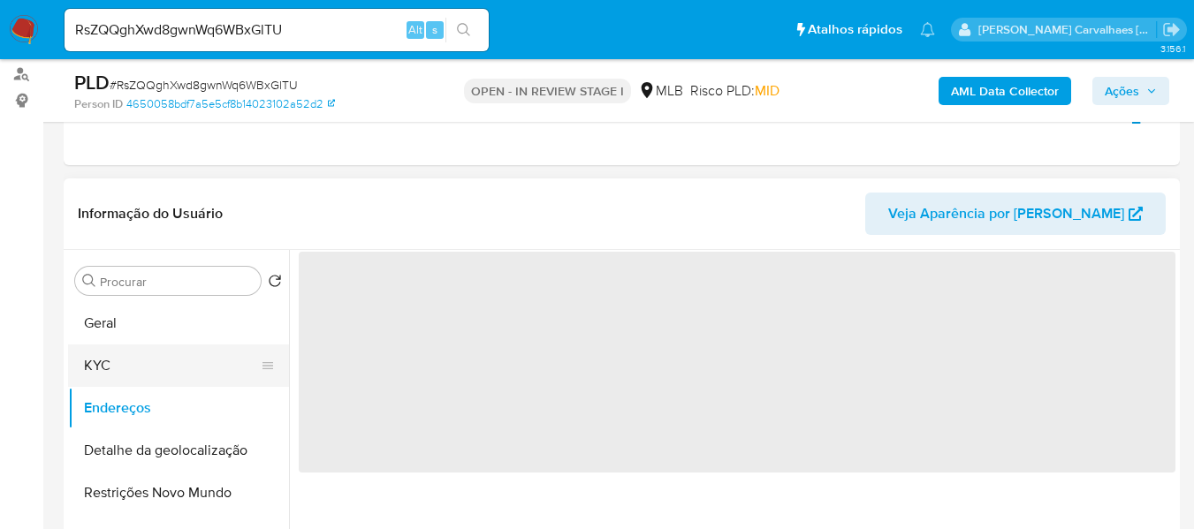
scroll to position [239, 0]
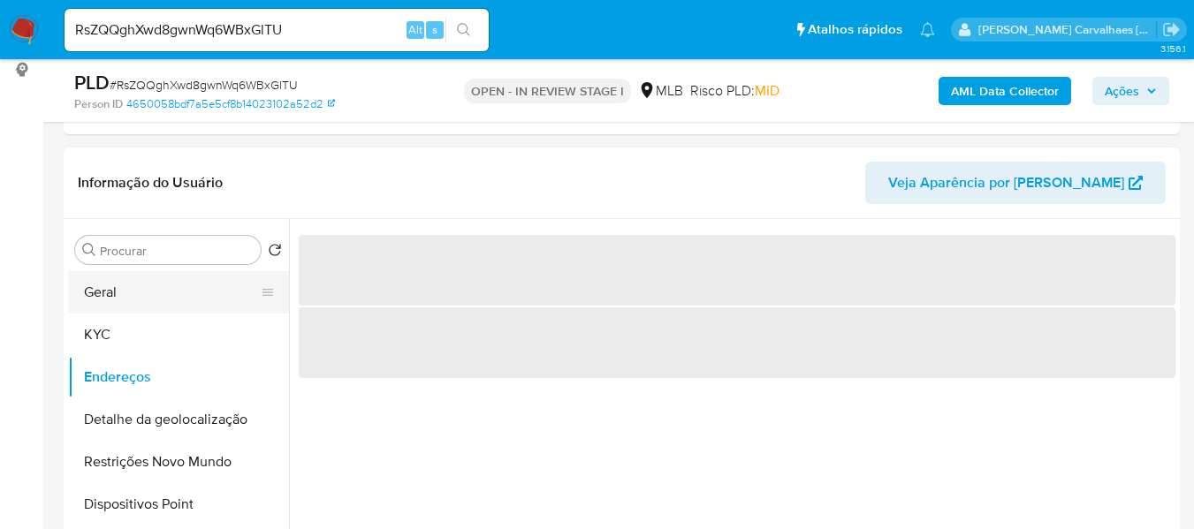
click at [149, 293] on button "Geral" at bounding box center [171, 292] width 207 height 42
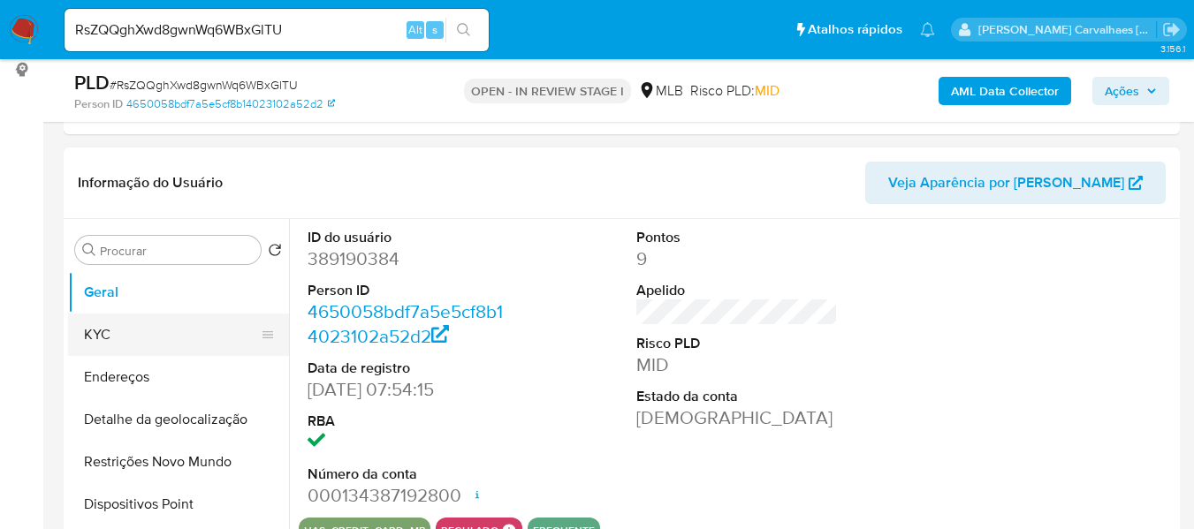
click at [112, 333] on button "KYC" at bounding box center [171, 335] width 207 height 42
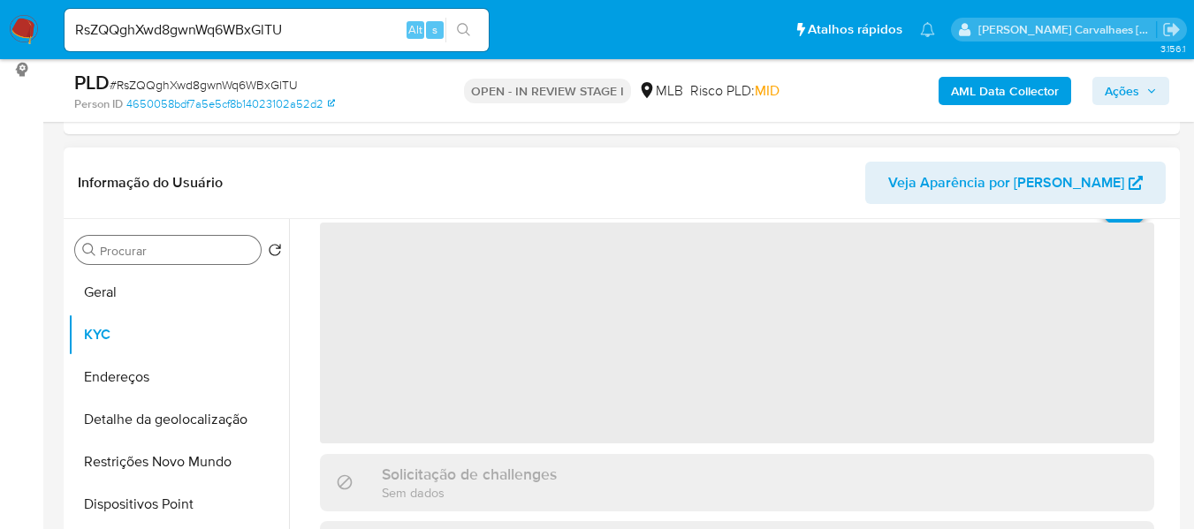
scroll to position [177, 0]
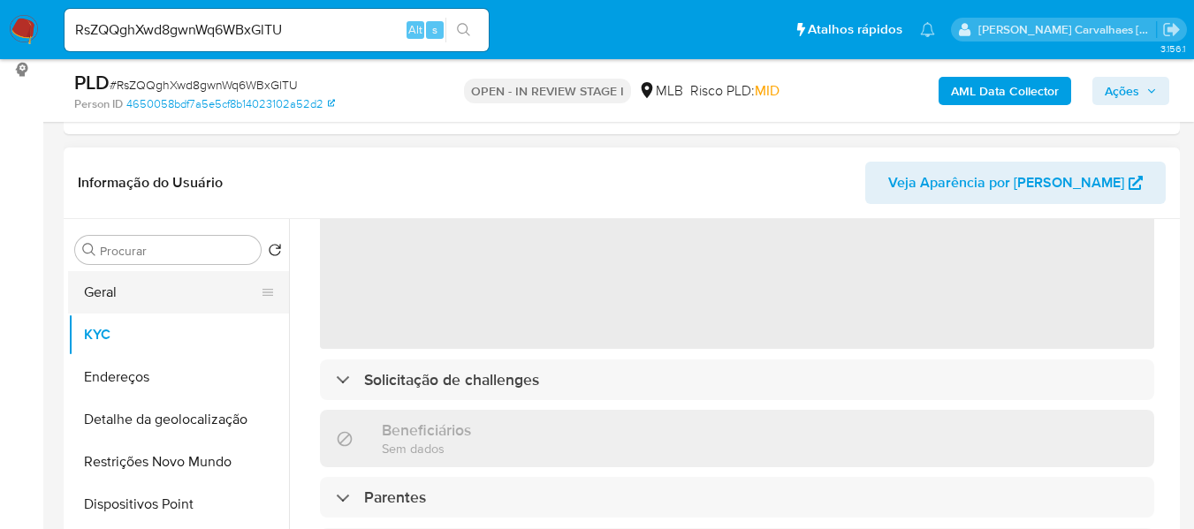
click at [122, 291] on button "Geral" at bounding box center [171, 292] width 207 height 42
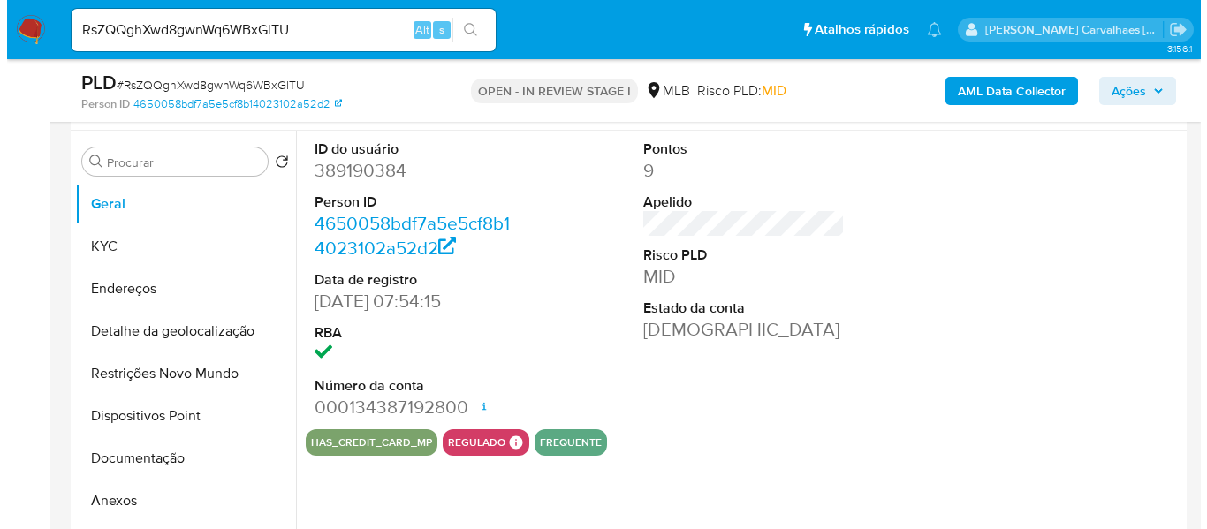
scroll to position [416, 0]
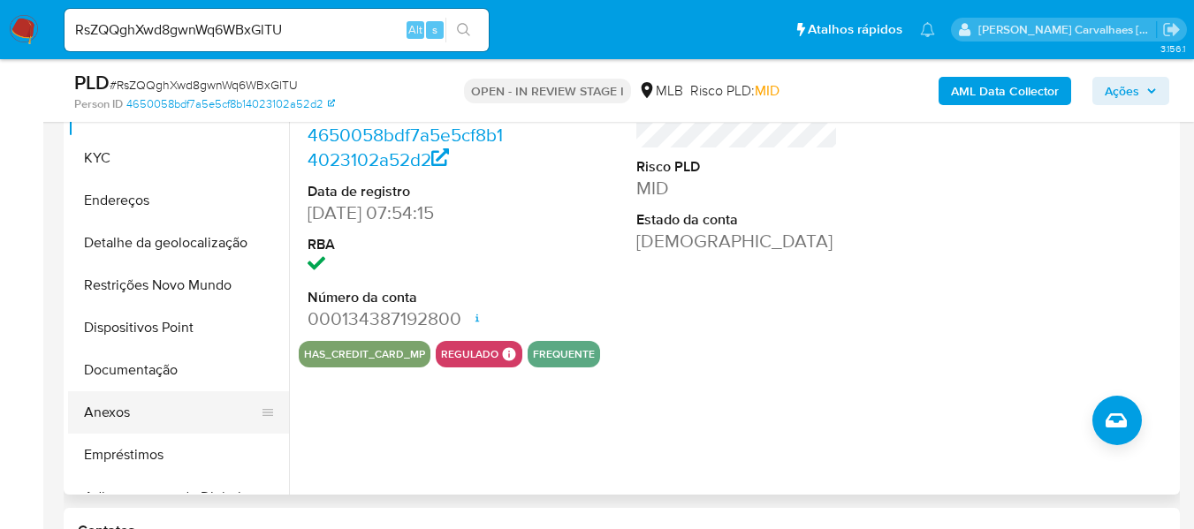
click at [150, 406] on button "Anexos" at bounding box center [171, 412] width 207 height 42
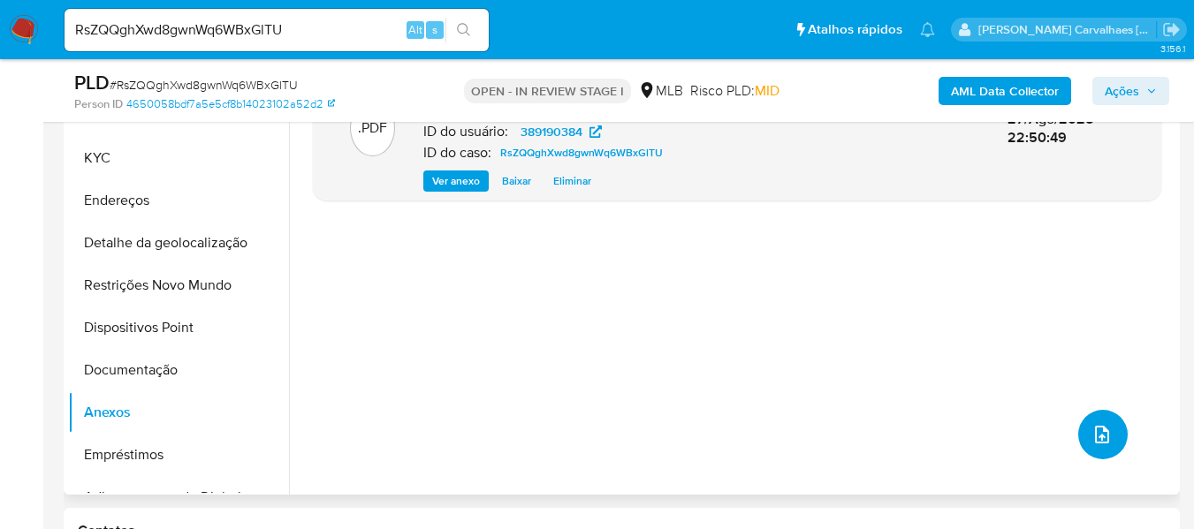
click at [1091, 429] on span "upload-file" at bounding box center [1101, 434] width 21 height 21
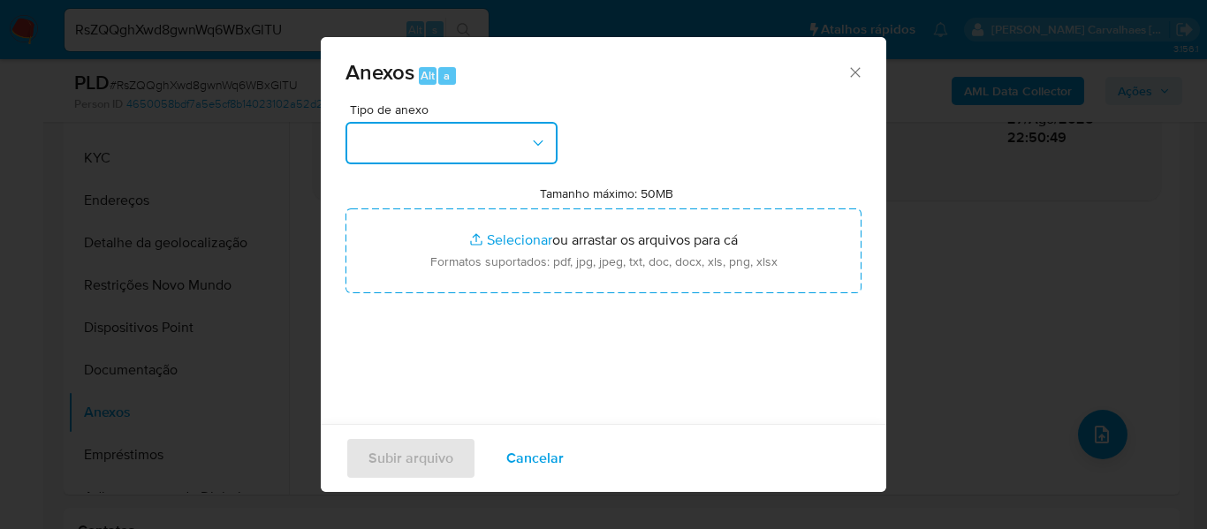
click at [536, 147] on icon "button" at bounding box center [538, 143] width 18 height 18
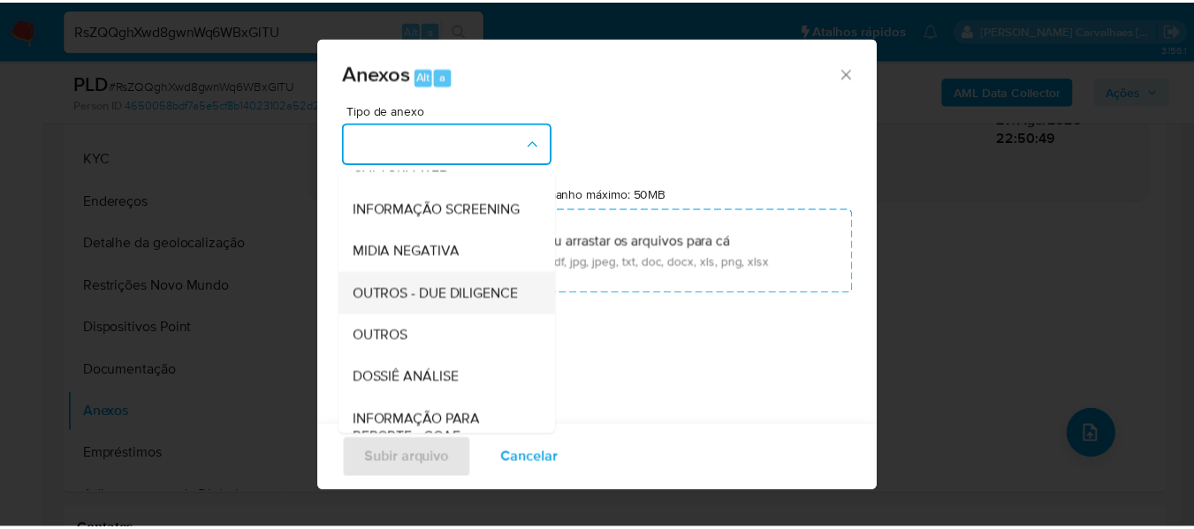
scroll to position [177, 0]
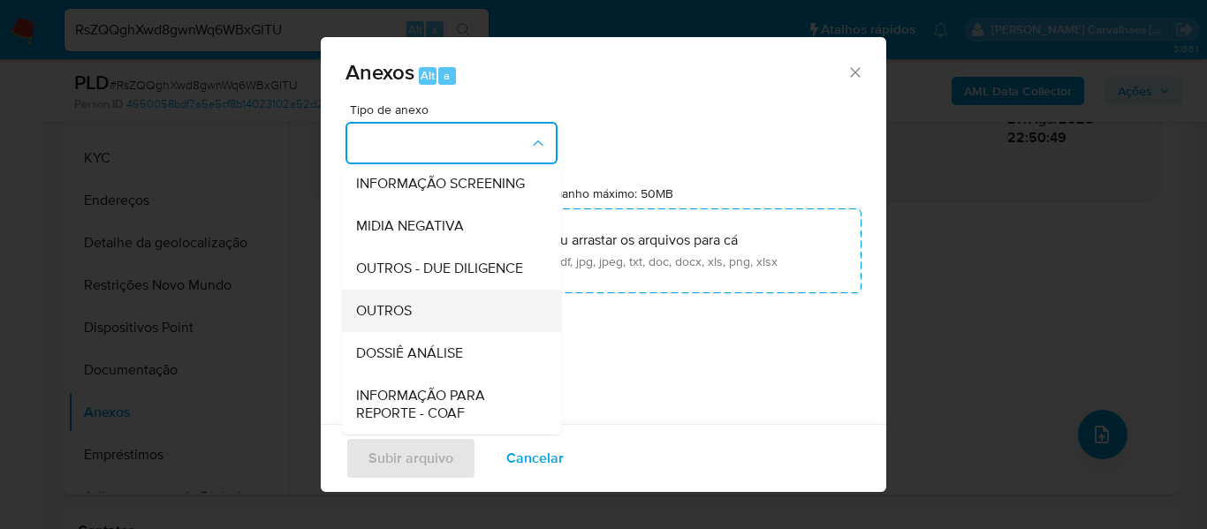
click at [420, 331] on div "OUTROS" at bounding box center [446, 311] width 180 height 42
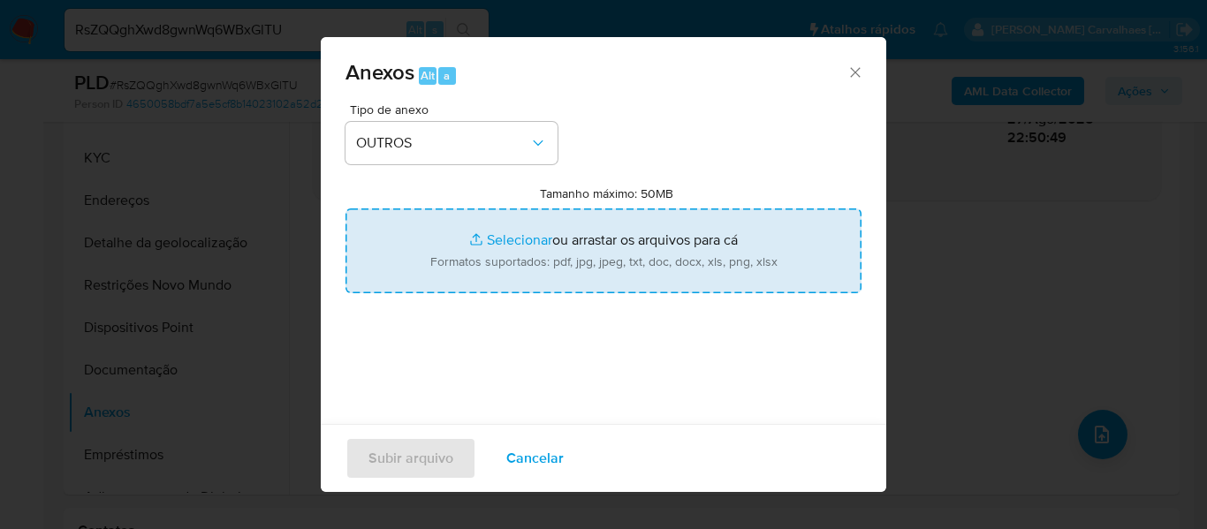
click at [500, 239] on input "Tamanho máximo: 50MB Selecionar arquivos" at bounding box center [603, 251] width 516 height 85
type input "C:\fakepath\SAR -xxxxx - CPF 04756277683 - REGINALDO ALVES PEREIRA.pdf"
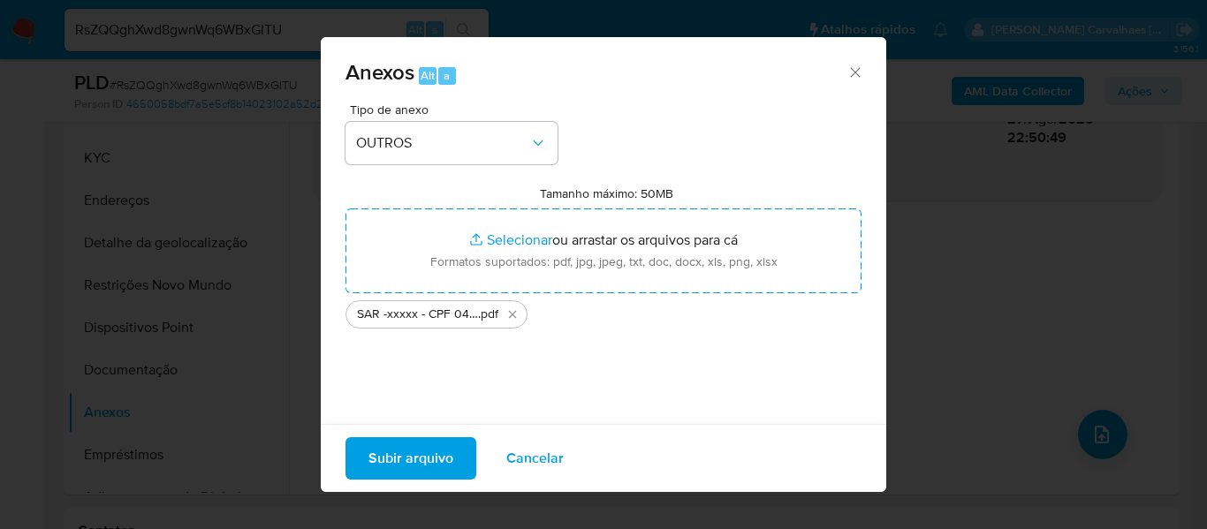
click at [439, 459] on span "Subir arquivo" at bounding box center [410, 458] width 85 height 39
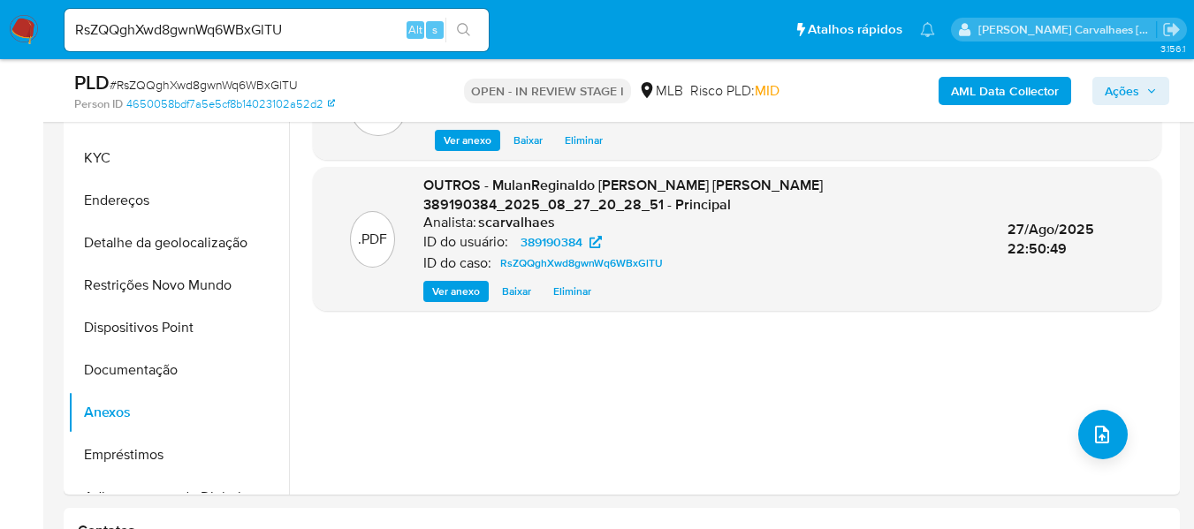
click at [1124, 80] on span "Ações" at bounding box center [1121, 91] width 34 height 28
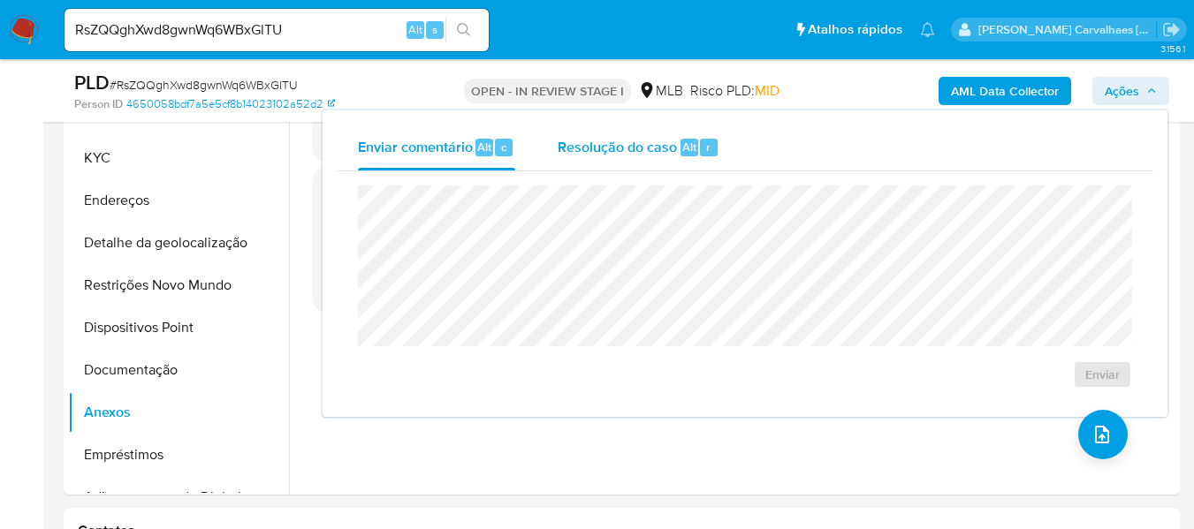
click at [664, 145] on span "Resolução do caso" at bounding box center [617, 146] width 119 height 20
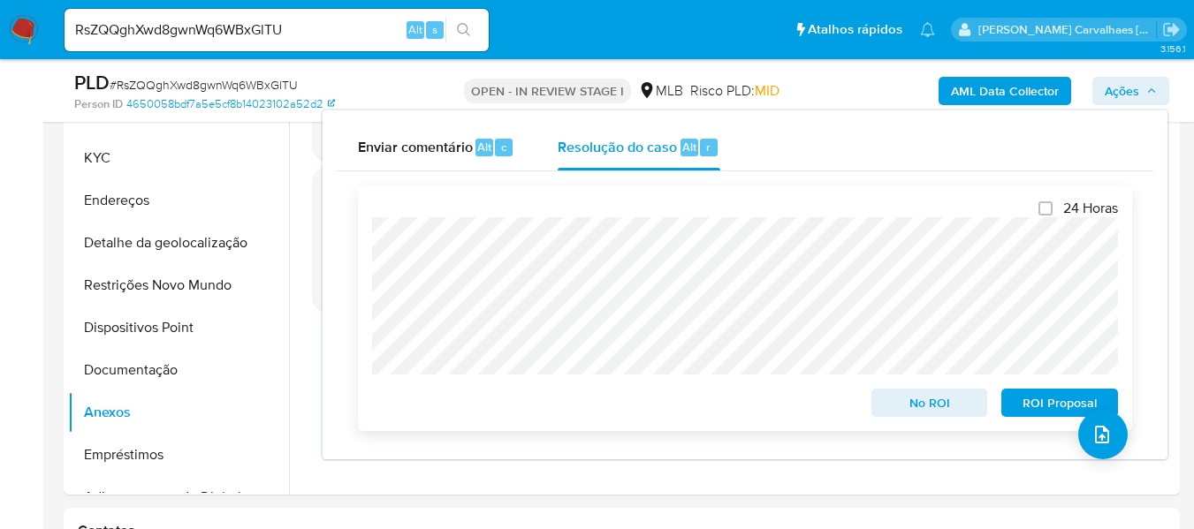
click at [1009, 411] on button "ROI Proposal" at bounding box center [1059, 403] width 117 height 28
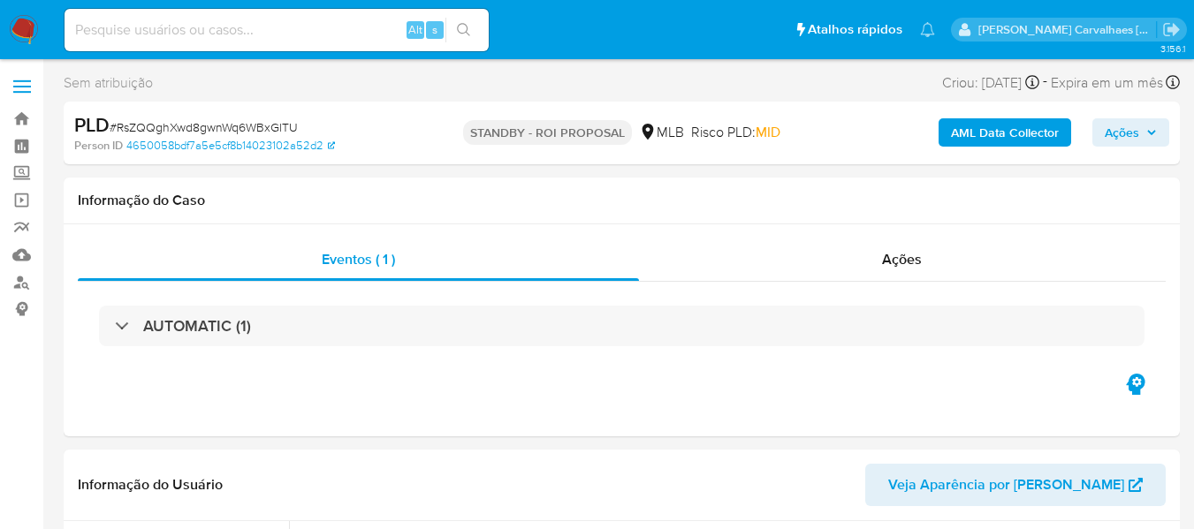
select select "10"
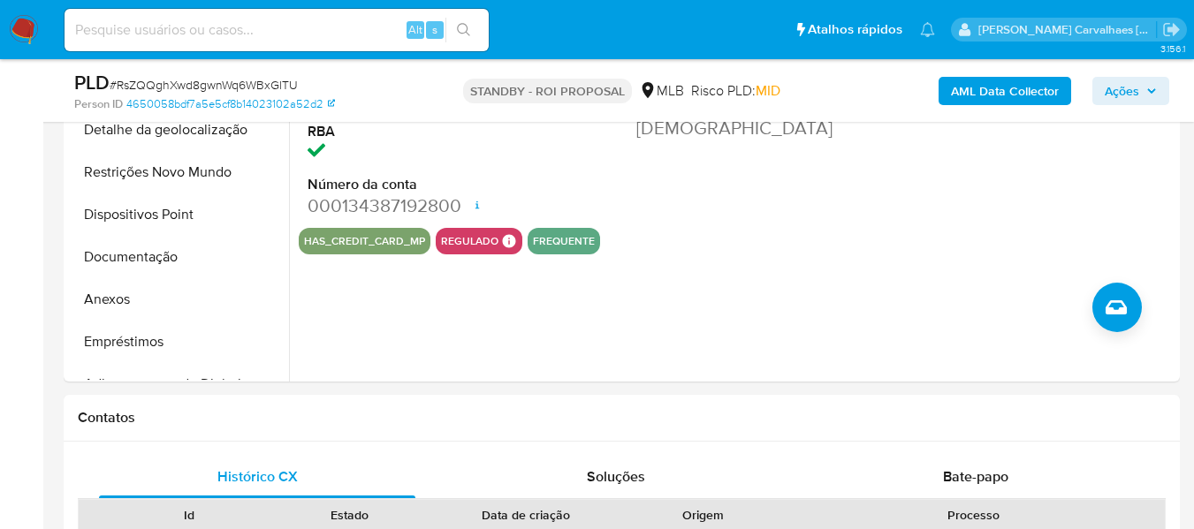
scroll to position [530, 0]
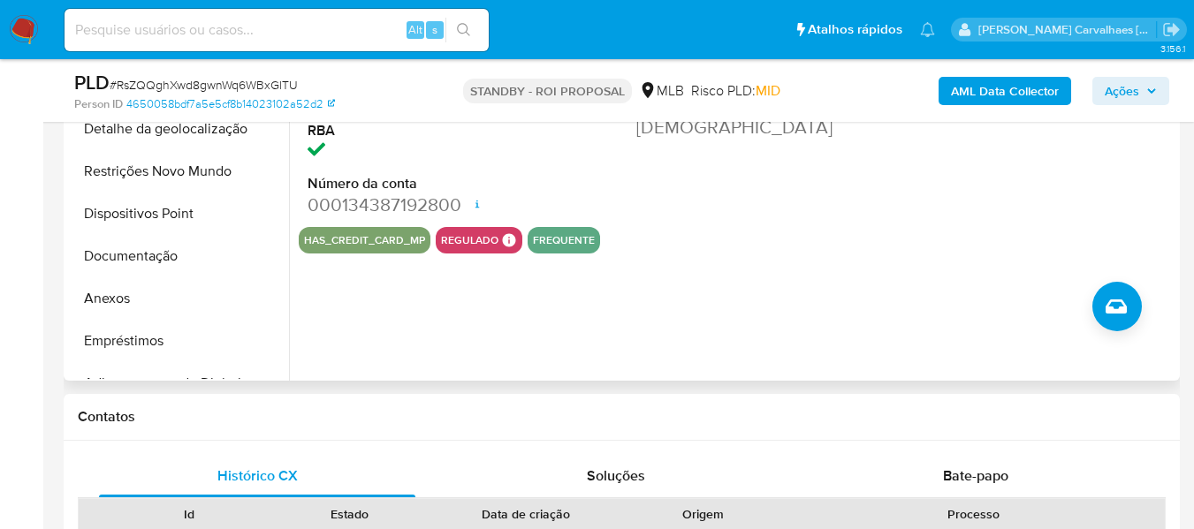
drag, startPoint x: 134, startPoint y: 301, endPoint x: 360, endPoint y: 301, distance: 226.2
click at [134, 301] on button "Anexos" at bounding box center [178, 298] width 221 height 42
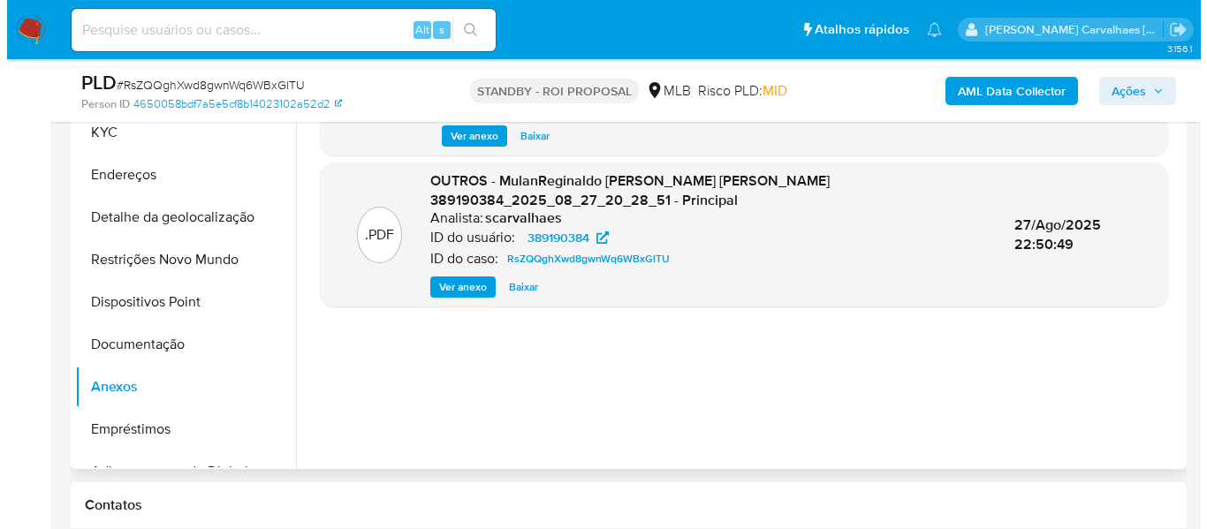
scroll to position [353, 0]
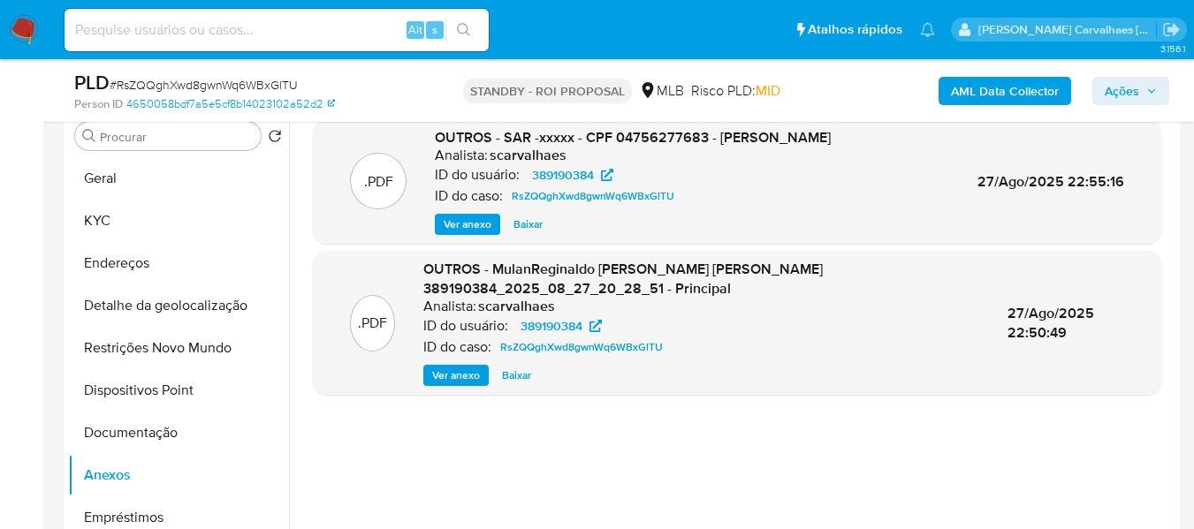
click at [449, 226] on span "Ver anexo" at bounding box center [468, 225] width 48 height 18
click at [449, 226] on div "Ver anexo Ver anexo Baixar" at bounding box center [633, 224] width 396 height 21
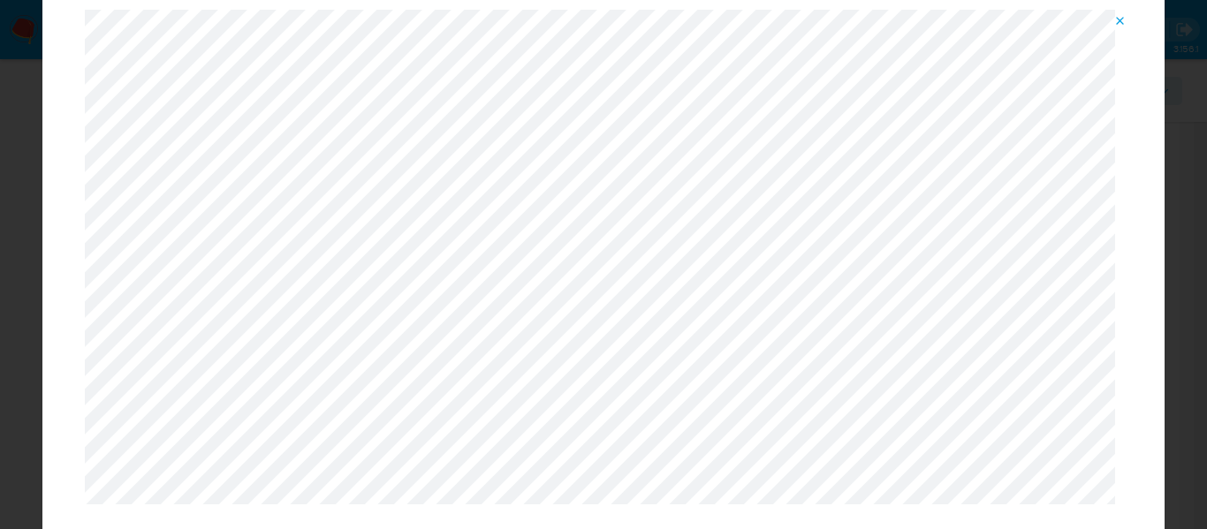
scroll to position [57, 0]
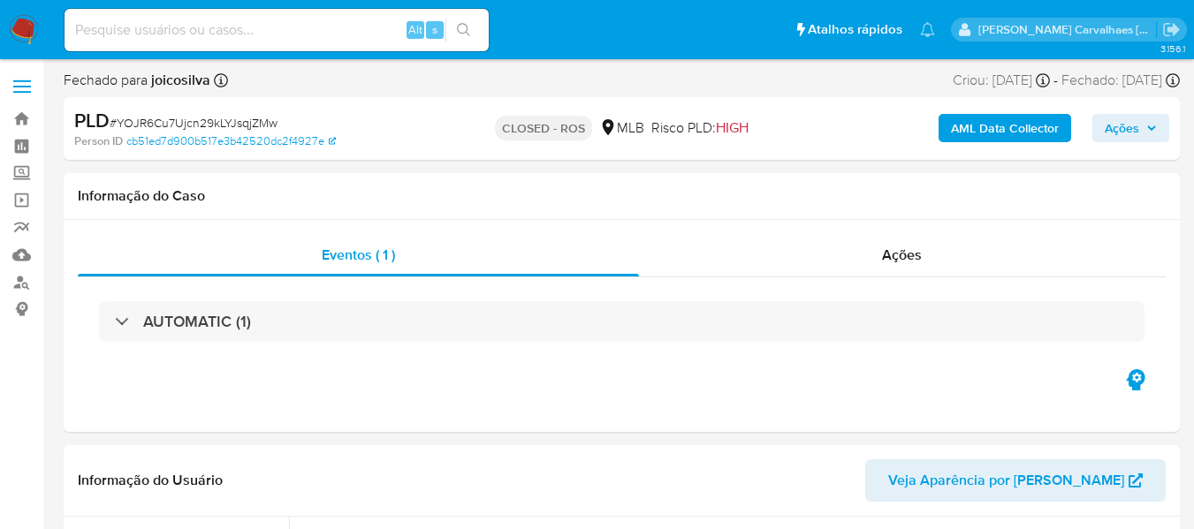
drag, startPoint x: 23, startPoint y: 34, endPoint x: 45, endPoint y: 40, distance: 22.9
click at [23, 34] on img at bounding box center [24, 30] width 30 height 30
select select "10"
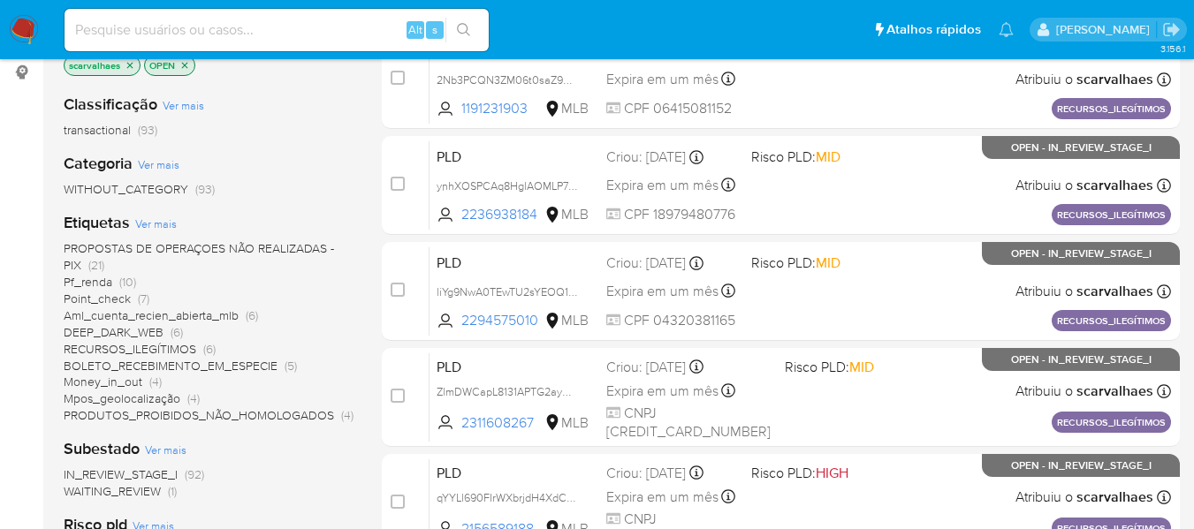
scroll to position [265, 0]
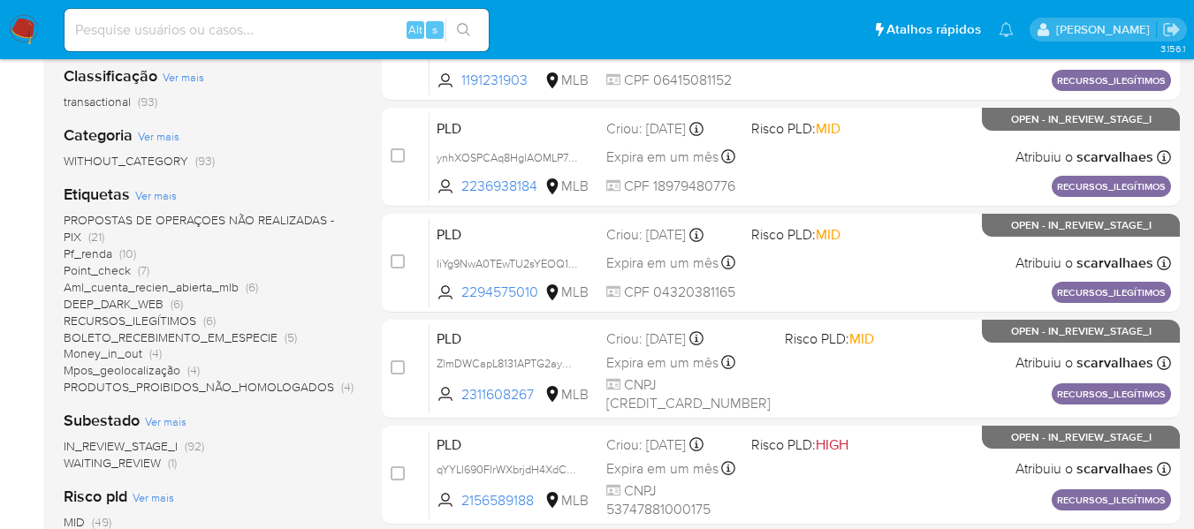
click at [102, 254] on span "Pf_renda" at bounding box center [88, 254] width 49 height 18
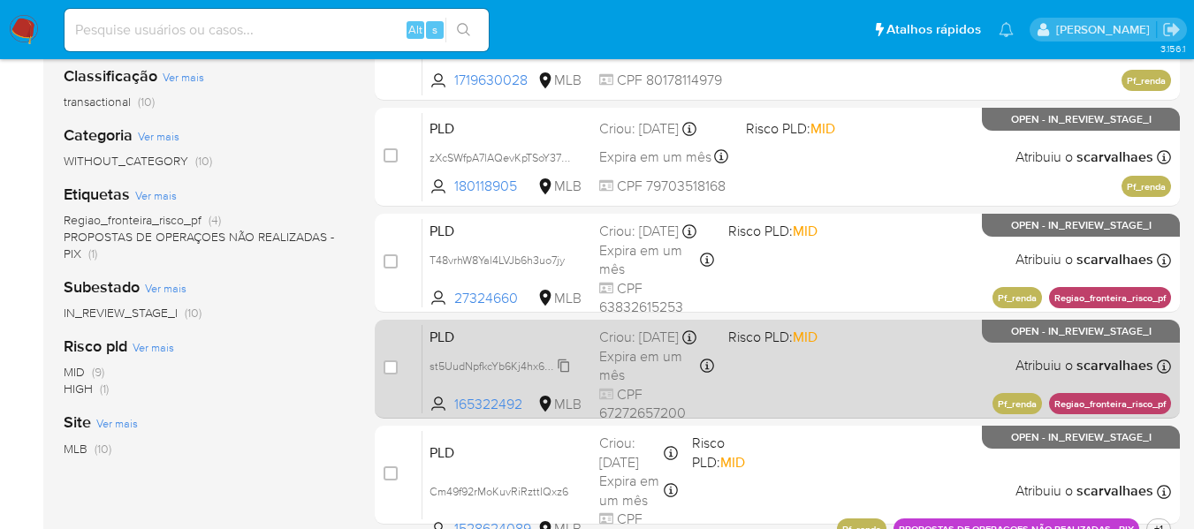
scroll to position [530, 0]
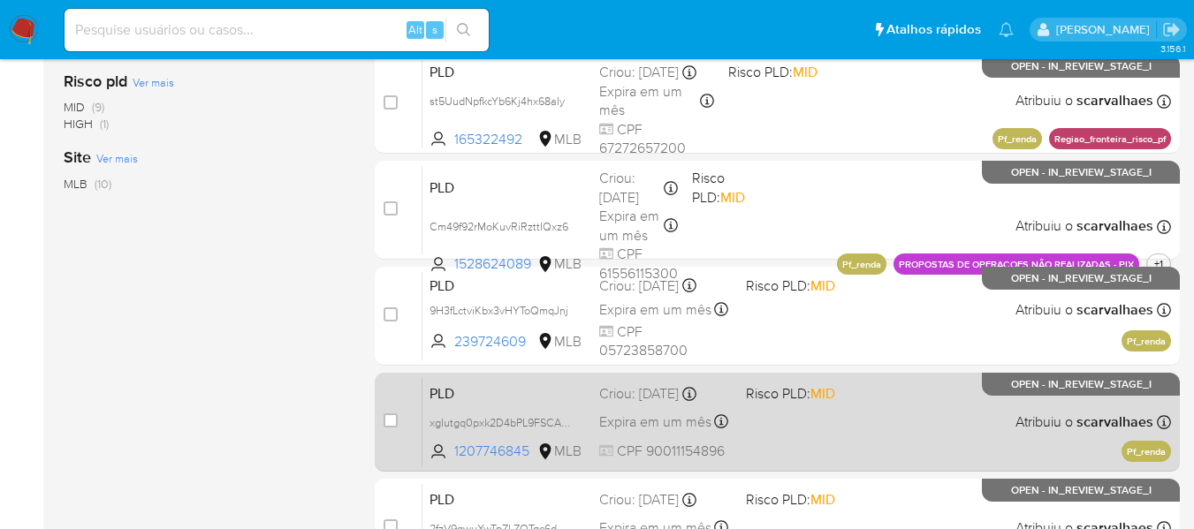
click at [788, 431] on div "PLD xgIutgq0pxk2D4bPL9FSCA7c 1207746845 MLB Risco PLD: MID Criou: [DATE] Criou:…" at bounding box center [796, 421] width 748 height 89
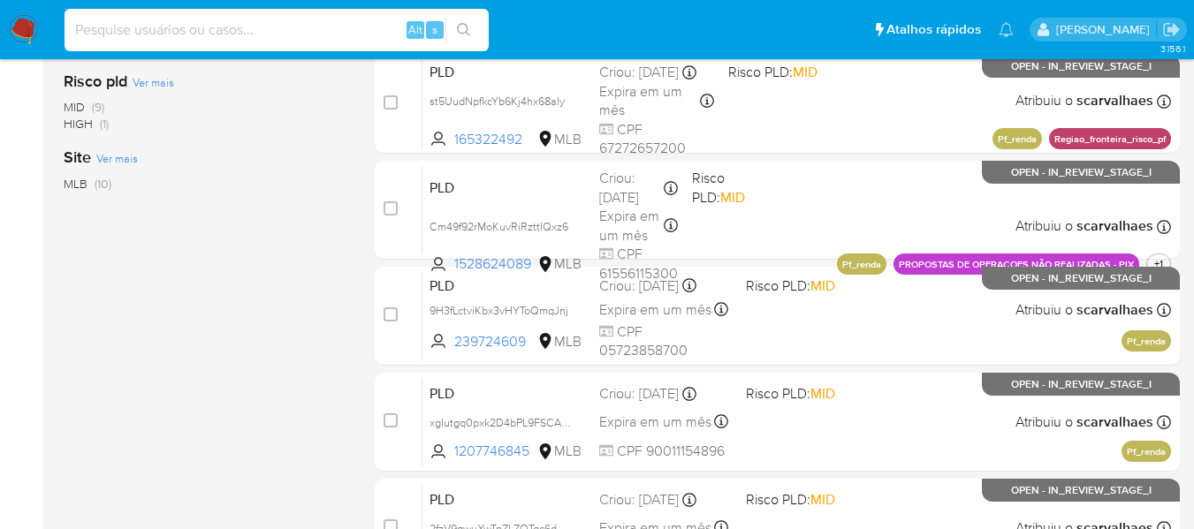
click at [236, 35] on input at bounding box center [277, 30] width 424 height 23
click at [164, 34] on input at bounding box center [277, 30] width 424 height 23
paste input "Pkk0uaGXzHMPcs2hHZIFha2e"
type input "Pkk0uaGXzHMPcs2hHZIFha2e"
click at [463, 18] on button "search-icon" at bounding box center [463, 30] width 36 height 25
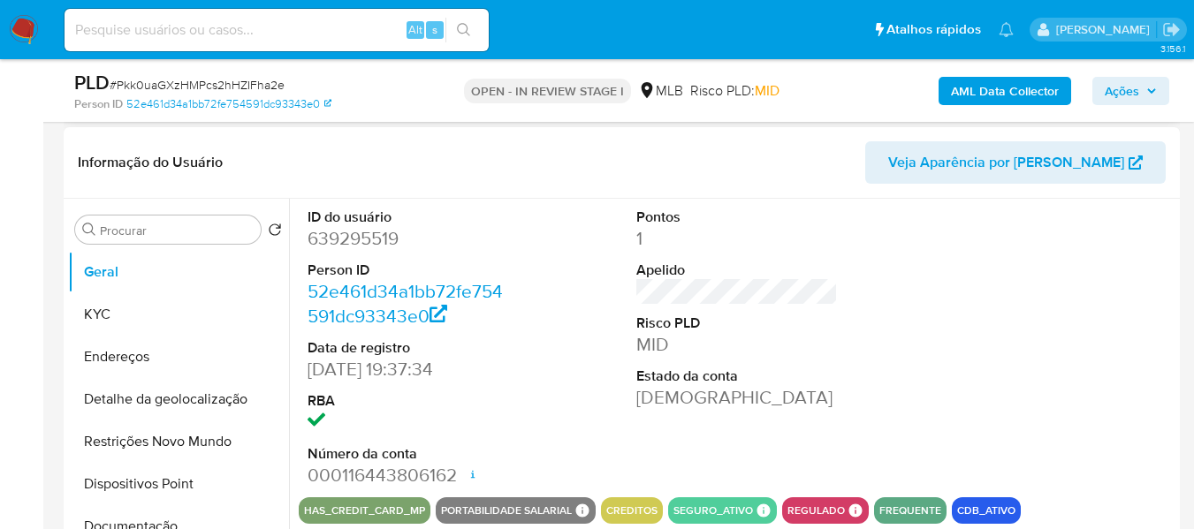
scroll to position [442, 0]
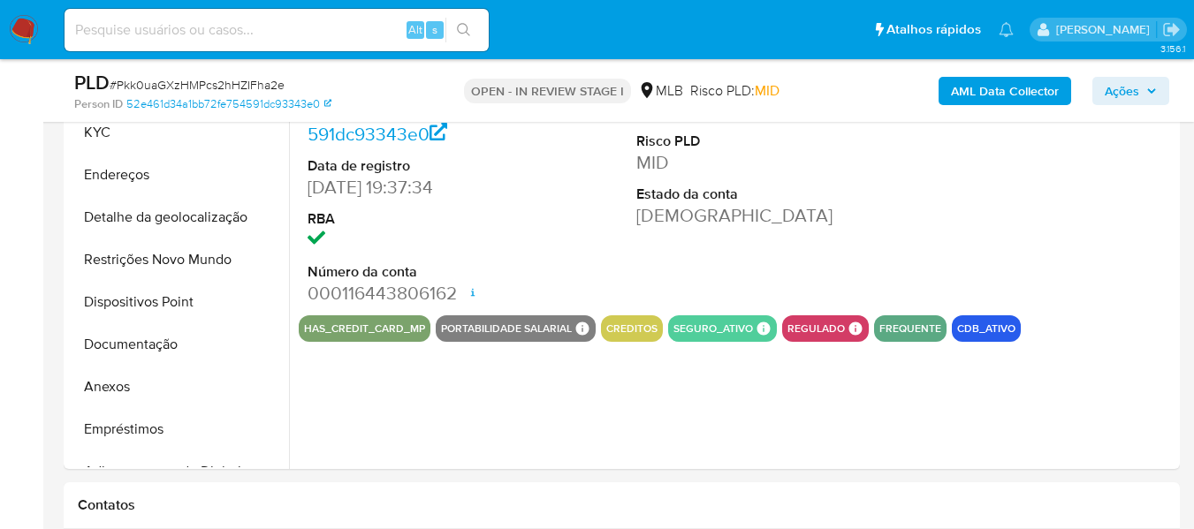
select select "10"
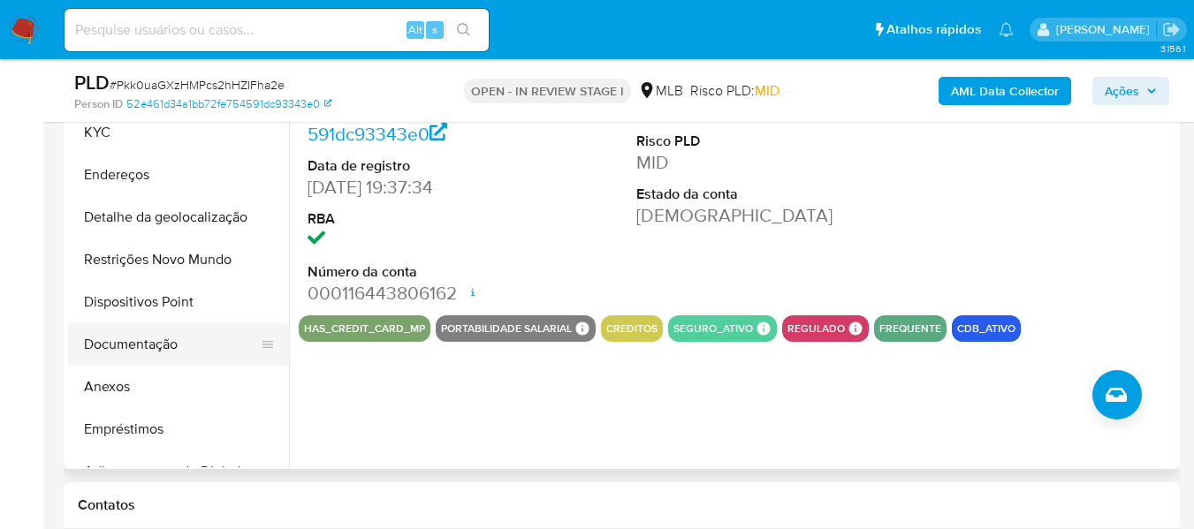
drag, startPoint x: 148, startPoint y: 337, endPoint x: 163, endPoint y: 341, distance: 16.5
click at [148, 337] on button "Documentação" at bounding box center [171, 344] width 207 height 42
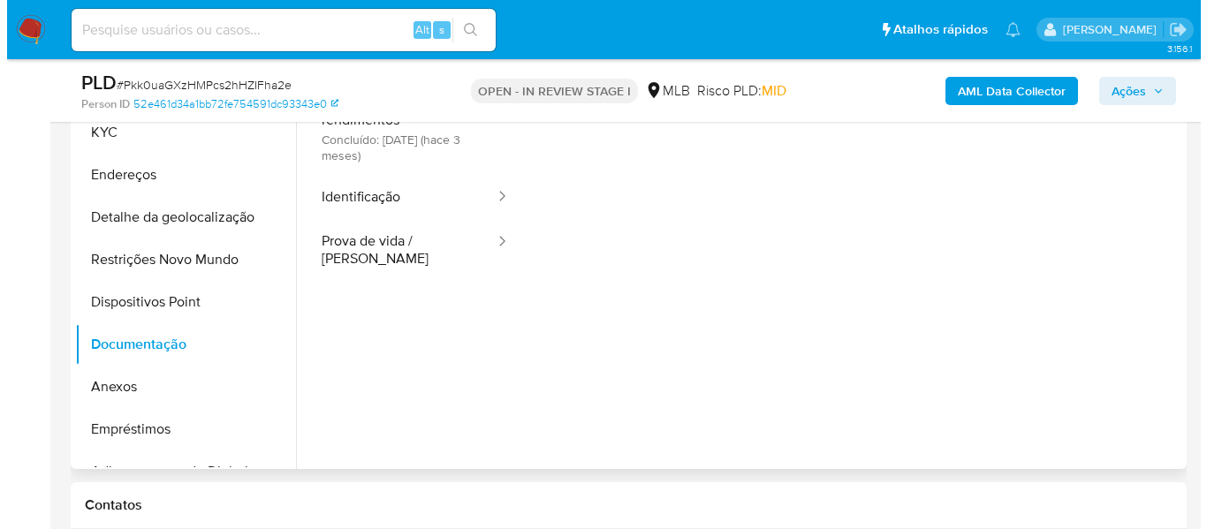
scroll to position [353, 0]
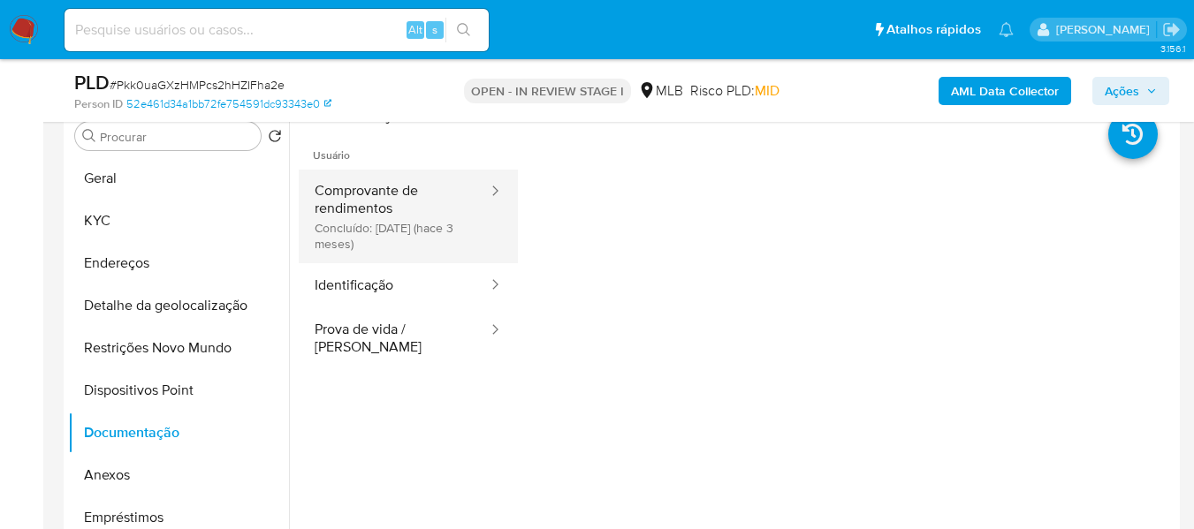
click at [407, 200] on button "Comprovante de rendimentos Concluído: 11/06/2025 (hace 3 meses)" at bounding box center [394, 217] width 191 height 94
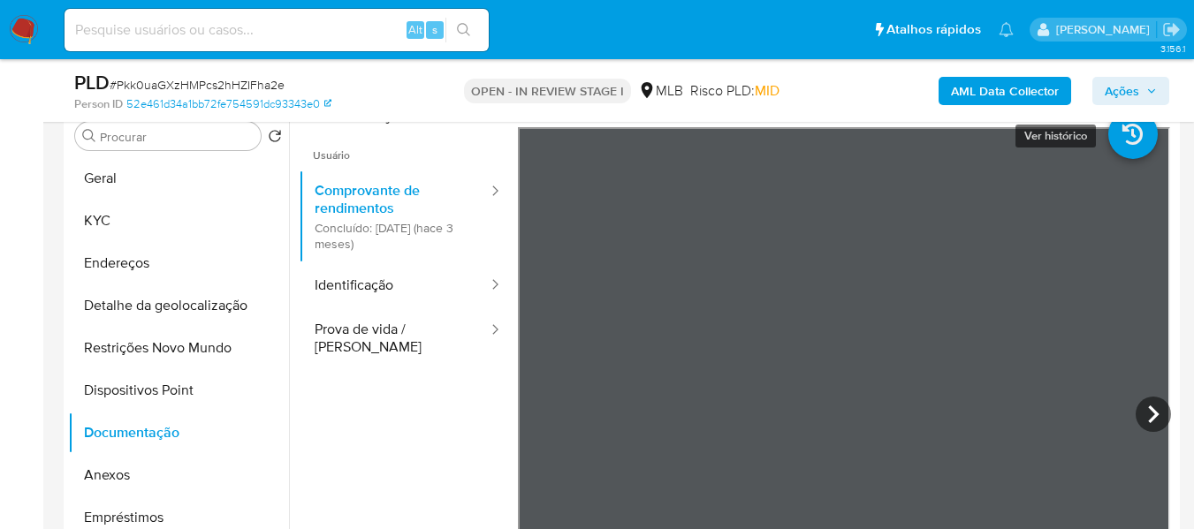
click at [1108, 157] on icon at bounding box center [1132, 134] width 49 height 49
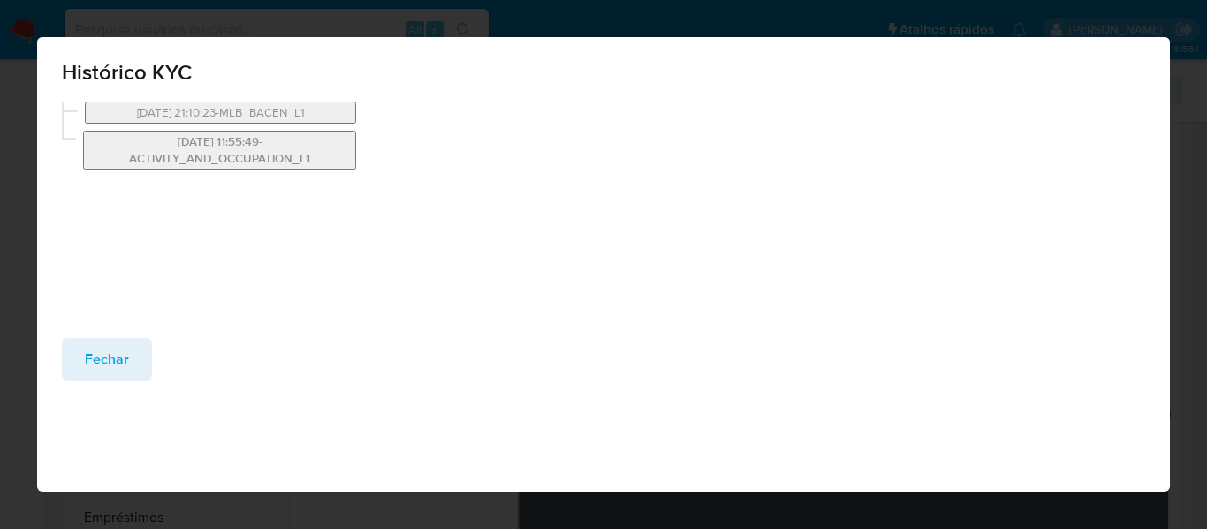
click at [285, 146] on button "20/07/2024 11:55:49-ACTIVITY_AND_OCCUPATION_L1" at bounding box center [219, 150] width 273 height 39
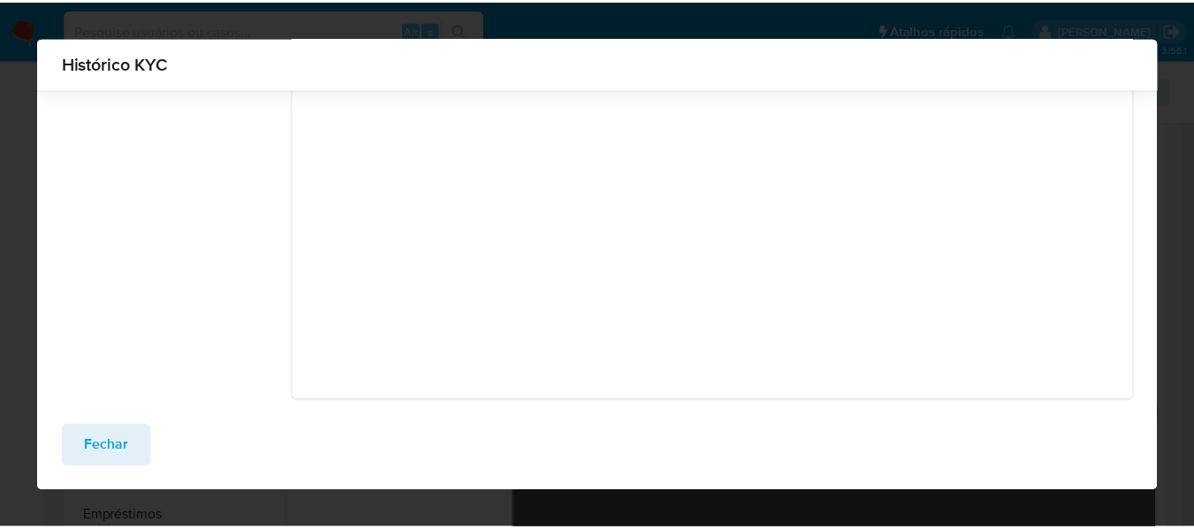
scroll to position [214, 0]
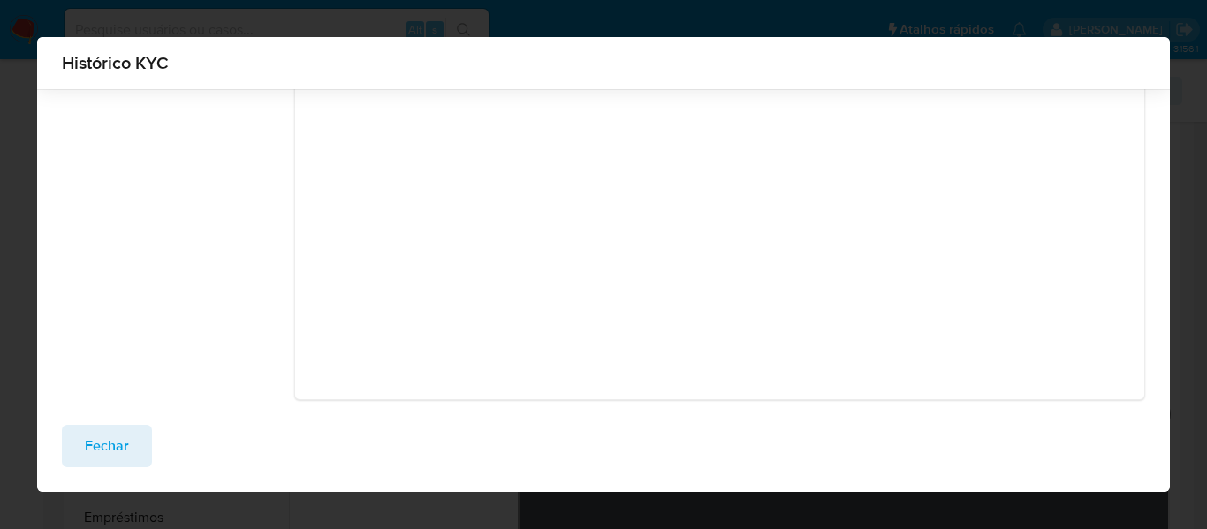
click at [86, 449] on span "Fechar" at bounding box center [107, 446] width 44 height 39
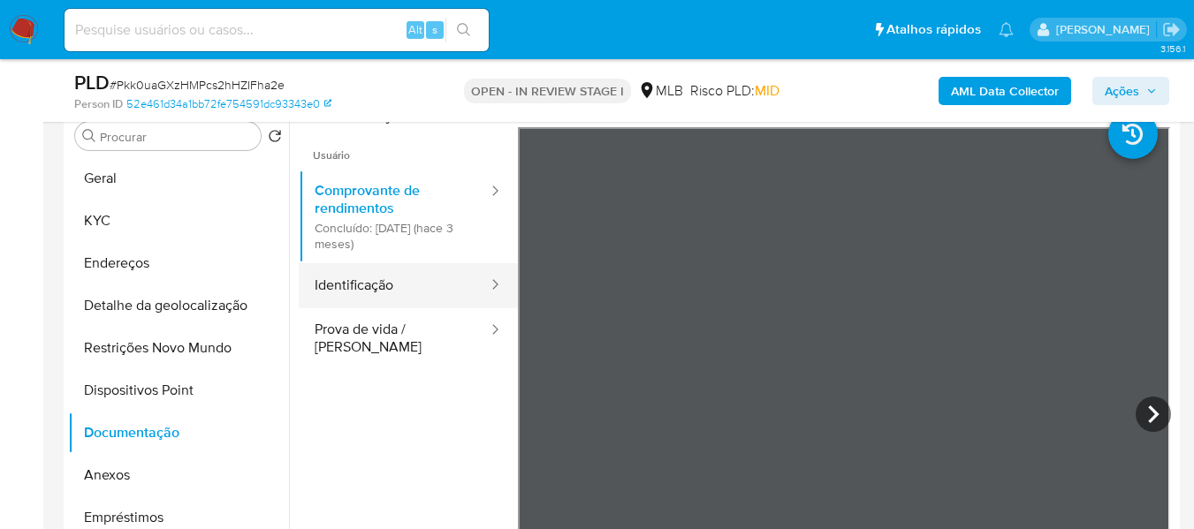
click at [414, 288] on button "Identificação" at bounding box center [394, 285] width 191 height 45
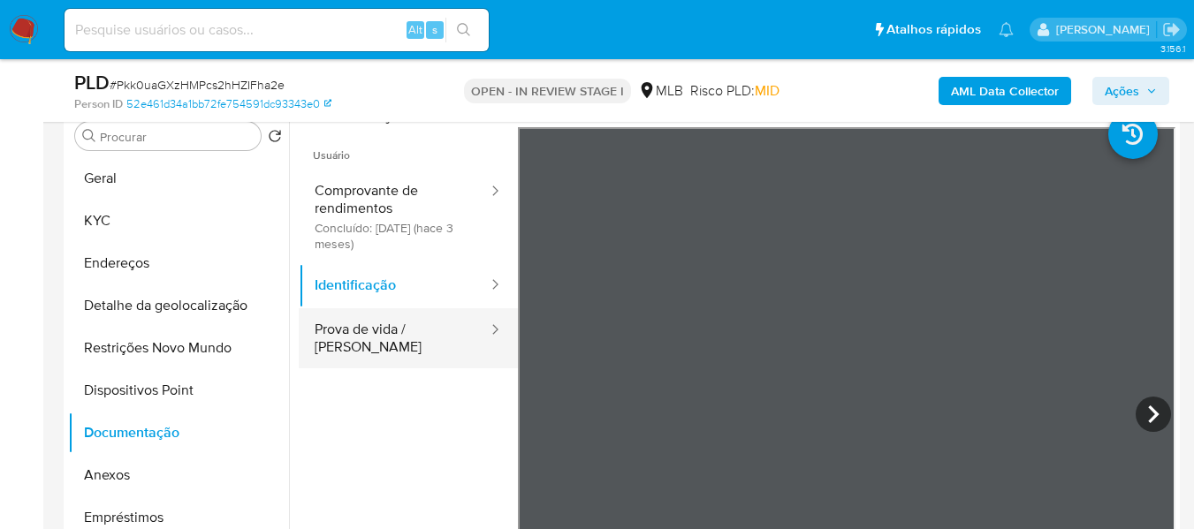
click at [425, 334] on button "Prova de vida / [PERSON_NAME]" at bounding box center [394, 338] width 191 height 60
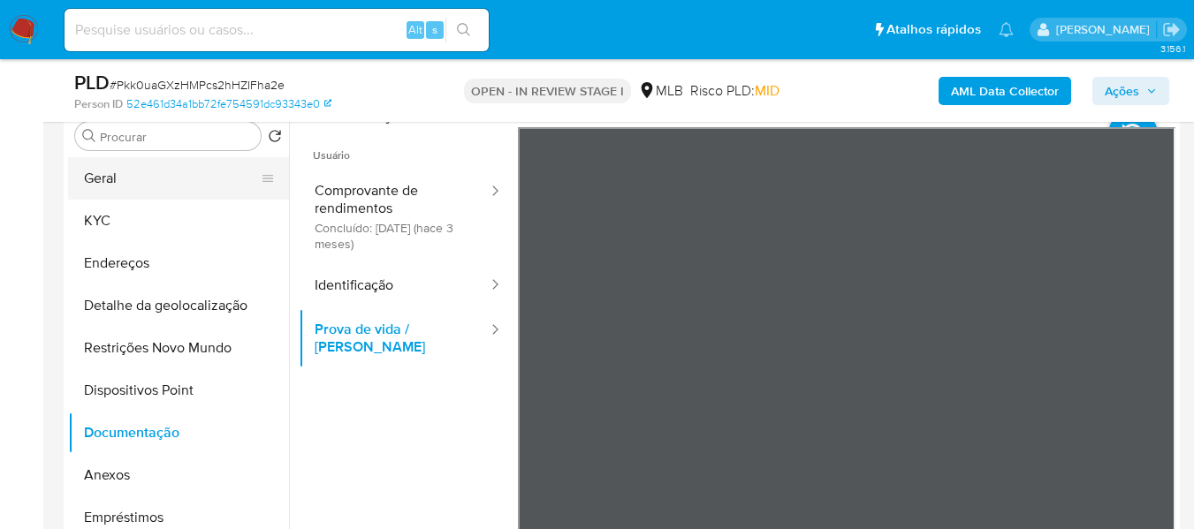
click at [145, 183] on button "Geral" at bounding box center [171, 178] width 207 height 42
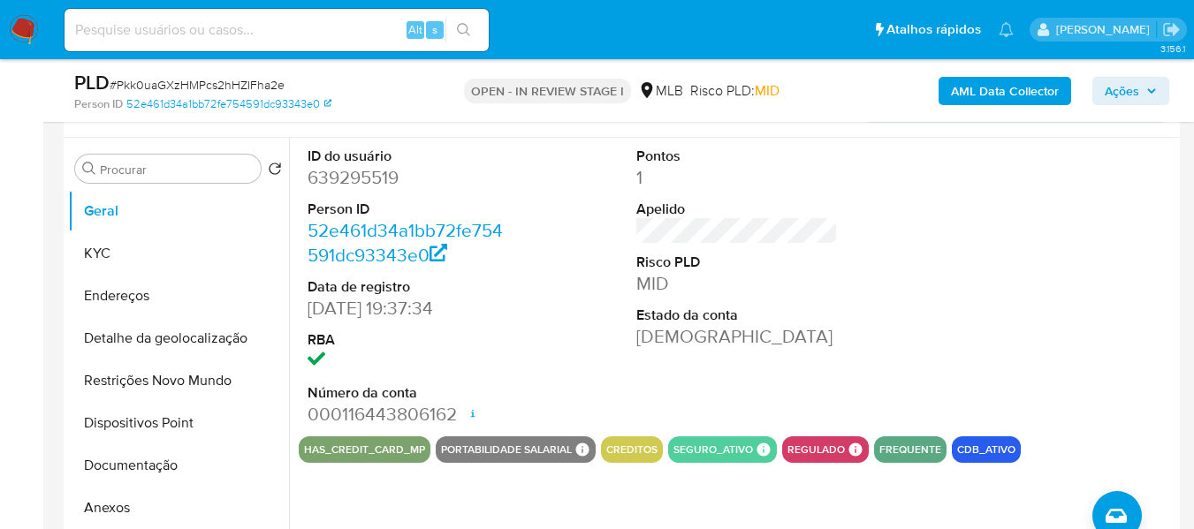
scroll to position [265, 0]
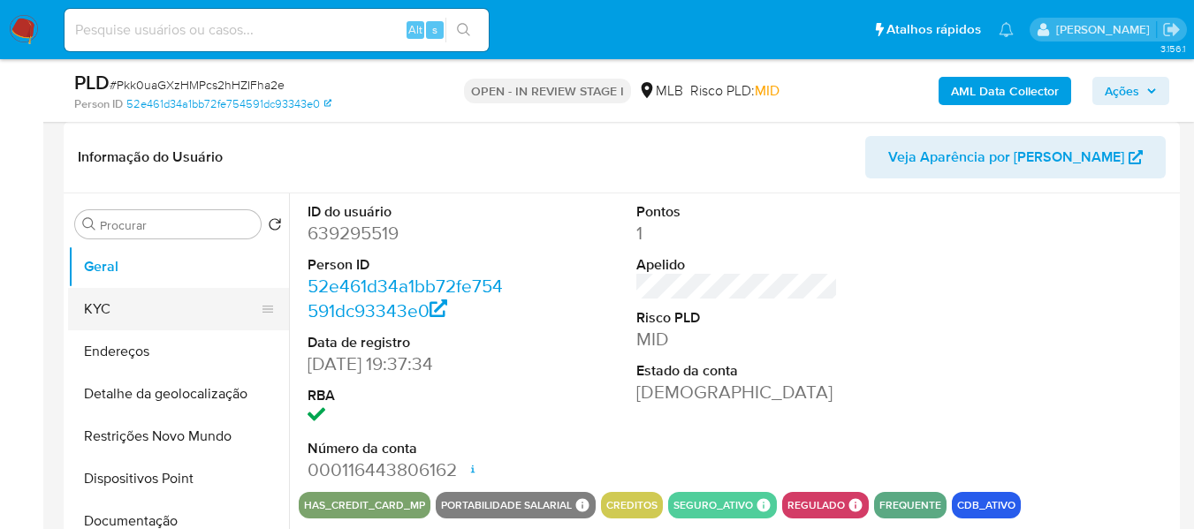
click at [161, 301] on button "KYC" at bounding box center [171, 309] width 207 height 42
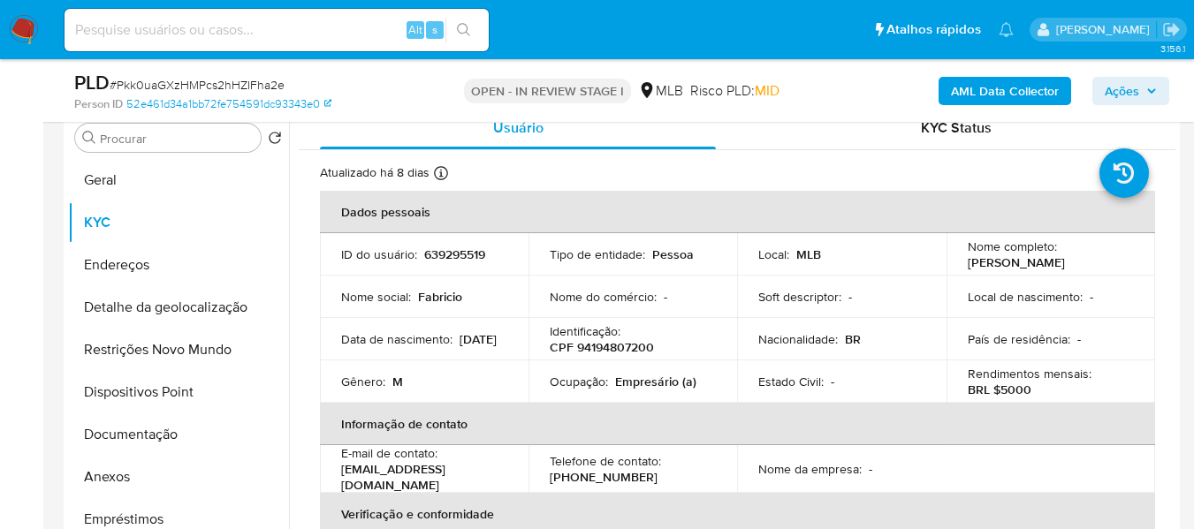
scroll to position [401, 0]
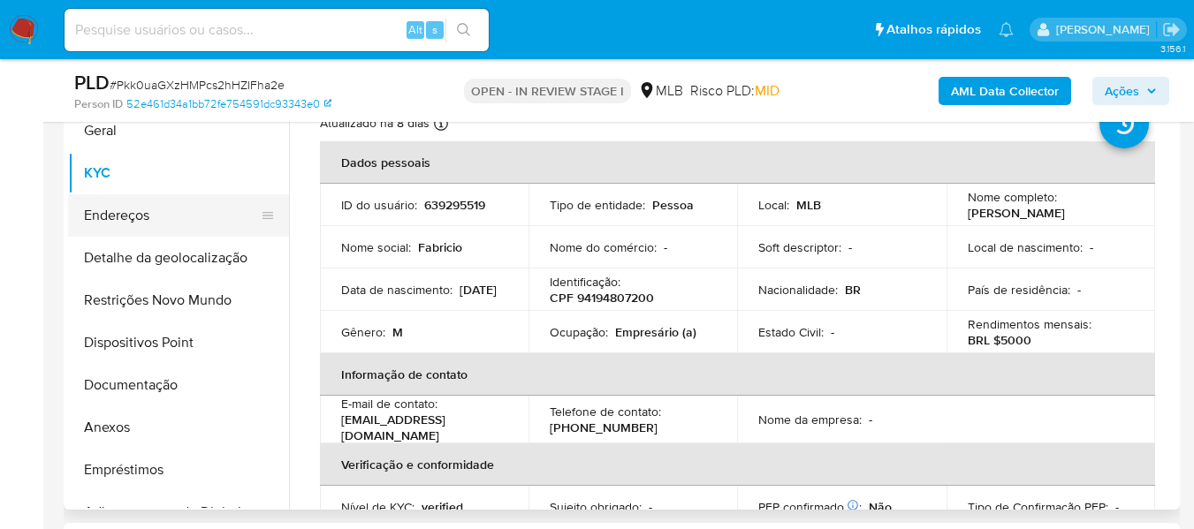
click at [106, 224] on button "Endereços" at bounding box center [171, 215] width 207 height 42
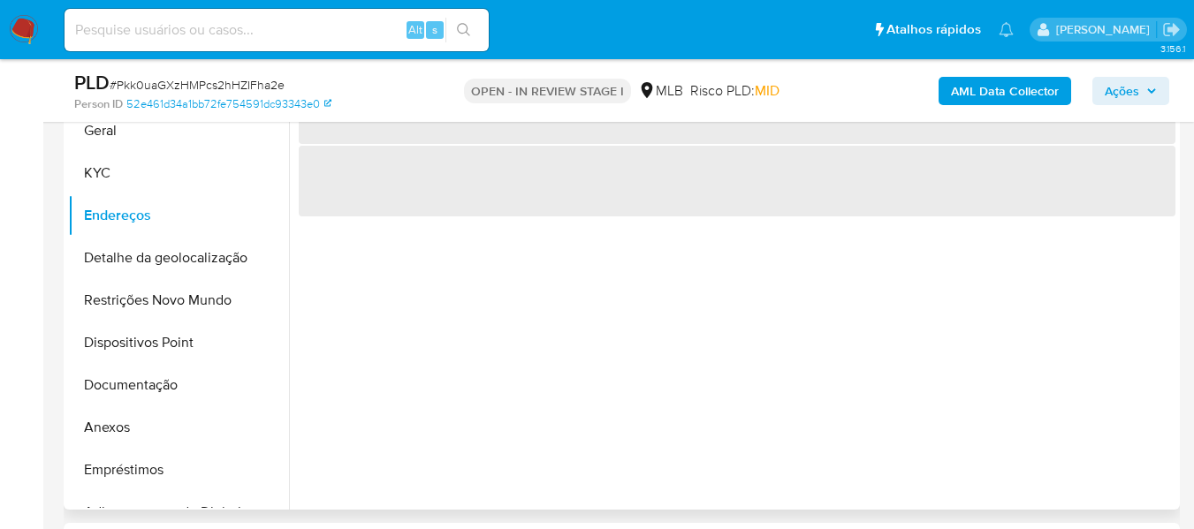
scroll to position [313, 0]
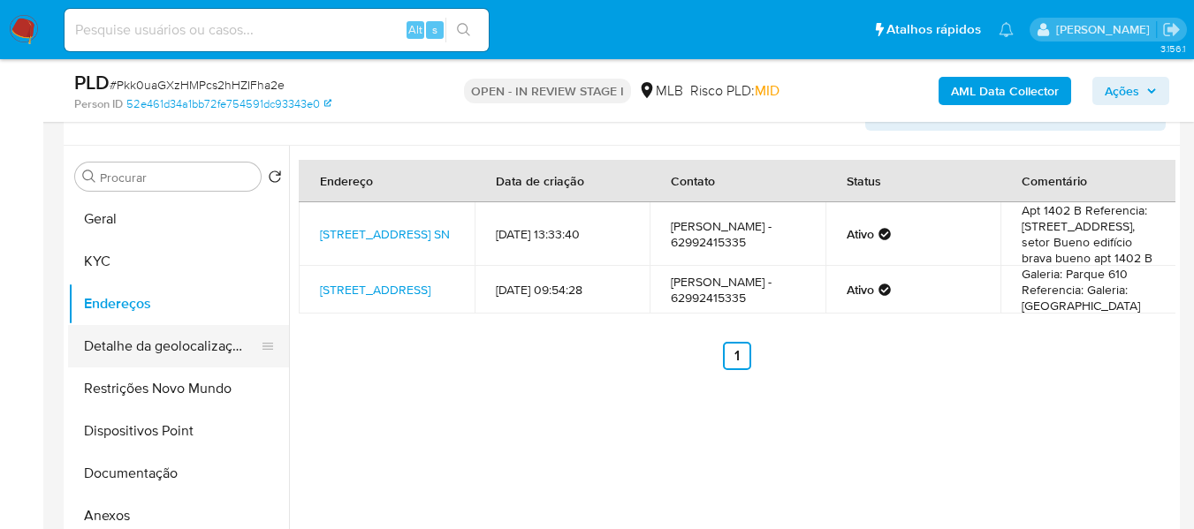
click at [204, 351] on button "Detalhe da geolocalização" at bounding box center [171, 346] width 207 height 42
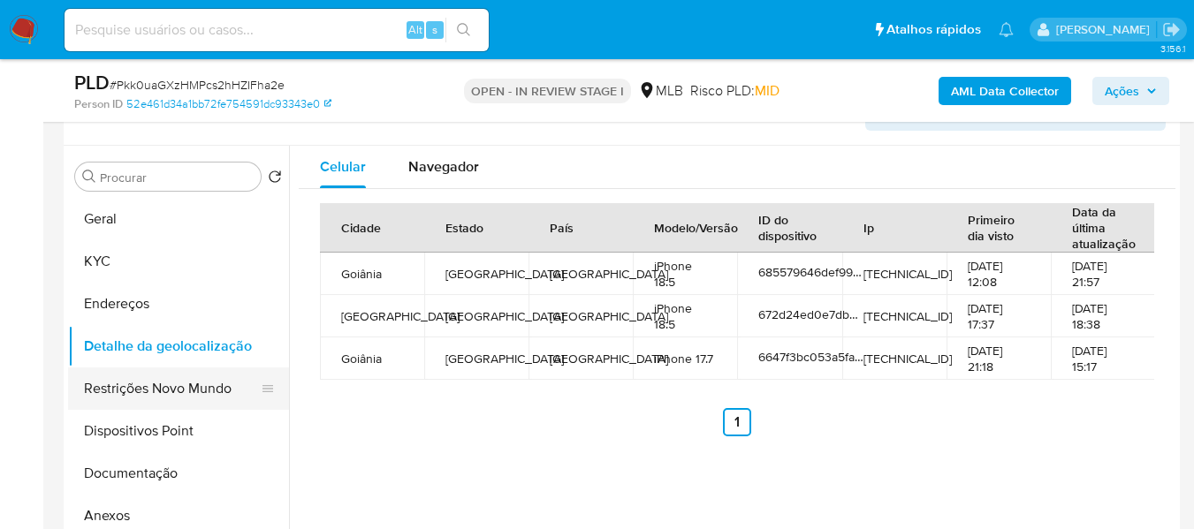
click at [231, 391] on button "Restrições Novo Mundo" at bounding box center [171, 389] width 207 height 42
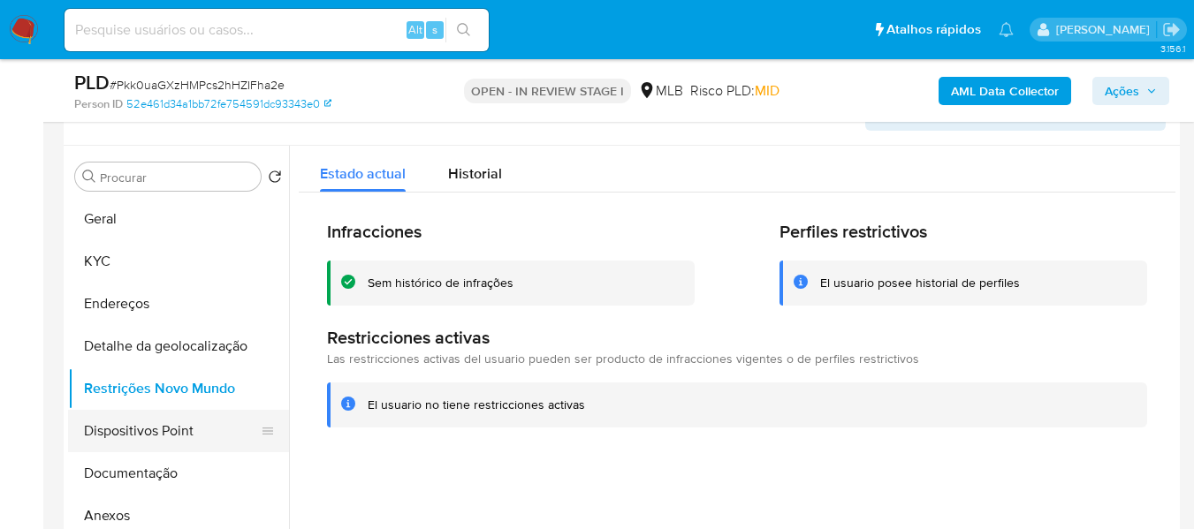
click at [176, 436] on button "Dispositivos Point" at bounding box center [171, 431] width 207 height 42
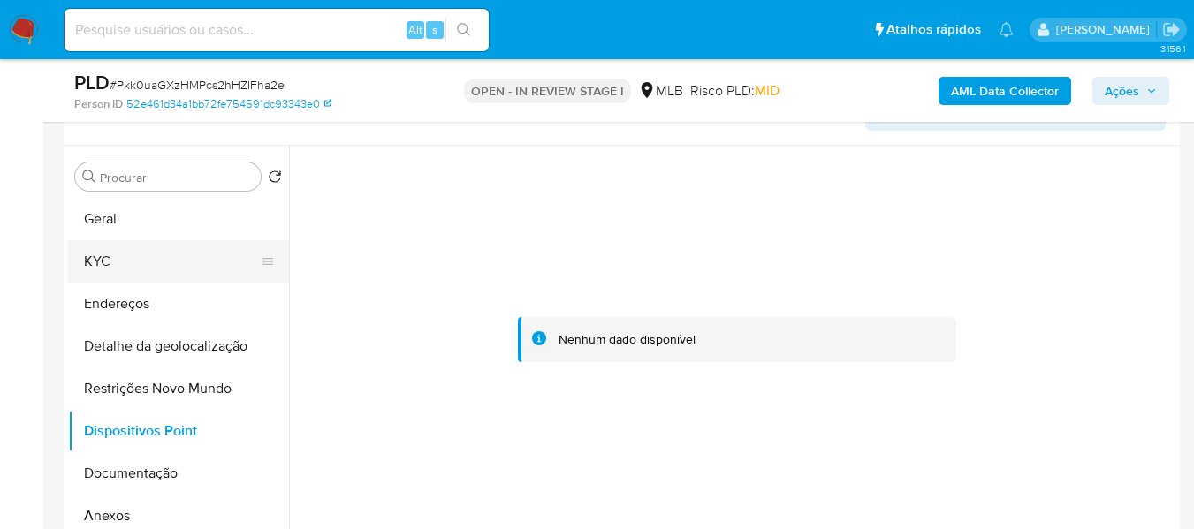
click at [154, 259] on button "KYC" at bounding box center [171, 261] width 207 height 42
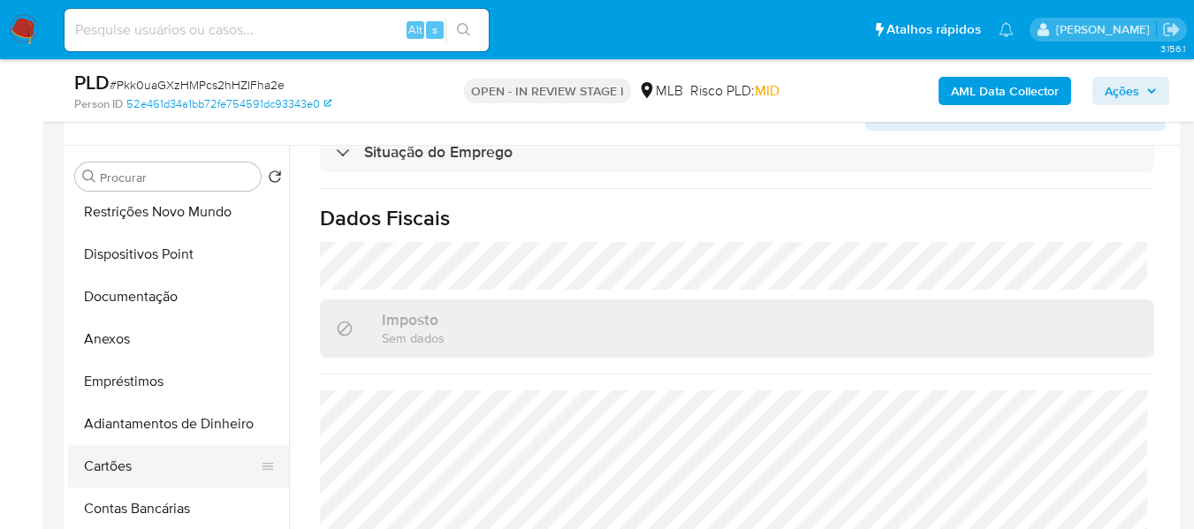
scroll to position [88, 0]
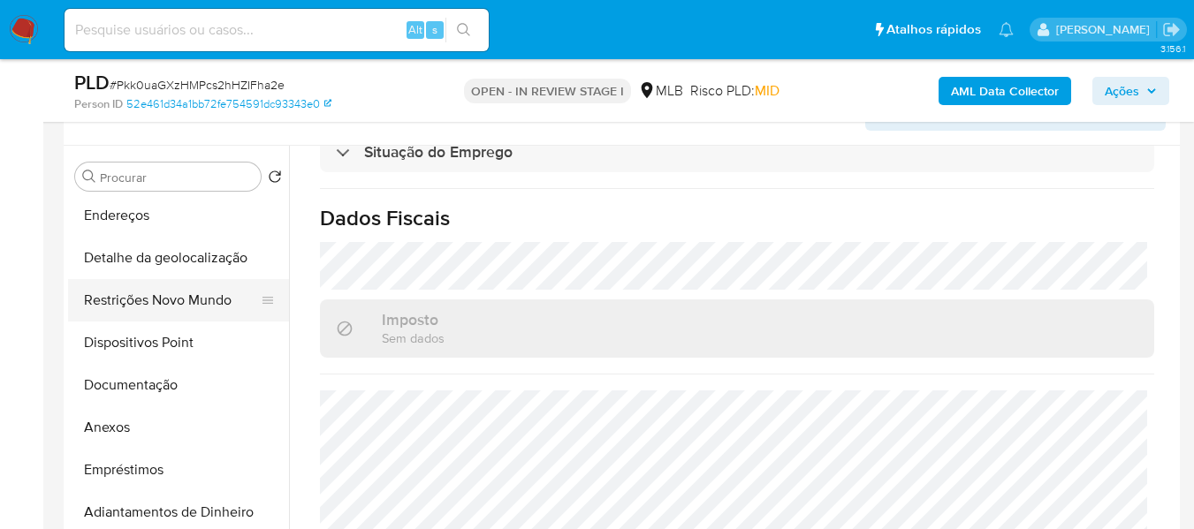
click at [214, 302] on button "Restrições Novo Mundo" at bounding box center [171, 300] width 207 height 42
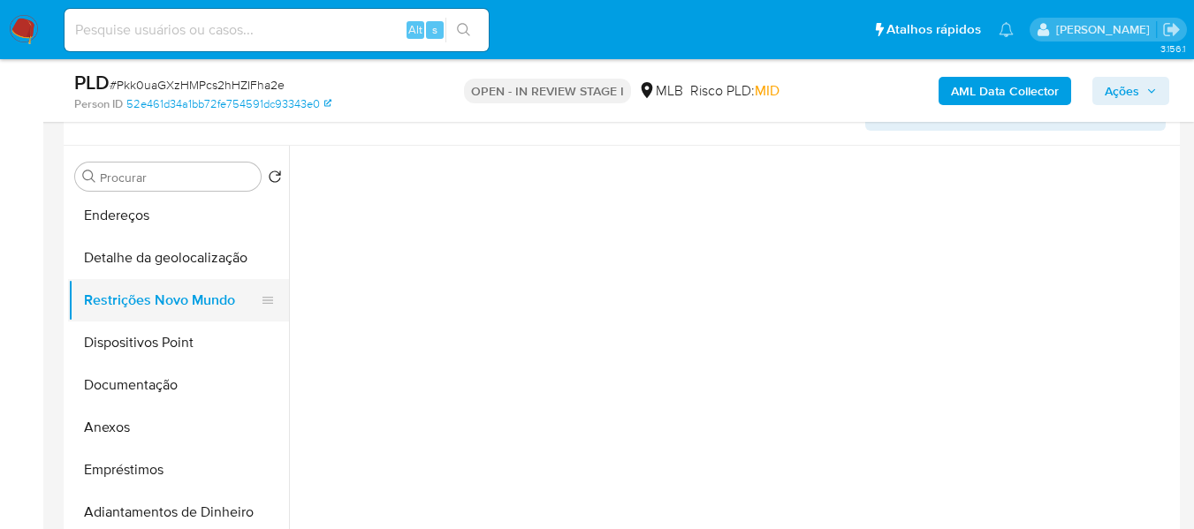
scroll to position [0, 0]
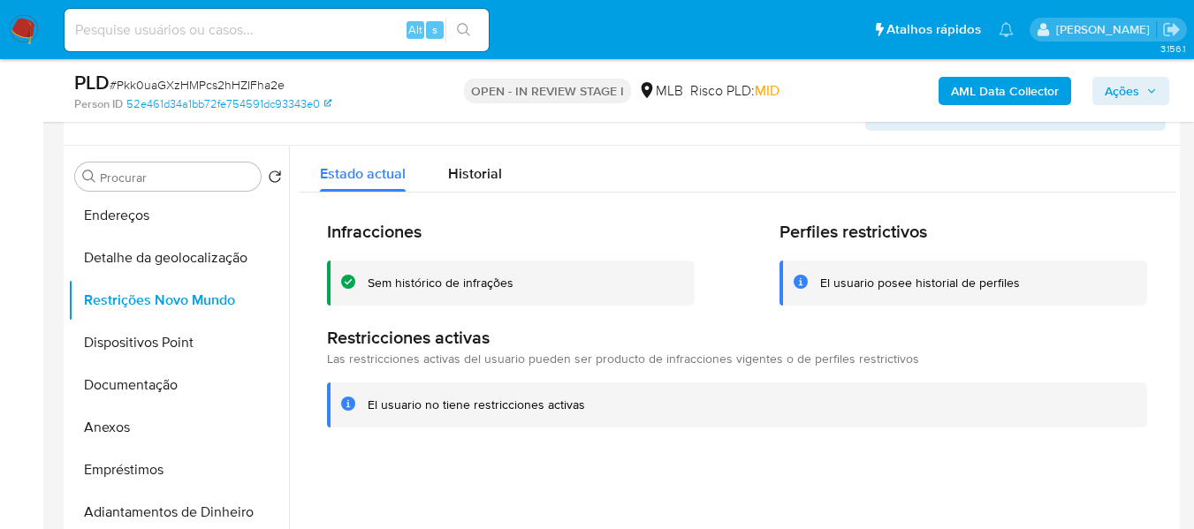
drag, startPoint x: 365, startPoint y: 407, endPoint x: 588, endPoint y: 408, distance: 222.7
click at [588, 408] on div "El usuario no tiene restricciones activas" at bounding box center [737, 405] width 820 height 45
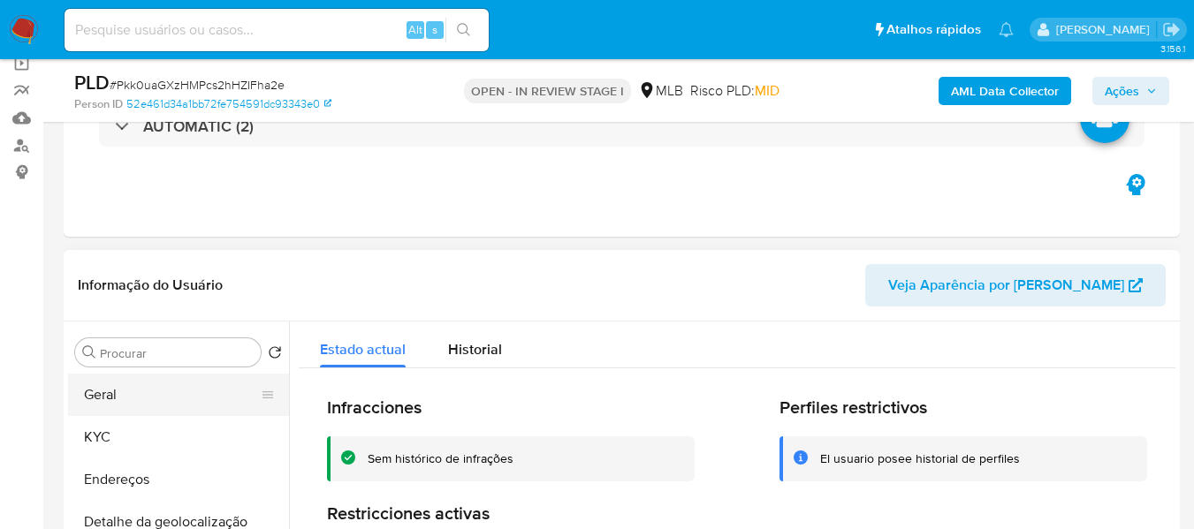
scroll to position [136, 0]
click at [120, 400] on button "Geral" at bounding box center [171, 396] width 207 height 42
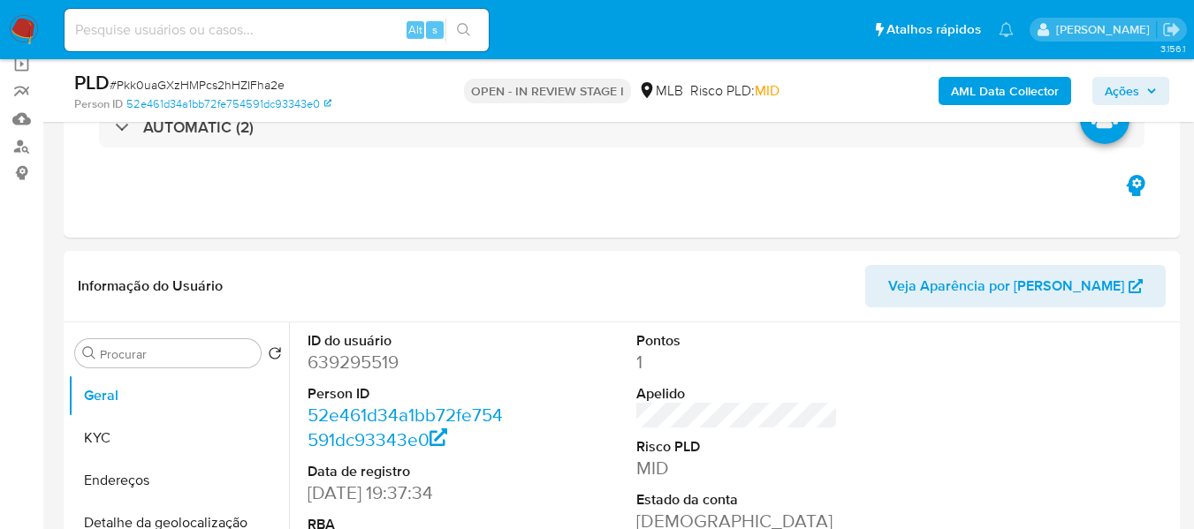
scroll to position [224, 0]
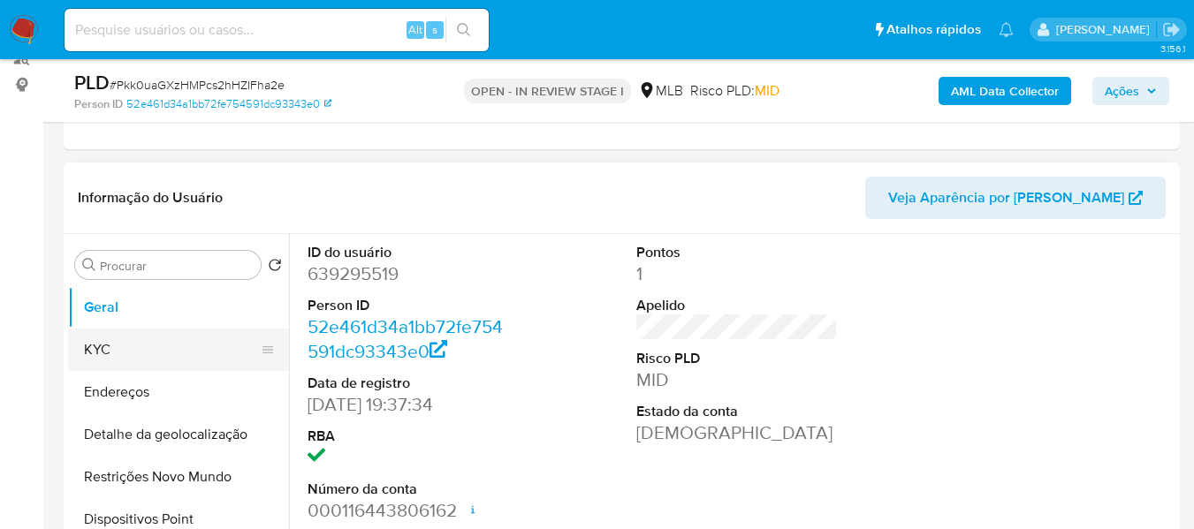
click at [116, 361] on button "KYC" at bounding box center [171, 350] width 207 height 42
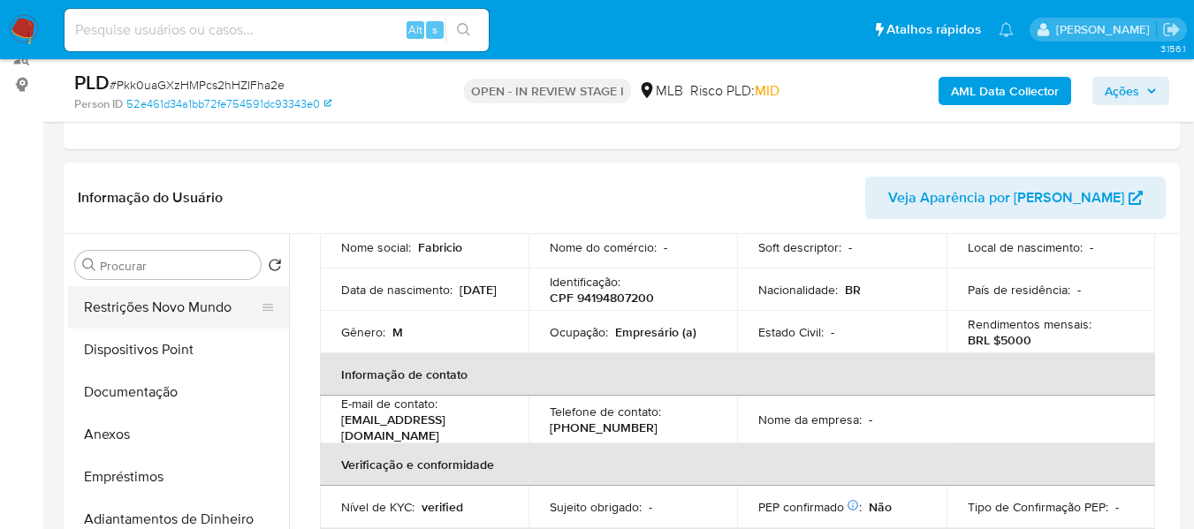
scroll to position [177, 0]
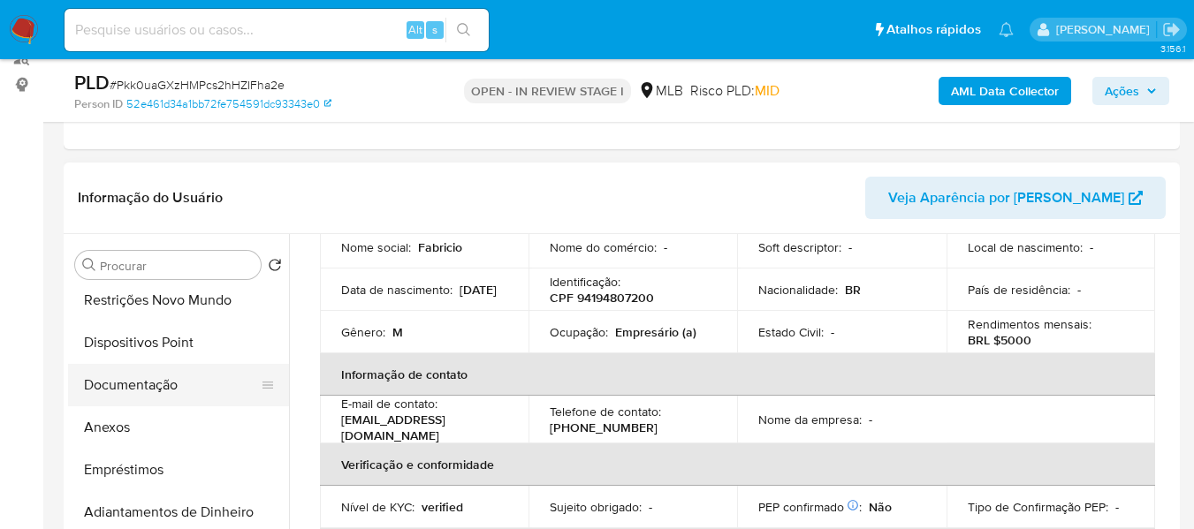
click at [156, 391] on button "Documentação" at bounding box center [171, 385] width 207 height 42
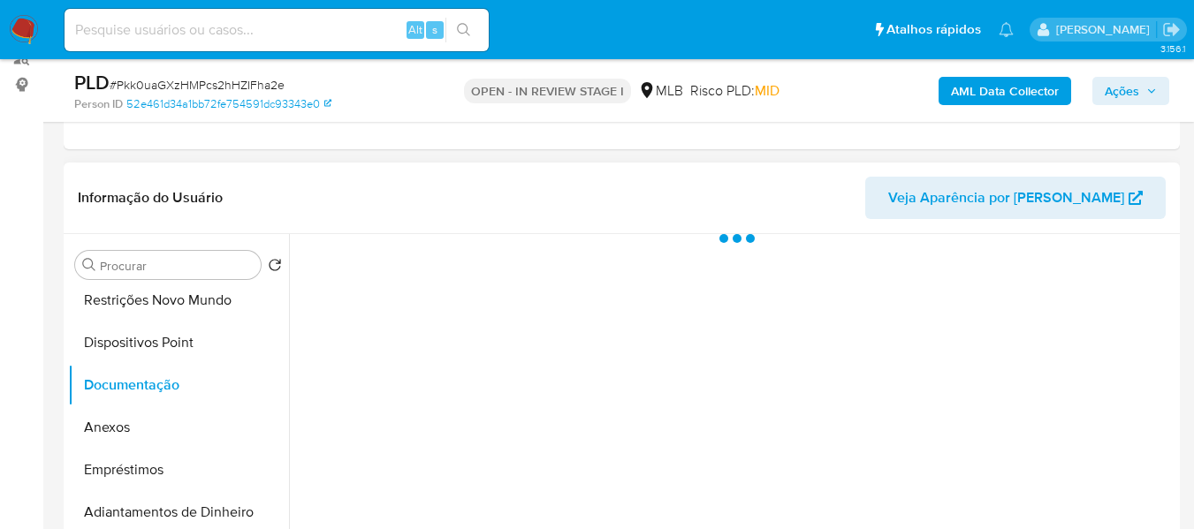
scroll to position [0, 0]
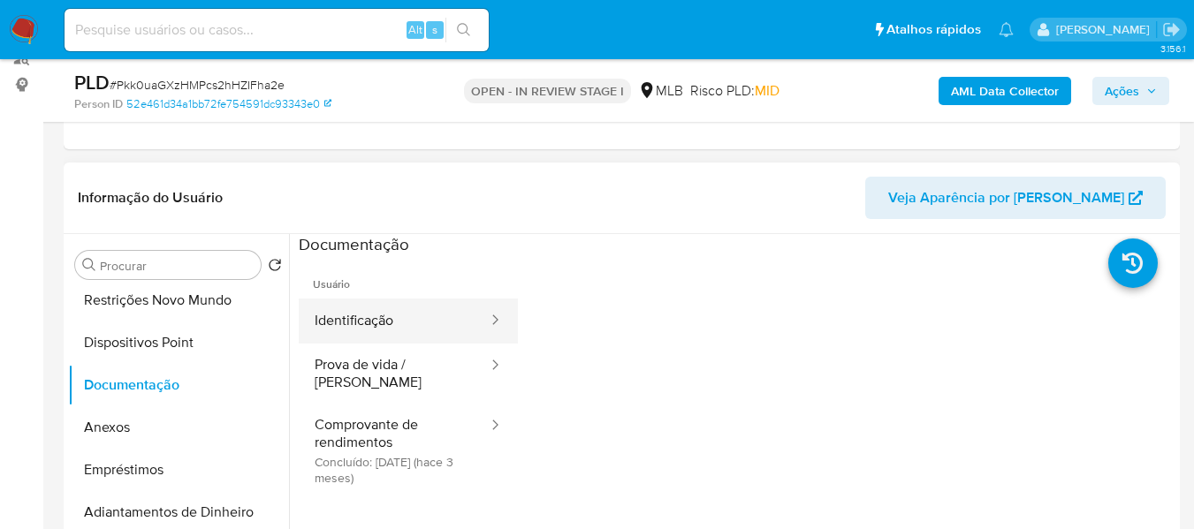
click at [369, 315] on button "Identificação" at bounding box center [394, 321] width 191 height 45
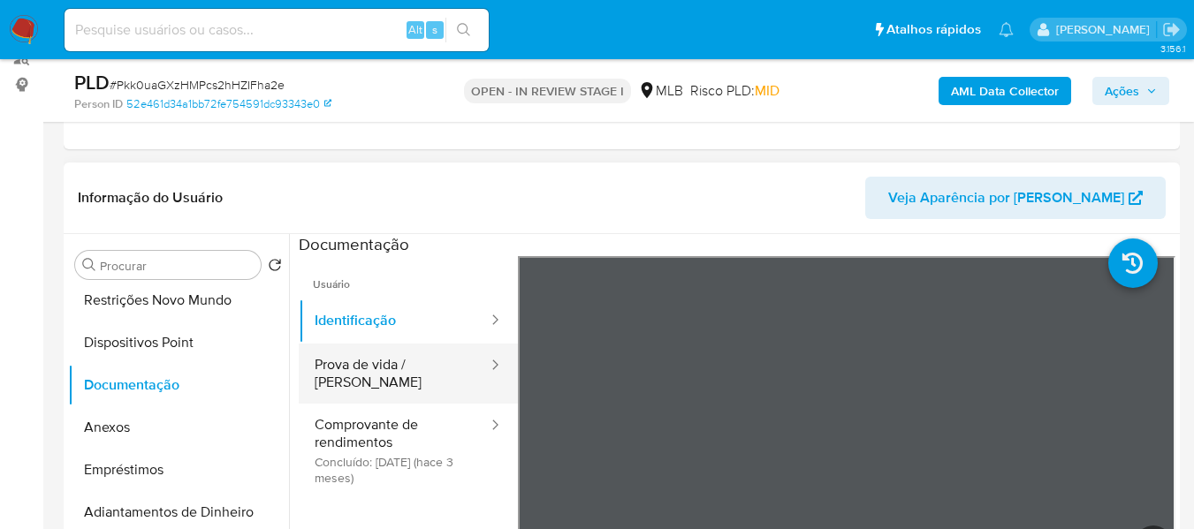
click at [431, 360] on button "Prova de vida / [PERSON_NAME]" at bounding box center [394, 374] width 191 height 60
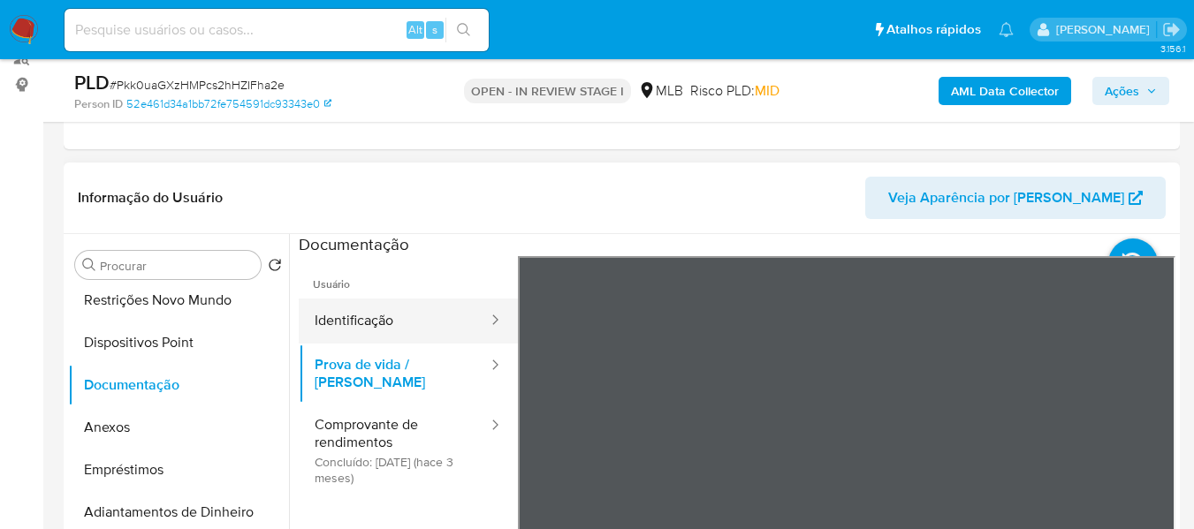
click at [384, 320] on button "Identificação" at bounding box center [394, 321] width 191 height 45
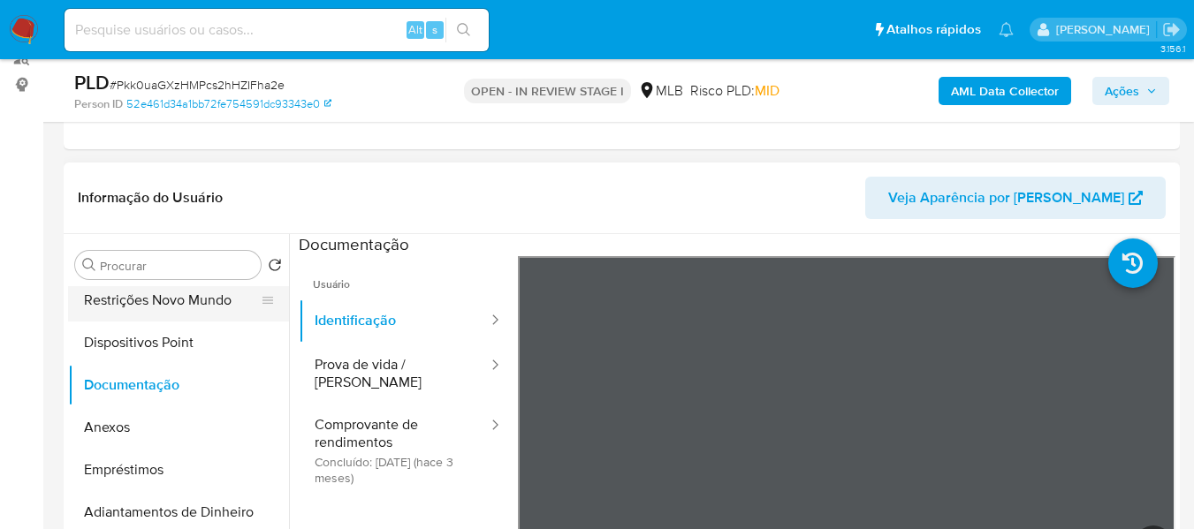
click at [218, 300] on button "Restrições Novo Mundo" at bounding box center [171, 300] width 207 height 42
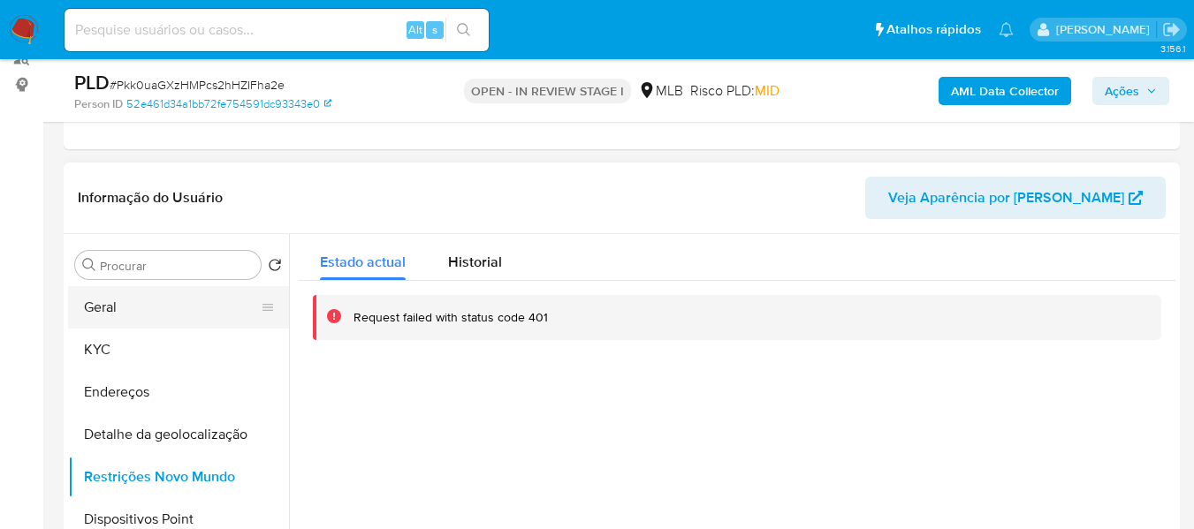
click at [144, 305] on button "Geral" at bounding box center [171, 307] width 207 height 42
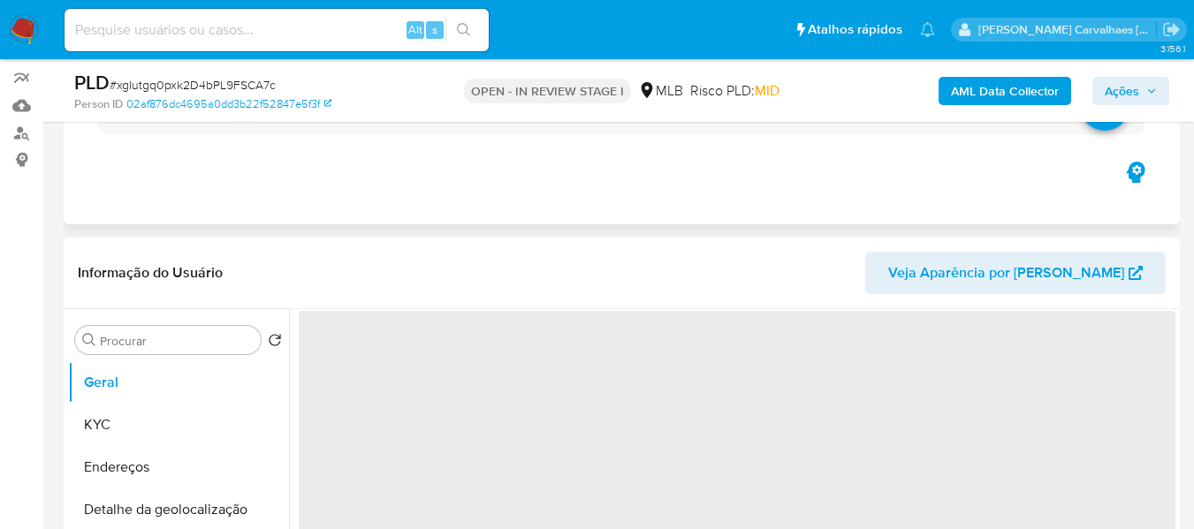
scroll to position [265, 0]
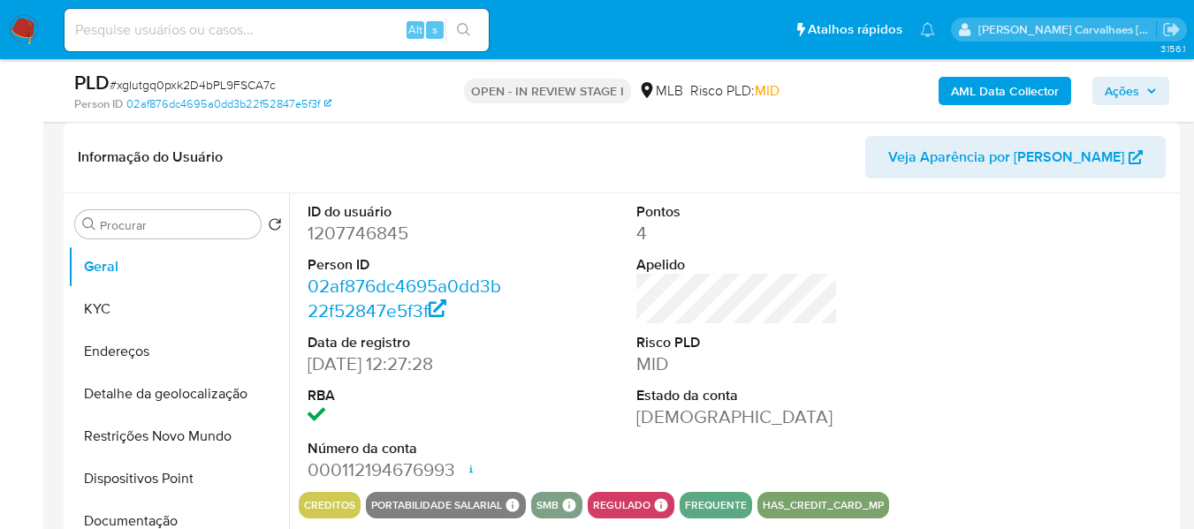
select select "10"
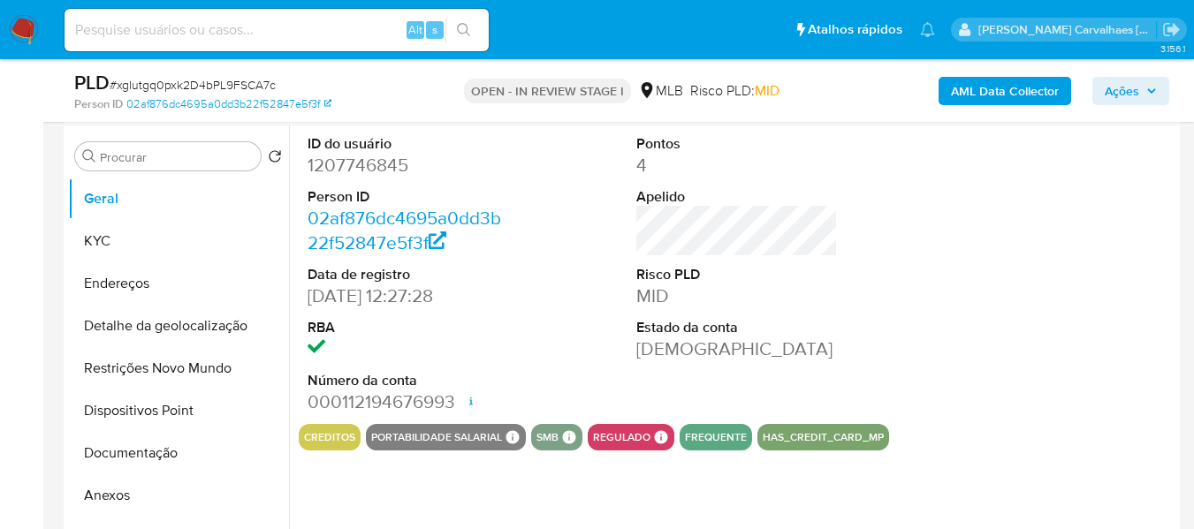
scroll to position [353, 0]
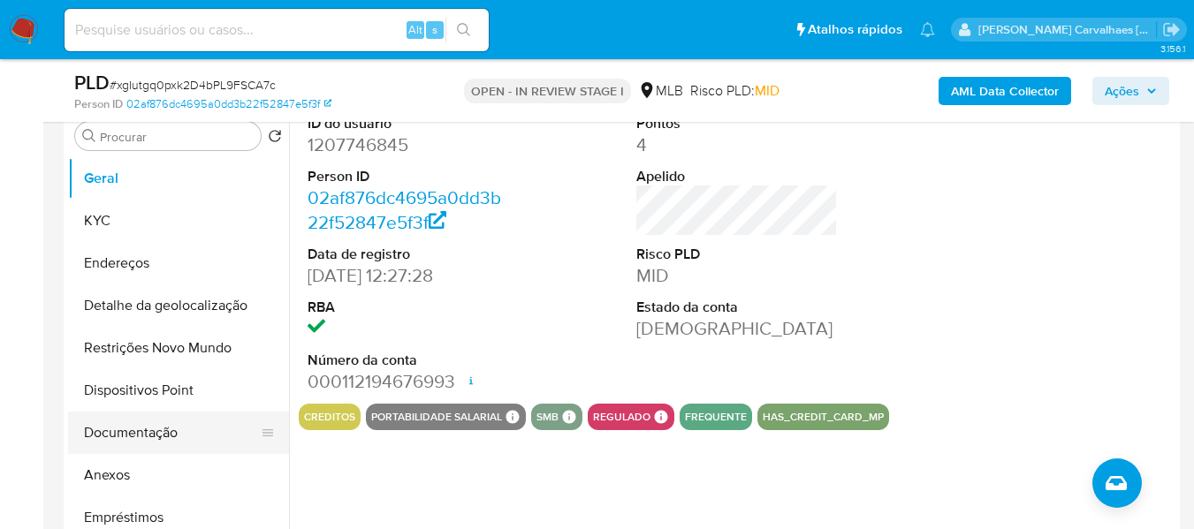
click at [187, 438] on button "Documentação" at bounding box center [171, 433] width 207 height 42
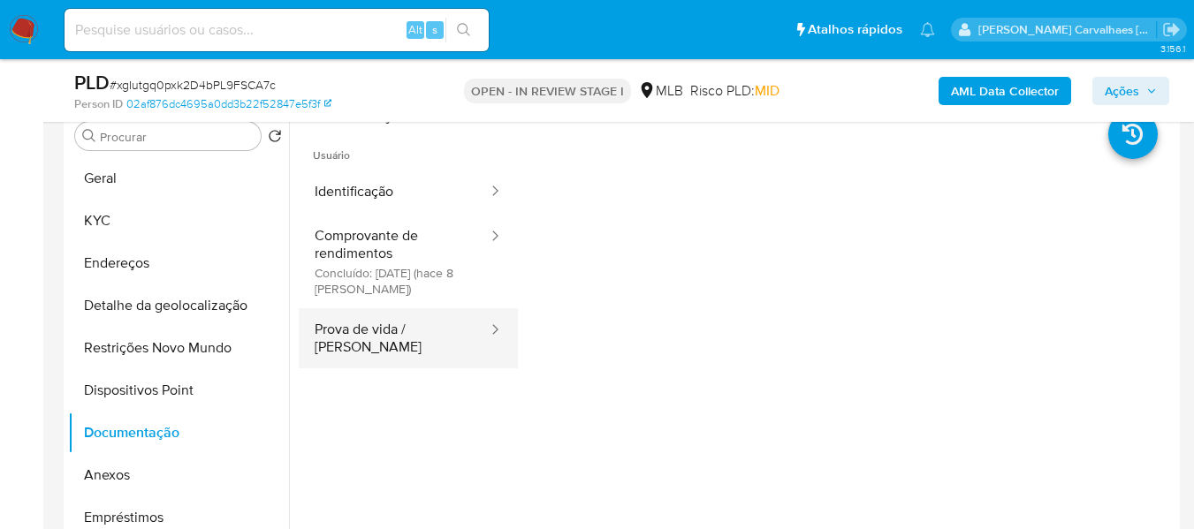
click at [410, 312] on button "Prova de vida / [PERSON_NAME]" at bounding box center [394, 338] width 191 height 60
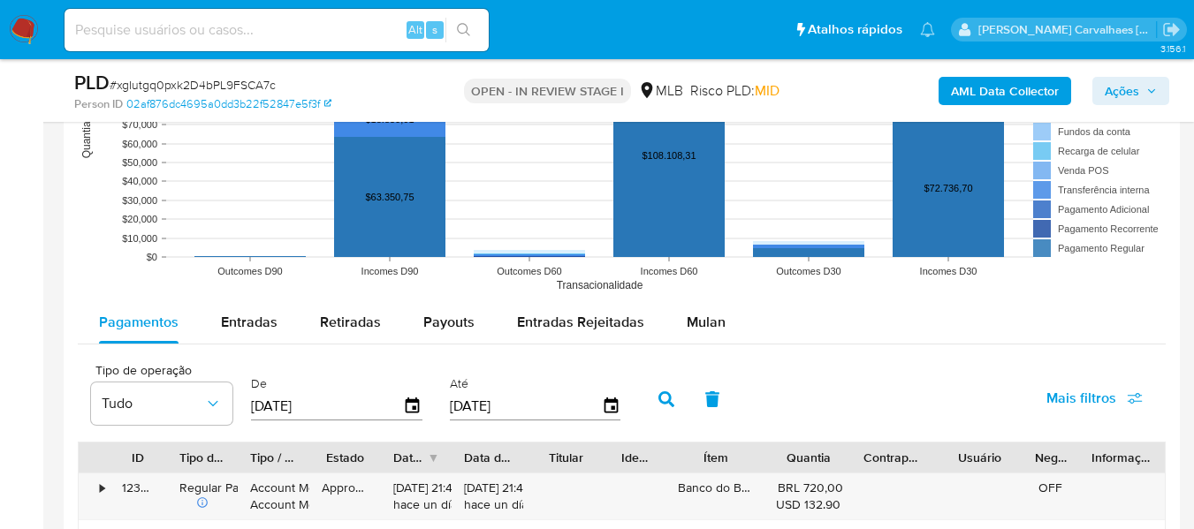
scroll to position [1767, 0]
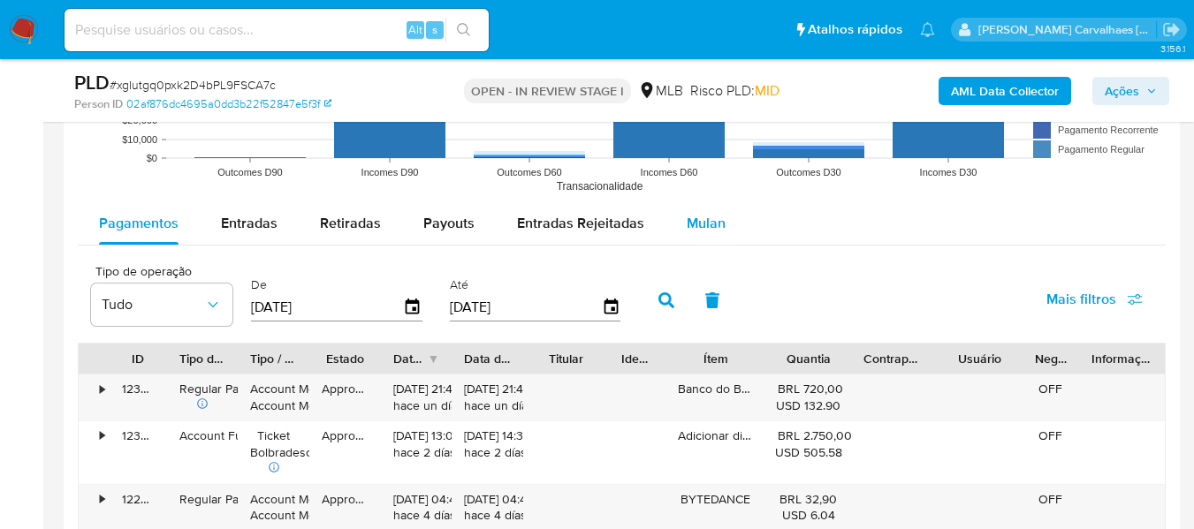
click at [699, 225] on span "Mulan" at bounding box center [706, 223] width 39 height 20
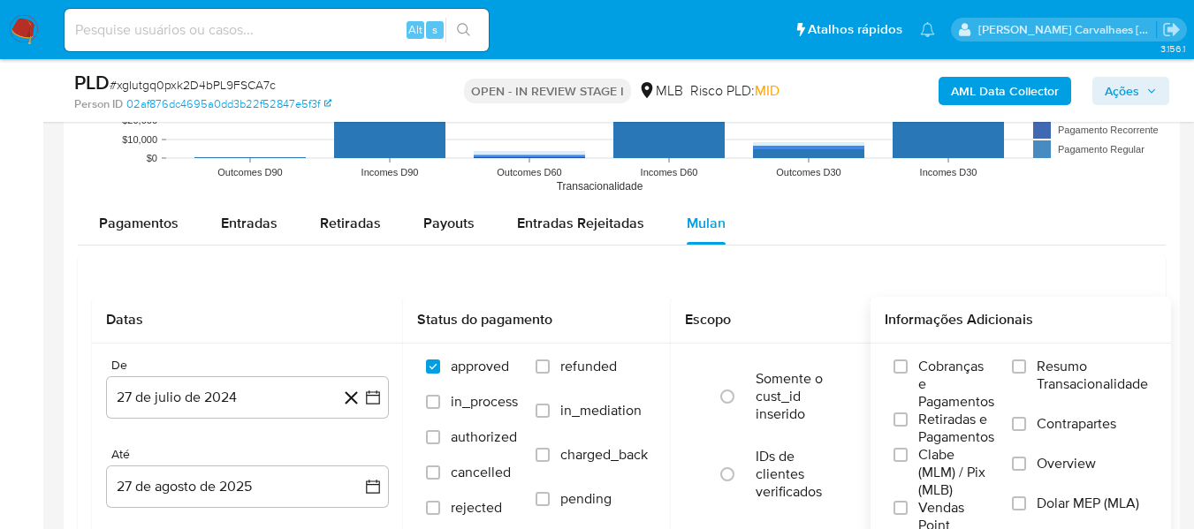
click at [1015, 368] on div "Cobranças e Pagamentos Retiradas e Pagamentos Clabe (MLM) / Pix (MLB) Vendas Po…" at bounding box center [1020, 446] width 272 height 177
click at [1022, 368] on input "Resumo Transacionalidade" at bounding box center [1019, 367] width 14 height 14
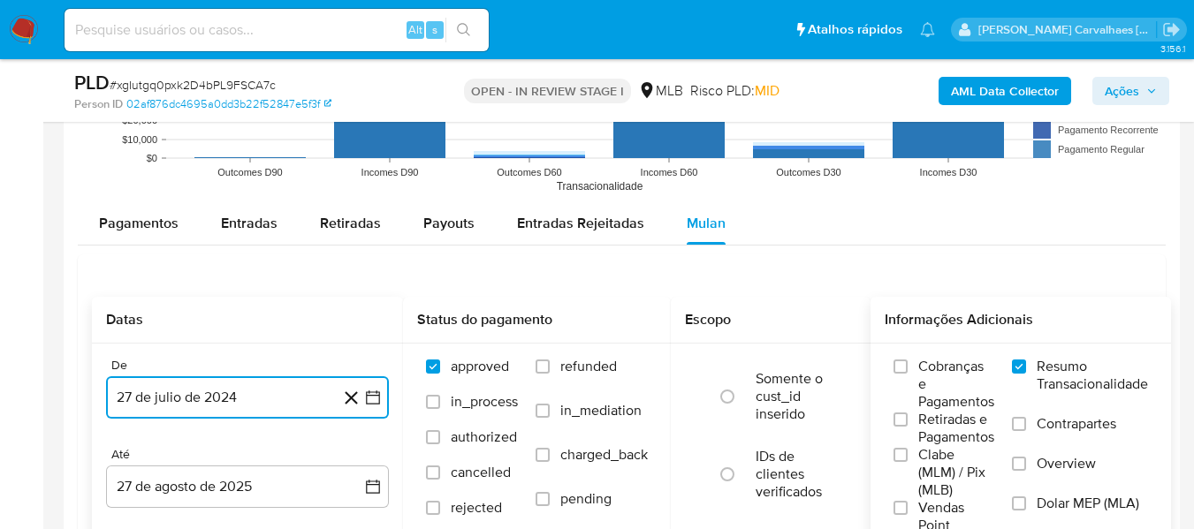
click at [376, 398] on icon "button" at bounding box center [373, 398] width 18 height 18
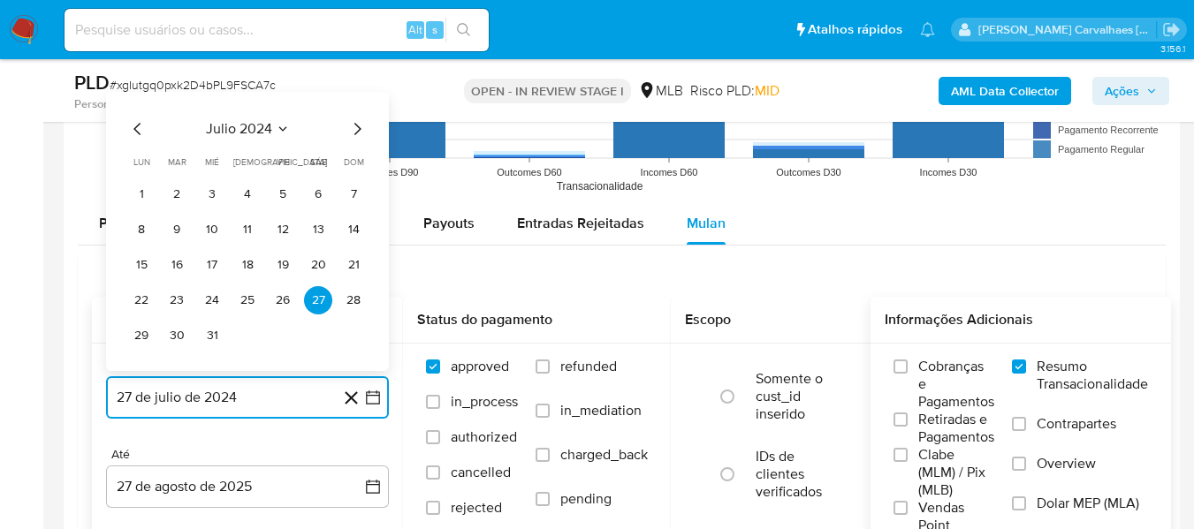
click at [356, 129] on icon "Mes siguiente" at bounding box center [356, 128] width 21 height 21
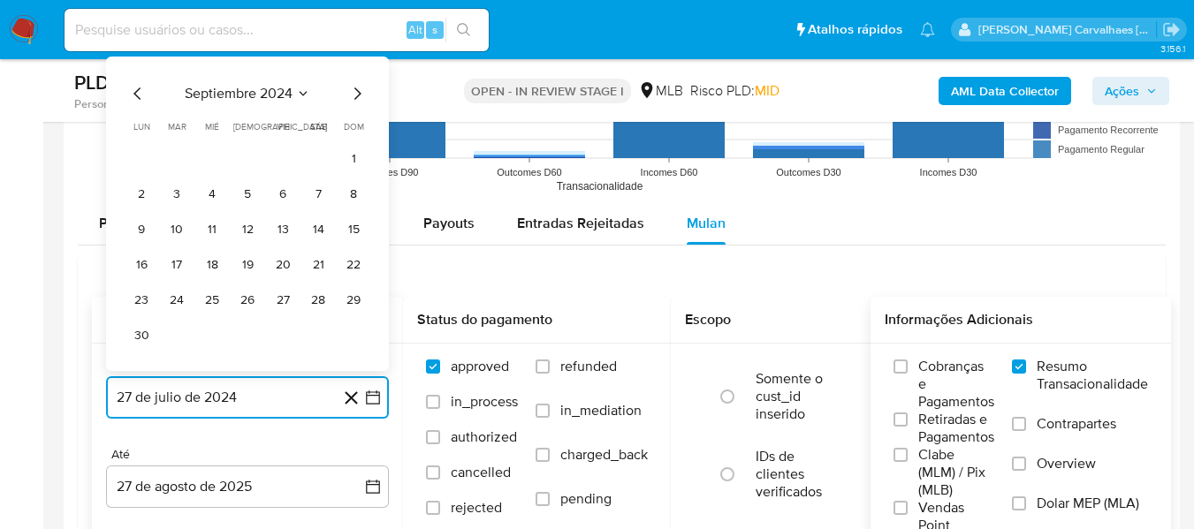
click at [353, 89] on icon "Mes siguiente" at bounding box center [356, 93] width 21 height 21
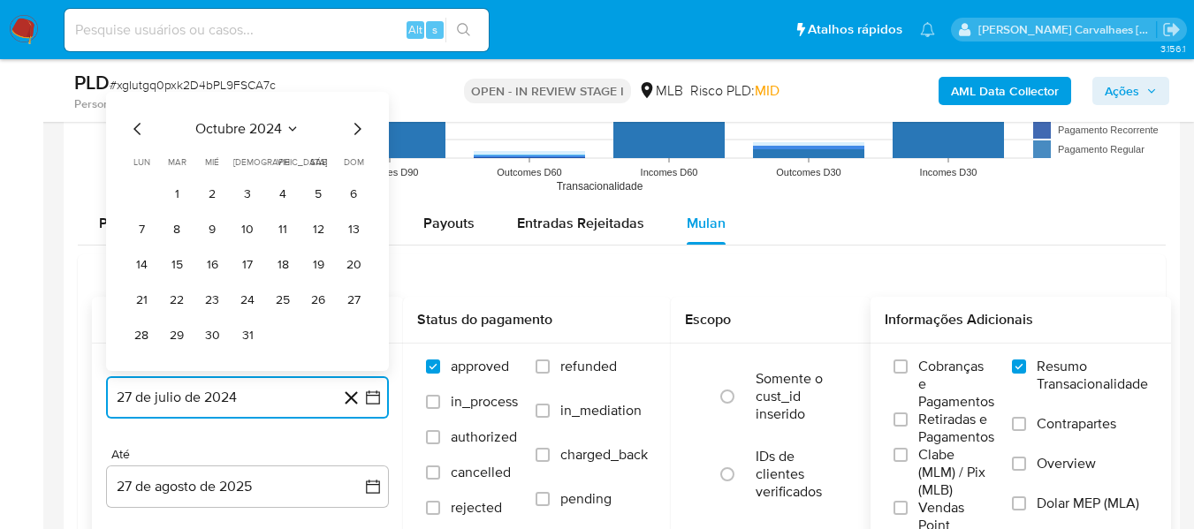
click at [354, 133] on icon "Mes siguiente" at bounding box center [356, 128] width 21 height 21
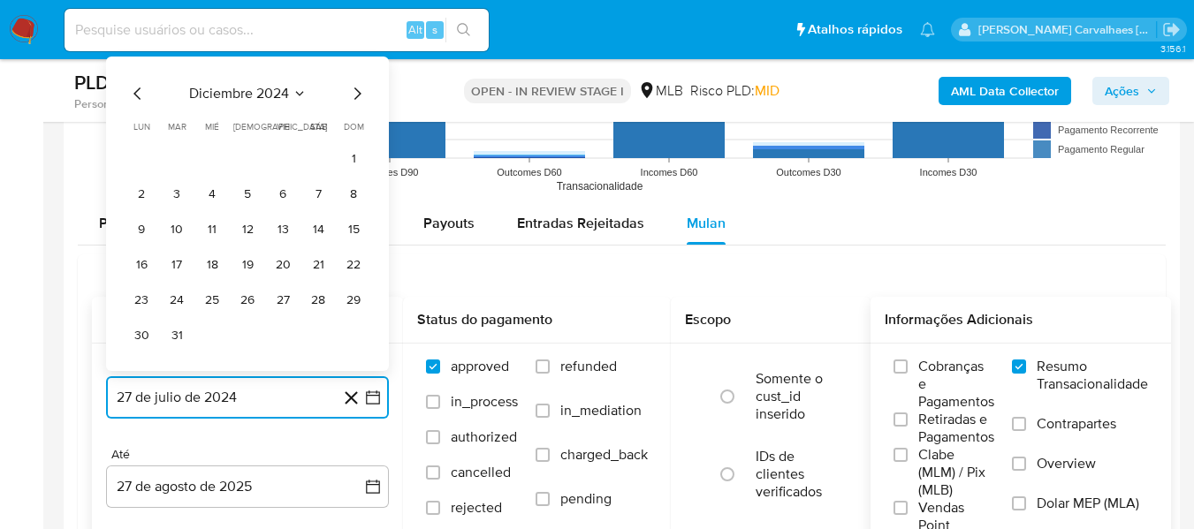
click at [355, 101] on icon "Mes siguiente" at bounding box center [356, 93] width 21 height 21
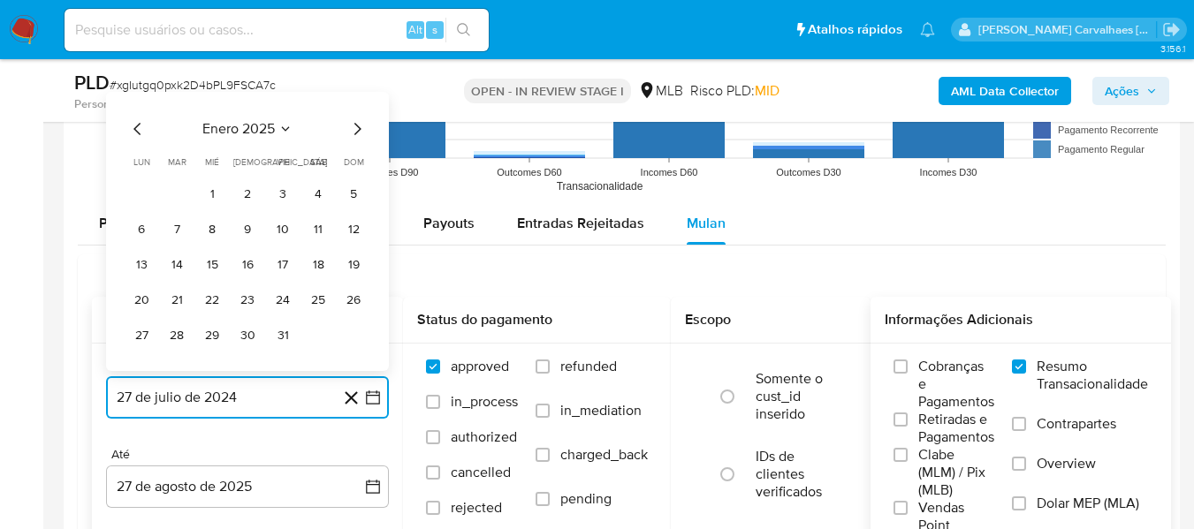
click at [356, 125] on icon "Mes siguiente" at bounding box center [357, 129] width 7 height 12
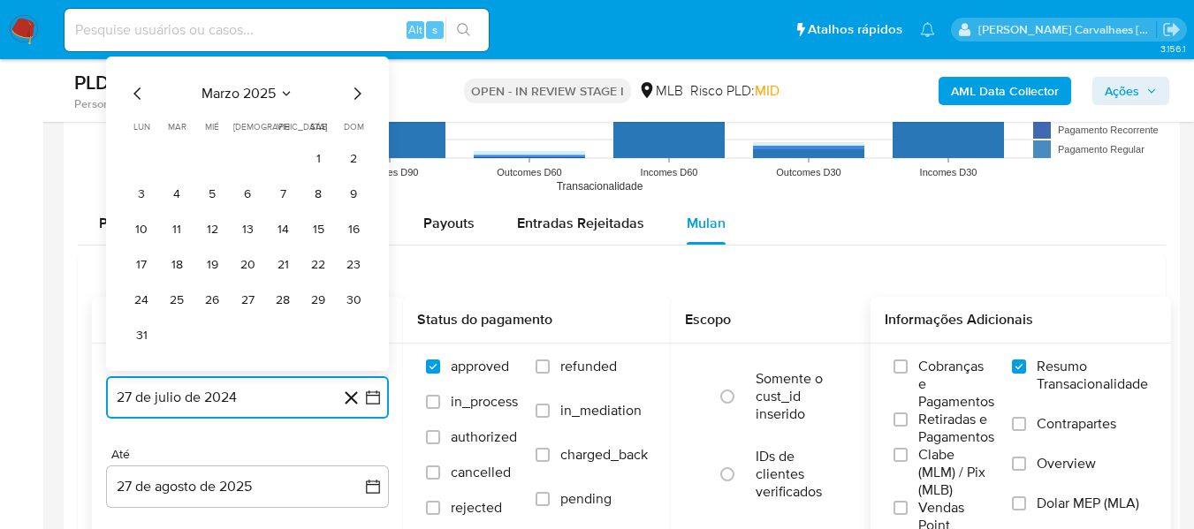
click at [353, 94] on icon "Mes siguiente" at bounding box center [356, 93] width 21 height 21
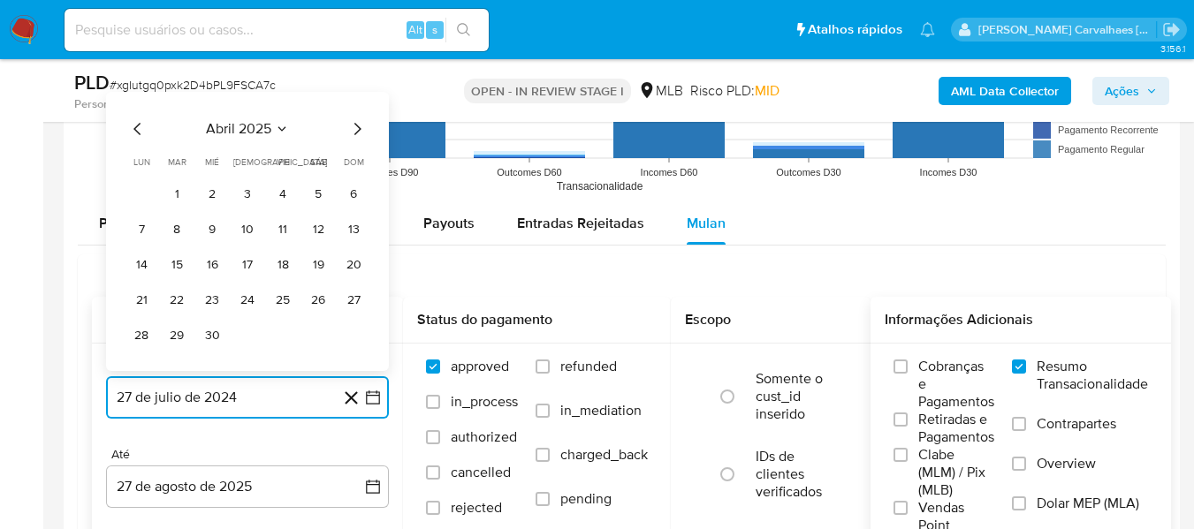
click at [360, 125] on icon "Mes siguiente" at bounding box center [356, 128] width 21 height 21
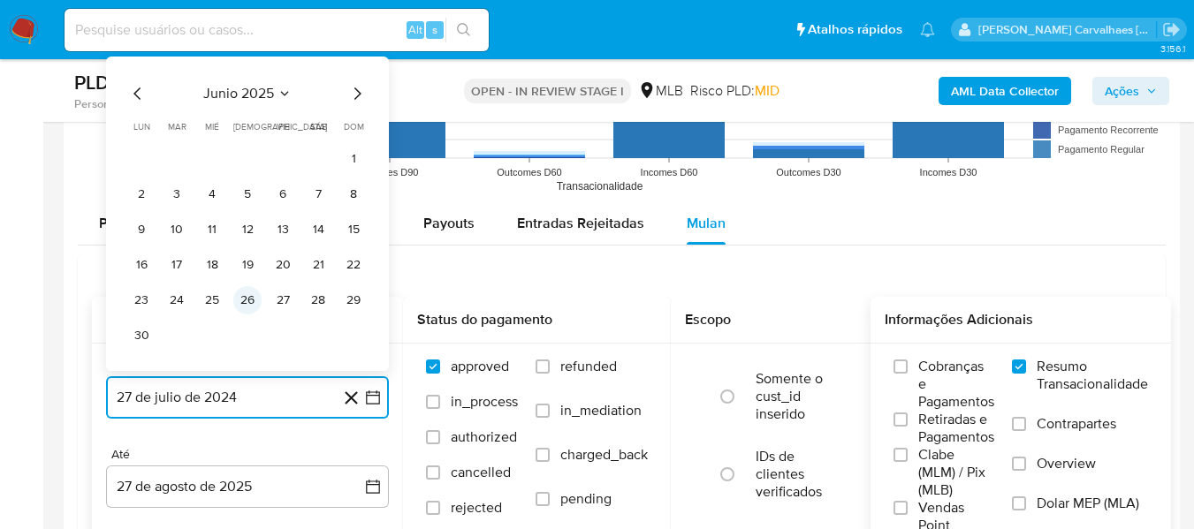
click at [251, 298] on button "26" at bounding box center [247, 300] width 28 height 28
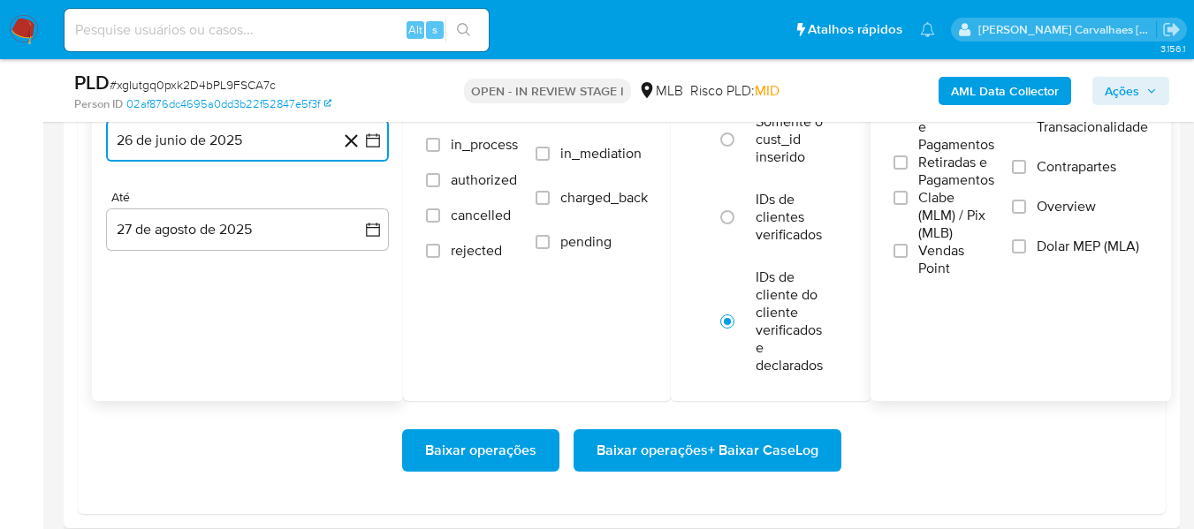
scroll to position [2032, 0]
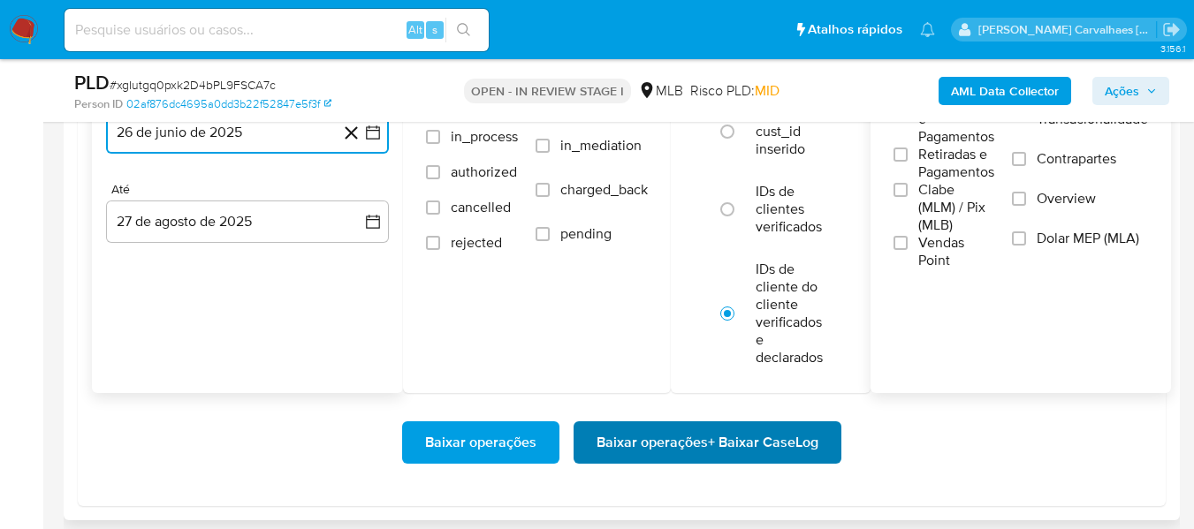
click at [758, 436] on span "Baixar operações + Baixar CaseLog" at bounding box center [707, 442] width 222 height 39
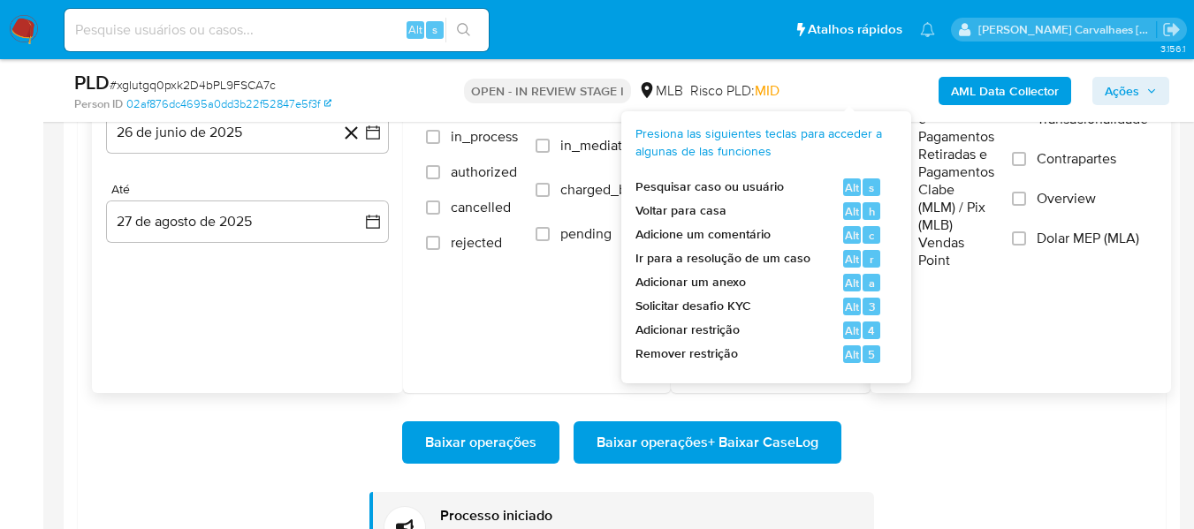
scroll to position [2209, 0]
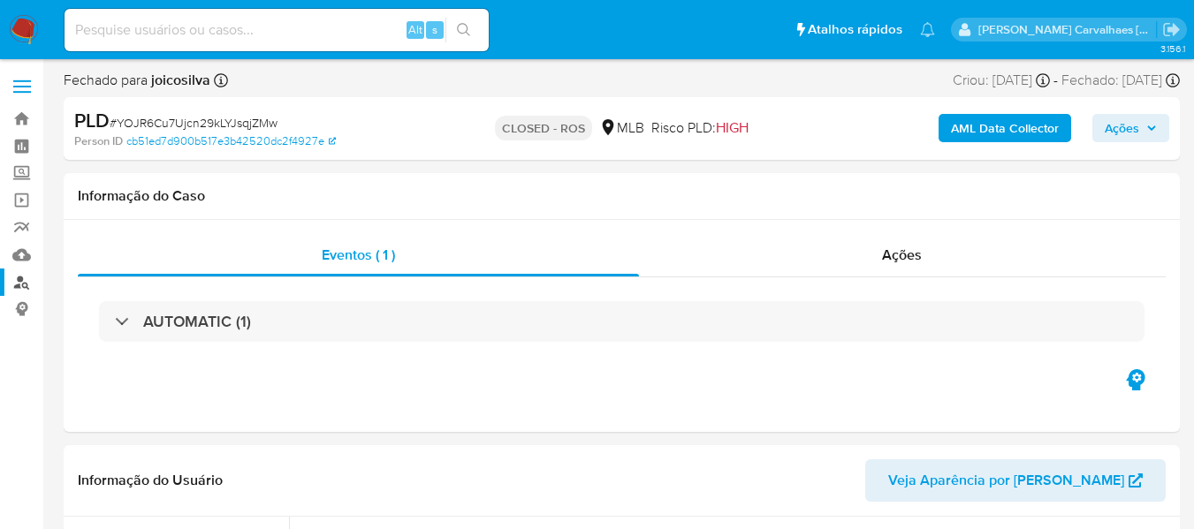
select select "10"
click at [19, 282] on link "Localizador de pessoas" at bounding box center [105, 282] width 210 height 27
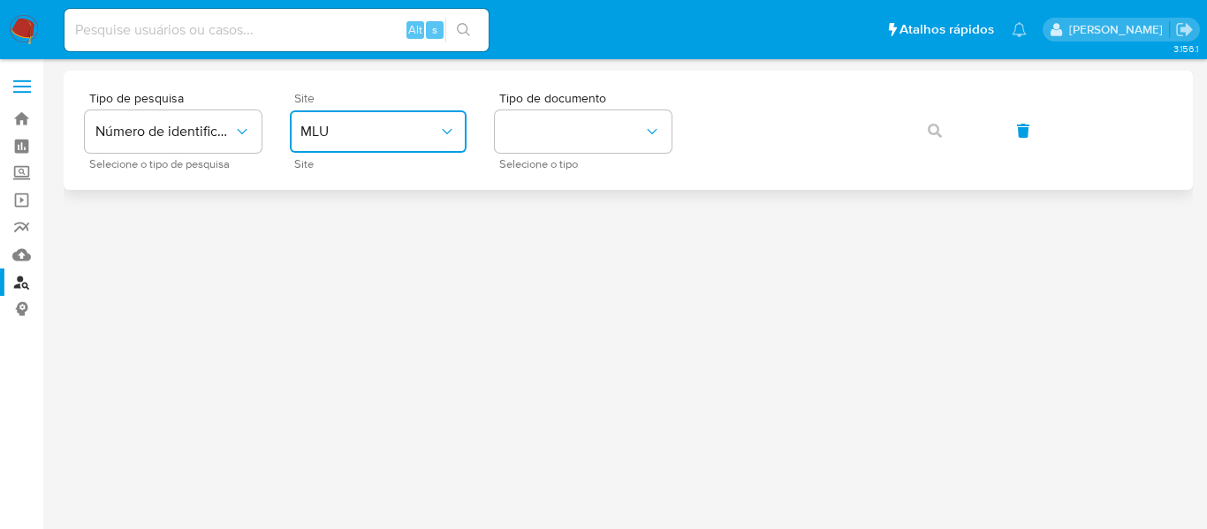
click at [425, 135] on span "MLU" at bounding box center [369, 132] width 138 height 18
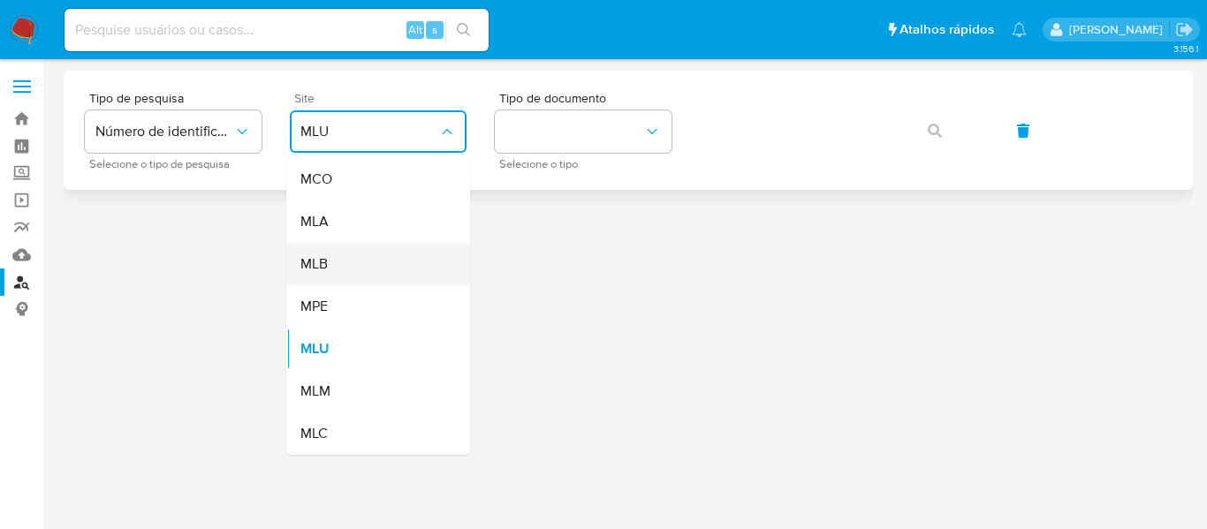
click at [362, 265] on div "MLB" at bounding box center [372, 264] width 145 height 42
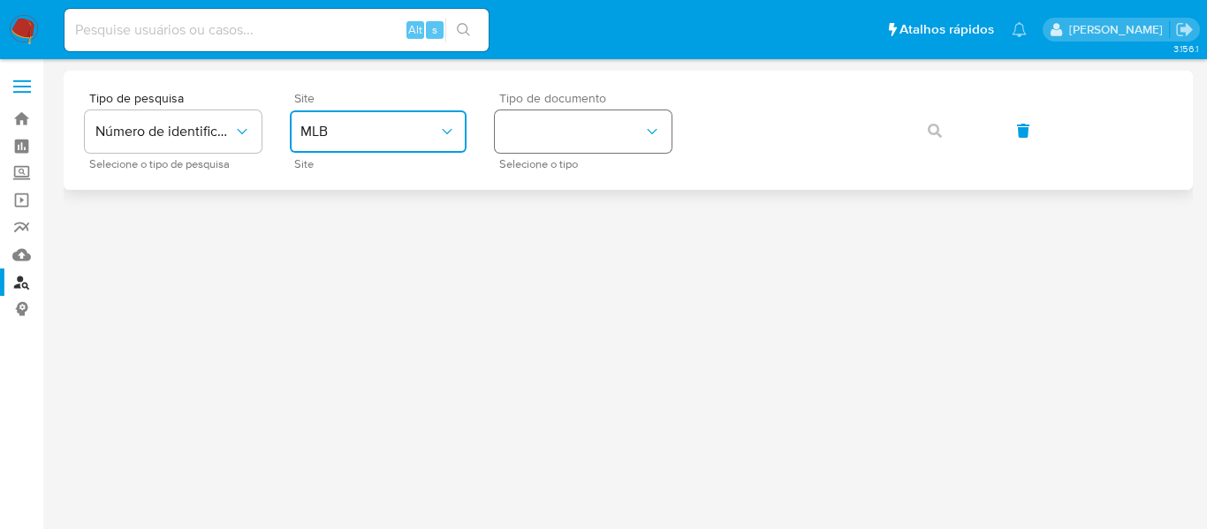
click at [578, 134] on button "identificationType" at bounding box center [583, 131] width 177 height 42
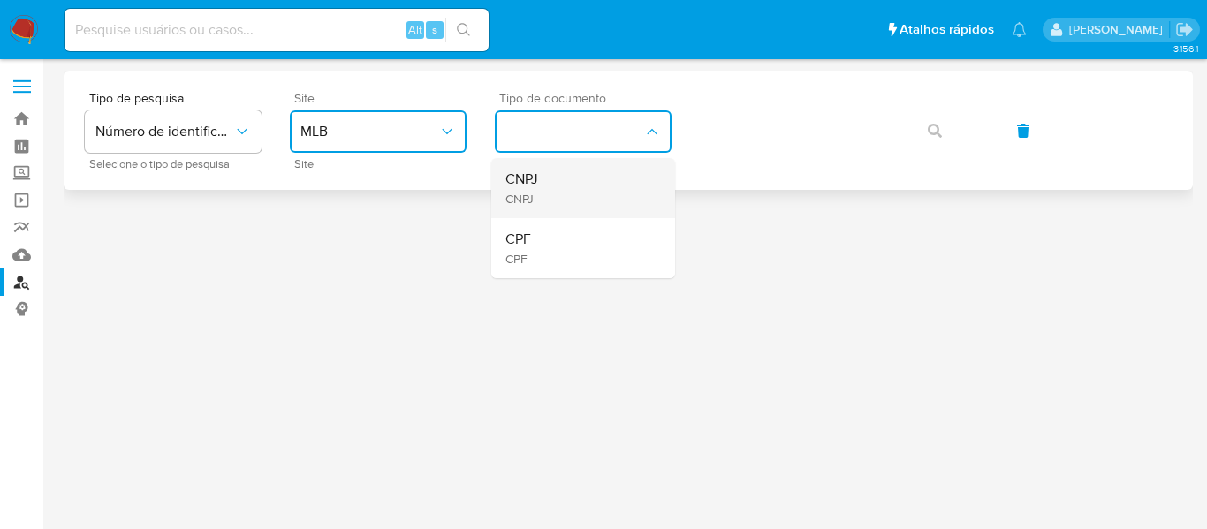
click at [553, 191] on div "CNPJ CNPJ" at bounding box center [577, 188] width 145 height 60
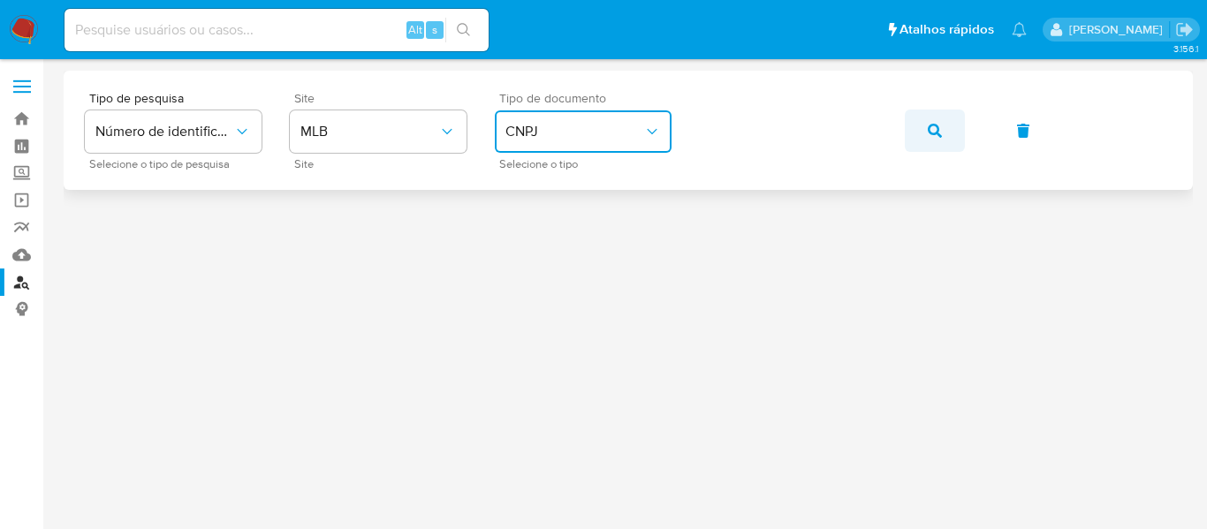
click at [936, 125] on icon "button" at bounding box center [935, 131] width 14 height 14
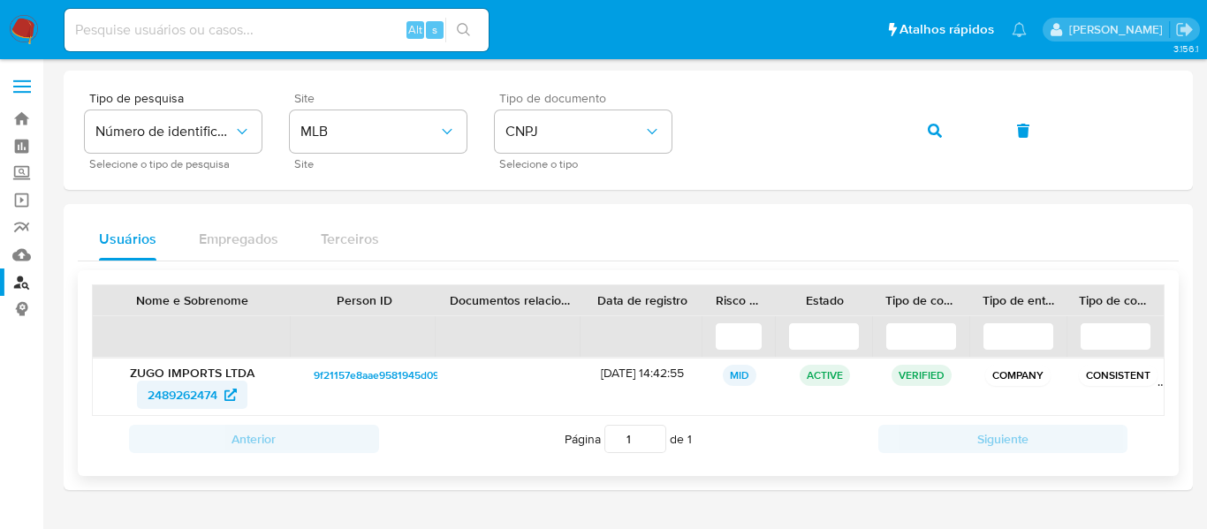
click at [216, 392] on span "2489262474" at bounding box center [183, 395] width 70 height 28
click at [583, 125] on span "CNPJ" at bounding box center [574, 132] width 138 height 18
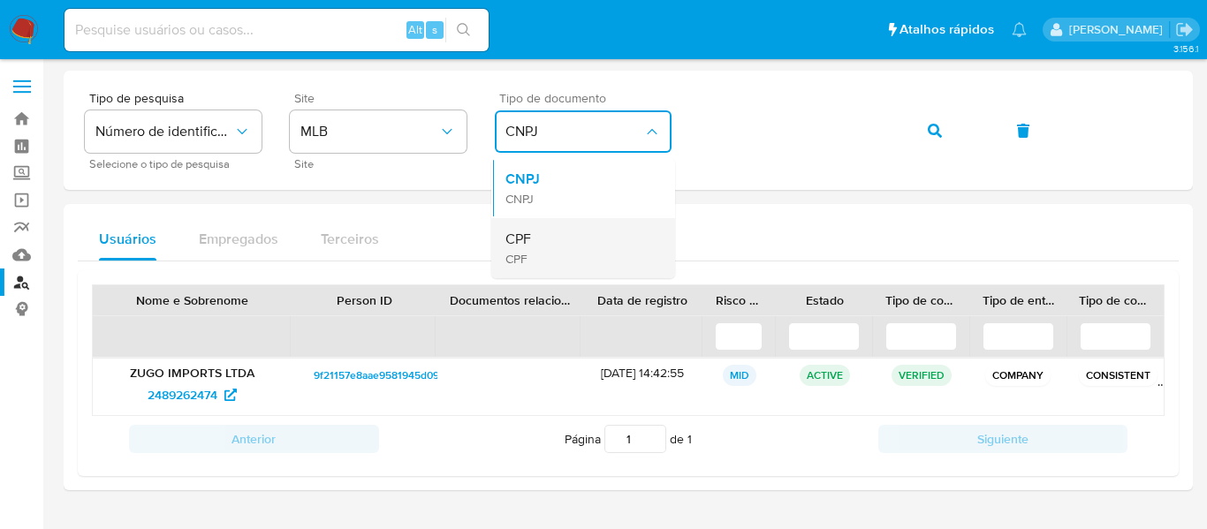
click at [535, 230] on div "CPF CPF" at bounding box center [577, 248] width 145 height 60
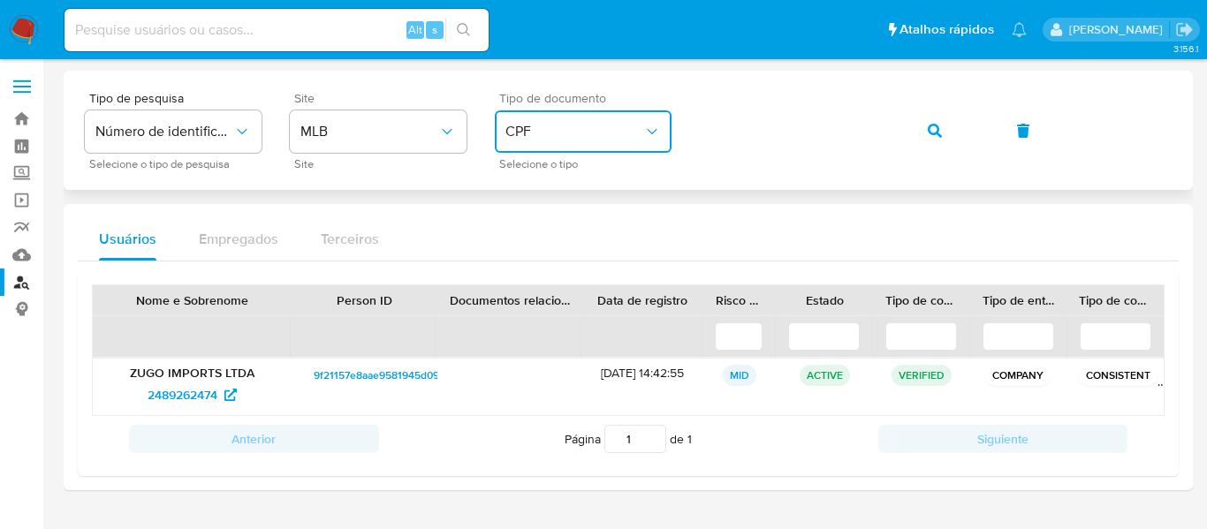
click at [694, 124] on div "Tipo de pesquisa Número de identificação Selecione o tipo de pesquisa Site MLB …" at bounding box center [628, 130] width 1087 height 77
click at [933, 132] on icon "button" at bounding box center [935, 131] width 14 height 14
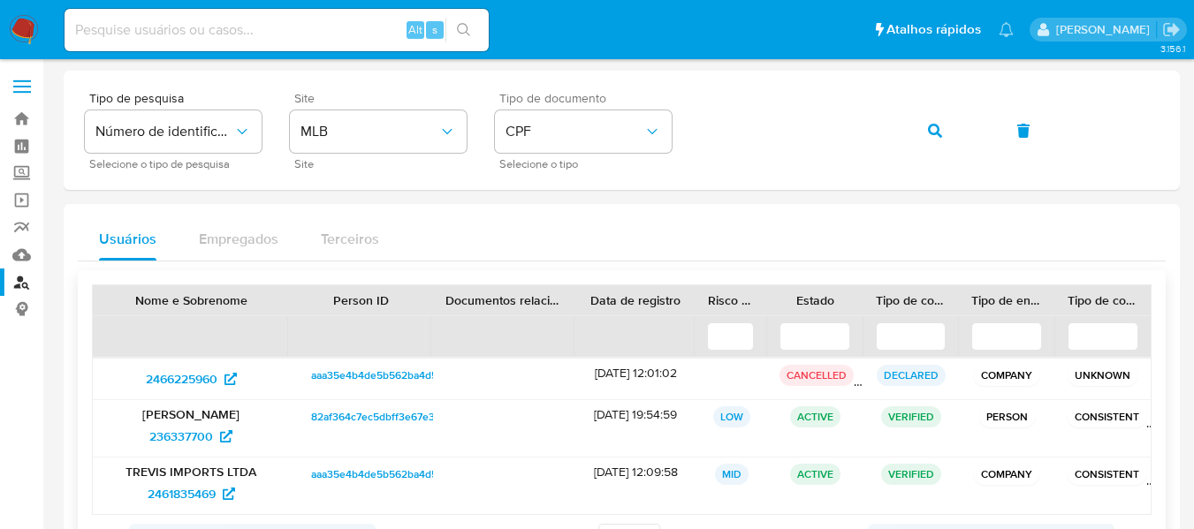
click at [190, 416] on p "Gustavo Neves" at bounding box center [191, 414] width 172 height 16
click at [198, 431] on span "236337700" at bounding box center [181, 436] width 64 height 28
click at [537, 138] on span "CPF" at bounding box center [574, 132] width 138 height 18
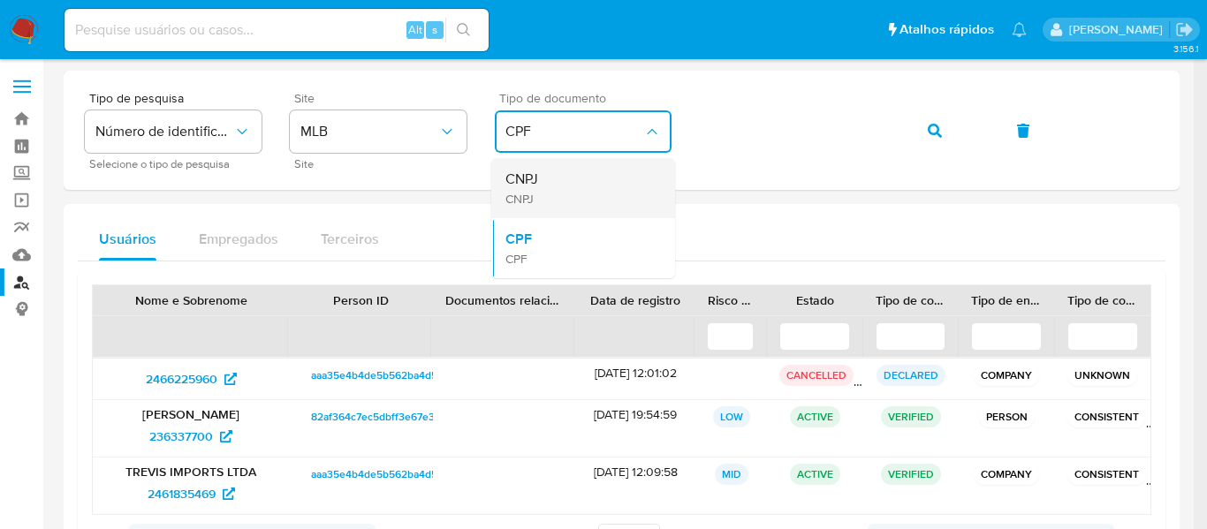
click at [561, 185] on div "CNPJ CNPJ" at bounding box center [577, 188] width 145 height 60
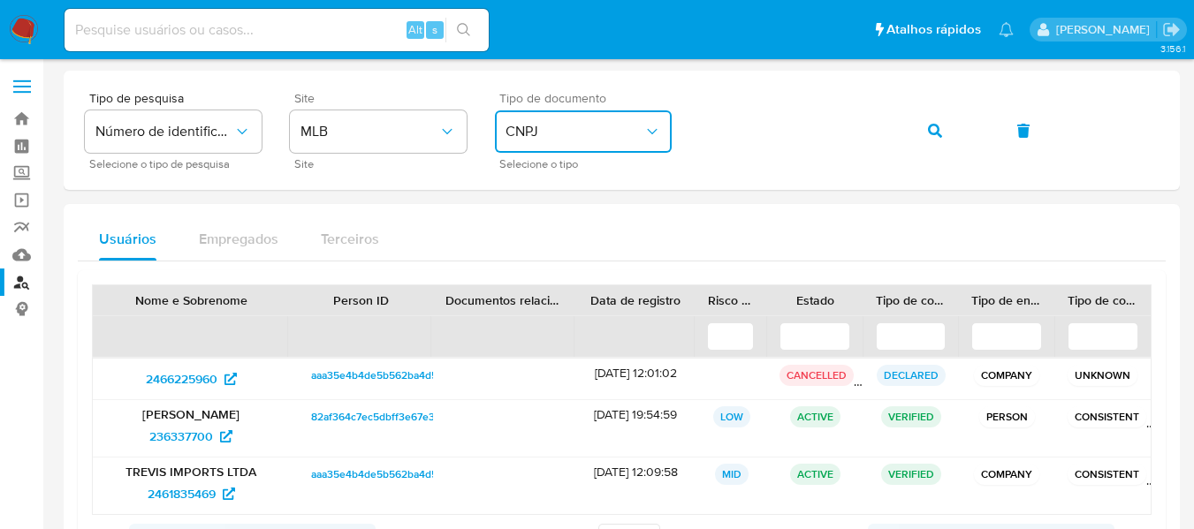
click at [665, 108] on div "Tipo de pesquisa Número de identificação Selecione o tipo de pesquisa Site MLB …" at bounding box center [622, 130] width 1074 height 77
click at [927, 126] on button "button" at bounding box center [935, 131] width 60 height 42
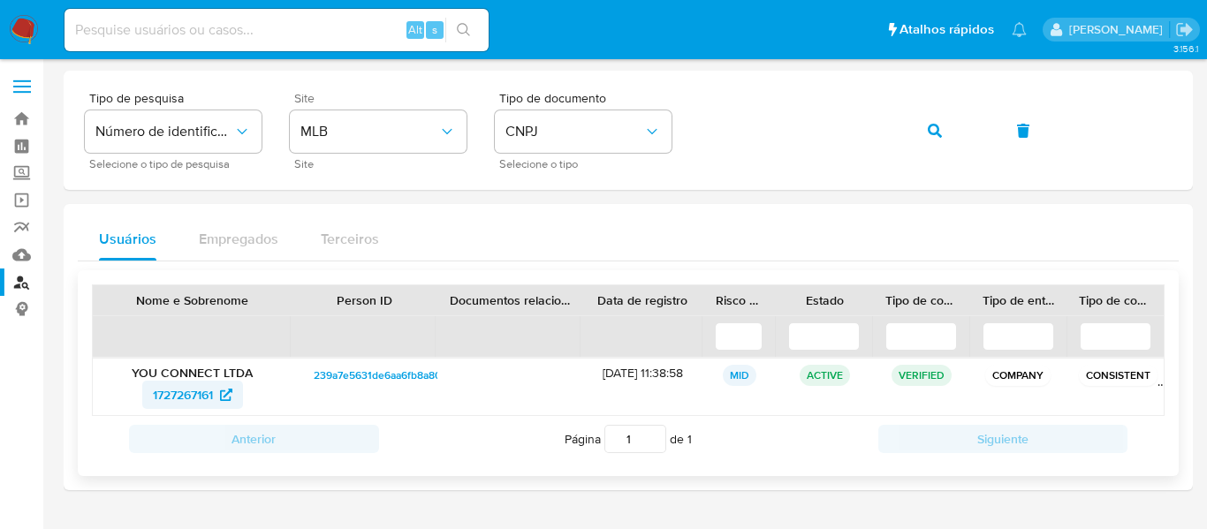
click at [196, 391] on span "1727267161" at bounding box center [183, 395] width 60 height 28
click at [678, 143] on div "Tipo de pesquisa Número de identificação Selecione o tipo de pesquisa Site MLB …" at bounding box center [628, 130] width 1087 height 77
click at [938, 126] on icon "button" at bounding box center [935, 131] width 14 height 14
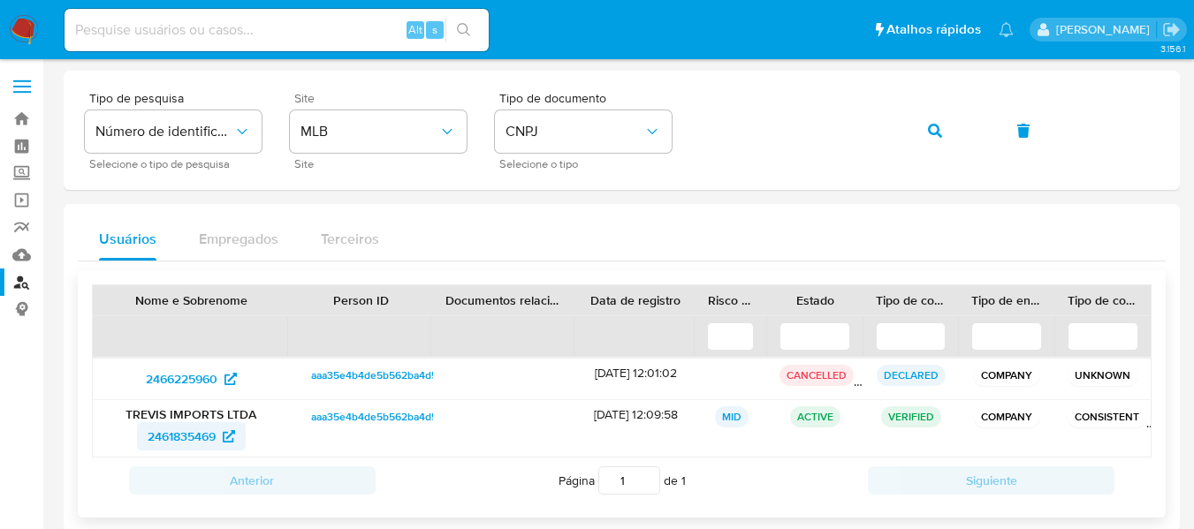
click at [167, 438] on span "2461835469" at bounding box center [182, 436] width 68 height 28
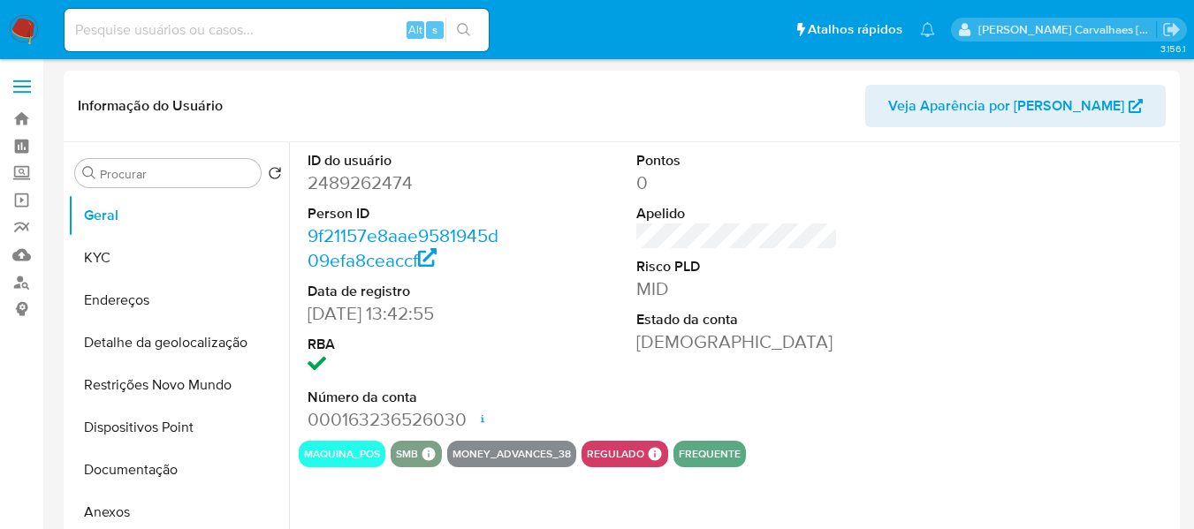
select select "10"
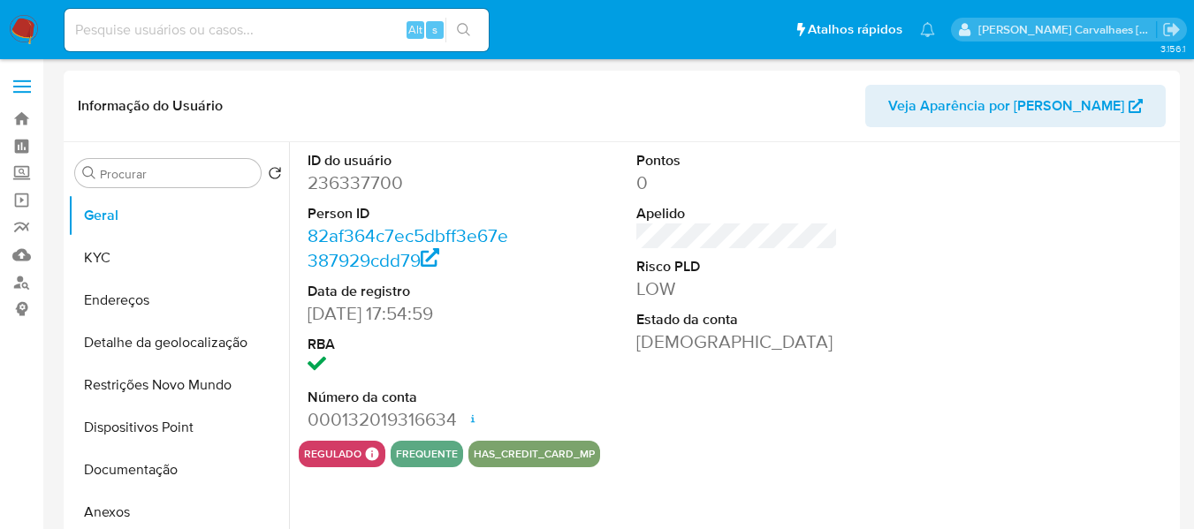
select select "10"
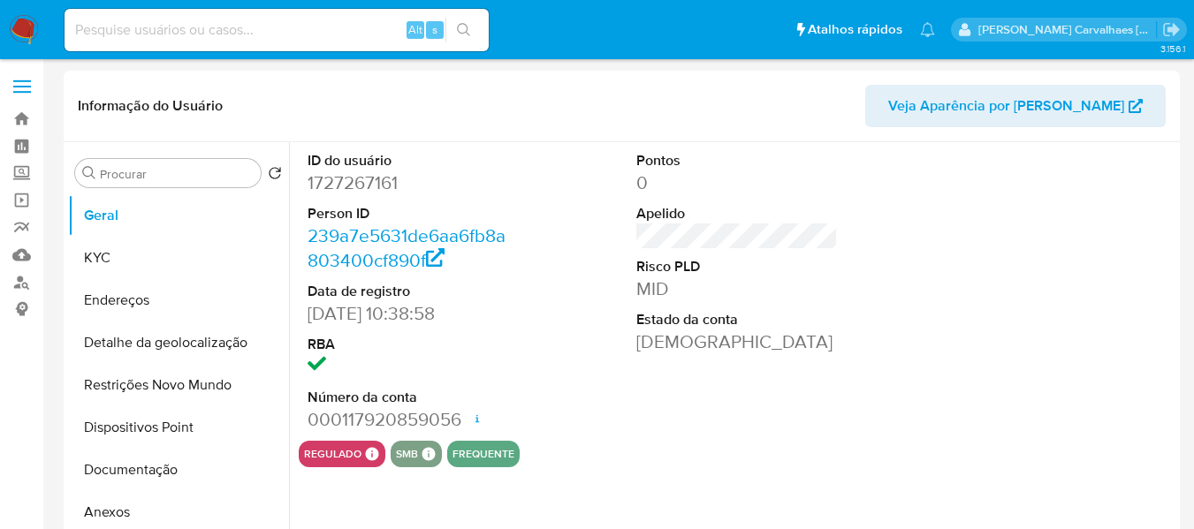
select select "10"
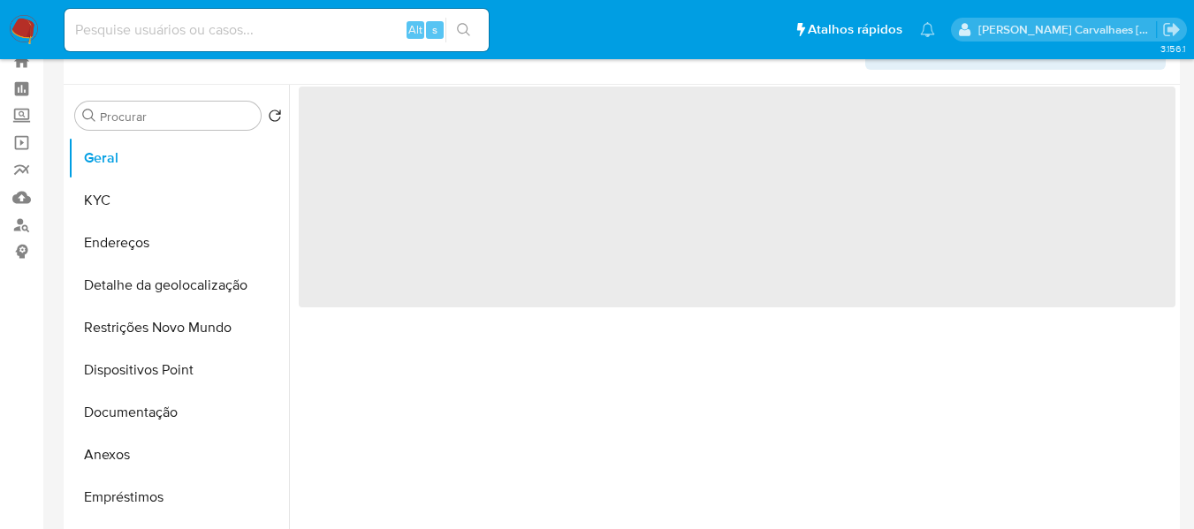
scroll to position [88, 0]
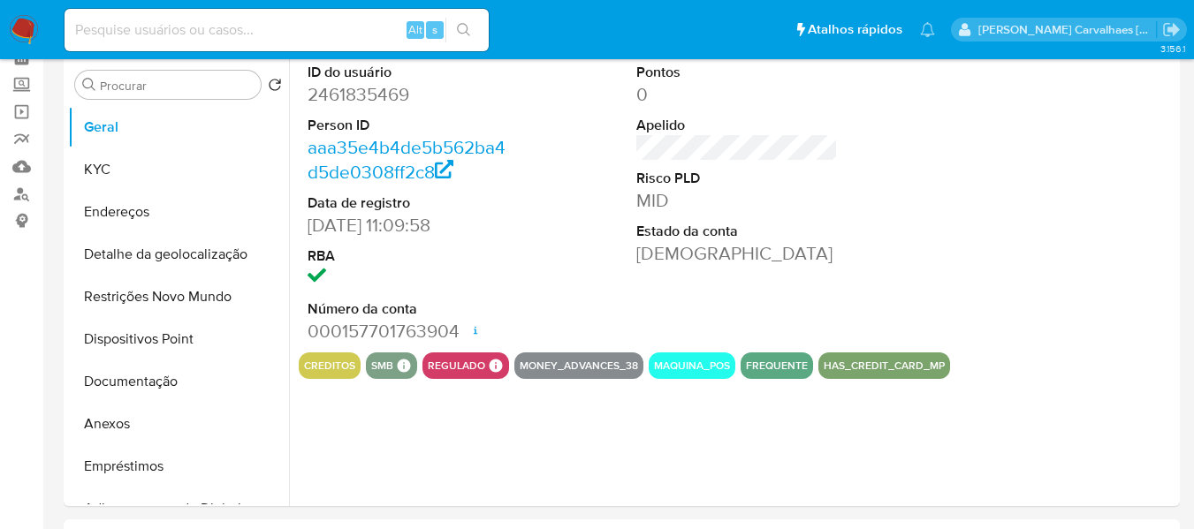
select select "10"
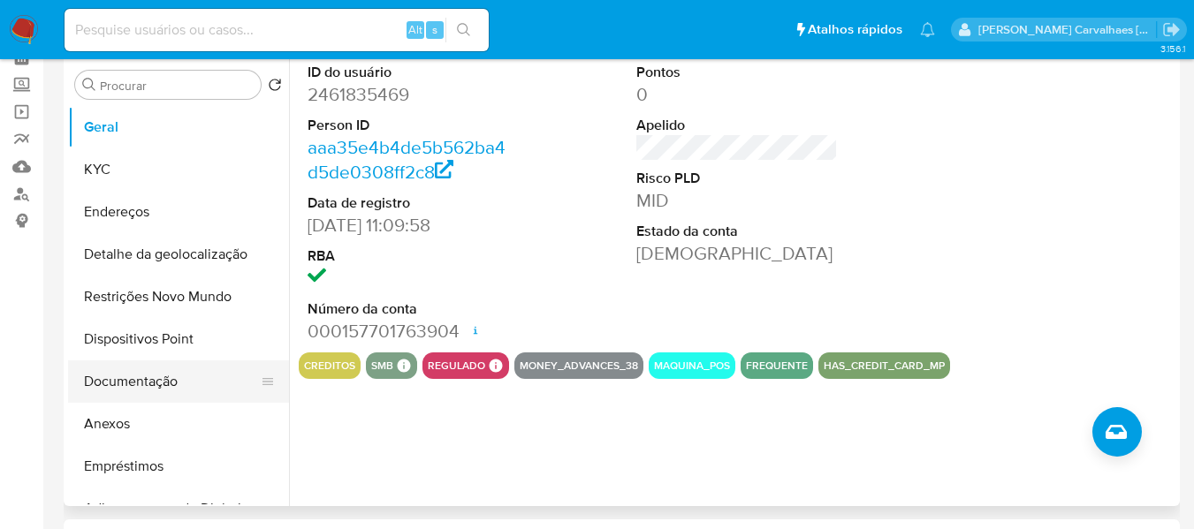
click at [140, 391] on button "Documentação" at bounding box center [171, 381] width 207 height 42
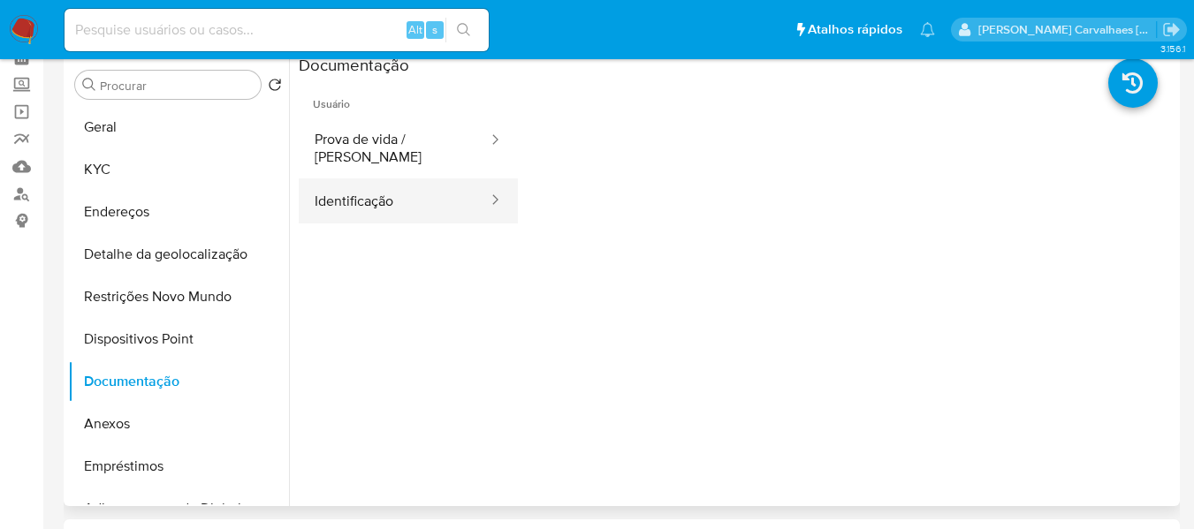
click at [384, 178] on button "Identificação" at bounding box center [394, 200] width 191 height 45
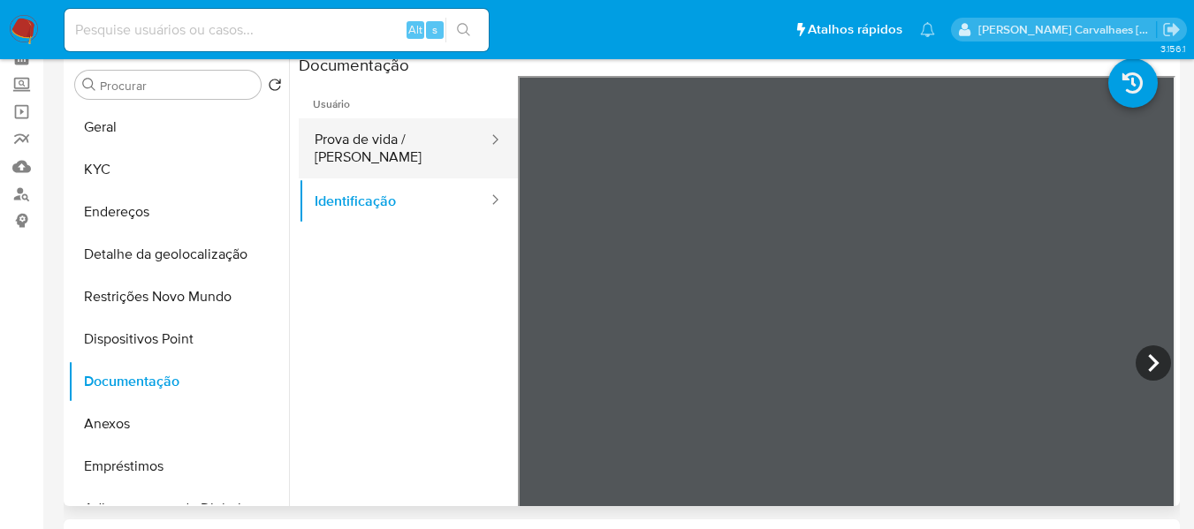
click at [418, 143] on button "Prova de vida / [PERSON_NAME]" at bounding box center [394, 148] width 191 height 60
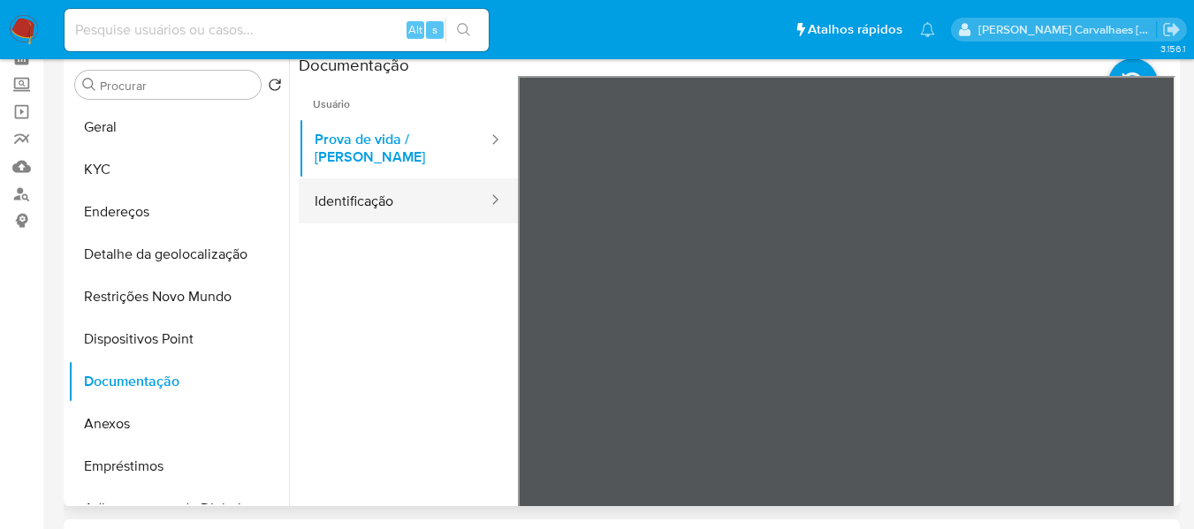
click at [428, 182] on button "Identificação" at bounding box center [394, 200] width 191 height 45
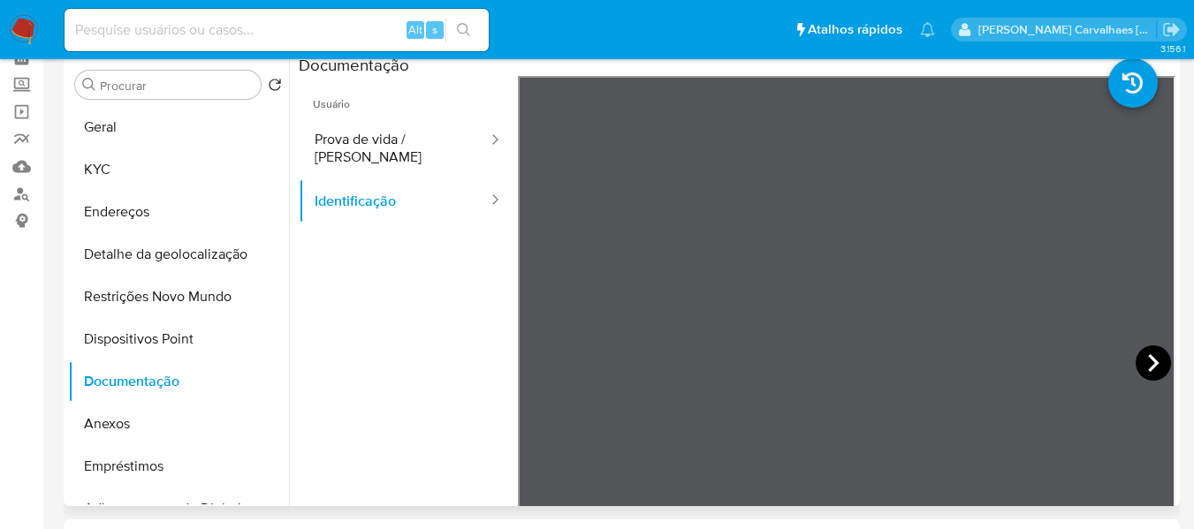
click at [1135, 362] on icon at bounding box center [1152, 362] width 35 height 35
click at [532, 365] on icon at bounding box center [539, 362] width 35 height 35
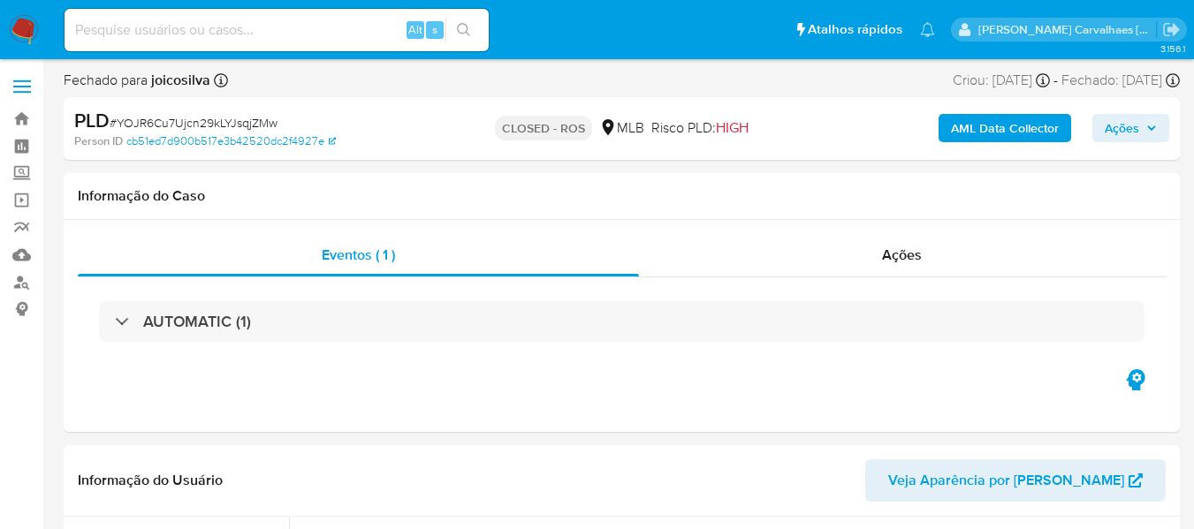
select select "10"
paste input "Pkk0uaGXzHMPcs2hHZIFha2e"
type input "Pkk0uaGXzHMPcs2hHZIFha2e"
click at [464, 30] on icon "search-icon" at bounding box center [464, 30] width 14 height 14
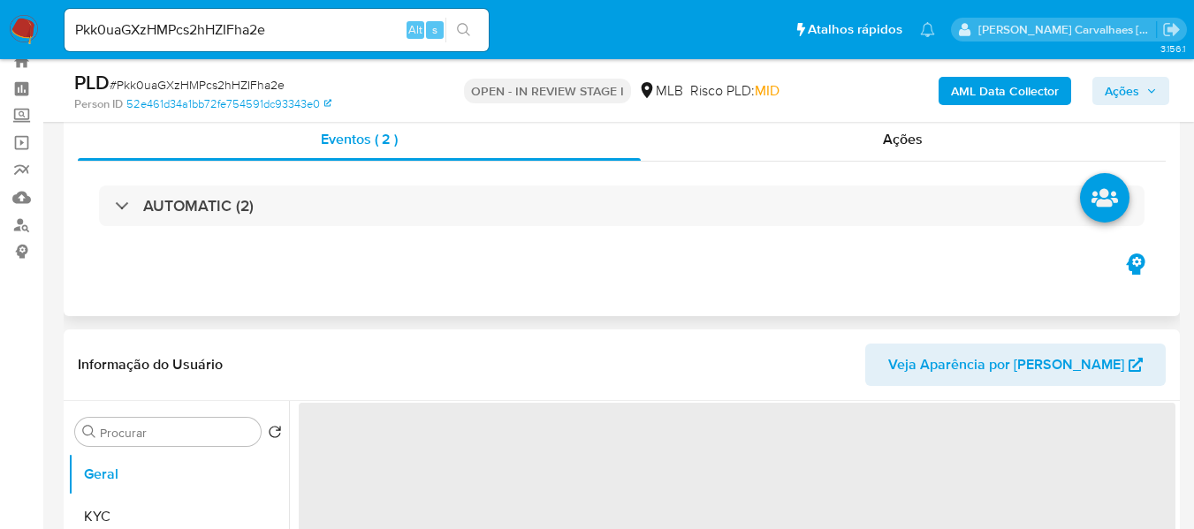
scroll to position [88, 0]
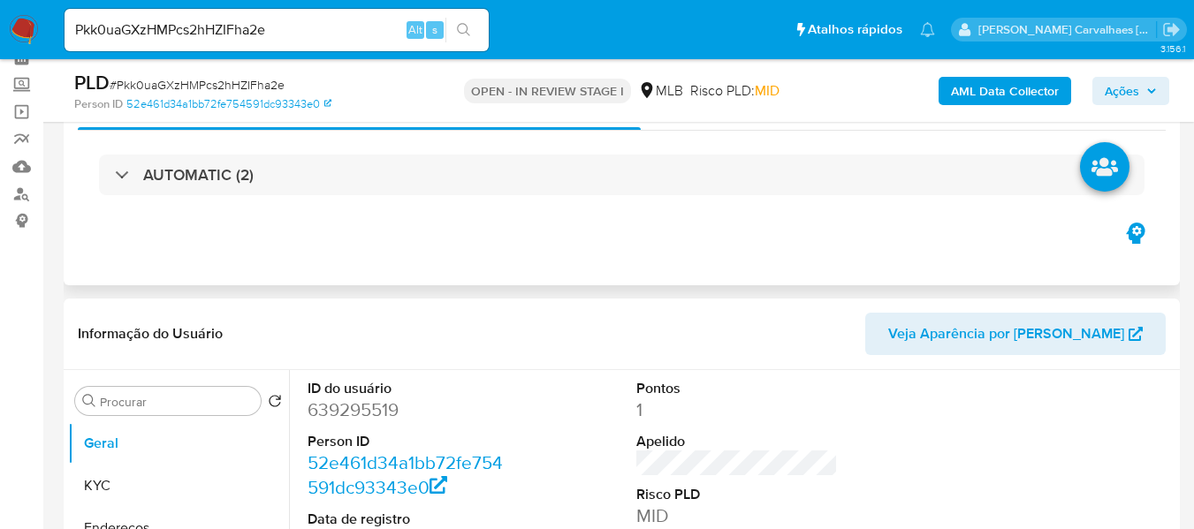
select select "10"
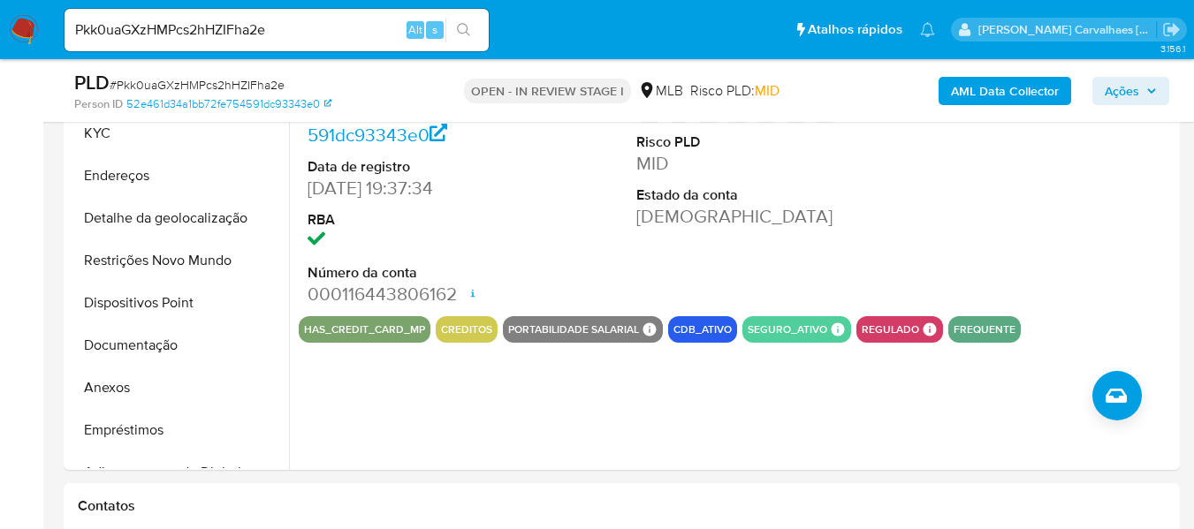
scroll to position [442, 0]
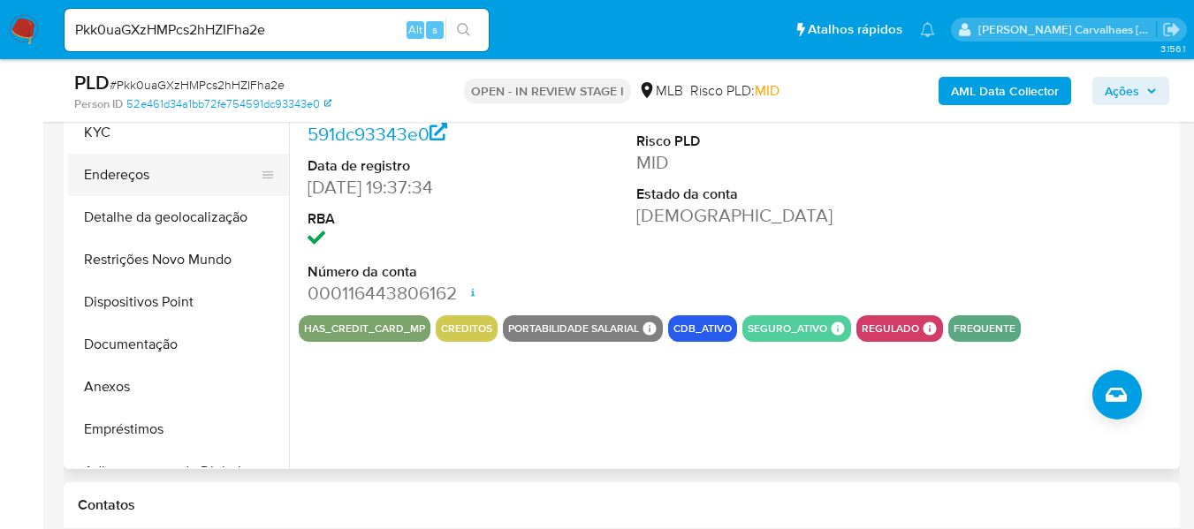
click at [135, 177] on button "Endereços" at bounding box center [171, 175] width 207 height 42
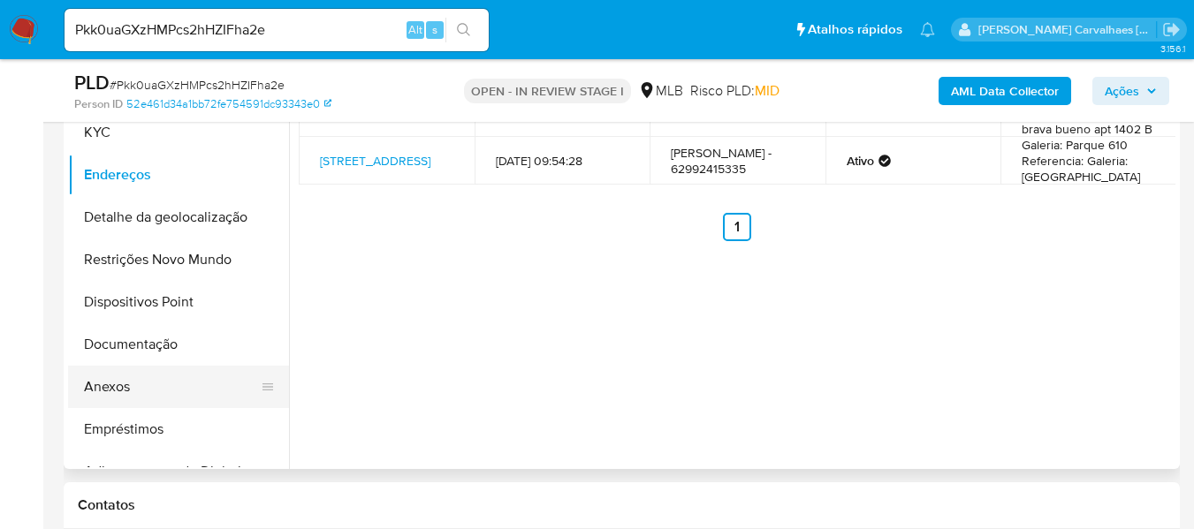
click at [163, 390] on button "Anexos" at bounding box center [171, 387] width 207 height 42
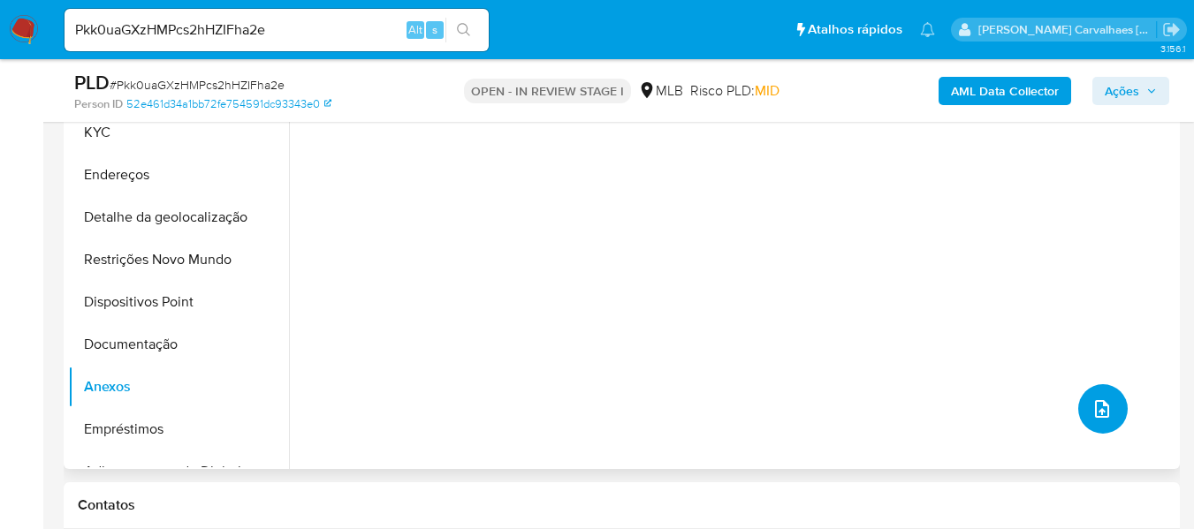
click at [1093, 406] on icon "upload-file" at bounding box center [1101, 408] width 21 height 21
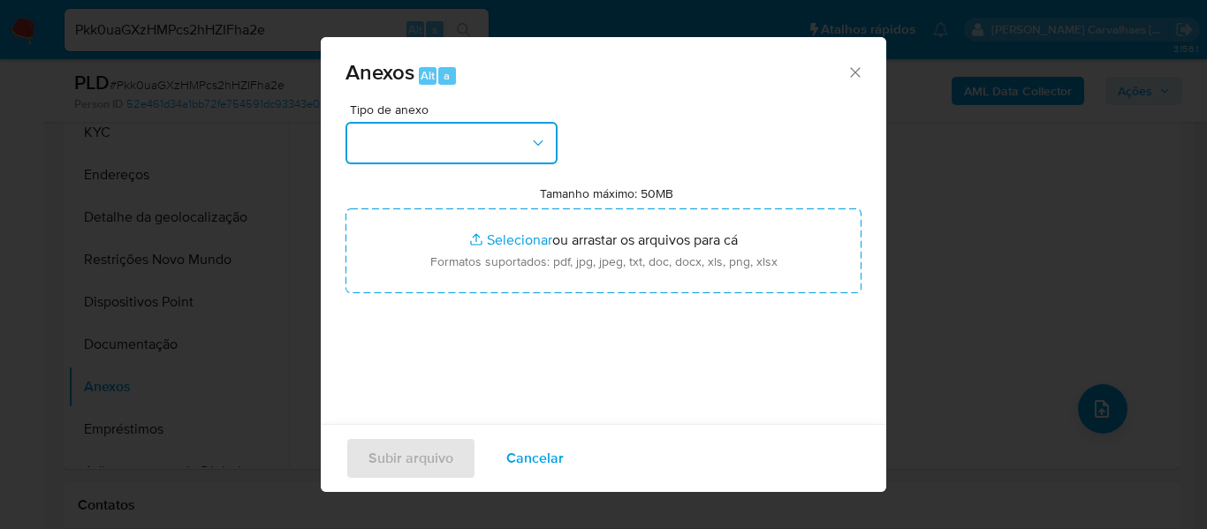
click at [545, 135] on icon "button" at bounding box center [538, 143] width 18 height 18
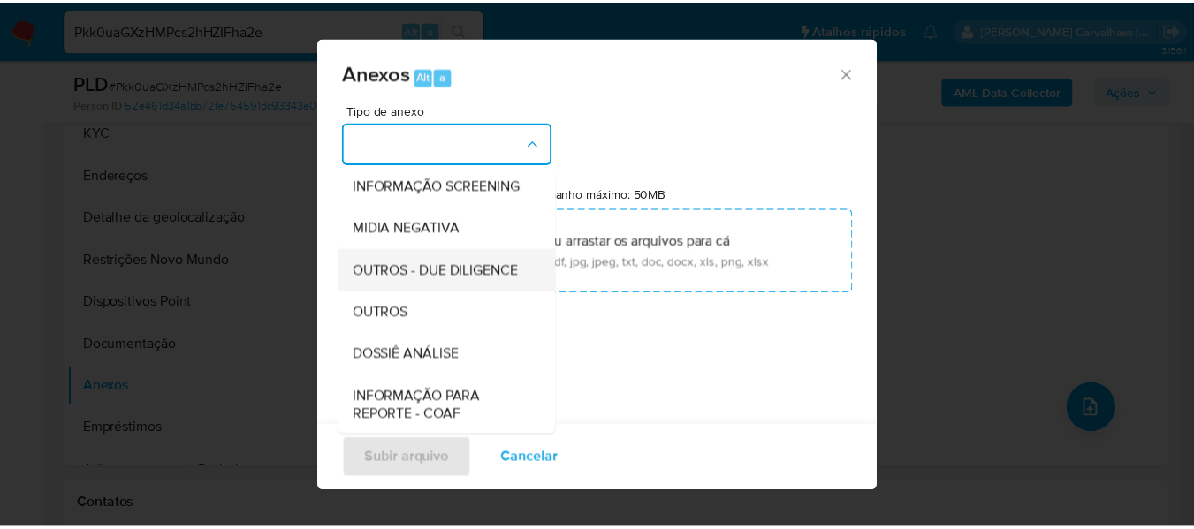
scroll to position [177, 0]
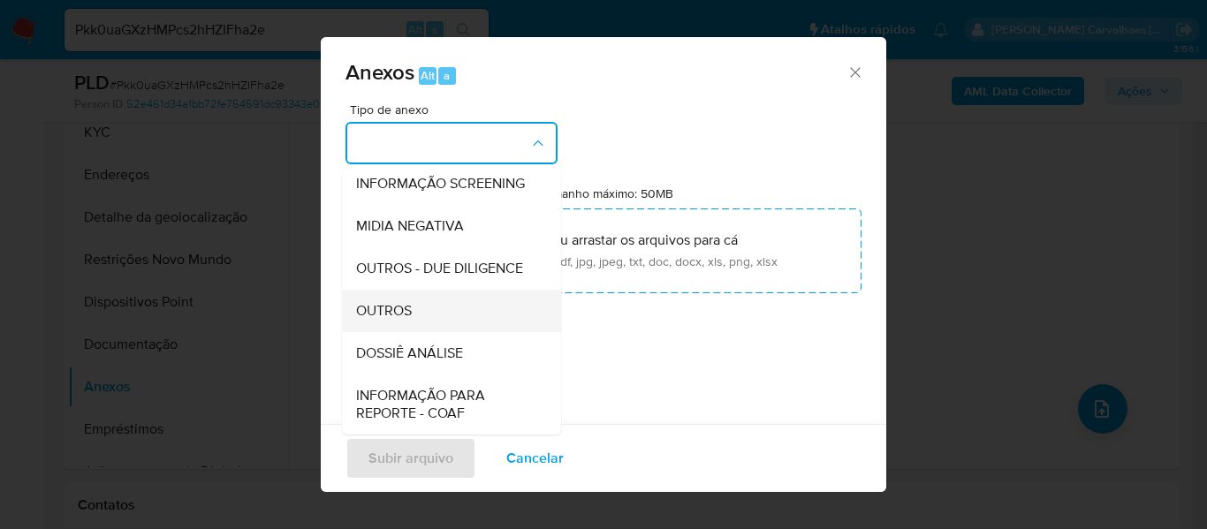
click at [411, 320] on span "OUTROS" at bounding box center [384, 311] width 56 height 18
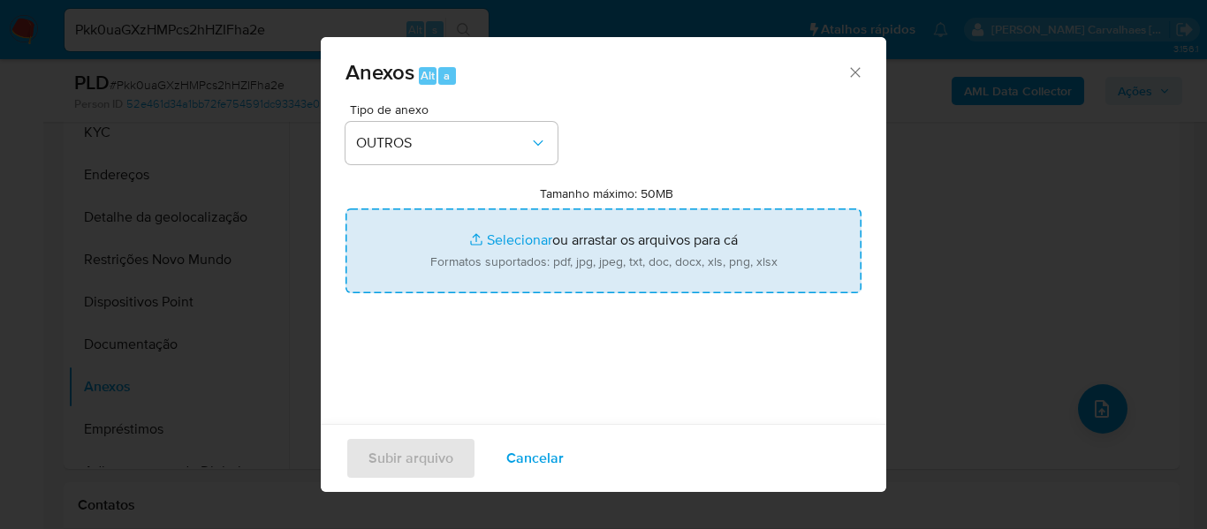
click at [484, 238] on input "Tamanho máximo: 50MB Selecionar arquivos" at bounding box center [603, 251] width 516 height 85
type input "C:\fakepath\SAR - xxxx - CPF 94194807200 - FABRICIO TEIXEIRA SILVAPkk0uaGXzHMPc…"
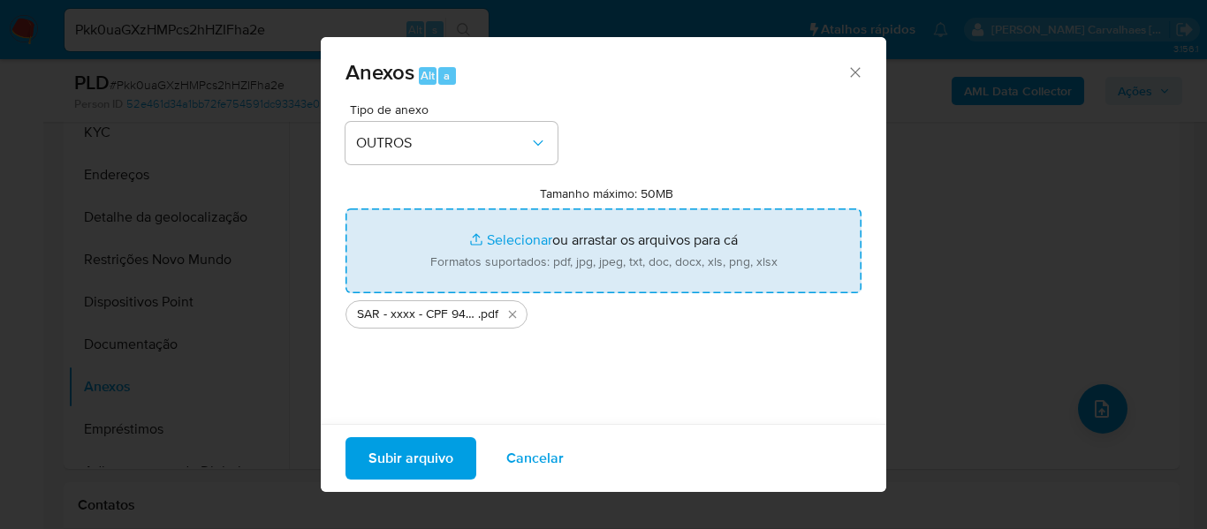
click at [499, 246] on input "Tamanho máximo: 50MB Selecionar arquivos" at bounding box center [603, 251] width 516 height 85
type input "C:\fakepath\[PERSON_NAME] 639295519_2025_08_27_14_00_56 - Tabla dinámica 1.pdf"
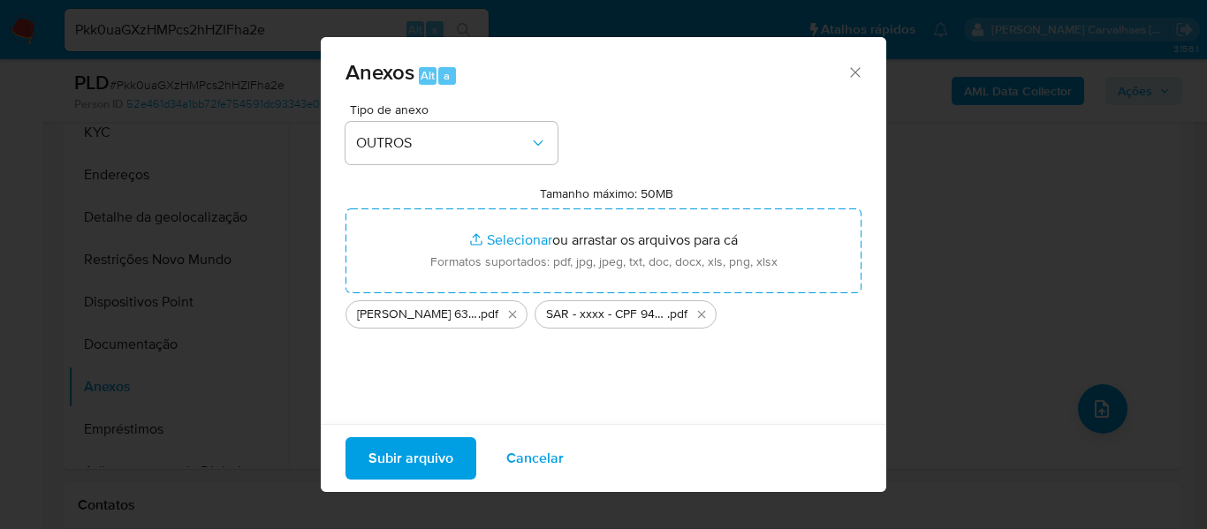
click at [426, 463] on span "Subir arquivo" at bounding box center [410, 458] width 85 height 39
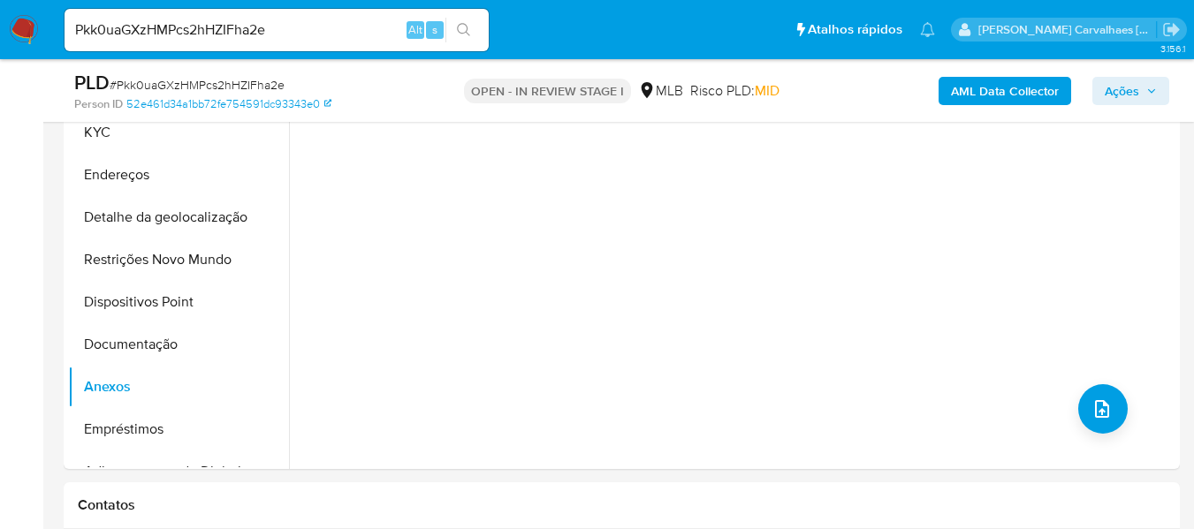
click at [1108, 94] on span "Ações" at bounding box center [1121, 91] width 34 height 28
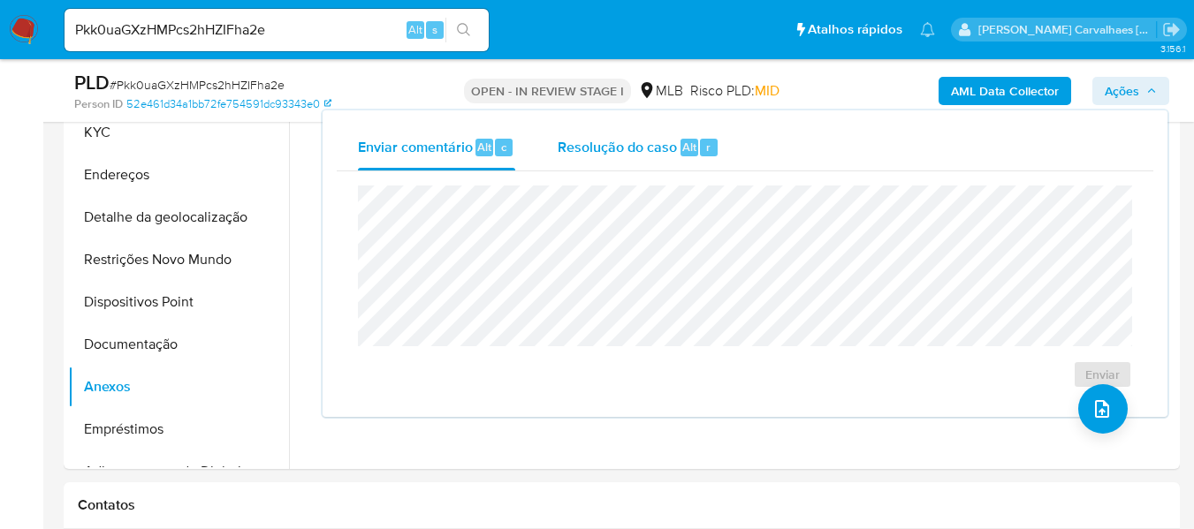
click at [588, 153] on span "Resolução do caso" at bounding box center [617, 146] width 119 height 20
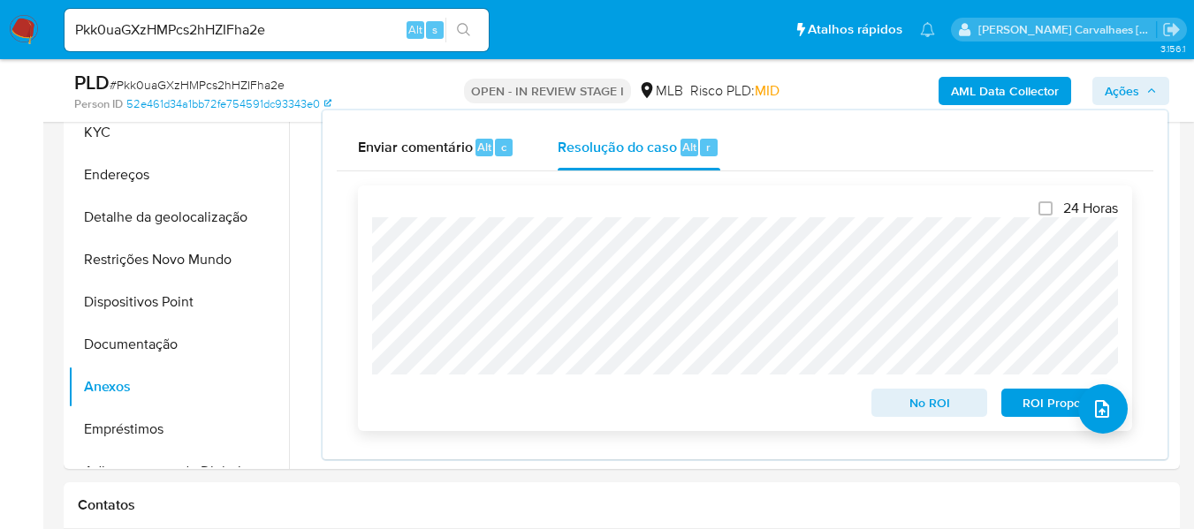
click at [1043, 406] on span "ROI Proposal" at bounding box center [1059, 403] width 92 height 25
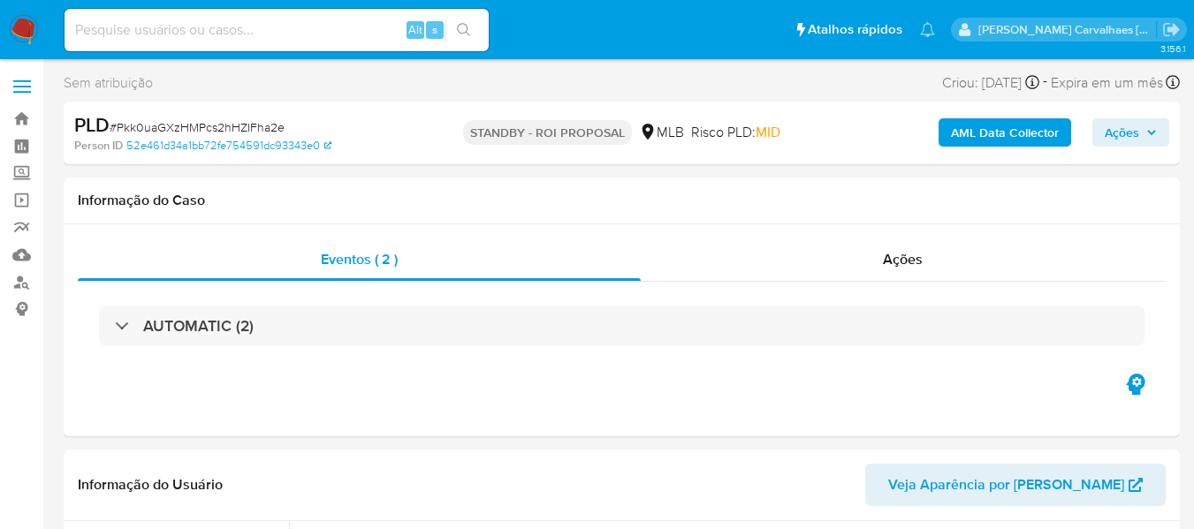
select select "10"
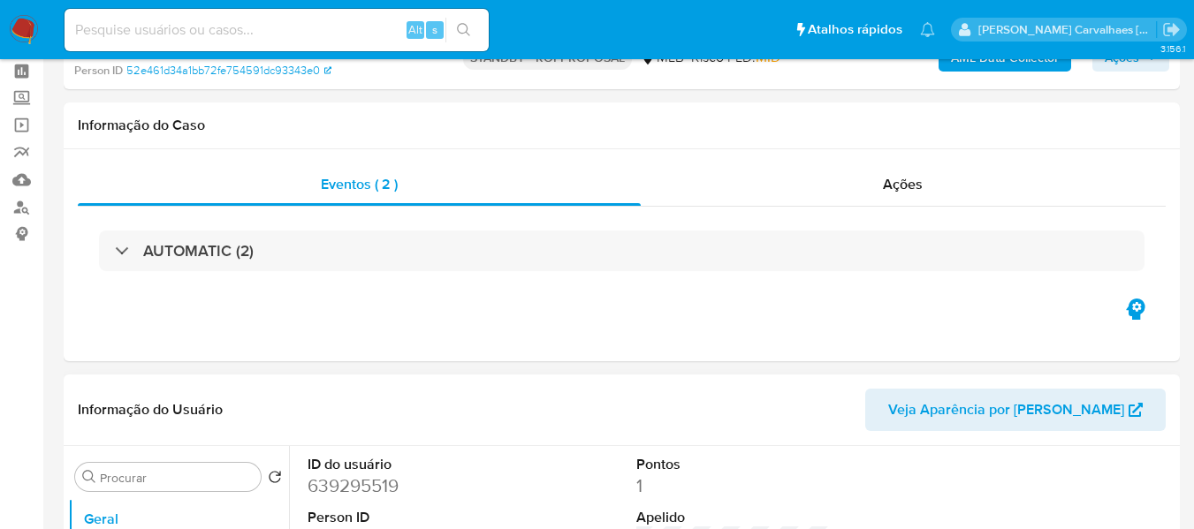
scroll to position [177, 0]
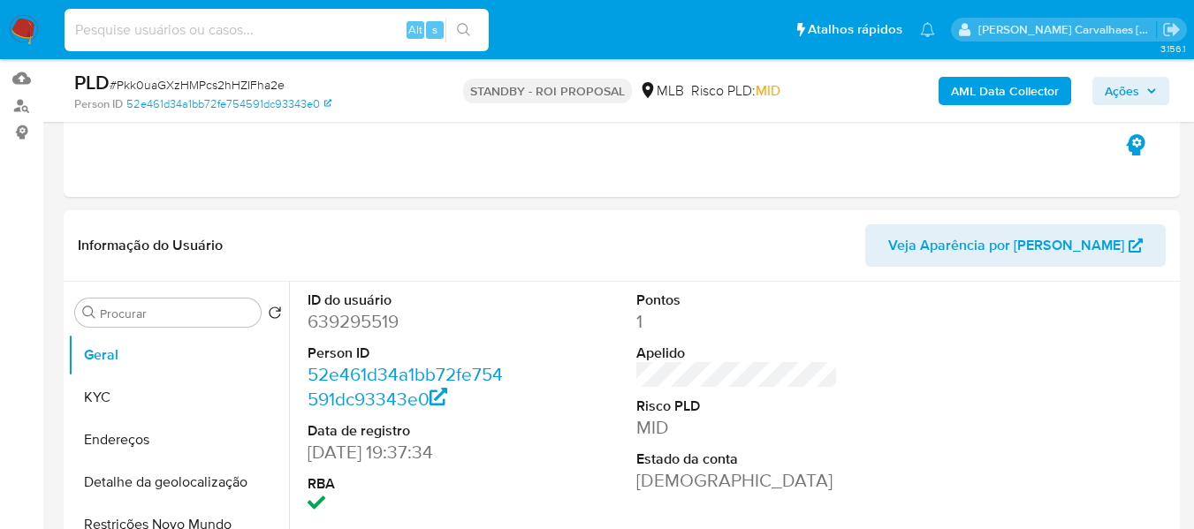
paste input "xgIutgq0pxk2D4bPL9FSCA7c"
type input "xgIutgq0pxk2D4bPL9FSCA7c"
click at [466, 30] on icon "search-icon" at bounding box center [464, 30] width 14 height 14
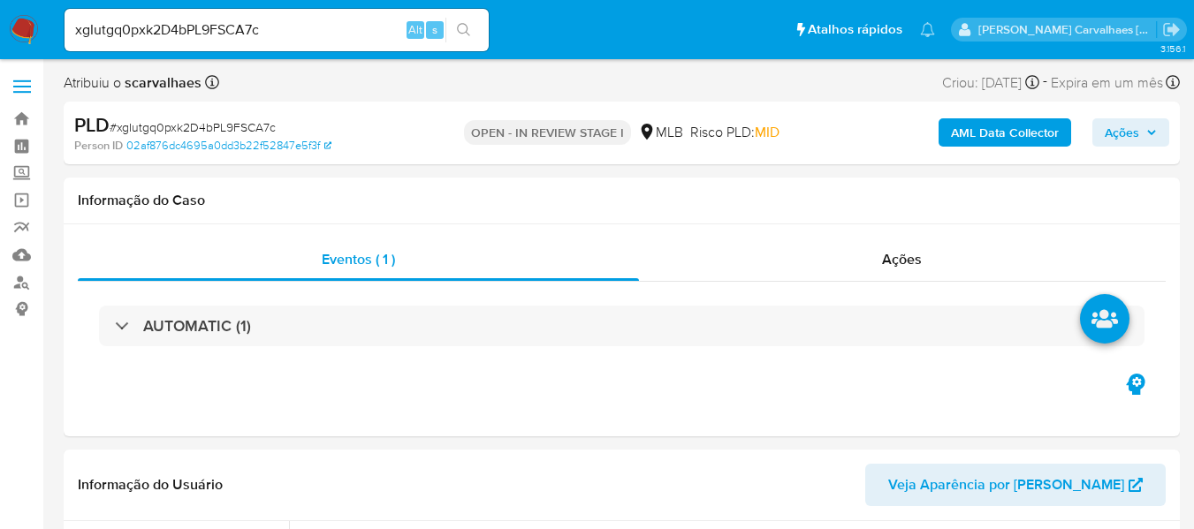
select select "10"
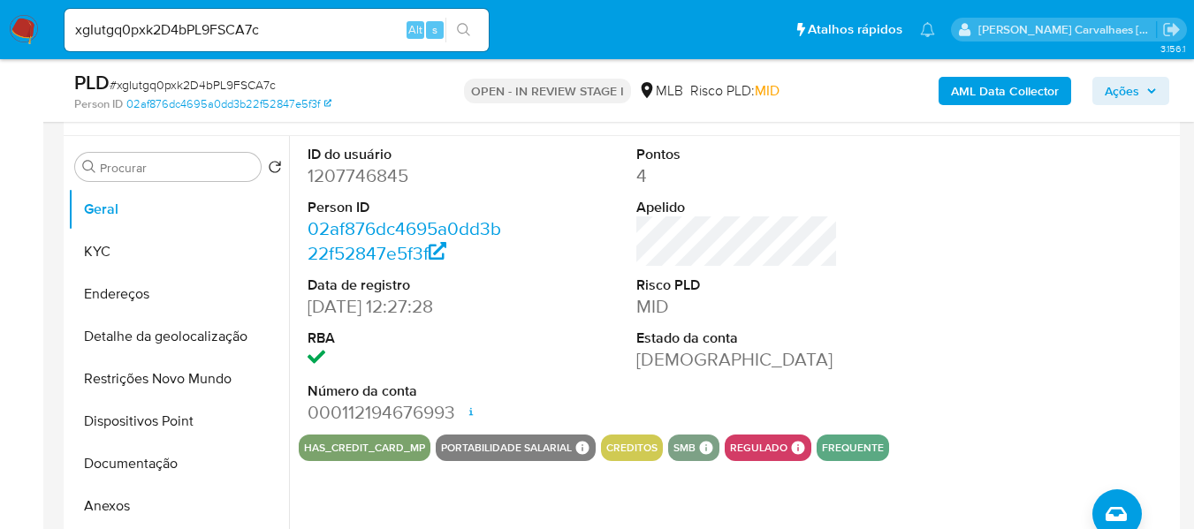
scroll to position [353, 0]
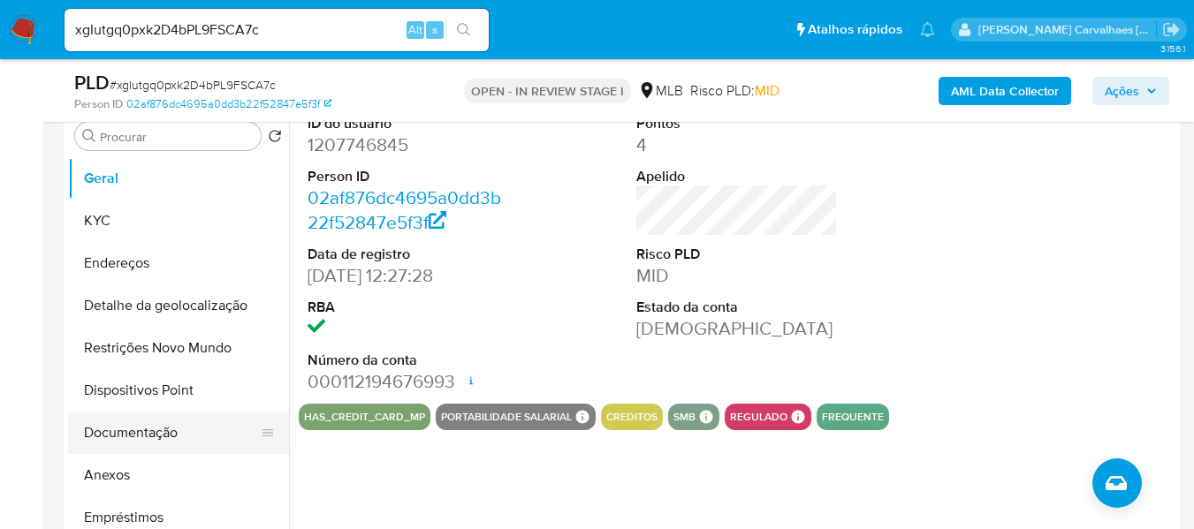
click at [164, 429] on button "Documentação" at bounding box center [171, 433] width 207 height 42
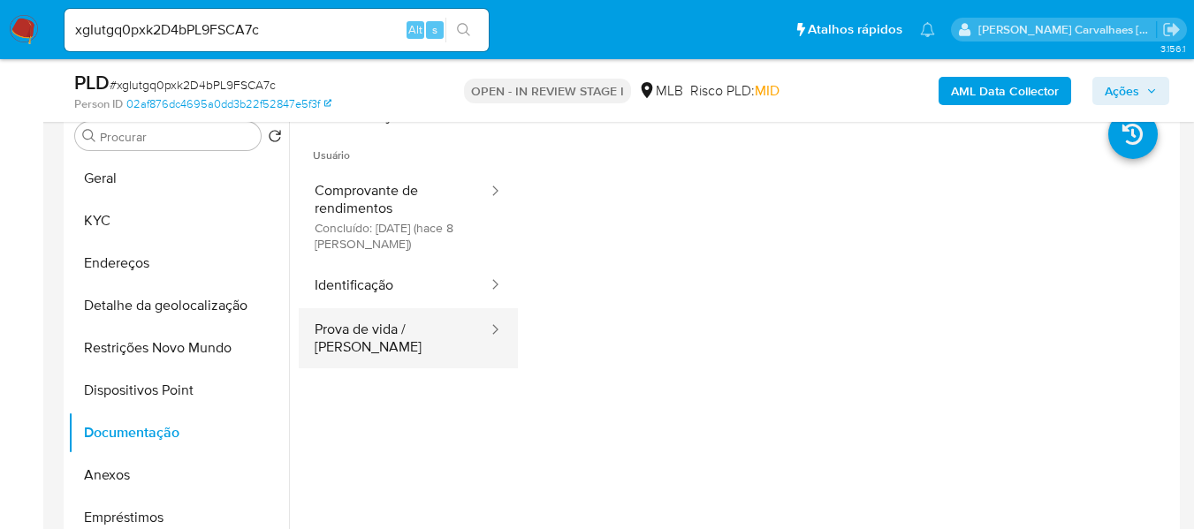
click at [406, 330] on button "Prova de vida / [PERSON_NAME]" at bounding box center [394, 338] width 191 height 60
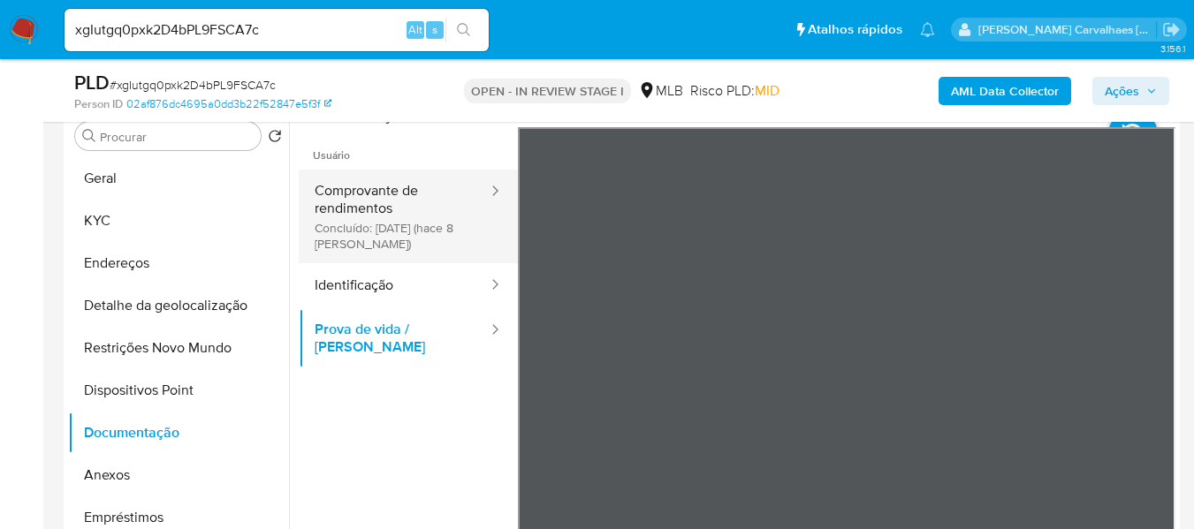
click at [383, 210] on button "Comprovante de rendimentos Concluído: [DATE] (hace 8 [PERSON_NAME])" at bounding box center [394, 217] width 191 height 94
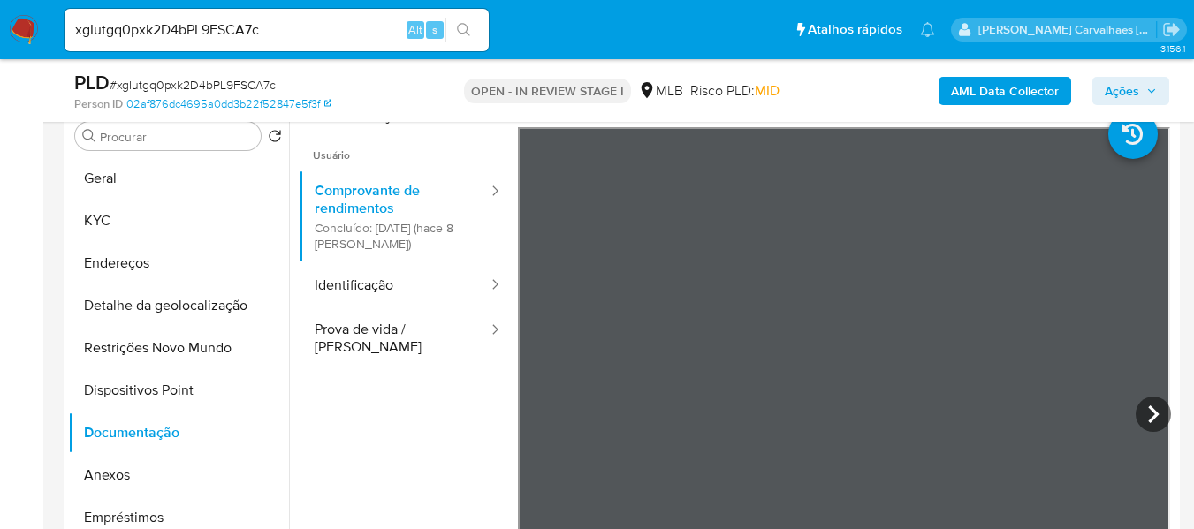
click at [1108, 160] on li at bounding box center [1150, 125] width 85 height 77
click at [1108, 159] on li at bounding box center [1150, 125] width 85 height 77
click at [121, 169] on button "Geral" at bounding box center [171, 178] width 207 height 42
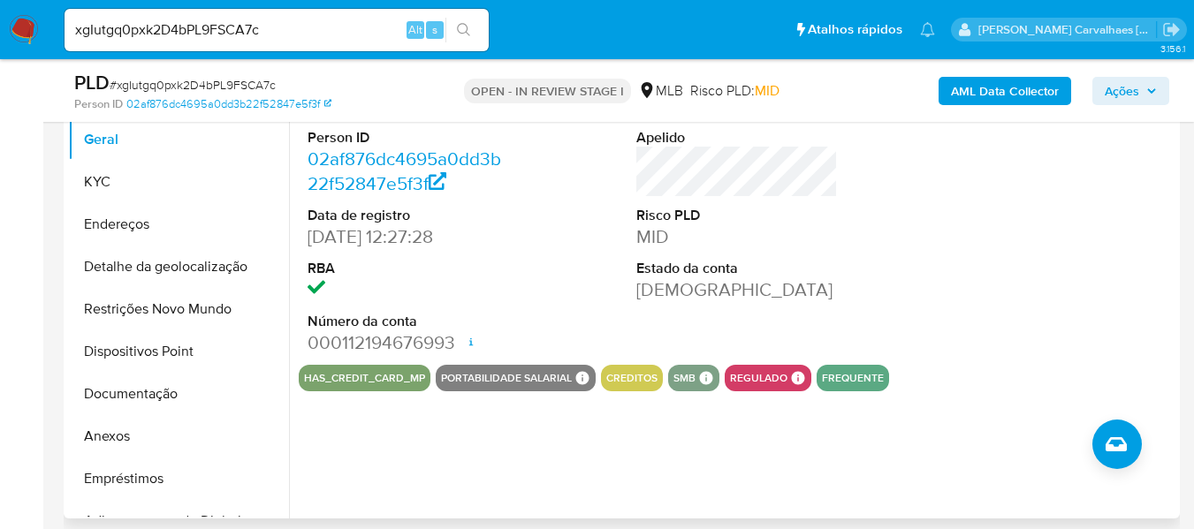
scroll to position [335, 0]
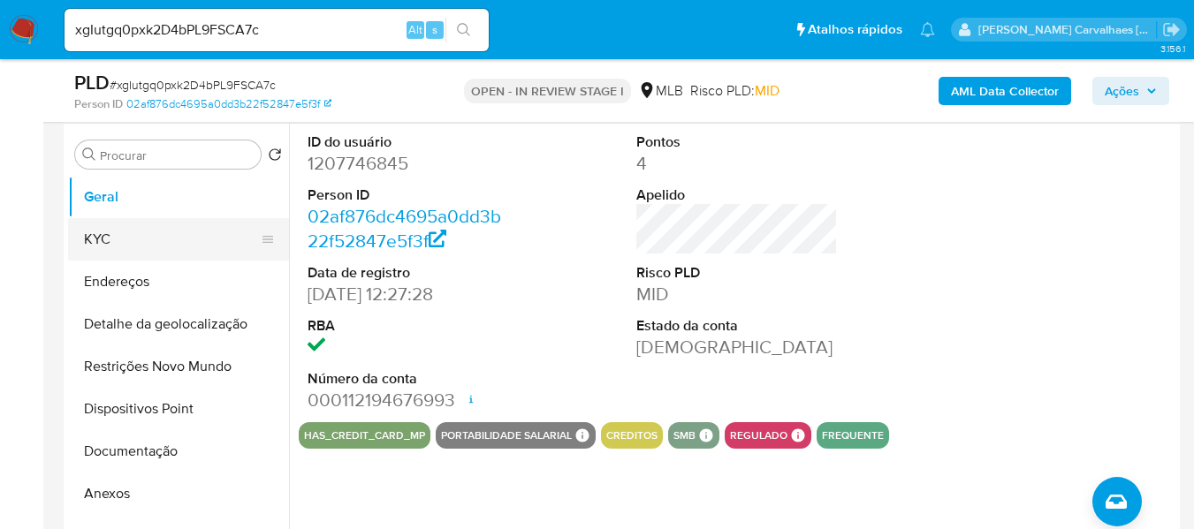
click at [150, 238] on button "KYC" at bounding box center [171, 239] width 207 height 42
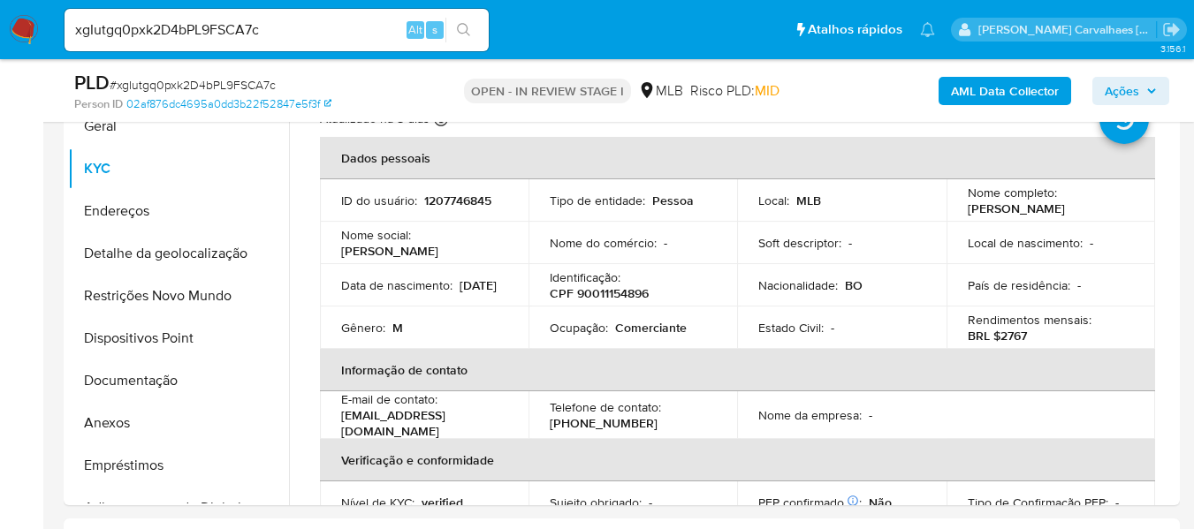
scroll to position [412, 0]
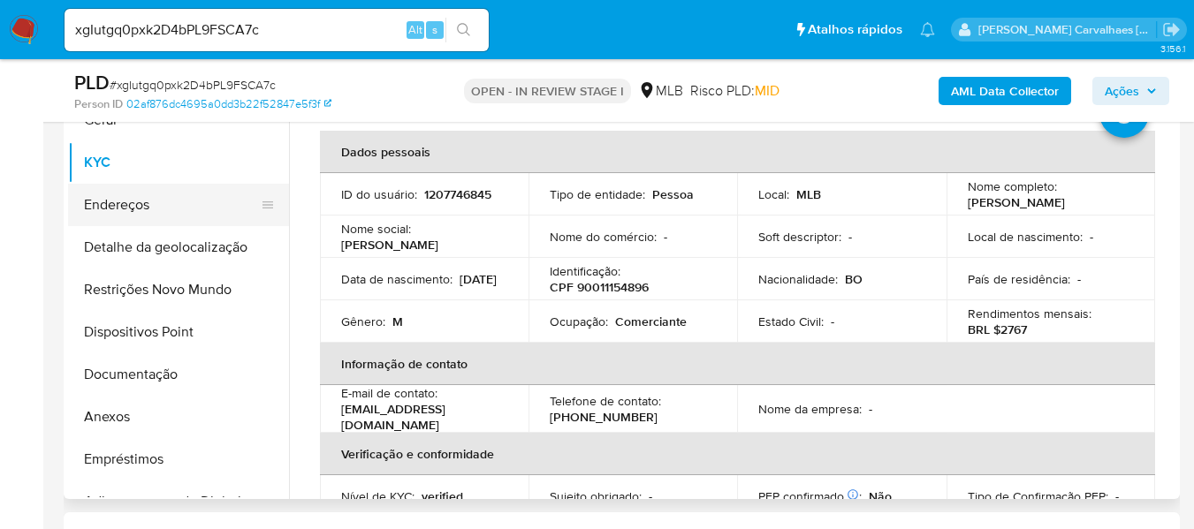
click at [135, 224] on button "Endereços" at bounding box center [171, 205] width 207 height 42
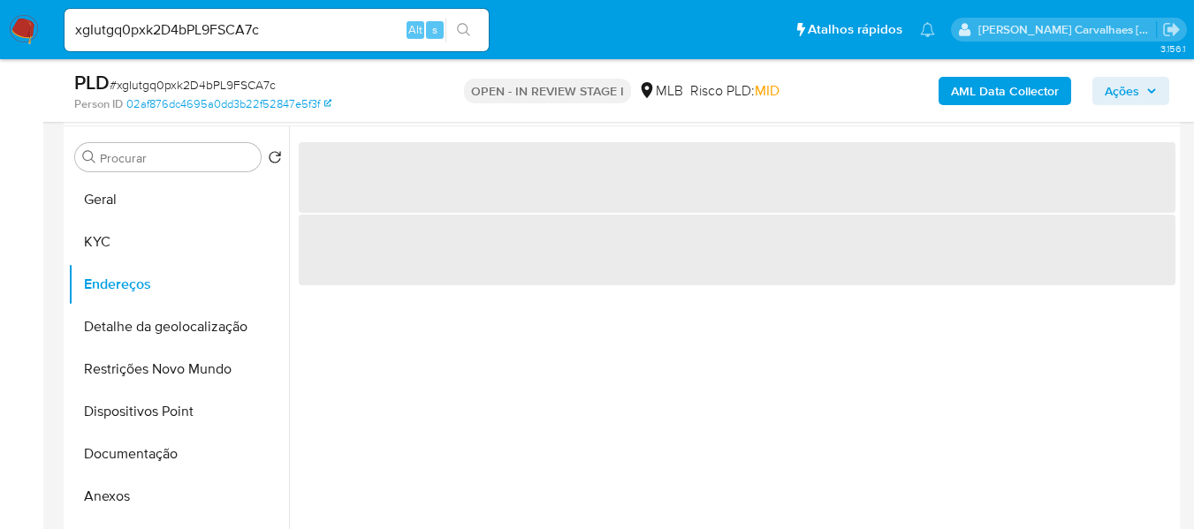
scroll to position [323, 0]
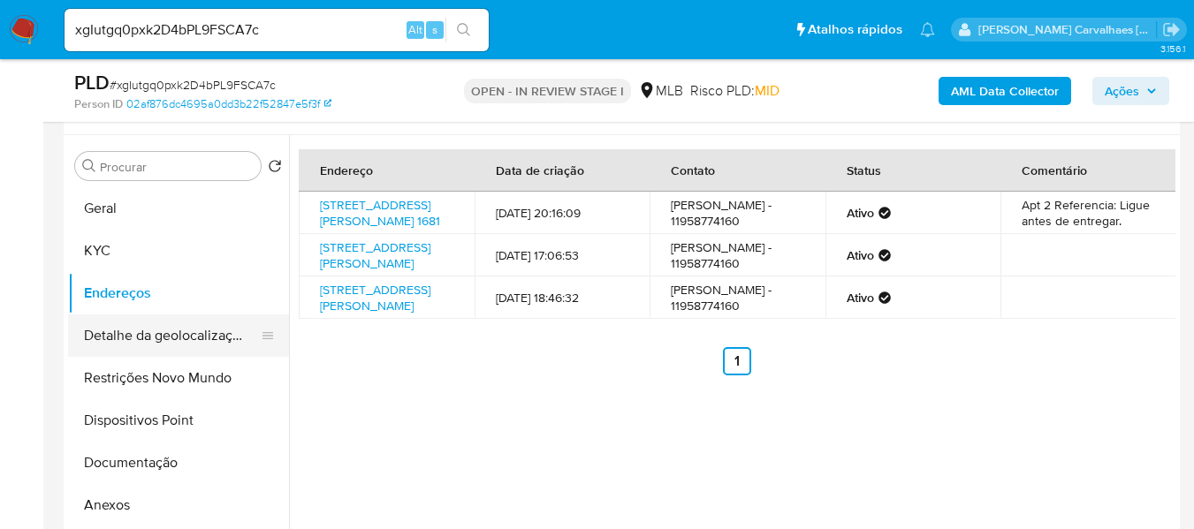
click at [203, 347] on button "Detalhe da geolocalização" at bounding box center [171, 336] width 207 height 42
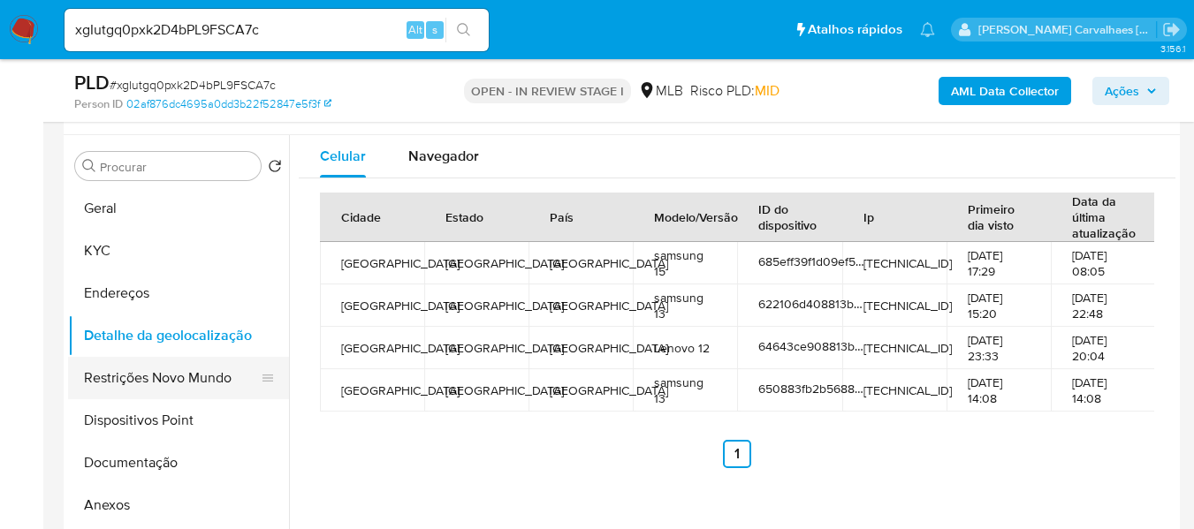
click at [187, 384] on button "Restrições Novo Mundo" at bounding box center [171, 378] width 207 height 42
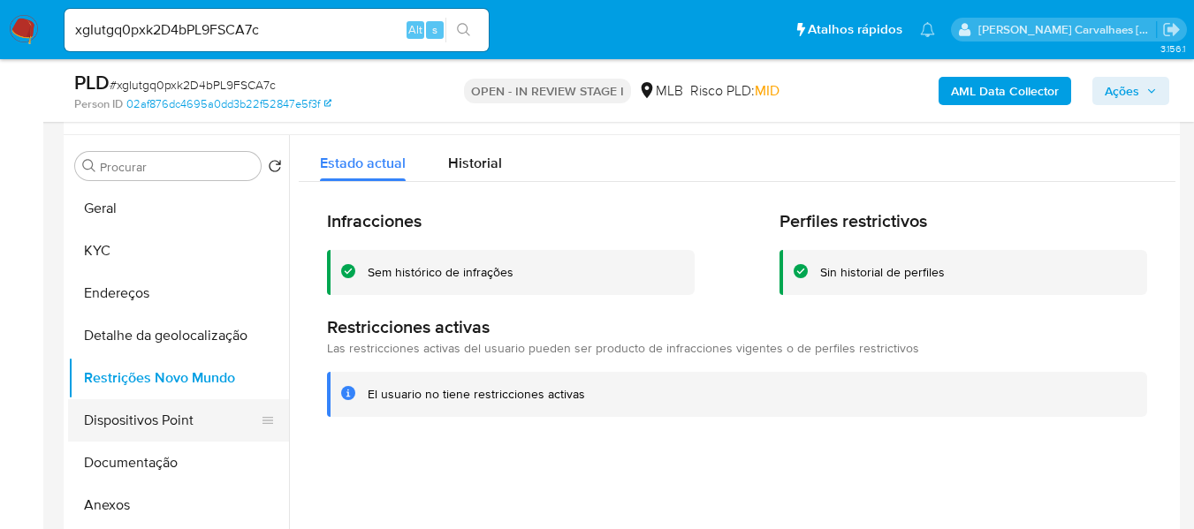
click at [179, 414] on button "Dispositivos Point" at bounding box center [171, 420] width 207 height 42
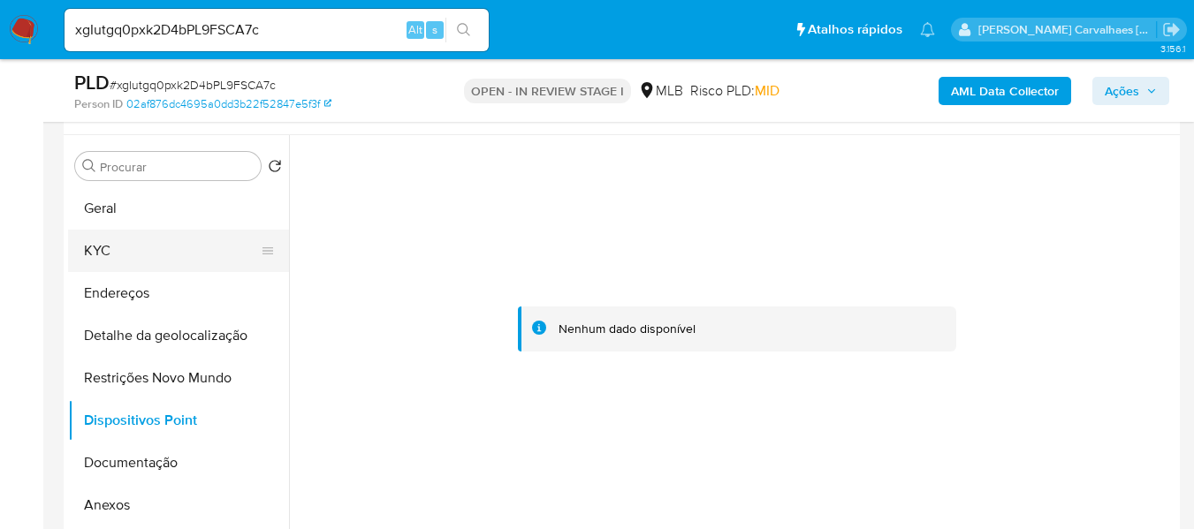
click at [116, 243] on button "KYC" at bounding box center [171, 251] width 207 height 42
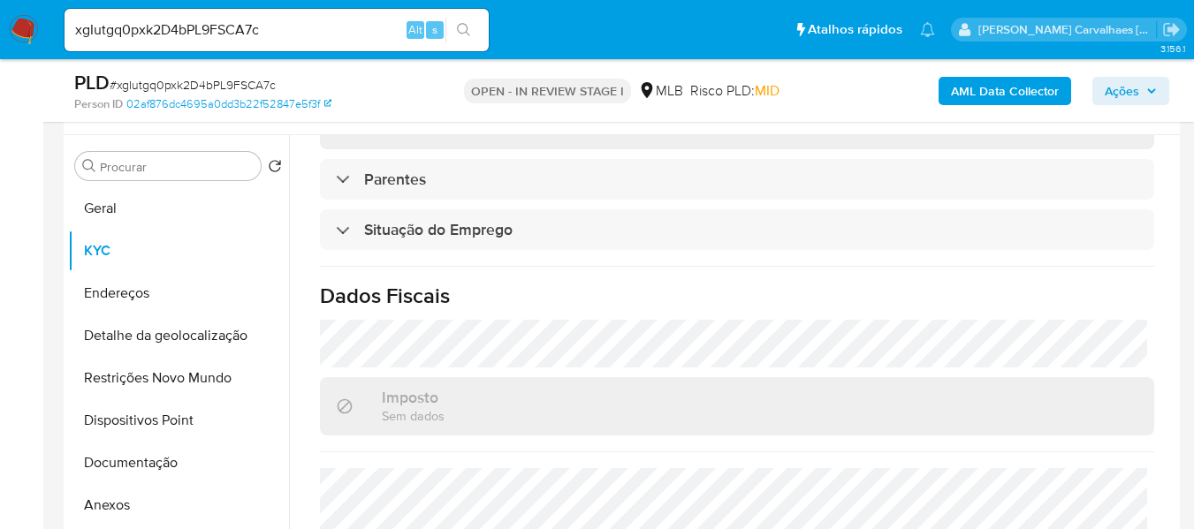
scroll to position [795, 0]
